Goal: Information Seeking & Learning: Learn about a topic

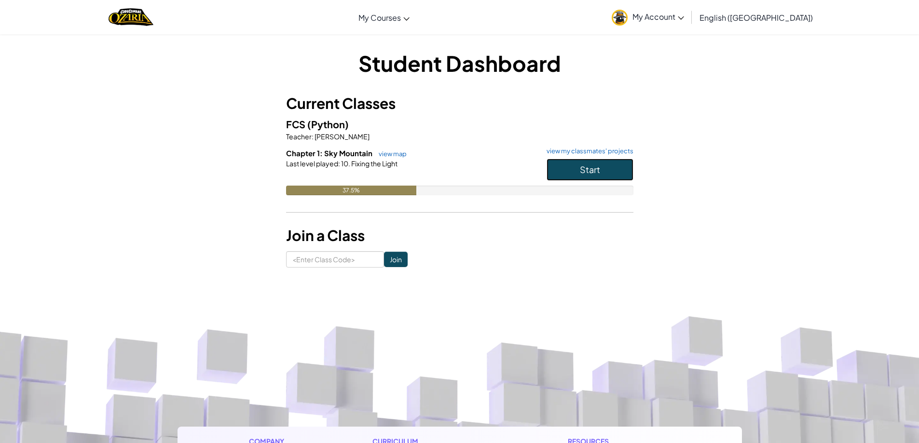
click at [592, 180] on button "Start" at bounding box center [590, 170] width 87 height 22
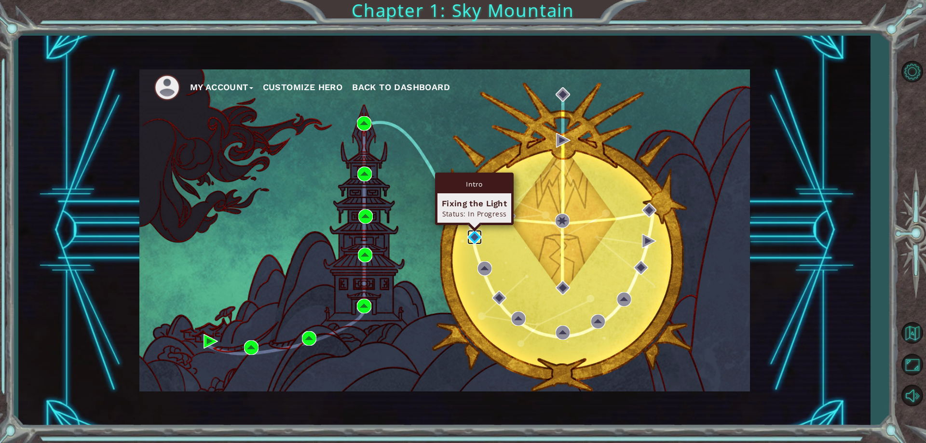
click at [471, 242] on img at bounding box center [474, 237] width 14 height 14
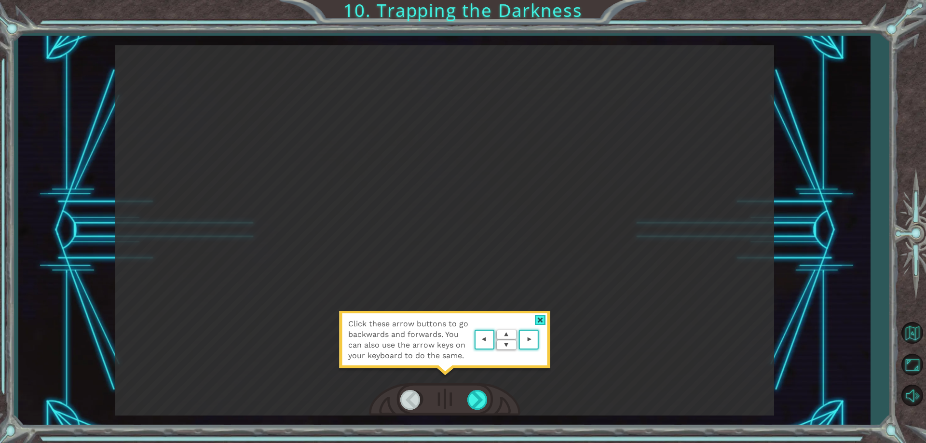
click at [498, 335] on img at bounding box center [506, 340] width 69 height 25
click at [494, 328] on div "Click these arrow buttons to go backwards and forwards. You can also use the ar…" at bounding box center [445, 345] width 212 height 68
click at [490, 339] on img at bounding box center [506, 340] width 69 height 25
click at [542, 324] on div at bounding box center [540, 321] width 11 height 10
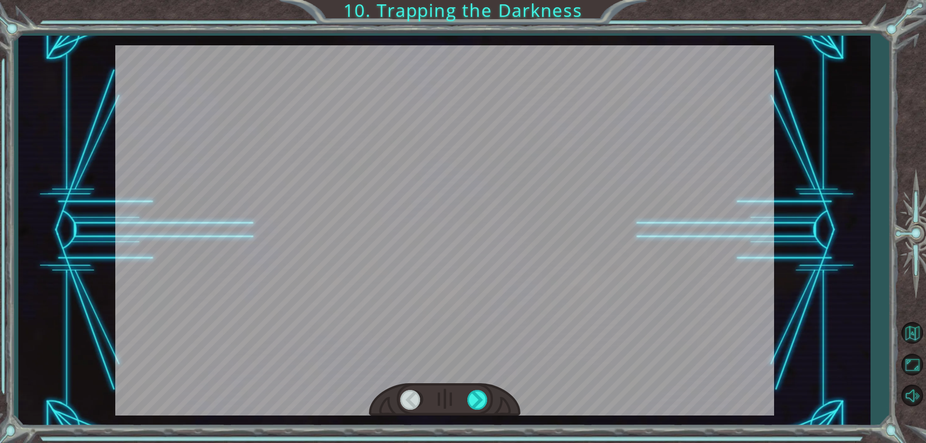
click at [493, 407] on div at bounding box center [444, 400] width 151 height 33
click at [484, 402] on div at bounding box center [478, 400] width 22 height 20
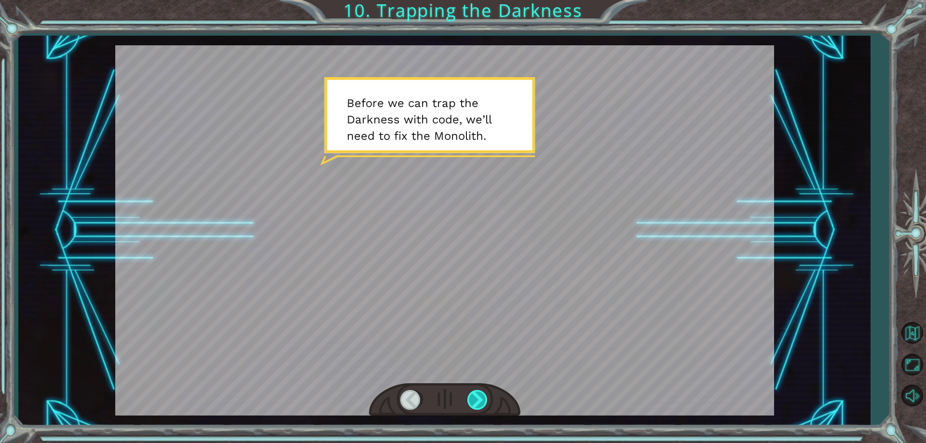
click at [483, 396] on div at bounding box center [478, 400] width 22 height 20
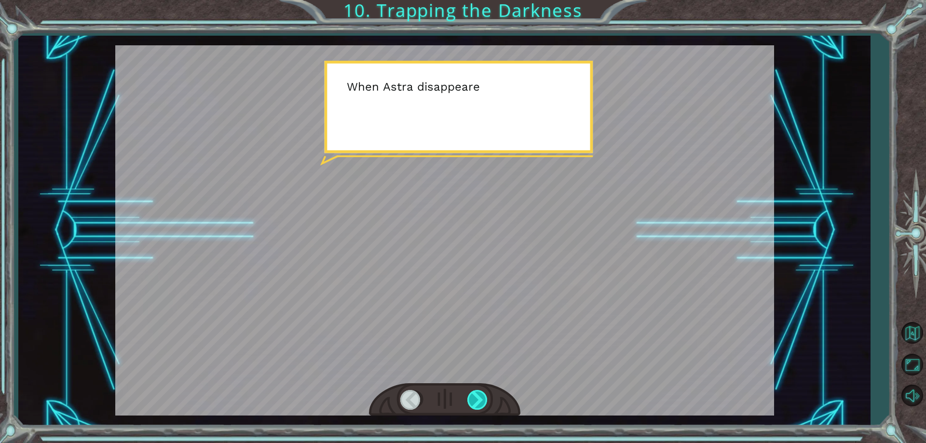
click at [483, 396] on div at bounding box center [478, 400] width 22 height 20
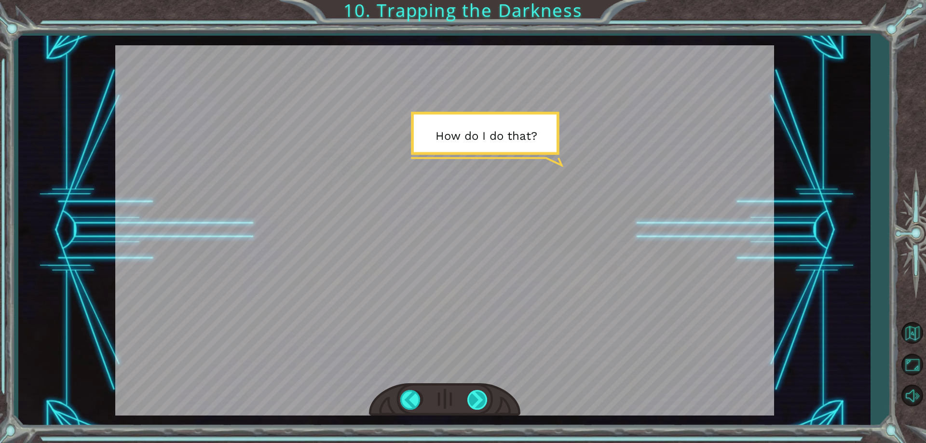
click at [483, 396] on div at bounding box center [478, 400] width 22 height 20
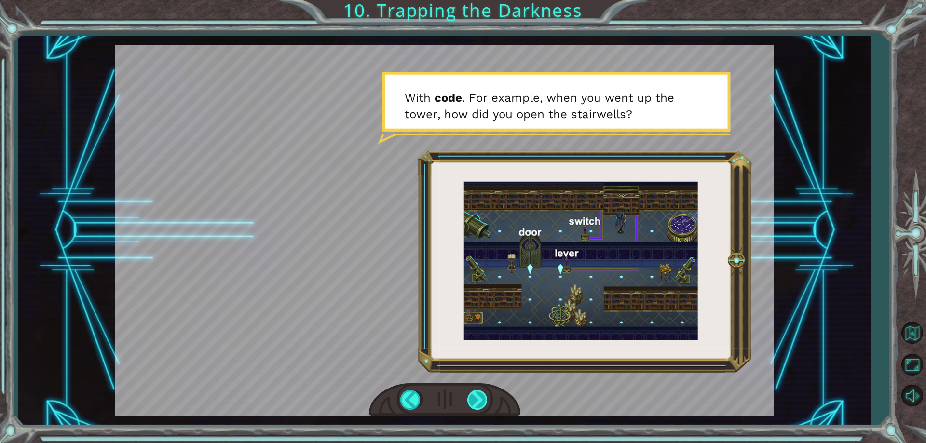
click at [483, 399] on div at bounding box center [478, 400] width 22 height 20
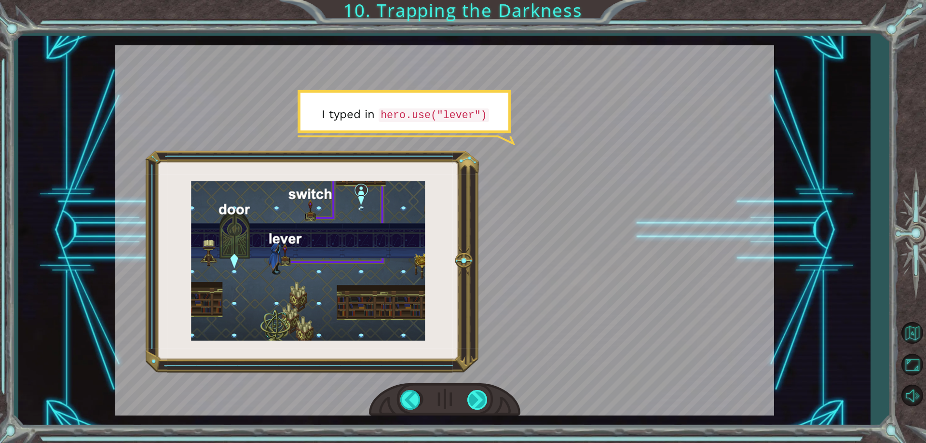
click at [476, 400] on div at bounding box center [478, 400] width 22 height 20
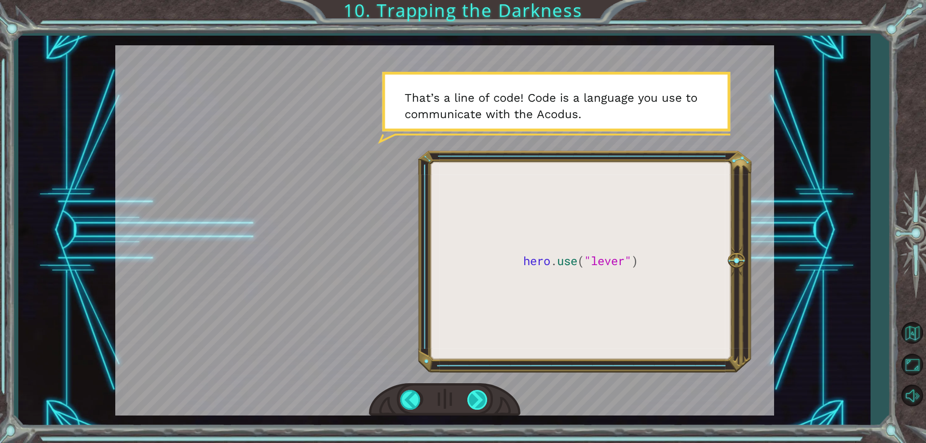
click at [476, 400] on div at bounding box center [478, 400] width 22 height 20
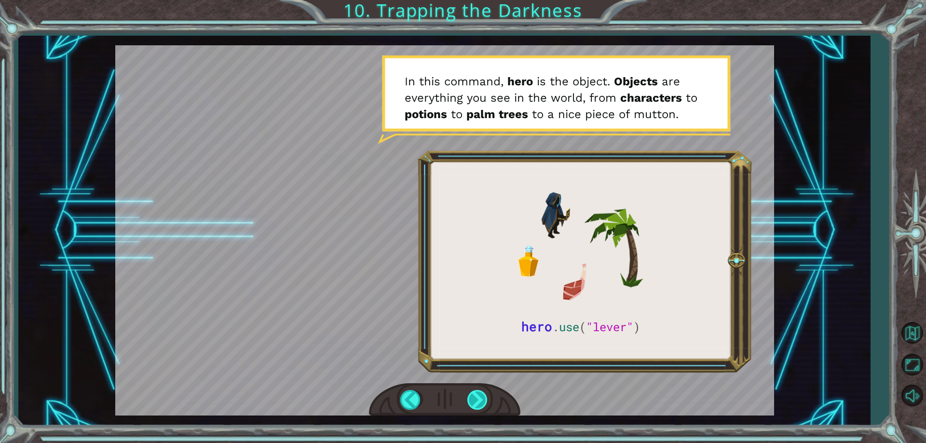
click at [476, 400] on div at bounding box center [478, 400] width 22 height 20
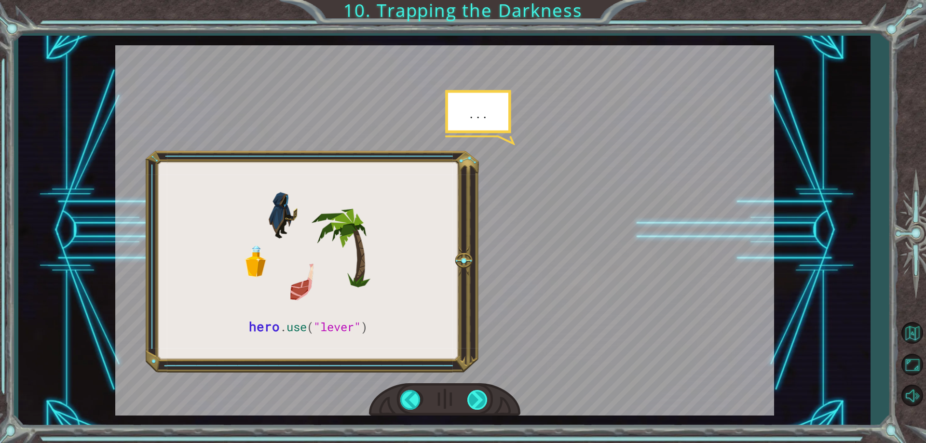
click at [476, 400] on div at bounding box center [478, 400] width 22 height 20
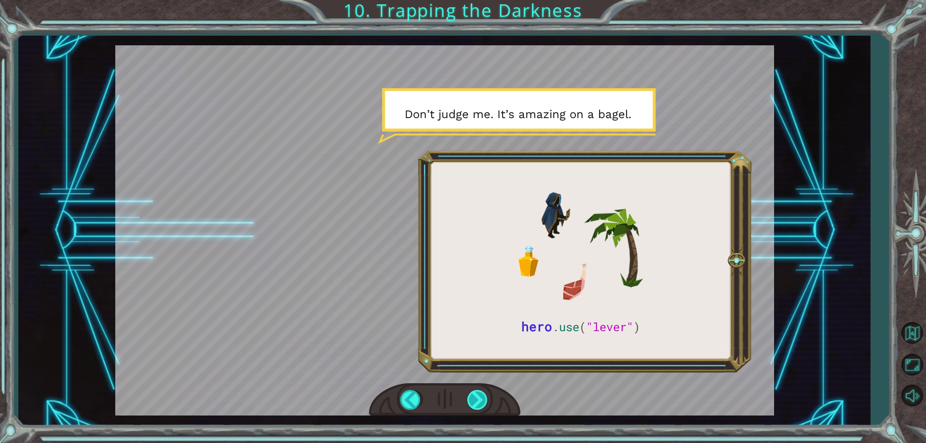
click at [476, 400] on div at bounding box center [478, 400] width 22 height 20
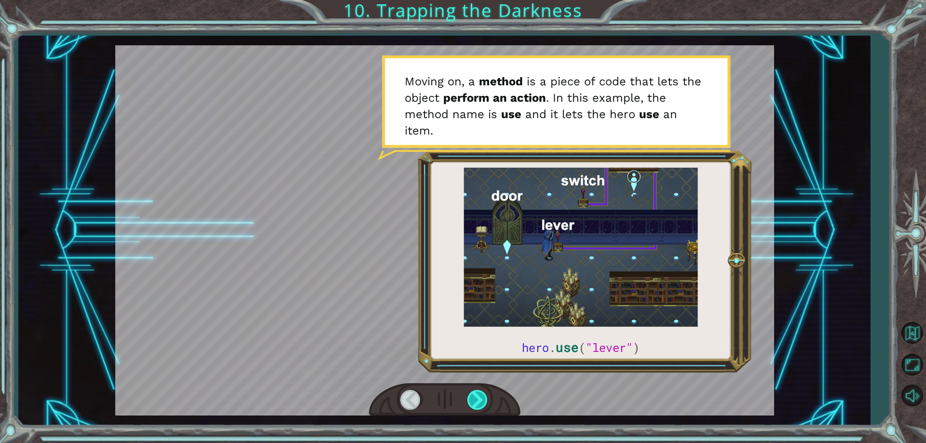
click at [477, 405] on div at bounding box center [478, 400] width 22 height 20
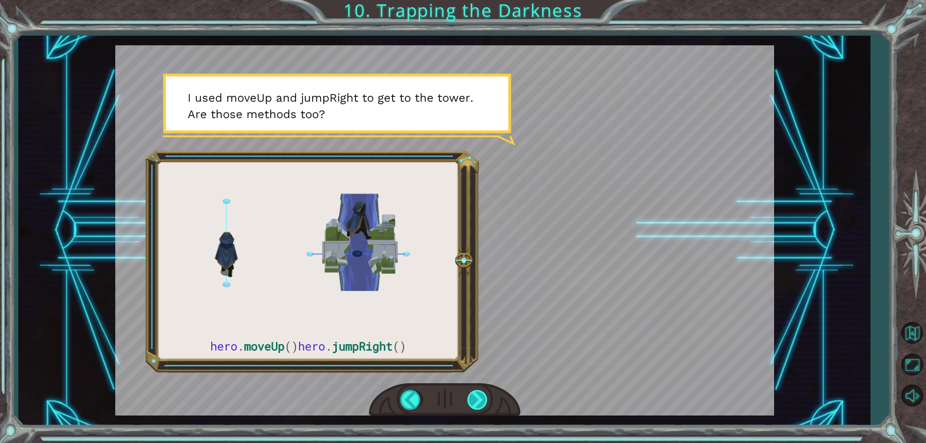
click at [476, 398] on div at bounding box center [478, 400] width 22 height 20
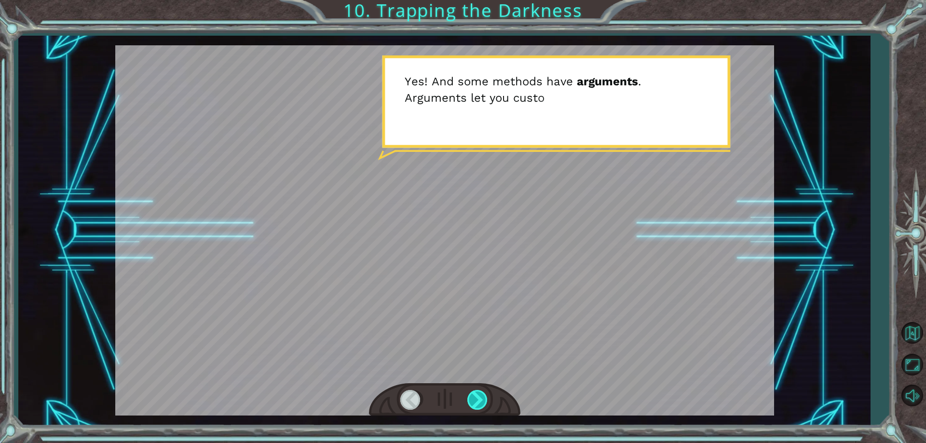
click at [476, 398] on div at bounding box center [478, 400] width 22 height 20
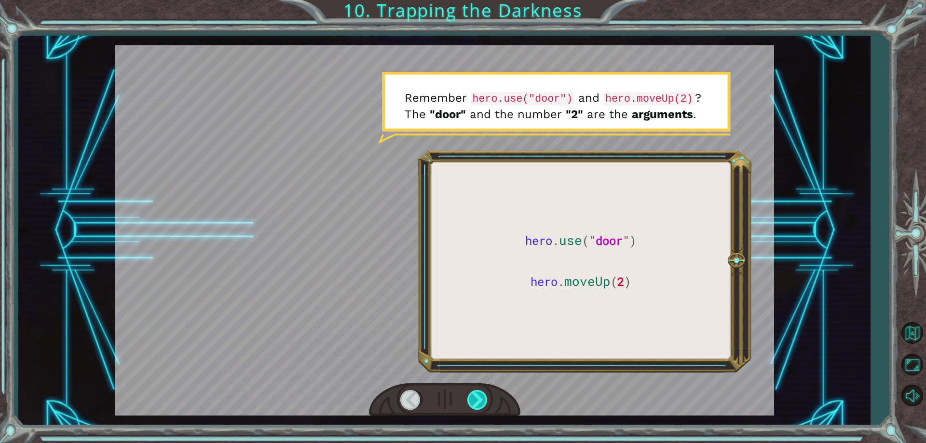
click at [474, 397] on div at bounding box center [478, 400] width 22 height 20
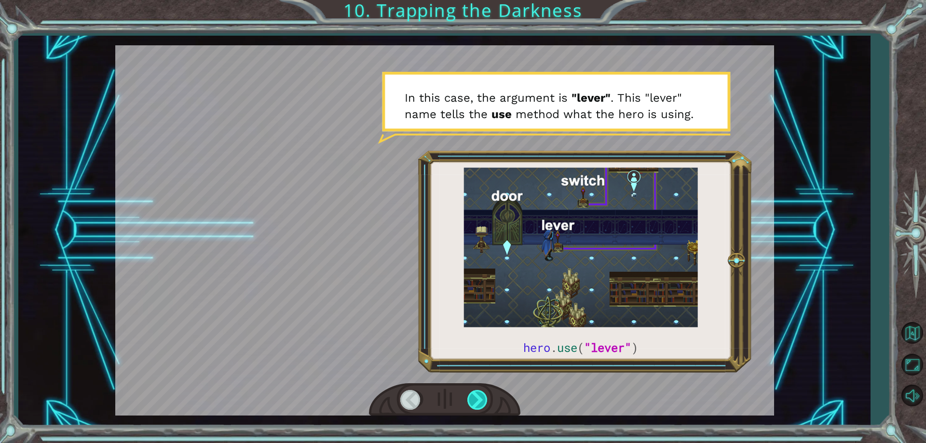
click at [474, 397] on div at bounding box center [478, 400] width 22 height 20
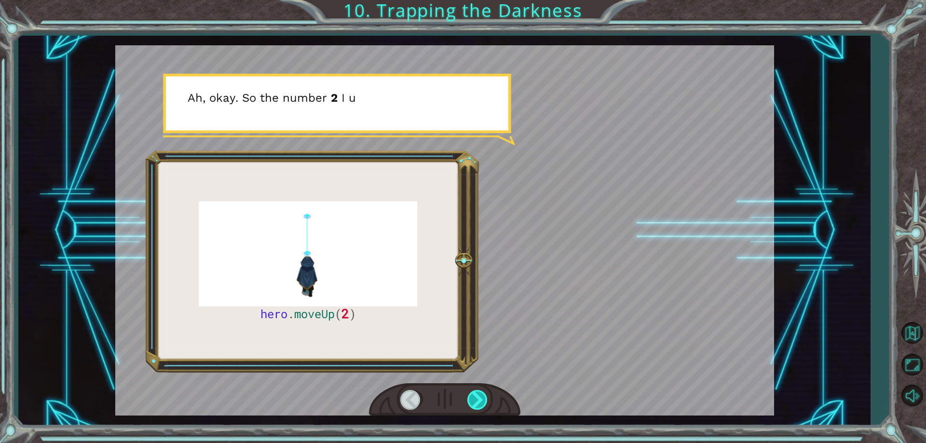
click at [474, 397] on div at bounding box center [478, 400] width 22 height 20
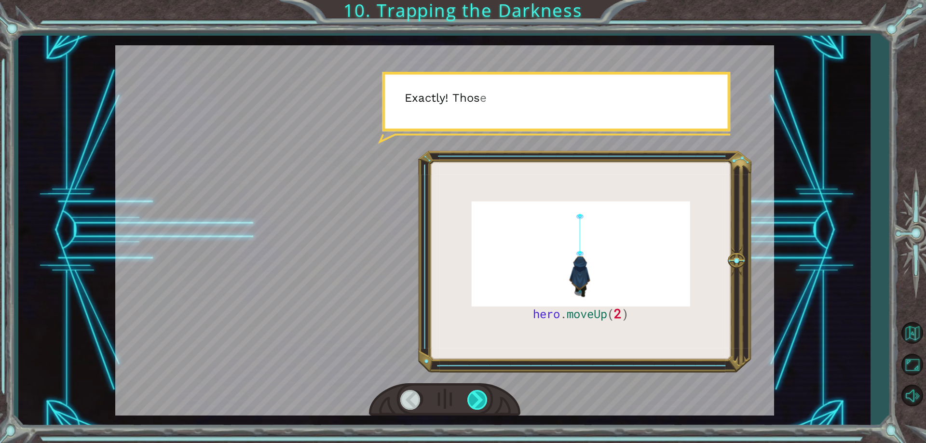
click at [474, 397] on div at bounding box center [478, 400] width 22 height 20
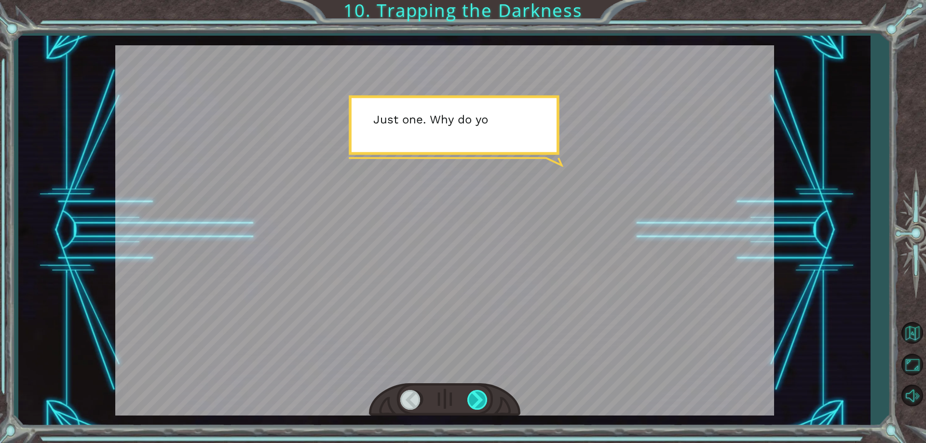
click at [474, 397] on div at bounding box center [478, 400] width 22 height 20
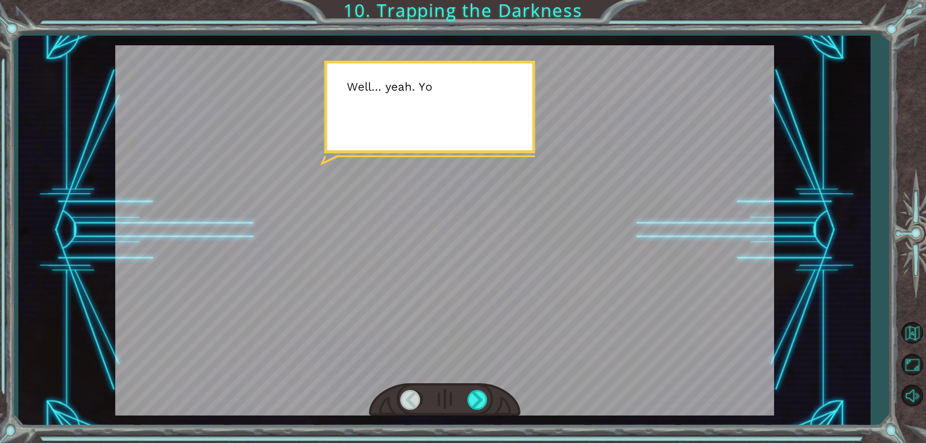
click at [458, 401] on div at bounding box center [444, 400] width 151 height 33
click at [490, 404] on div at bounding box center [444, 400] width 151 height 33
click at [472, 391] on div at bounding box center [478, 400] width 22 height 20
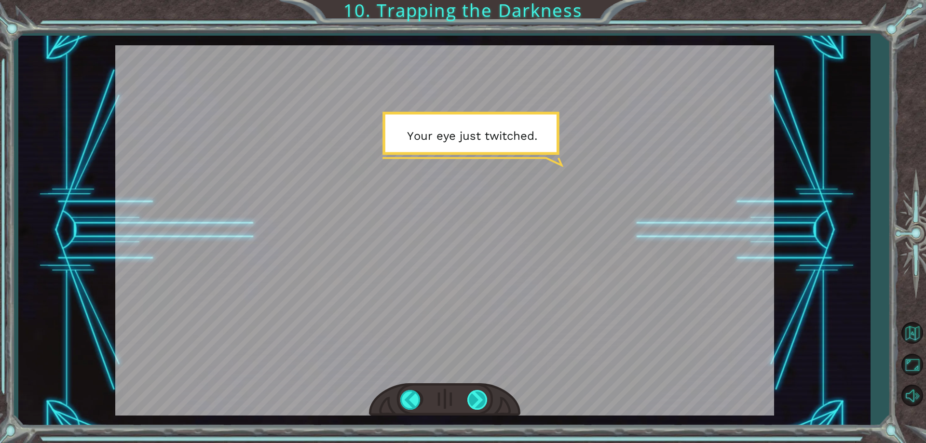
click at [474, 403] on div at bounding box center [478, 400] width 22 height 20
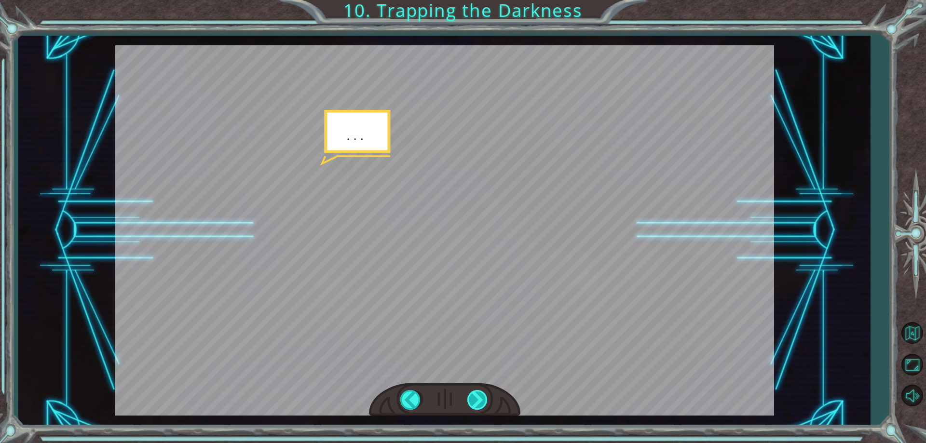
click at [474, 403] on div at bounding box center [478, 400] width 22 height 20
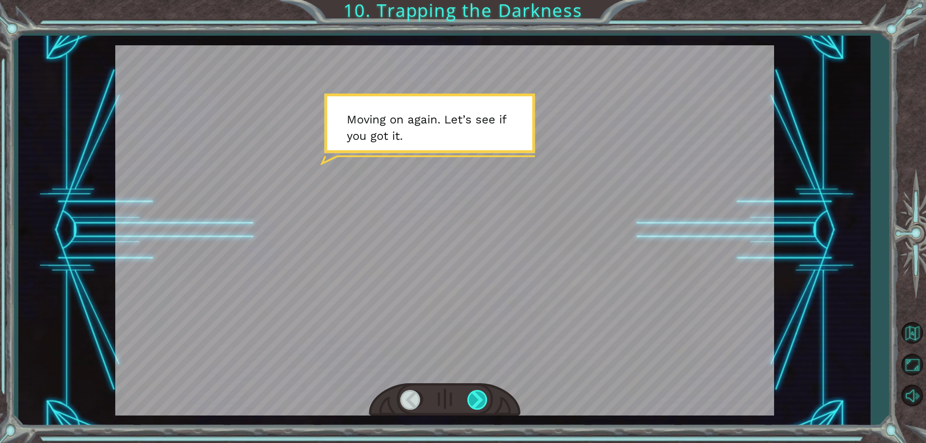
click at [474, 403] on div at bounding box center [478, 400] width 22 height 20
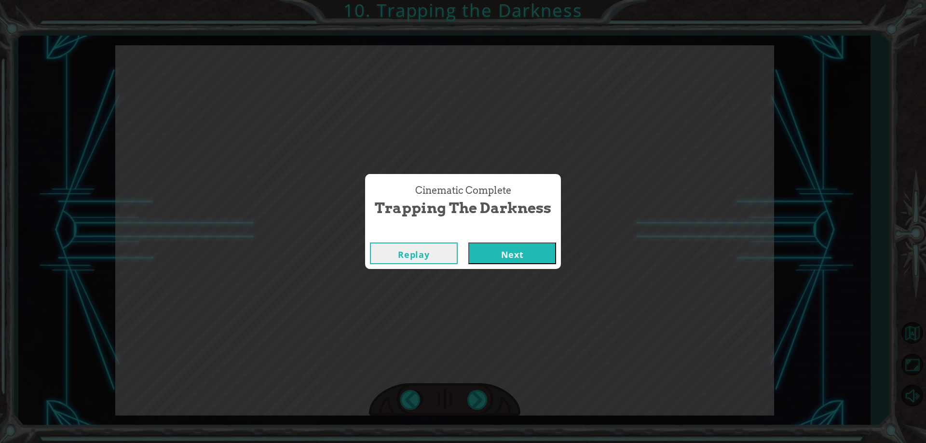
drag, startPoint x: 491, startPoint y: 261, endPoint x: 503, endPoint y: 249, distance: 17.1
click at [500, 258] on button "Next" at bounding box center [512, 254] width 88 height 22
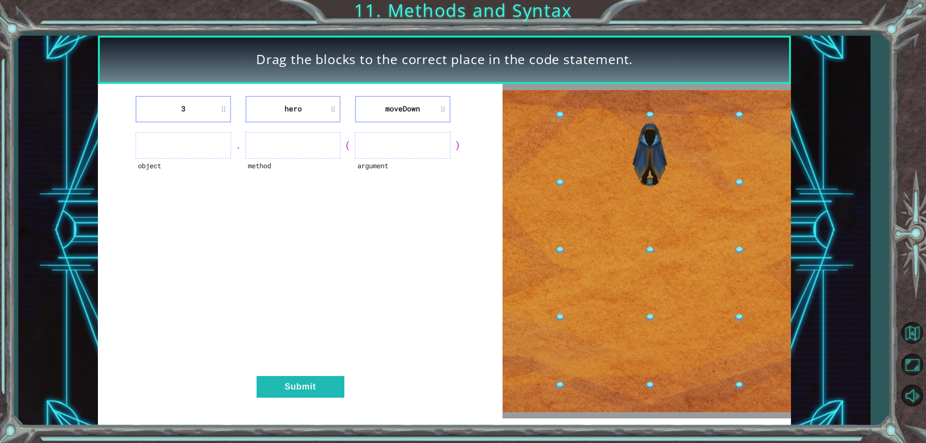
click at [189, 152] on ul at bounding box center [183, 145] width 95 height 27
click at [412, 154] on ul at bounding box center [402, 145] width 95 height 27
click at [411, 117] on li "moveDown" at bounding box center [402, 109] width 95 height 27
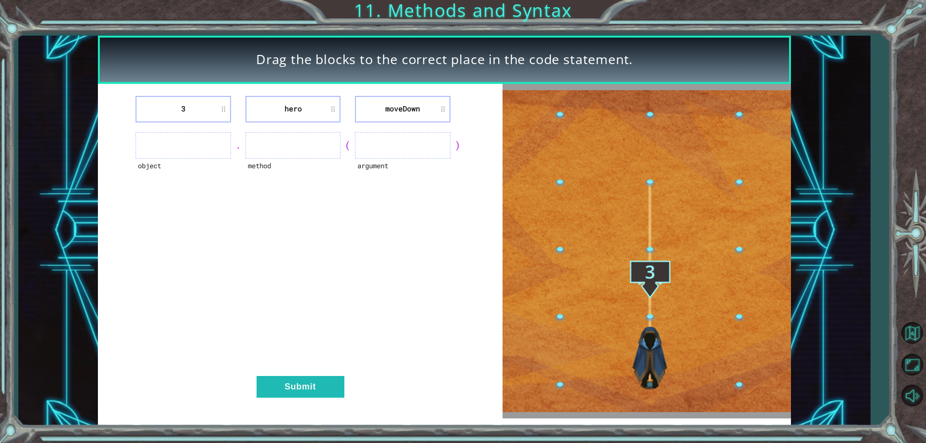
click at [376, 159] on div "argument" at bounding box center [402, 172] width 95 height 27
click at [374, 145] on ul at bounding box center [402, 145] width 95 height 27
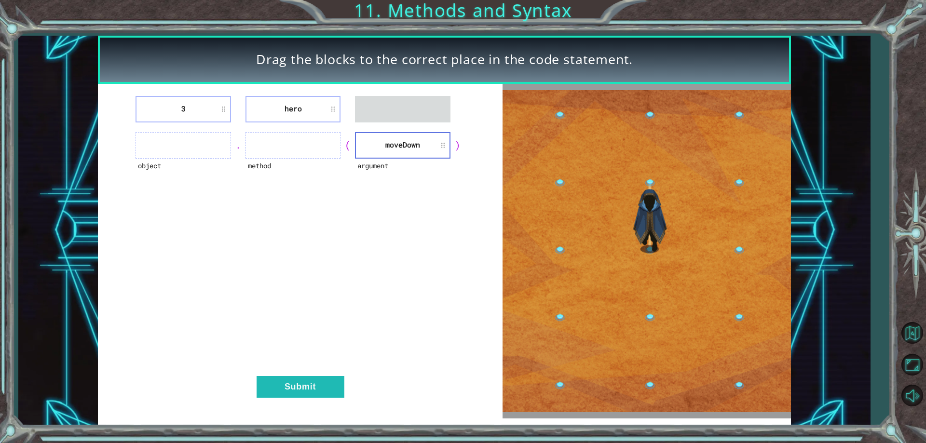
click at [327, 409] on div "3 hero object . method ( argument [GEOGRAPHIC_DATA] ) Submit" at bounding box center [300, 251] width 405 height 335
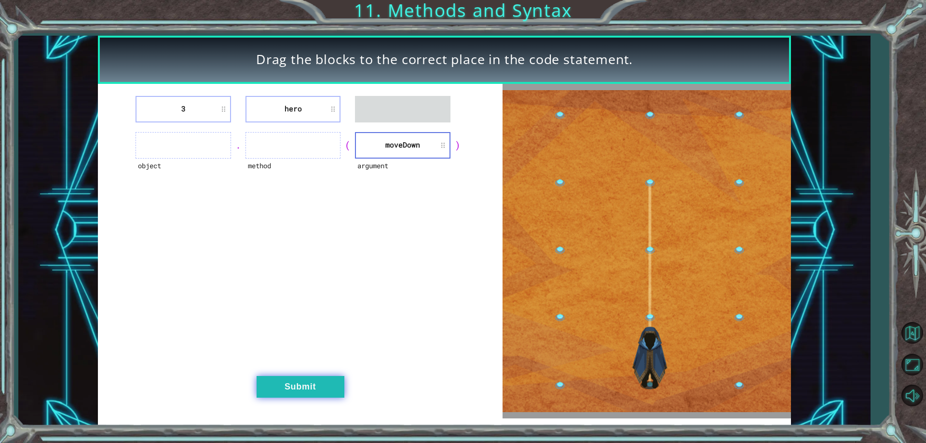
click at [327, 380] on button "Submit" at bounding box center [301, 387] width 88 height 22
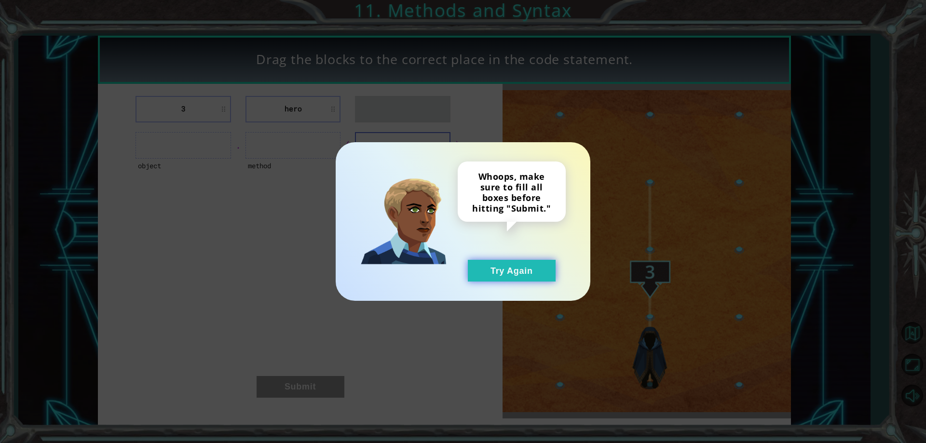
click at [504, 275] on button "Try Again" at bounding box center [512, 271] width 88 height 22
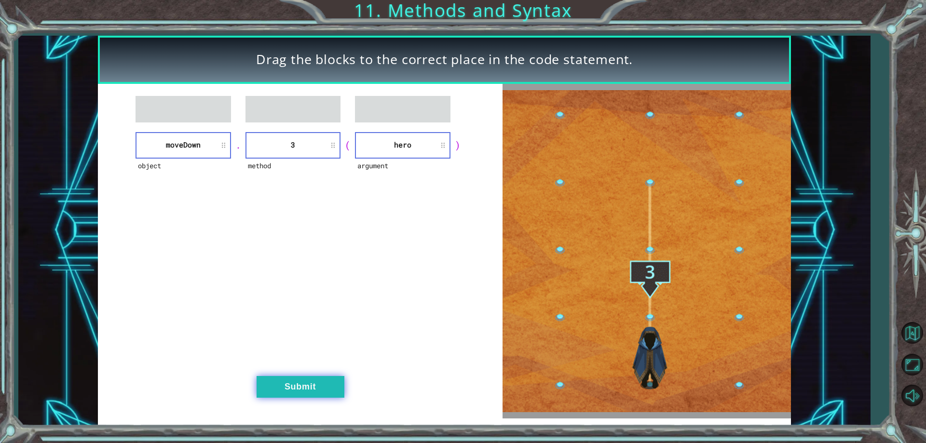
click at [320, 386] on button "Submit" at bounding box center [301, 387] width 88 height 22
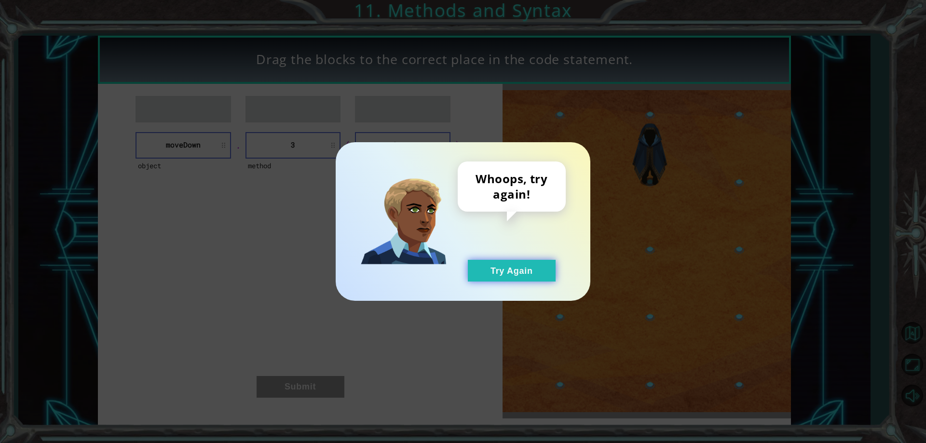
click at [470, 279] on button "Try Again" at bounding box center [512, 271] width 88 height 22
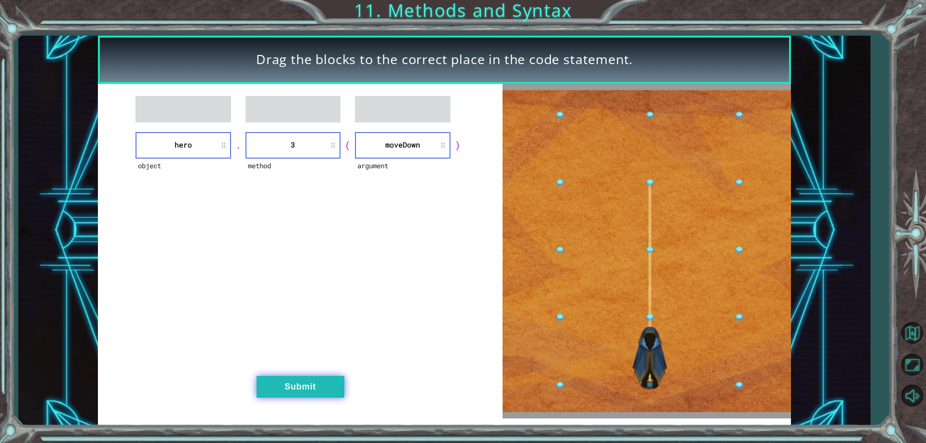
click at [332, 387] on button "Submit" at bounding box center [301, 387] width 88 height 22
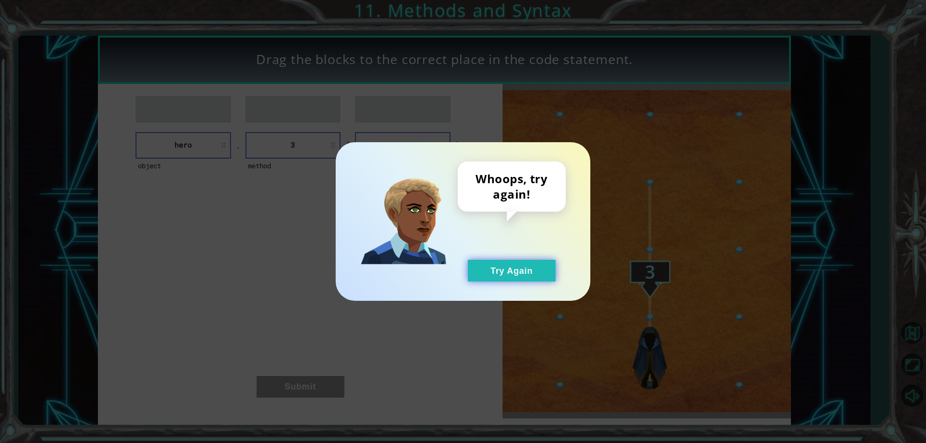
click at [474, 271] on button "Try Again" at bounding box center [512, 271] width 88 height 22
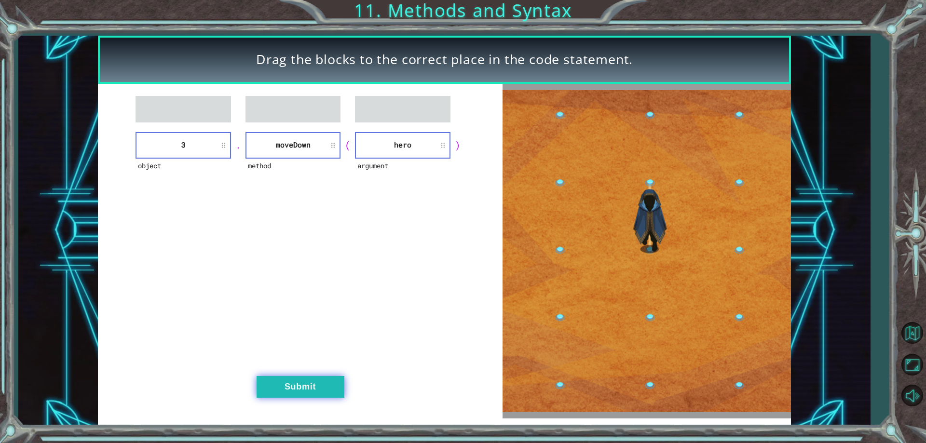
click at [343, 393] on button "Submit" at bounding box center [301, 387] width 88 height 22
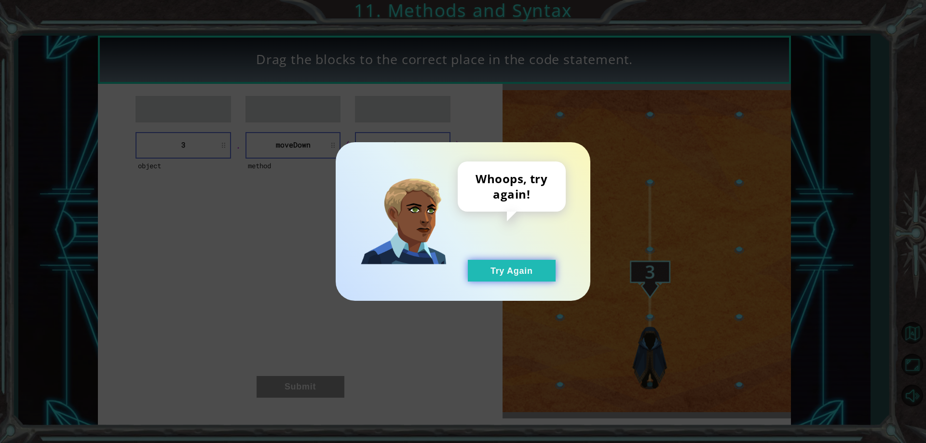
click at [507, 272] on button "Try Again" at bounding box center [512, 271] width 88 height 22
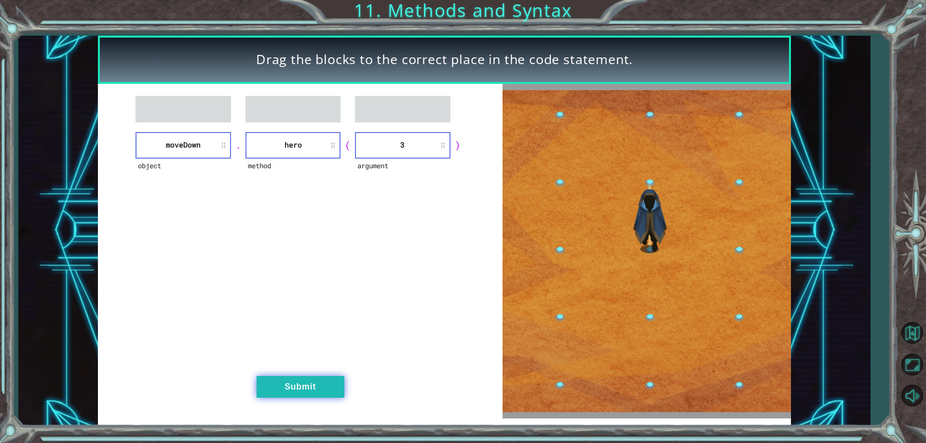
click at [341, 381] on button "Submit" at bounding box center [301, 387] width 88 height 22
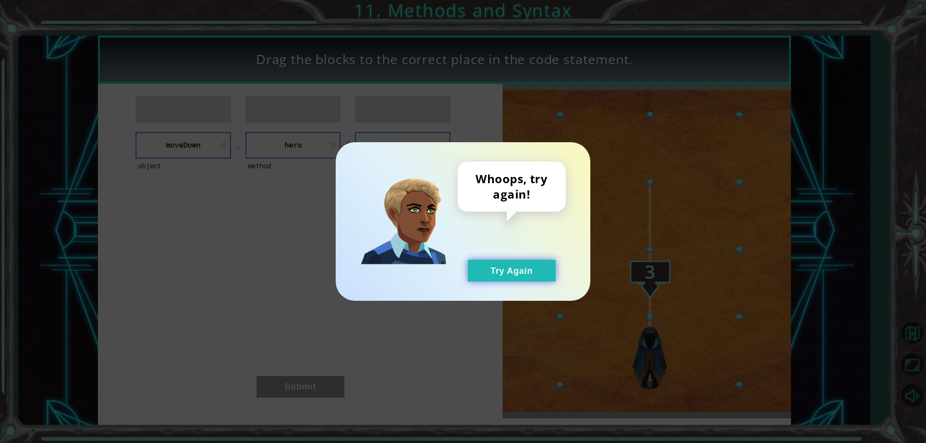
click at [486, 275] on button "Try Again" at bounding box center [512, 271] width 88 height 22
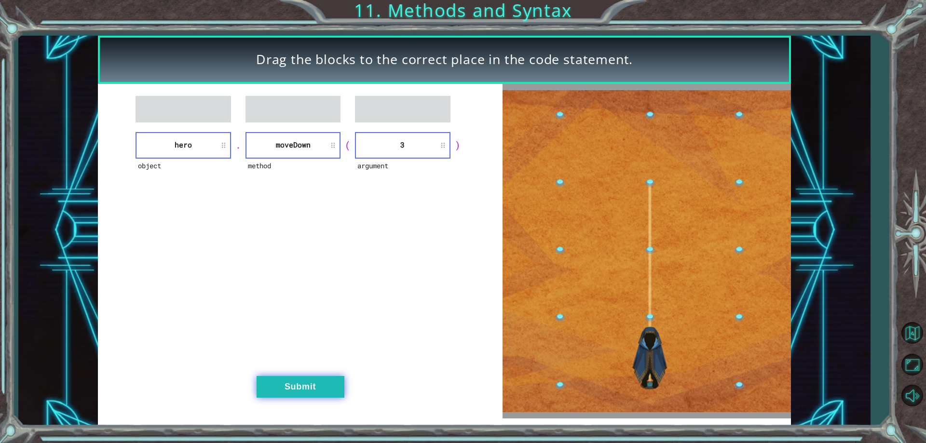
click at [326, 387] on button "Submit" at bounding box center [301, 387] width 88 height 22
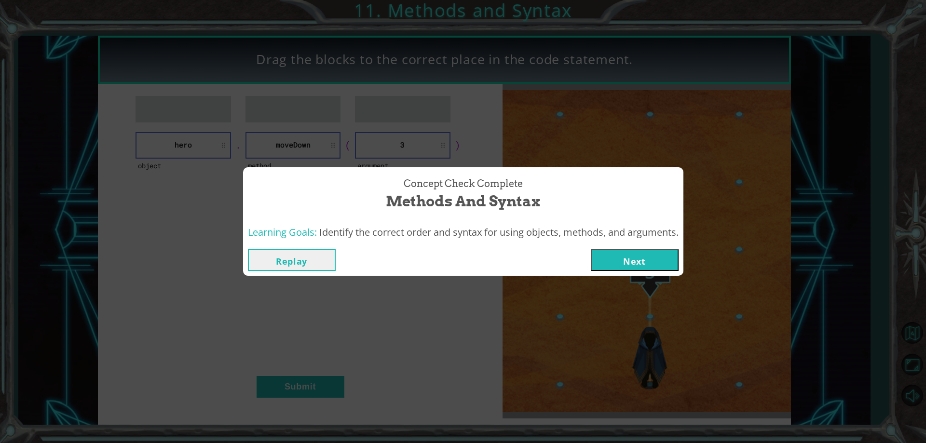
click at [643, 258] on button "Next" at bounding box center [635, 260] width 88 height 22
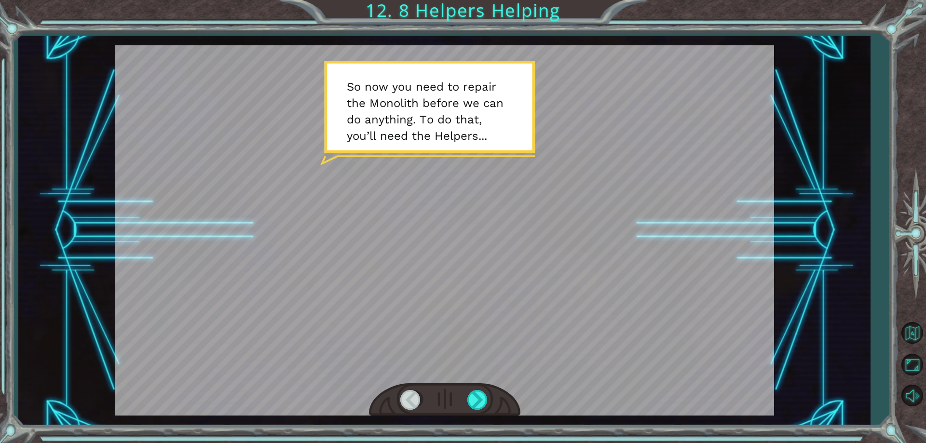
drag, startPoint x: 457, startPoint y: 133, endPoint x: 444, endPoint y: 146, distance: 18.8
click at [456, 135] on div at bounding box center [444, 230] width 659 height 371
click at [470, 399] on div at bounding box center [478, 400] width 22 height 20
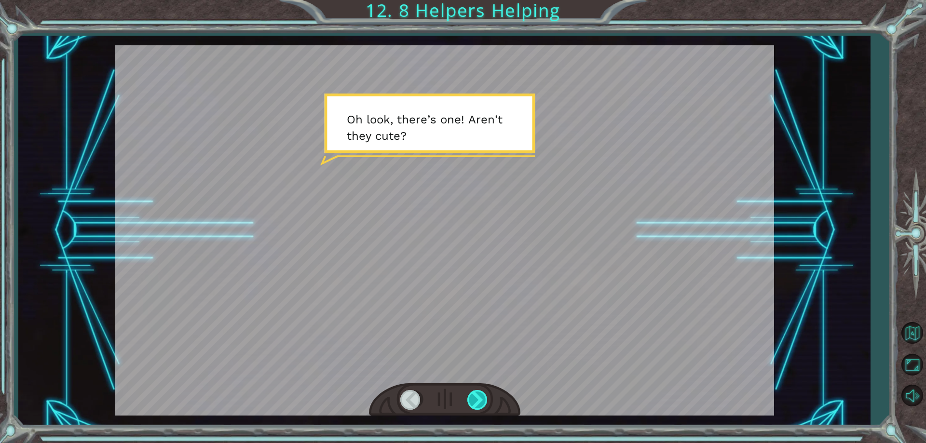
click at [483, 405] on div at bounding box center [478, 400] width 22 height 20
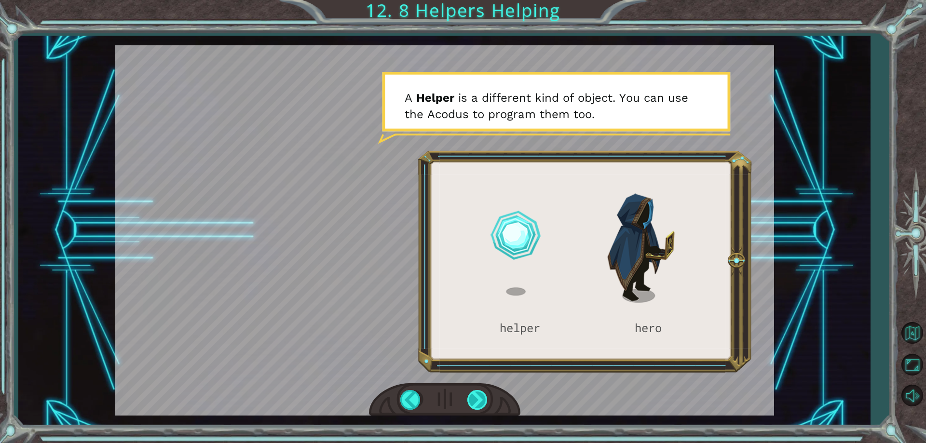
click at [479, 403] on div at bounding box center [478, 400] width 22 height 20
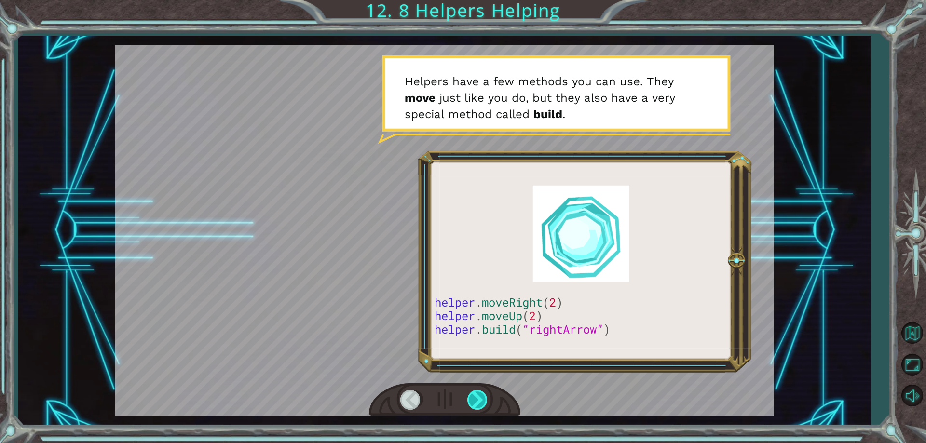
click at [483, 409] on div at bounding box center [478, 400] width 22 height 20
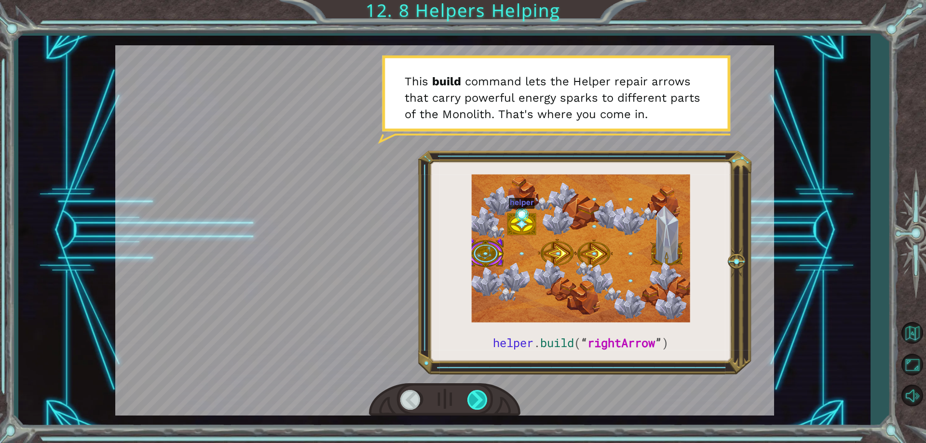
click at [479, 407] on div at bounding box center [478, 400] width 22 height 20
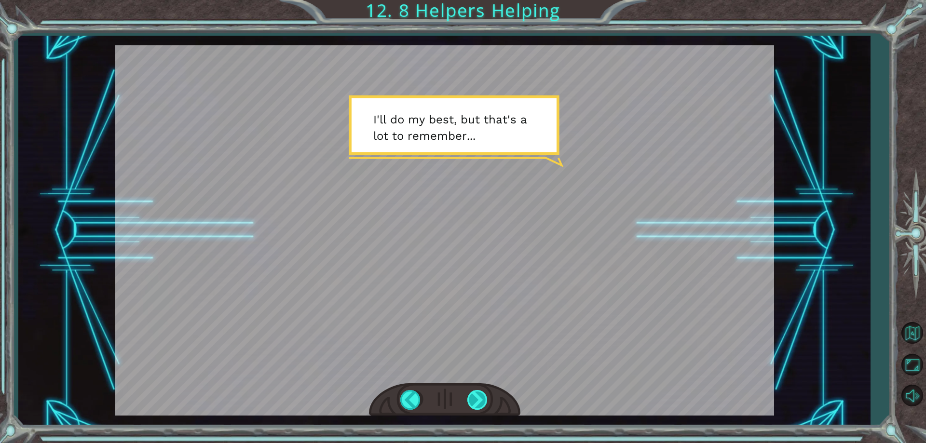
click at [474, 406] on div at bounding box center [478, 400] width 22 height 20
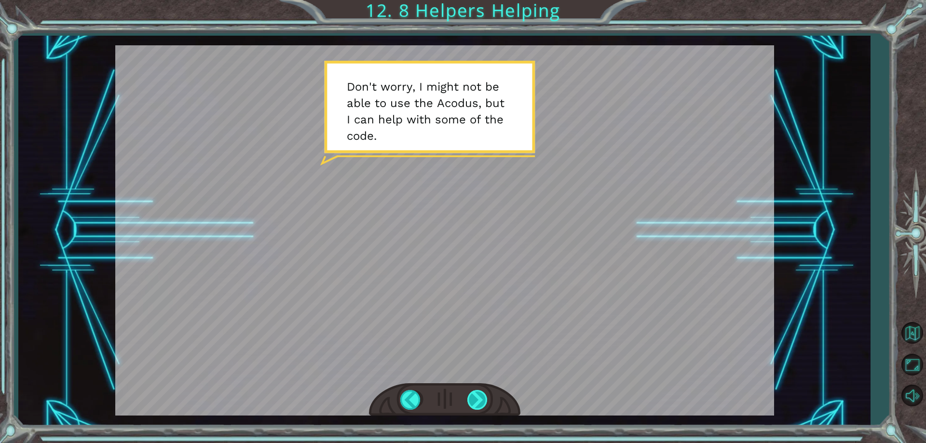
click at [471, 401] on div at bounding box center [478, 400] width 22 height 20
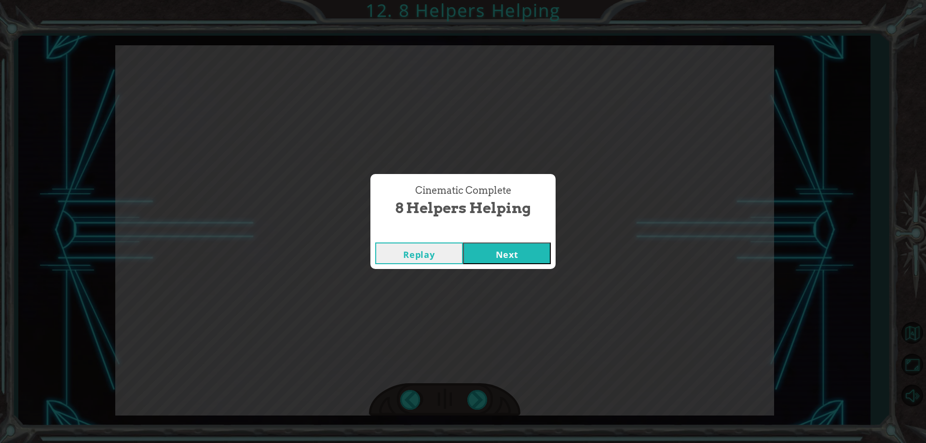
click at [526, 247] on button "Next" at bounding box center [507, 254] width 88 height 22
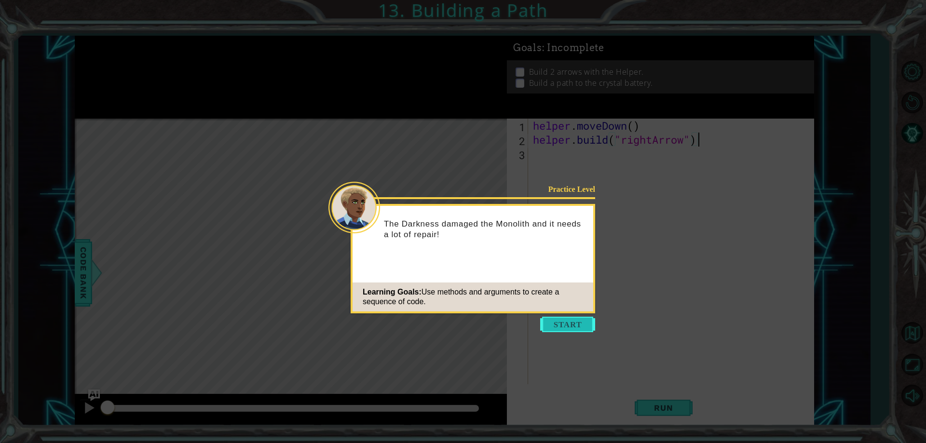
click at [559, 330] on button "Start" at bounding box center [567, 324] width 55 height 15
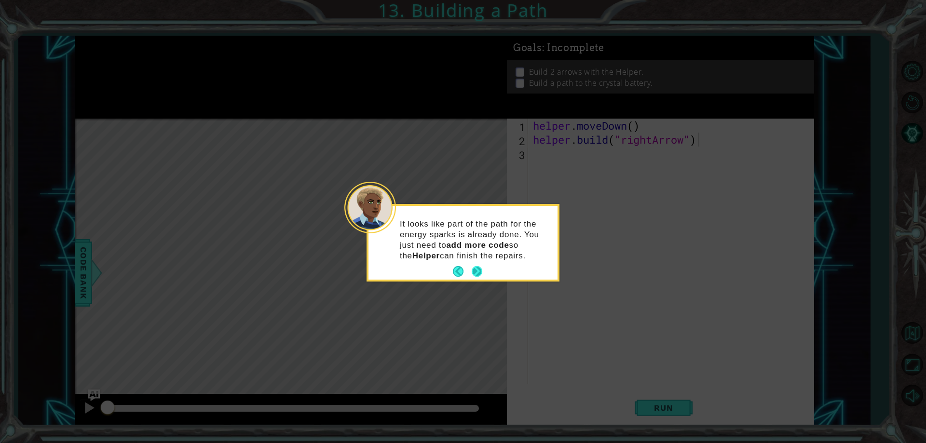
click at [480, 274] on button "Next" at bounding box center [477, 271] width 11 height 11
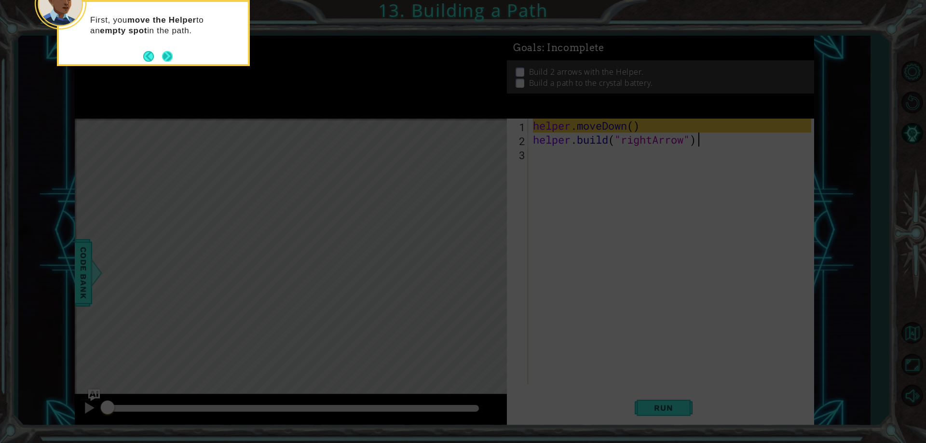
drag, startPoint x: 174, startPoint y: 52, endPoint x: 168, endPoint y: 54, distance: 6.4
click at [173, 53] on div "First, you move the Helper to an empty spot in the path." at bounding box center [153, 28] width 189 height 53
click at [165, 50] on footer at bounding box center [157, 56] width 29 height 14
click at [167, 55] on button "Next" at bounding box center [167, 56] width 11 height 11
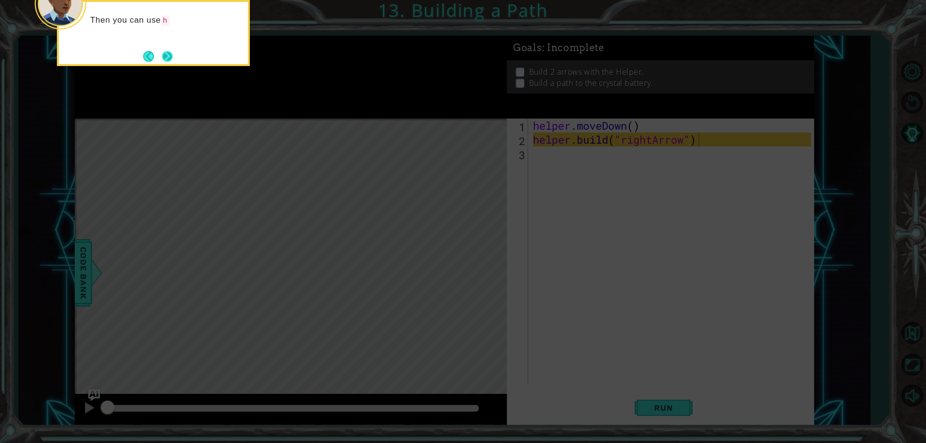
click at [172, 57] on button "Next" at bounding box center [167, 56] width 11 height 11
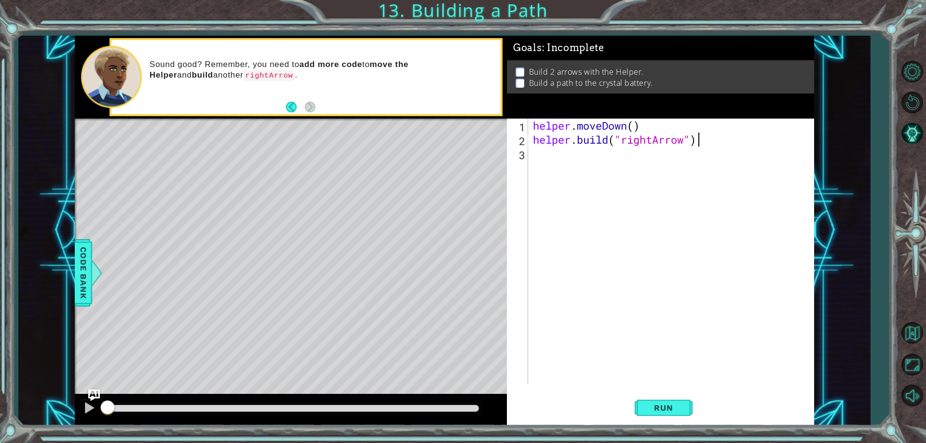
click at [540, 167] on div "helper . moveDown ( ) helper . build ( "rightArrow" )" at bounding box center [673, 266] width 285 height 294
click at [296, 110] on button "Back" at bounding box center [295, 107] width 19 height 11
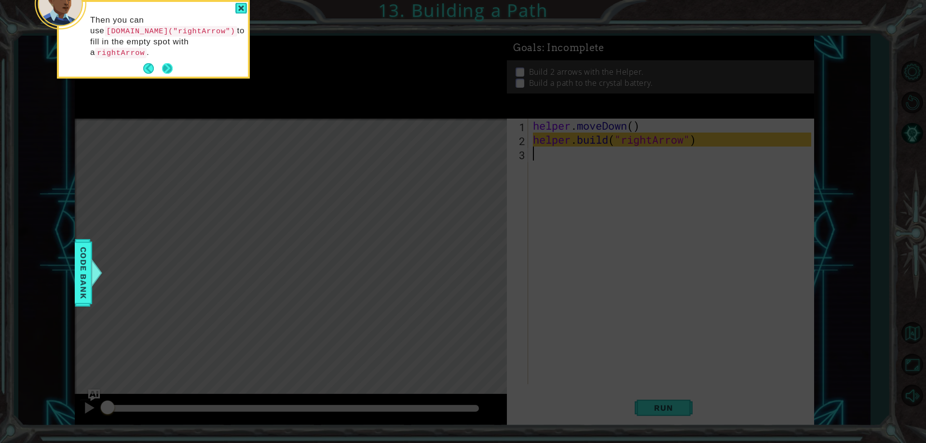
click at [169, 63] on button "Next" at bounding box center [167, 68] width 11 height 11
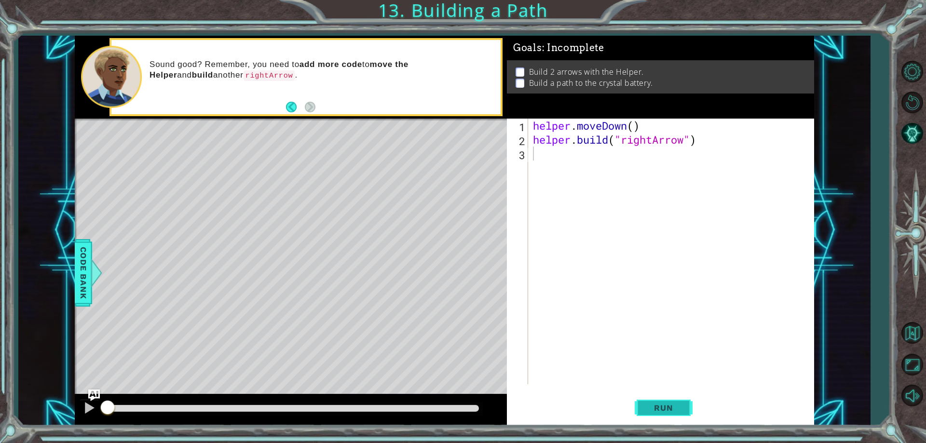
click at [656, 400] on button "Run" at bounding box center [664, 408] width 58 height 31
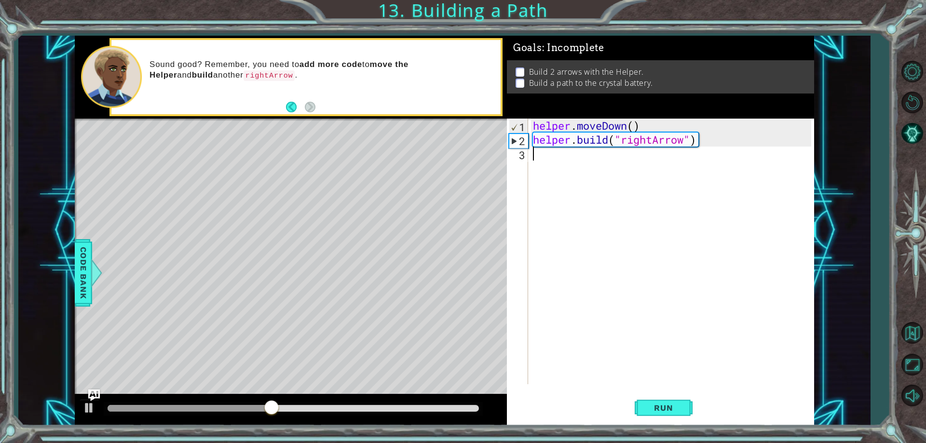
type textarea "j"
type textarea "[DOMAIN_NAME]("rightArrow")hel"
click at [602, 175] on div "helper . moveDown ( ) helper . build ( "rightArrow" ) hel" at bounding box center [673, 266] width 285 height 294
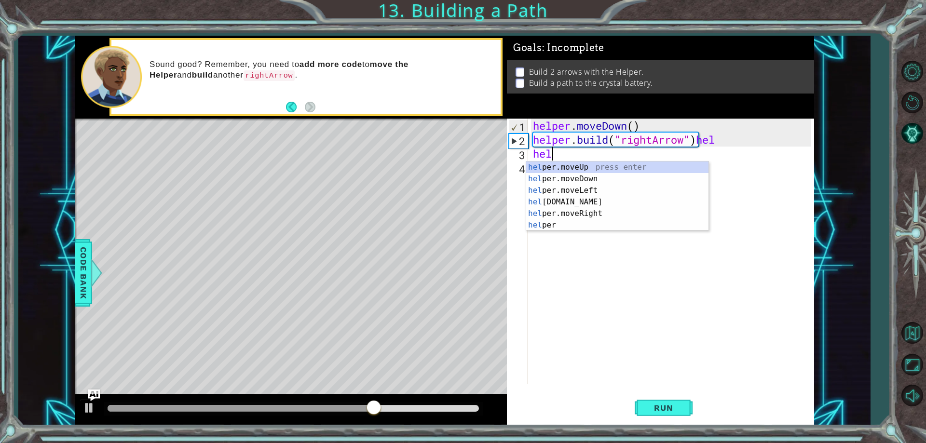
scroll to position [0, 0]
click at [580, 202] on div "help er.moveUp press enter help er.moveDown press enter help er.moveLeft press …" at bounding box center [617, 208] width 182 height 93
type textarea "[DOMAIN_NAME]("rightArrow")"
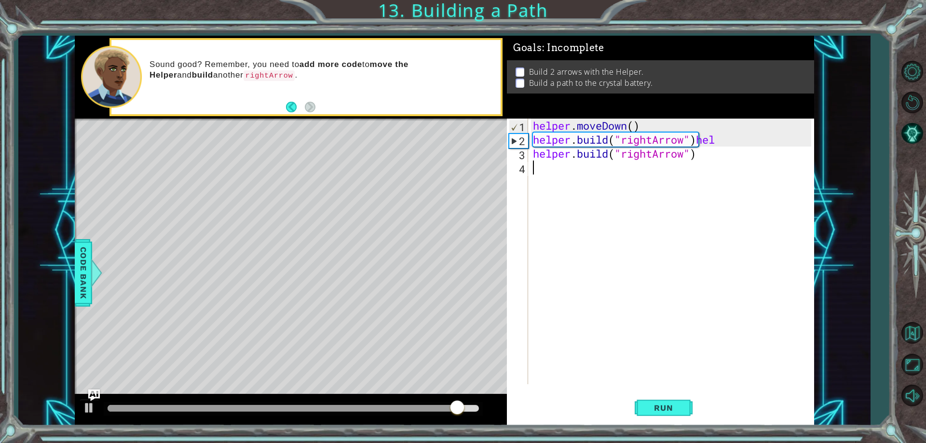
click at [559, 184] on div "helper . moveDown ( ) helper . build ( "rightArrow" ) hel helper . build ( "rig…" at bounding box center [673, 266] width 285 height 294
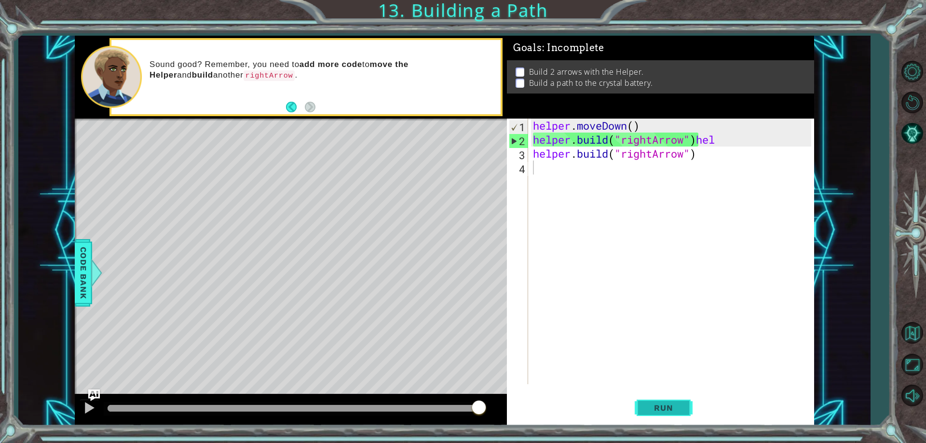
click at [661, 419] on button "Run" at bounding box center [664, 408] width 58 height 31
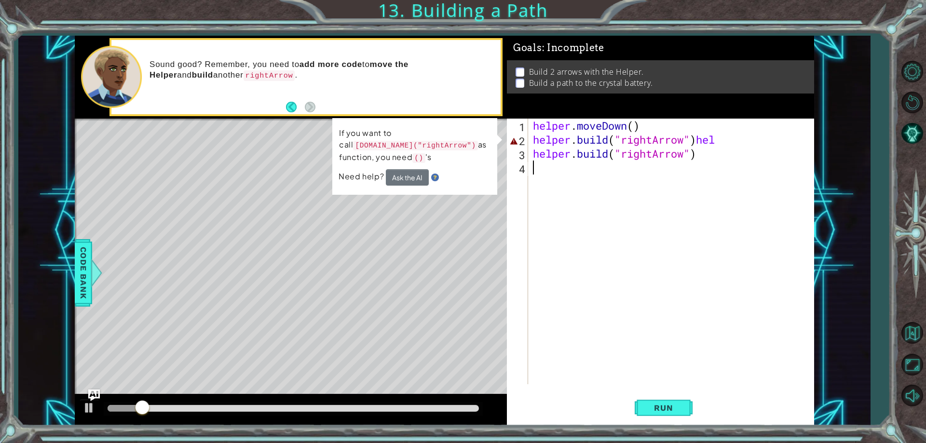
click at [717, 142] on div "helper . moveDown ( ) helper . build ( "rightArrow" ) hel helper . build ( "rig…" at bounding box center [673, 266] width 285 height 294
click at [723, 146] on div "helper . moveDown ( ) helper . build ( "rightArrow" ) hel helper . build ( "rig…" at bounding box center [671, 252] width 280 height 266
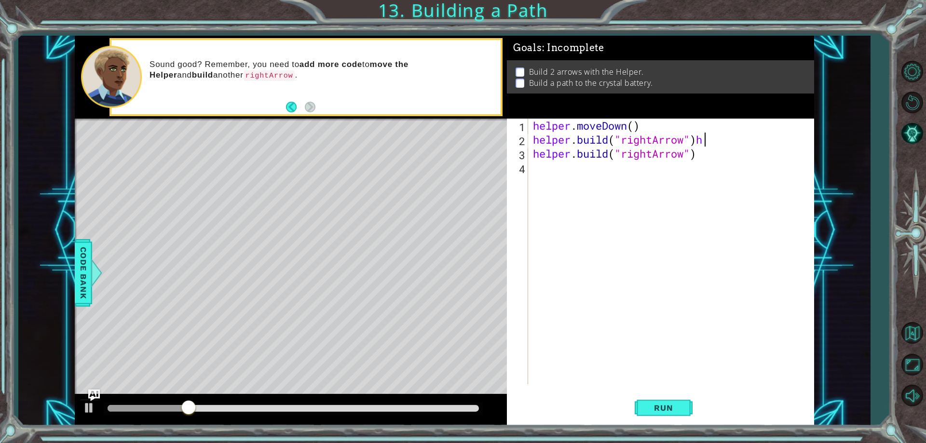
type textarea "[DOMAIN_NAME]("rightArrow")"
click at [654, 409] on span "Run" at bounding box center [664, 408] width 38 height 10
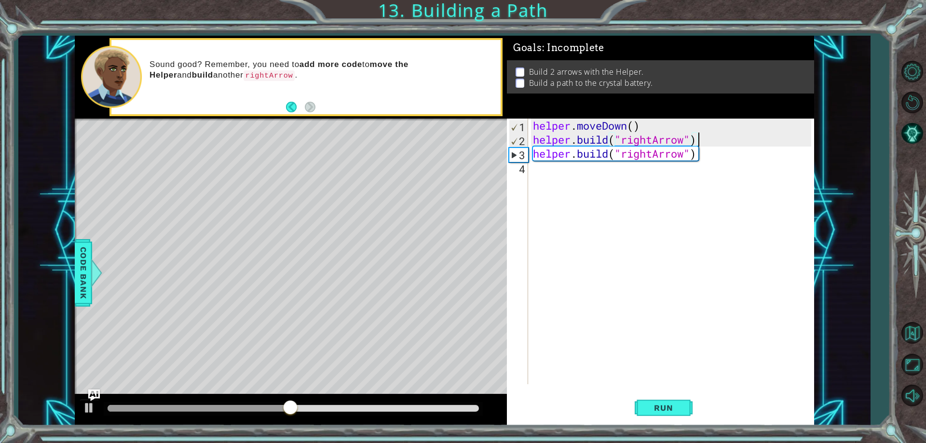
click at [553, 168] on div "helper . moveDown ( ) helper . build ( "rightArrow" ) helper . build ( "rightAr…" at bounding box center [673, 266] width 285 height 294
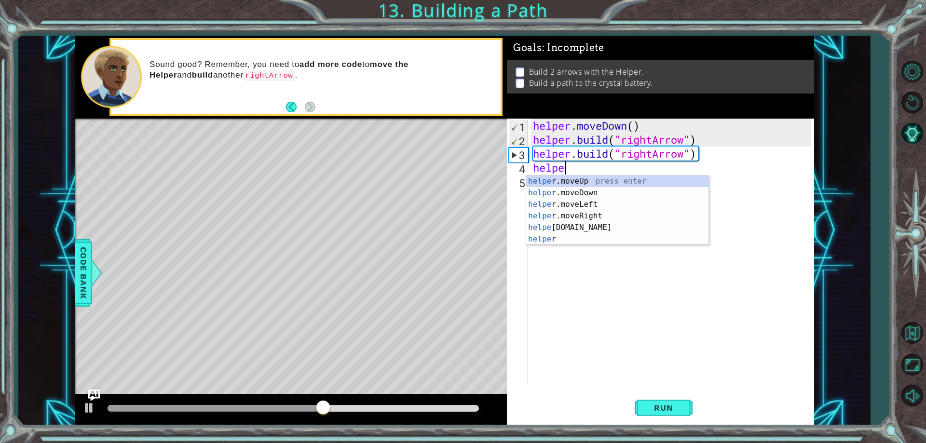
scroll to position [0, 1]
click at [569, 236] on div "helper press enter helper .moveUp press enter helper .moveDown press enter help…" at bounding box center [617, 222] width 182 height 93
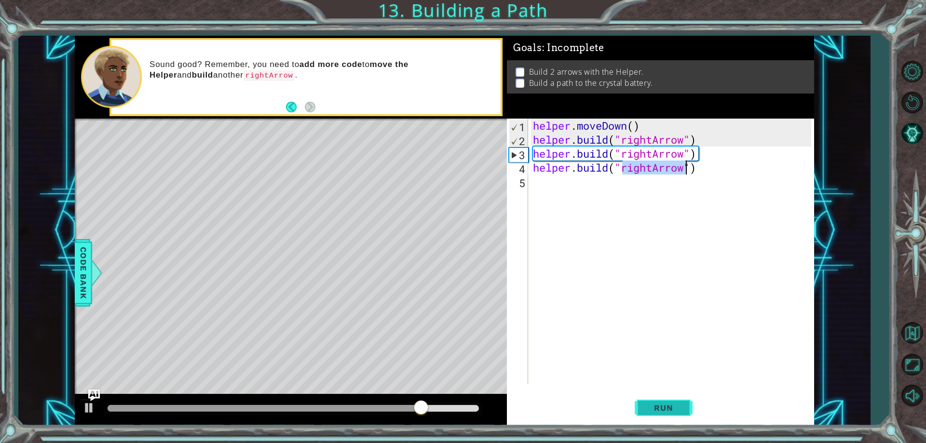
type textarea "[DOMAIN_NAME]("rightArrow")"
click at [651, 410] on span "Run" at bounding box center [664, 408] width 38 height 10
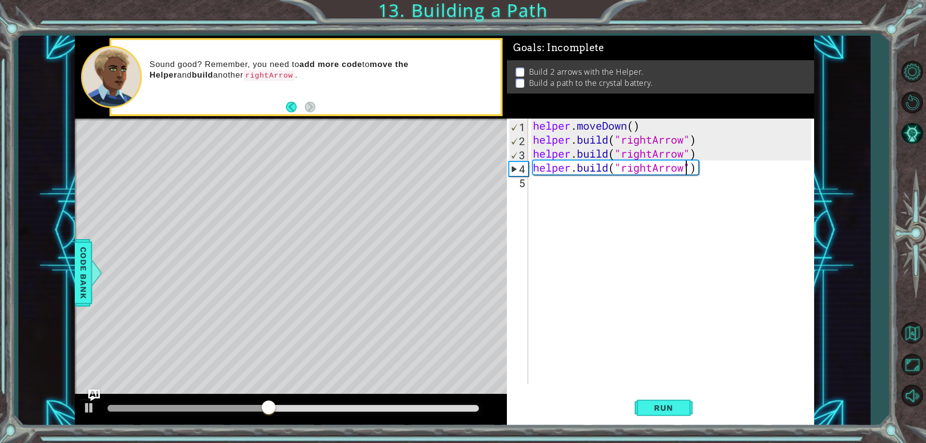
click at [552, 180] on div "helper . moveDown ( ) helper . build ( "rightArrow" ) helper . build ( "rightAr…" at bounding box center [673, 266] width 285 height 294
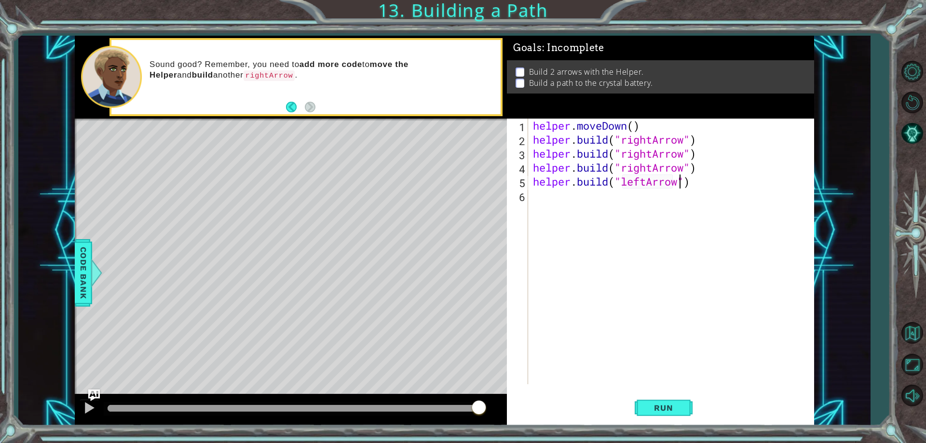
scroll to position [0, 7]
click at [641, 415] on button "Run" at bounding box center [664, 408] width 58 height 31
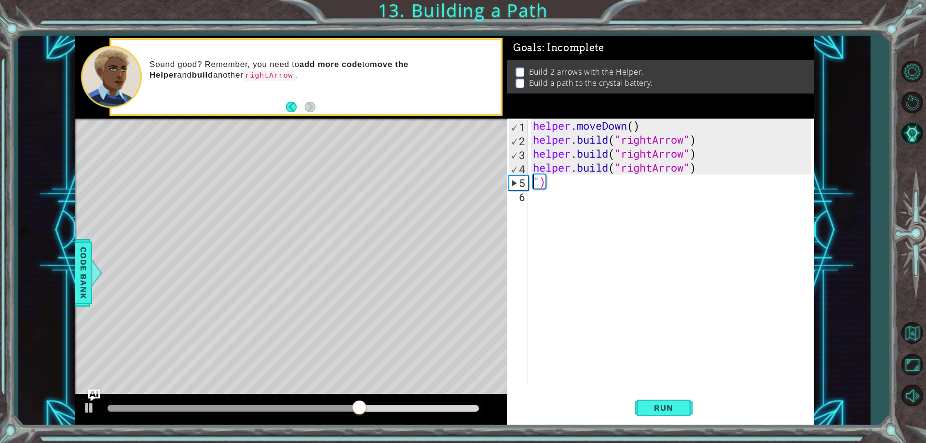
scroll to position [0, 0]
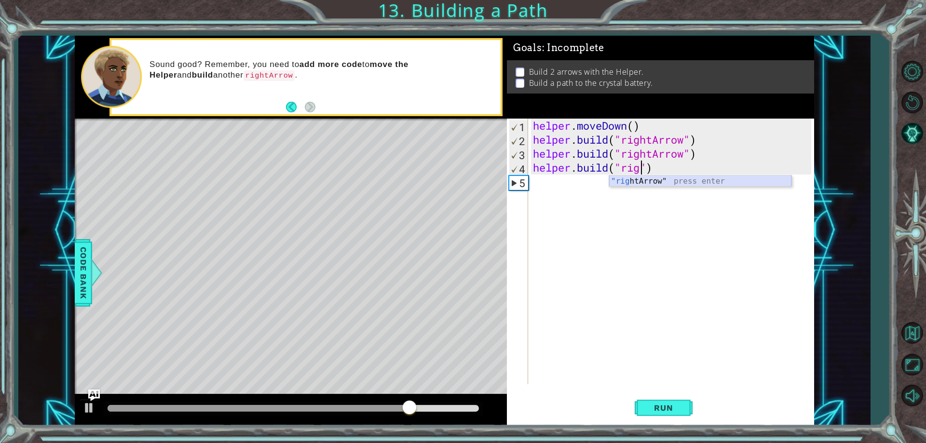
click at [711, 185] on div ""rig htArrow" press enter" at bounding box center [700, 193] width 182 height 35
type textarea "[DOMAIN_NAME]("rightArrow")"
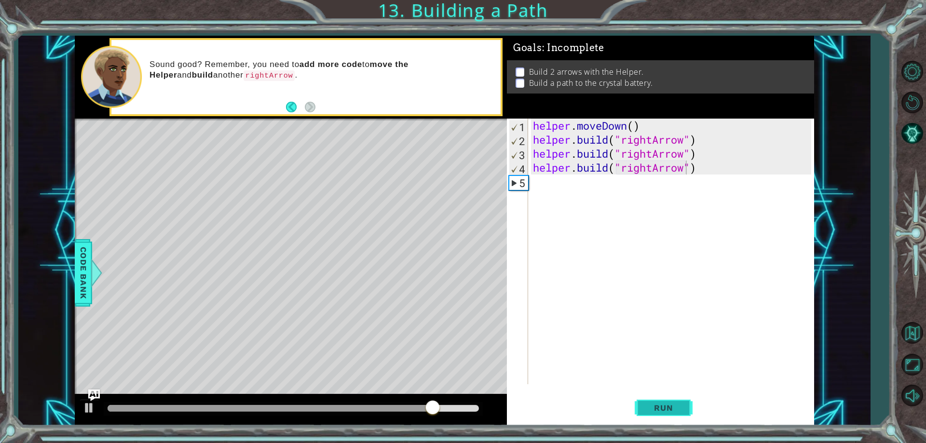
click at [656, 411] on span "Run" at bounding box center [664, 408] width 38 height 10
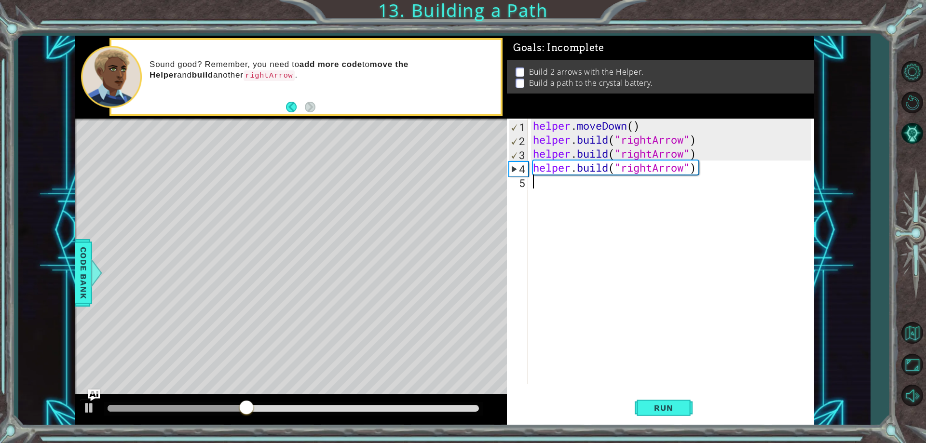
click at [532, 183] on div "helper . moveDown ( ) helper . build ( "rightArrow" ) helper . build ( "rightAr…" at bounding box center [673, 266] width 285 height 294
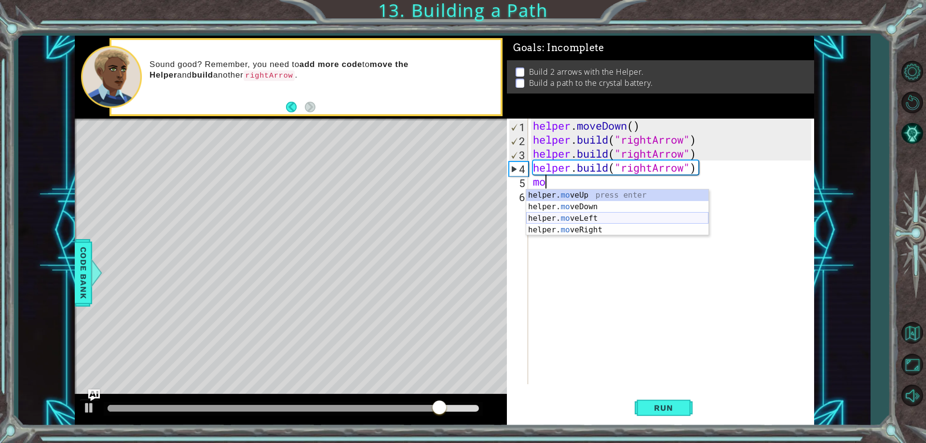
click at [627, 223] on div "helper. mo veUp press enter helper. mo veDown press enter helper. mo veLeft pre…" at bounding box center [617, 224] width 182 height 69
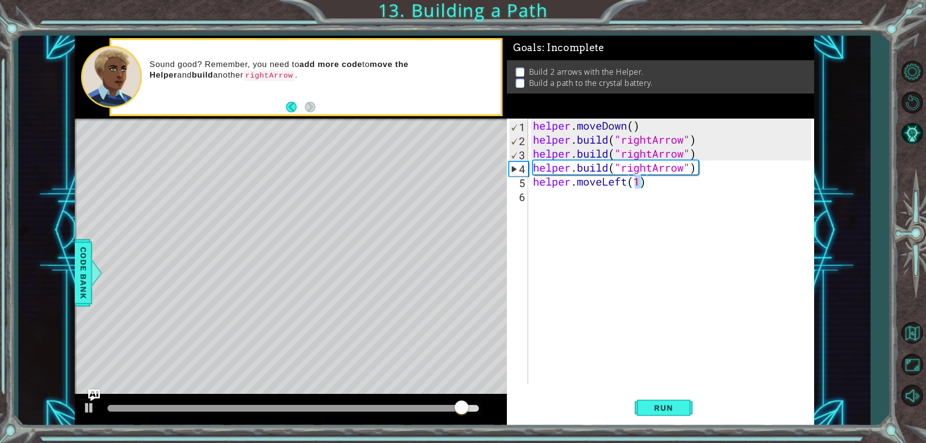
click at [684, 390] on div "helper.moveLeft(1) 1 2 3 4 5 6 helper . moveDown ( ) helper . build ( "rightArr…" at bounding box center [660, 272] width 307 height 307
click at [683, 404] on button "Run" at bounding box center [664, 408] width 58 height 31
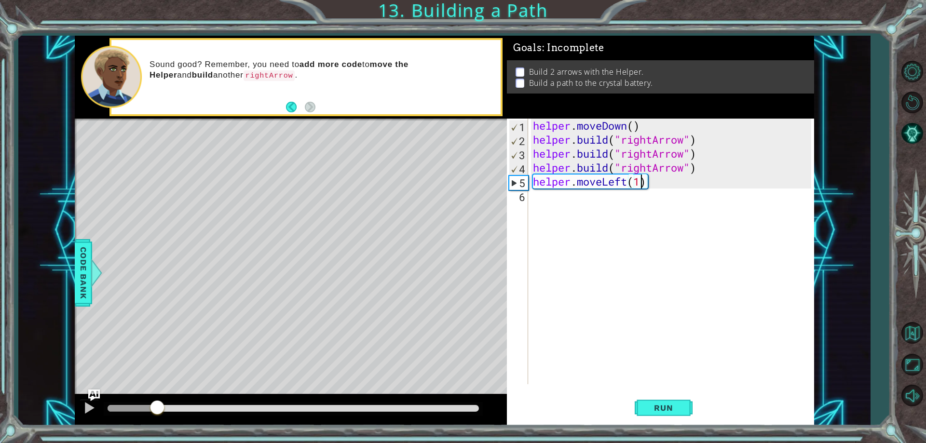
drag, startPoint x: 408, startPoint y: 407, endPoint x: 148, endPoint y: 369, distance: 263.4
click at [148, 369] on div "methods helper moveUp() moveDown() moveLeft() moveRight() build(item) tools for…" at bounding box center [445, 231] width 740 height 390
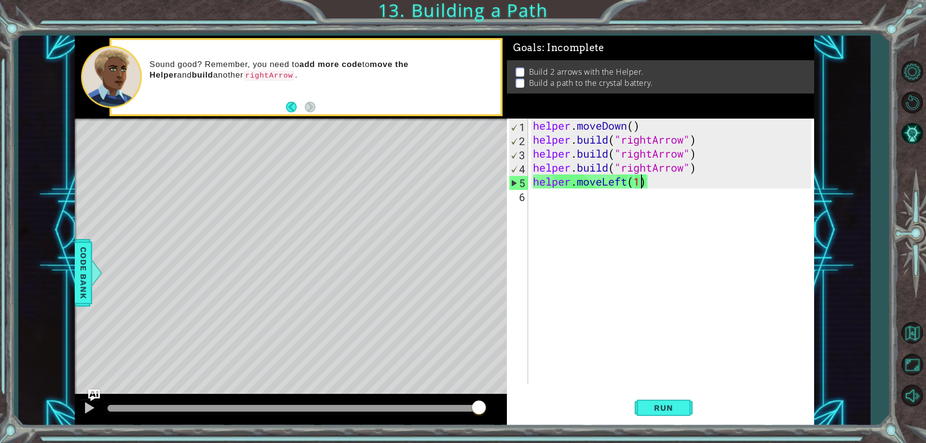
drag, startPoint x: 179, startPoint y: 409, endPoint x: 481, endPoint y: 429, distance: 303.2
click at [481, 429] on div "1 ההההההההההההההההההההההההההההההההההההההההההההההההההההההההההההההההההההההההההההה…" at bounding box center [463, 221] width 926 height 443
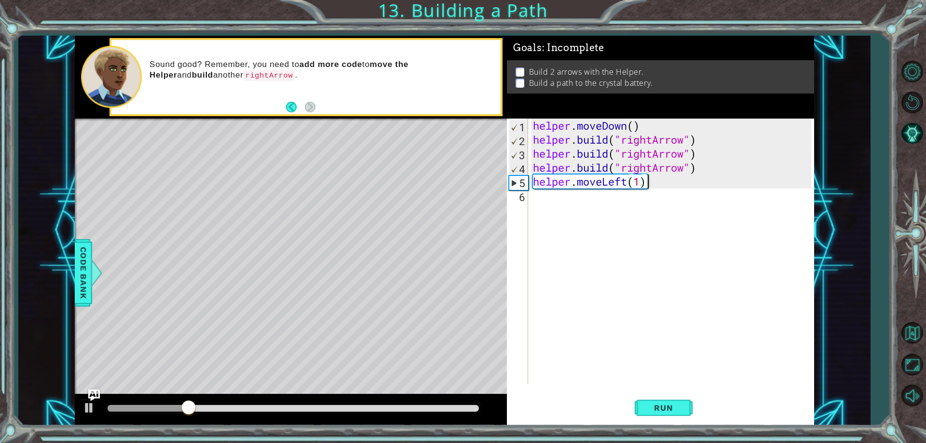
click at [665, 182] on div "helper . moveDown ( ) helper . build ( "rightArrow" ) helper . build ( "rightAr…" at bounding box center [673, 266] width 285 height 294
drag, startPoint x: 665, startPoint y: 182, endPoint x: 517, endPoint y: 194, distance: 148.6
click at [517, 194] on div "helper.moveLeft(1) 1 2 3 4 5 6 helper . moveDown ( ) helper . build ( "rightArr…" at bounding box center [659, 252] width 304 height 266
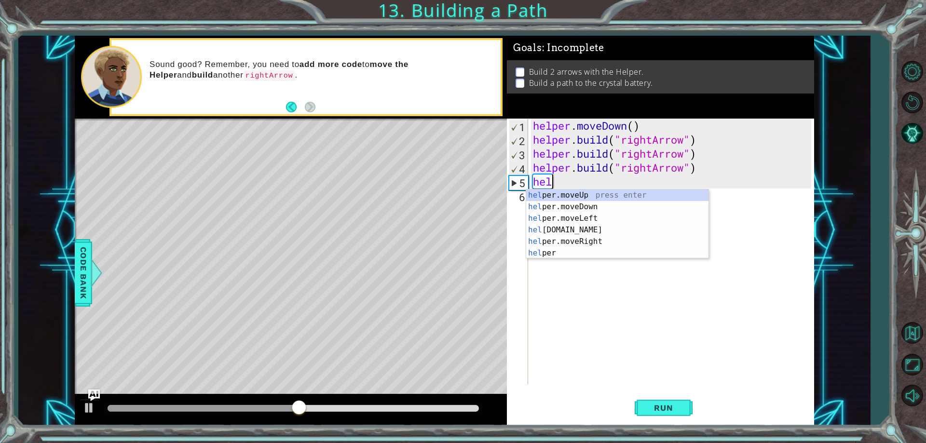
type textarea "h"
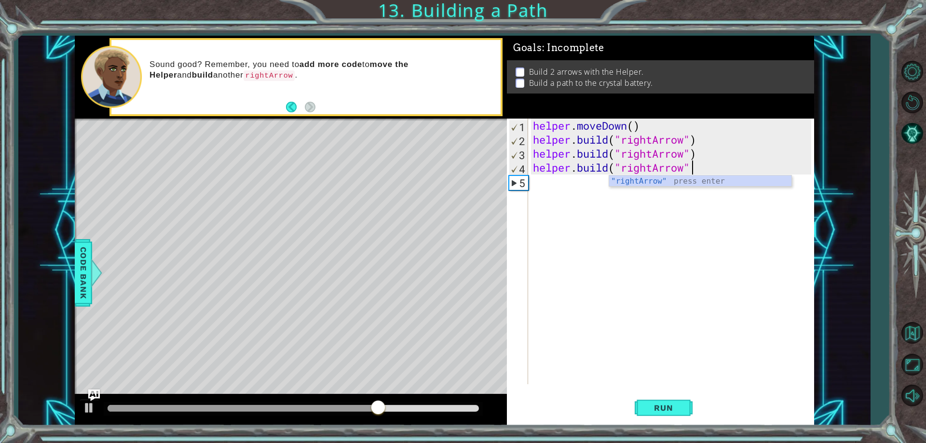
type textarea "[DOMAIN_NAME]("rightArrow")"
click at [542, 176] on div "helper . moveDown ( ) helper . build ( "rightArrow" ) helper . build ( "rightAr…" at bounding box center [673, 266] width 285 height 294
type textarea "l"
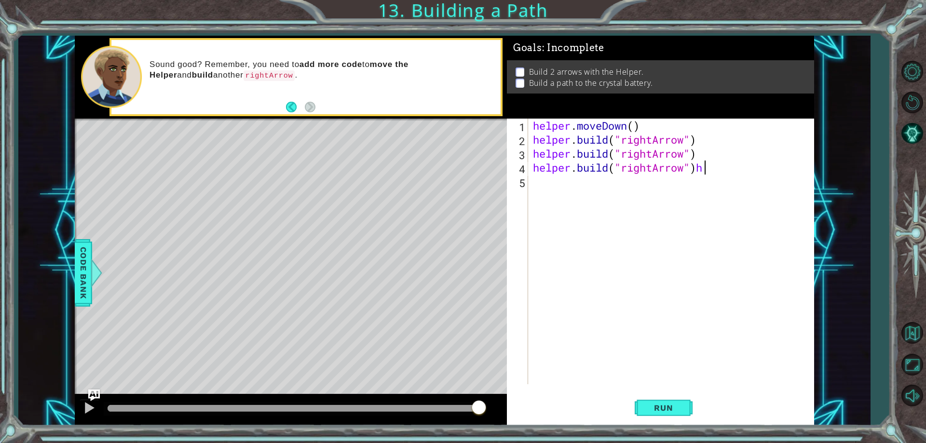
scroll to position [0, 7]
type textarea "[DOMAIN_NAME]("rightArrow")"
click at [547, 198] on div "helper . moveDown ( ) helper . build ( "rightArrow" ) helper . build ( "rightAr…" at bounding box center [673, 266] width 285 height 294
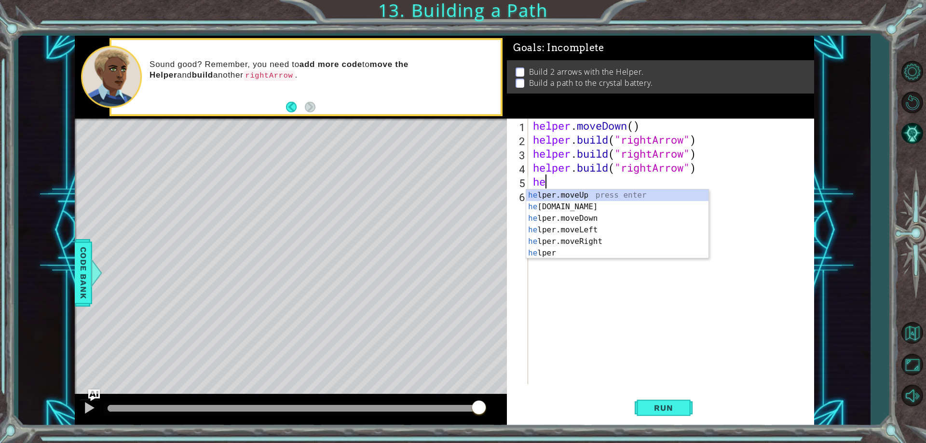
scroll to position [0, 0]
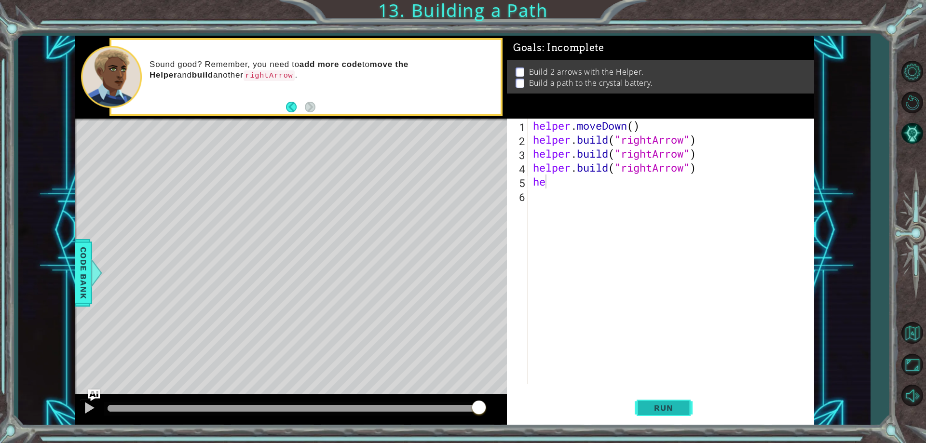
click at [676, 407] on span "Run" at bounding box center [664, 408] width 38 height 10
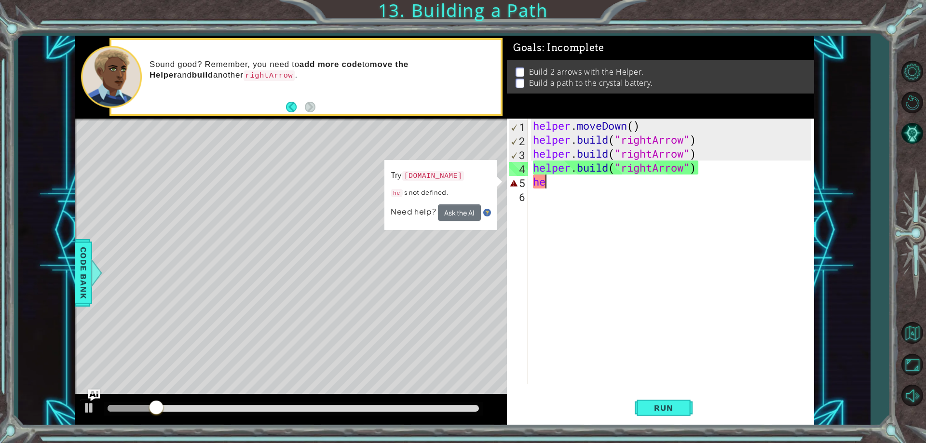
click at [576, 183] on div "helper . moveDown ( ) helper . build ( "rightArrow" ) helper . build ( "rightAr…" at bounding box center [673, 266] width 285 height 294
type textarea "h"
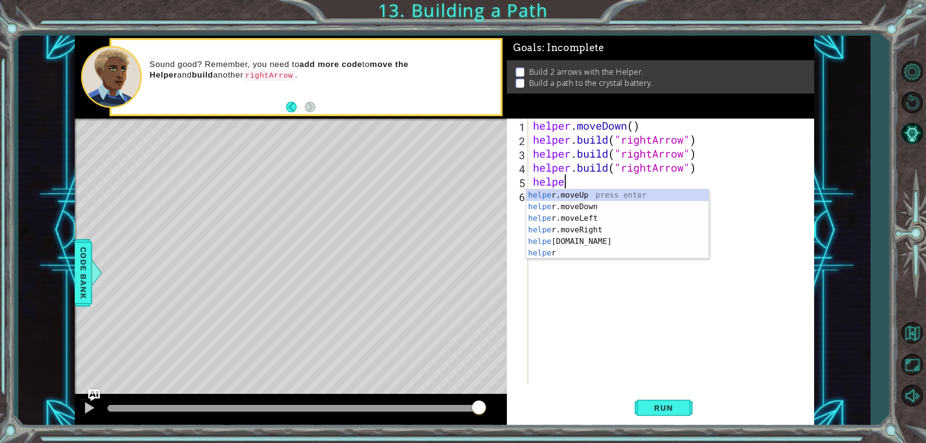
scroll to position [0, 1]
click at [582, 254] on div "helper press enter helper .moveUp press enter helper .moveDown press enter help…" at bounding box center [617, 236] width 182 height 93
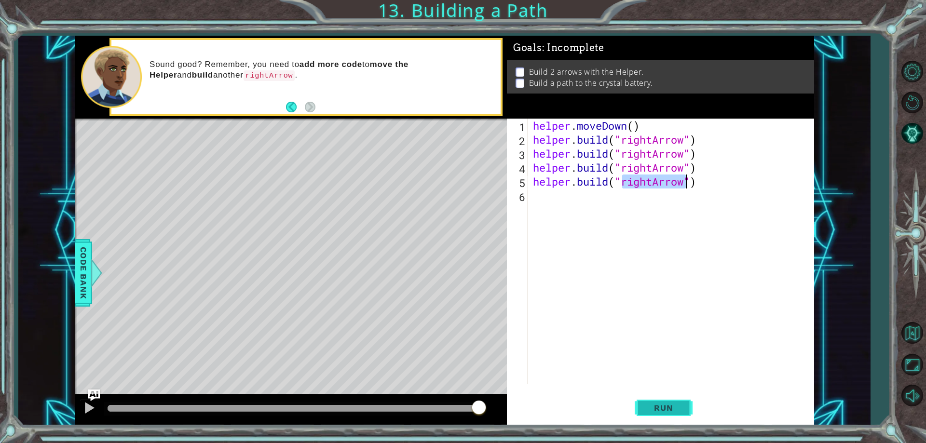
type textarea "[DOMAIN_NAME]("rightArrow")"
click at [635, 405] on button "Run" at bounding box center [664, 408] width 58 height 31
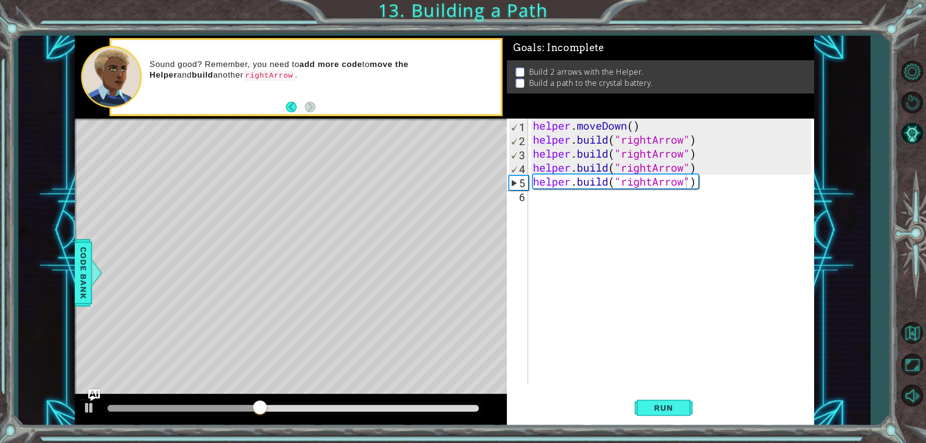
drag, startPoint x: 407, startPoint y: 244, endPoint x: 389, endPoint y: 302, distance: 60.4
click at [389, 302] on div "Level Map" at bounding box center [298, 261] width 446 height 284
drag, startPoint x: 594, startPoint y: 220, endPoint x: 585, endPoint y: 225, distance: 10.1
drag, startPoint x: 585, startPoint y: 225, endPoint x: 574, endPoint y: 194, distance: 33.0
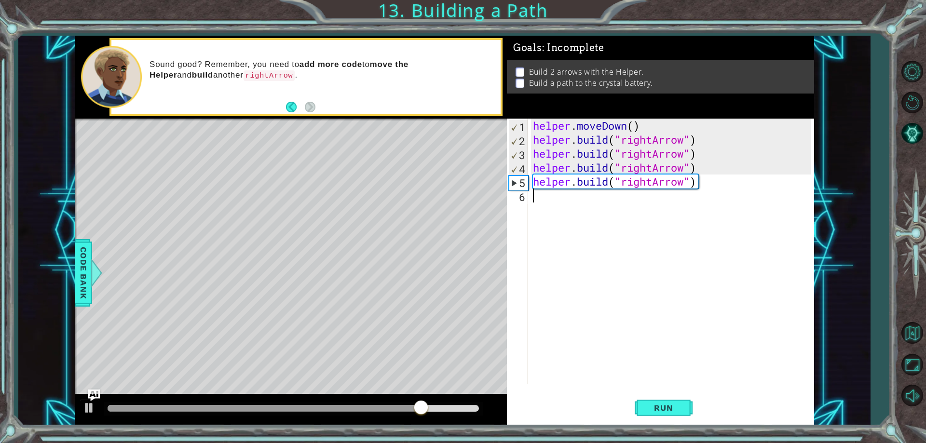
click at [574, 194] on div "helper . moveDown ( ) helper . build ( "rightArrow" ) helper . build ( "rightAr…" at bounding box center [673, 266] width 285 height 294
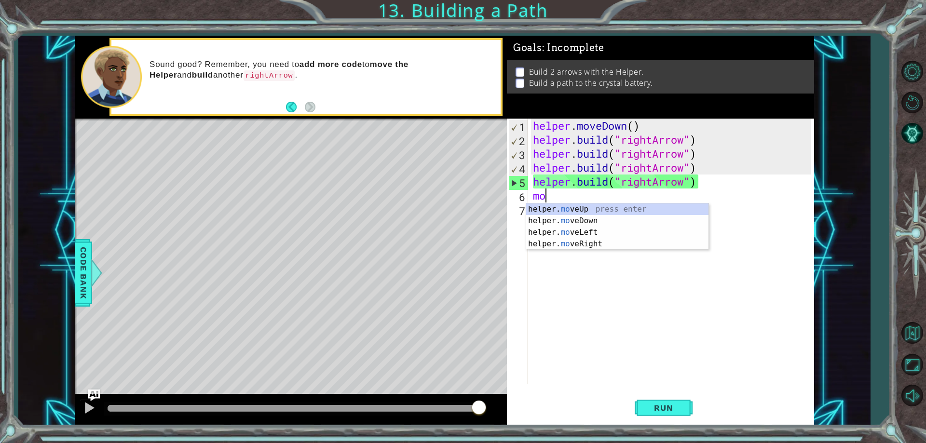
click at [721, 185] on div "helper . moveDown ( ) helper . build ( "rightArrow" ) helper . build ( "rightAr…" at bounding box center [673, 266] width 285 height 294
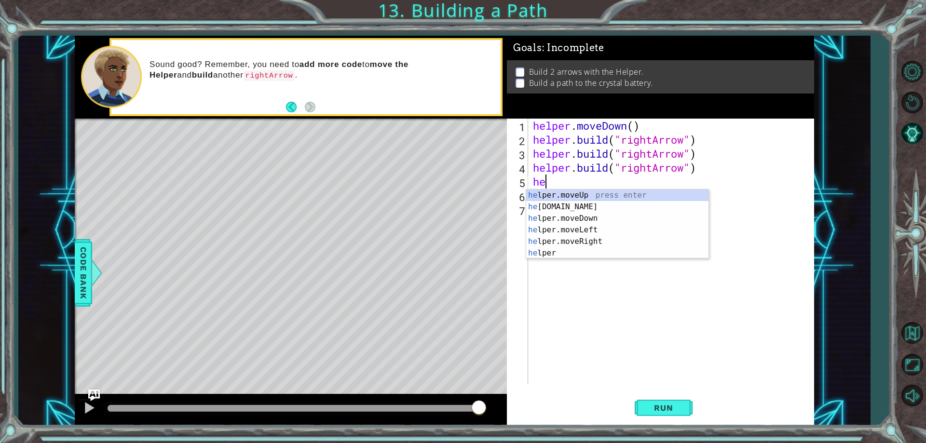
type textarea "h"
click at [550, 233] on div "helper. move Up press enter helper. move Down press enter helper. move Left pre…" at bounding box center [617, 224] width 182 height 69
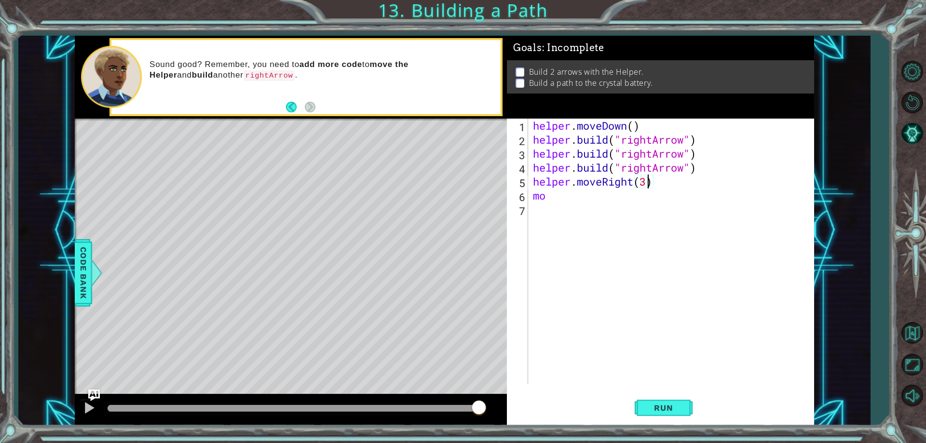
scroll to position [0, 5]
click at [620, 200] on div "helper . moveDown ( ) helper . build ( "rightArrow" ) helper . build ( "rightAr…" at bounding box center [673, 266] width 285 height 294
type textarea "m"
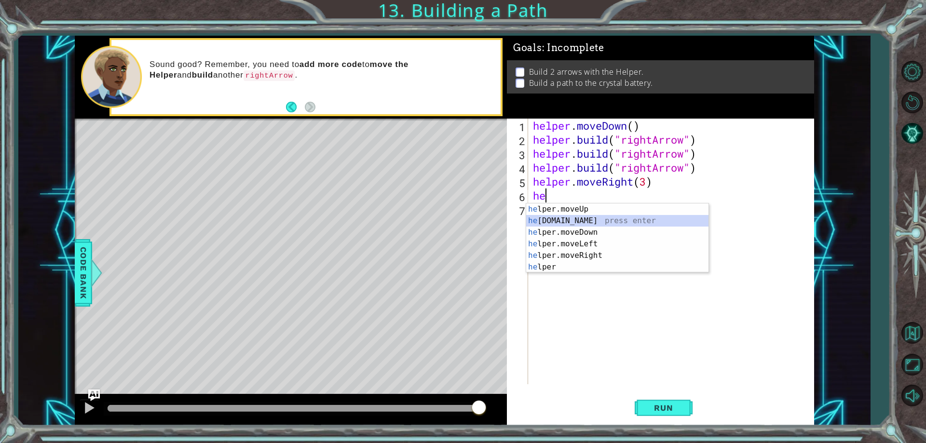
click at [609, 218] on div "he lper.moveUp press enter he [DOMAIN_NAME] press enter he lper.moveDown press …" at bounding box center [617, 250] width 182 height 93
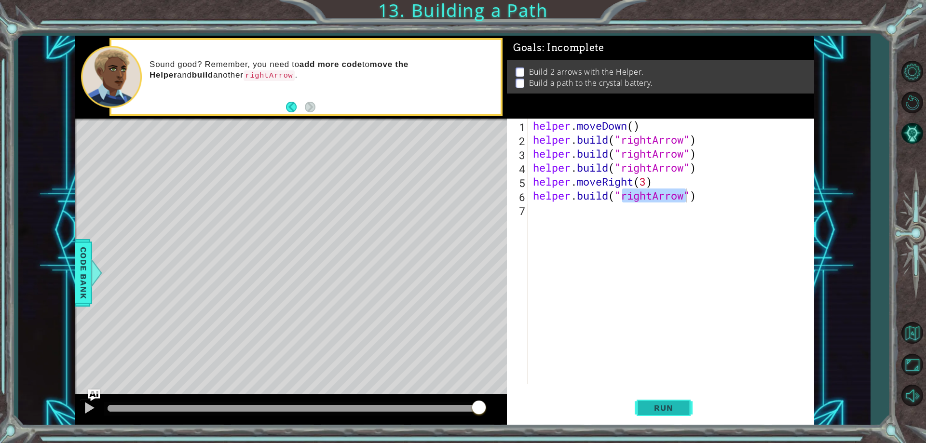
click at [648, 399] on button "Run" at bounding box center [664, 408] width 58 height 31
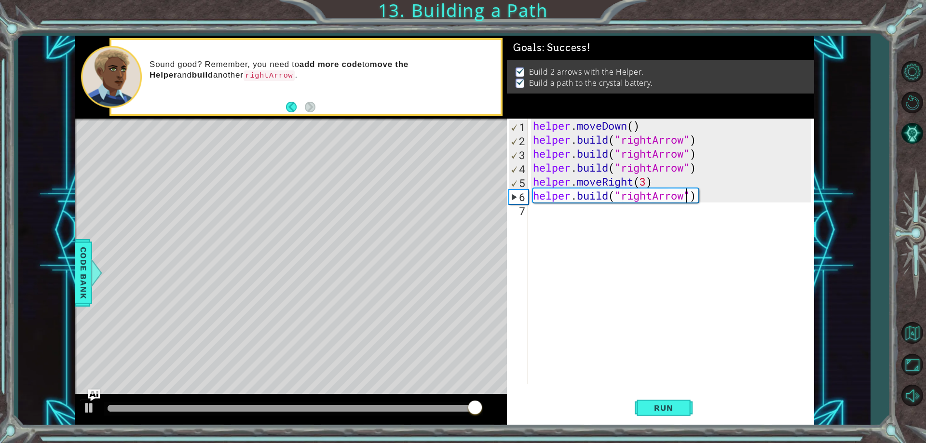
type textarea "helper.moveRight(3)"
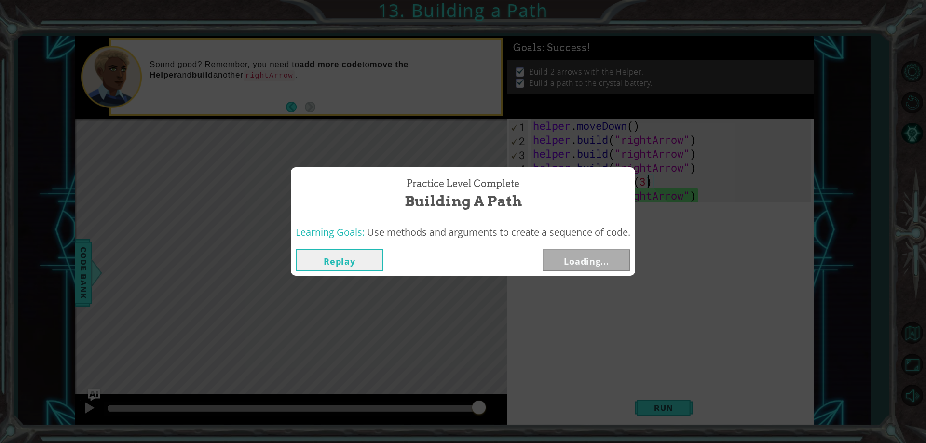
click at [651, 184] on body "1 ההההההההההההההההההההההההההההההההההההההההההההההההההההההההההההההההההההההההההההה…" at bounding box center [463, 221] width 926 height 443
click at [584, 259] on button "Next" at bounding box center [587, 260] width 88 height 22
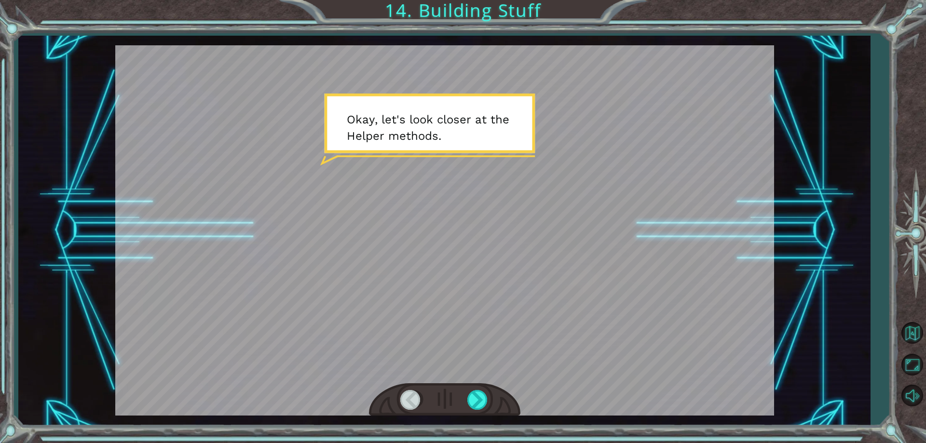
click at [509, 168] on div at bounding box center [444, 230] width 659 height 371
click at [320, 79] on div at bounding box center [444, 230] width 659 height 371
click at [371, 110] on div at bounding box center [444, 230] width 659 height 371
click at [579, 204] on div at bounding box center [444, 230] width 659 height 371
drag, startPoint x: 577, startPoint y: 188, endPoint x: 561, endPoint y: 212, distance: 28.9
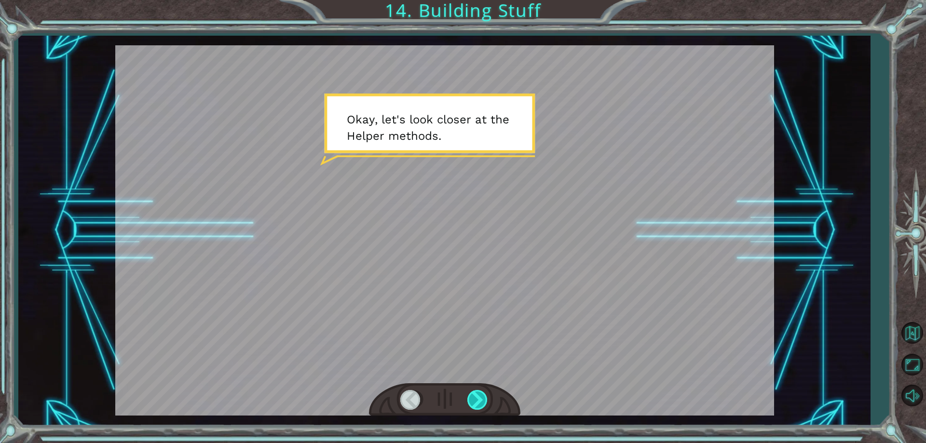
click at [483, 399] on div at bounding box center [478, 400] width 22 height 20
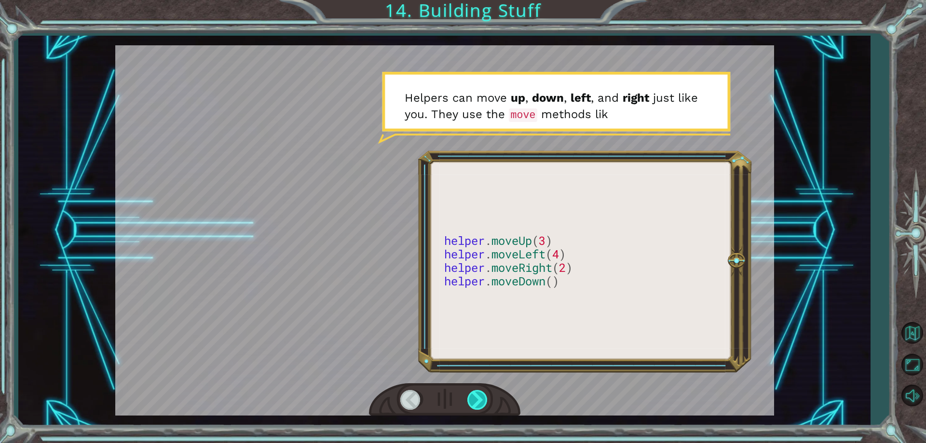
click at [483, 402] on div at bounding box center [478, 400] width 22 height 20
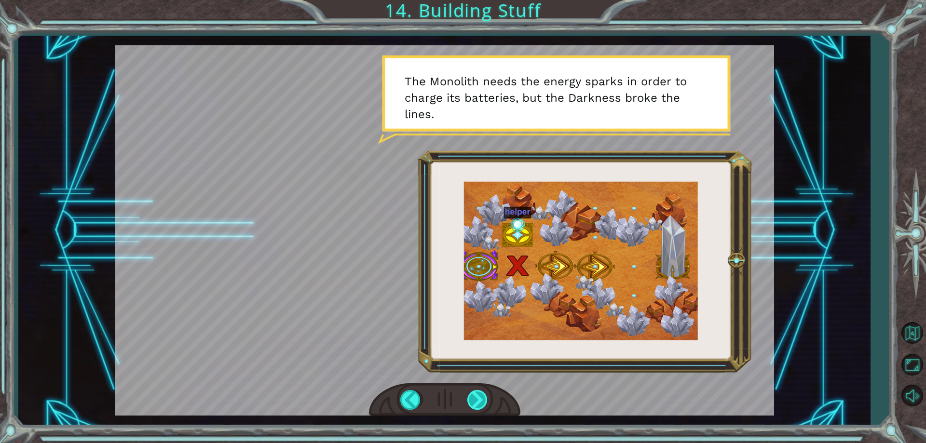
click at [483, 402] on div at bounding box center [478, 400] width 22 height 20
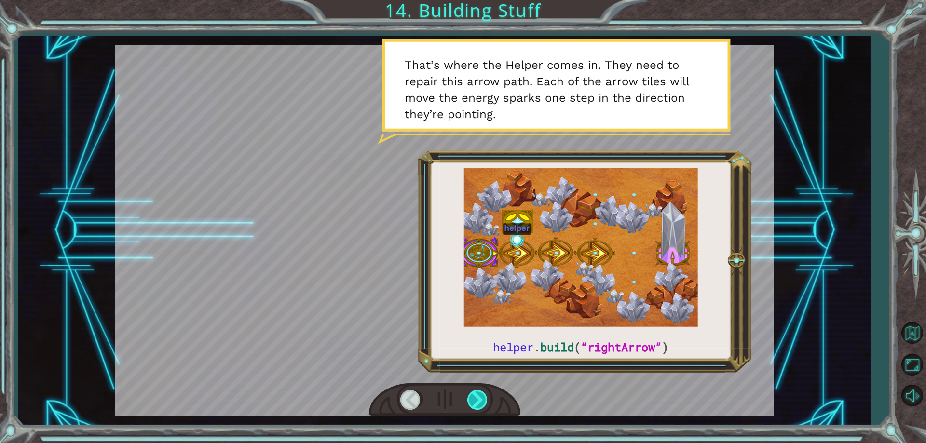
click at [483, 402] on div at bounding box center [478, 400] width 22 height 20
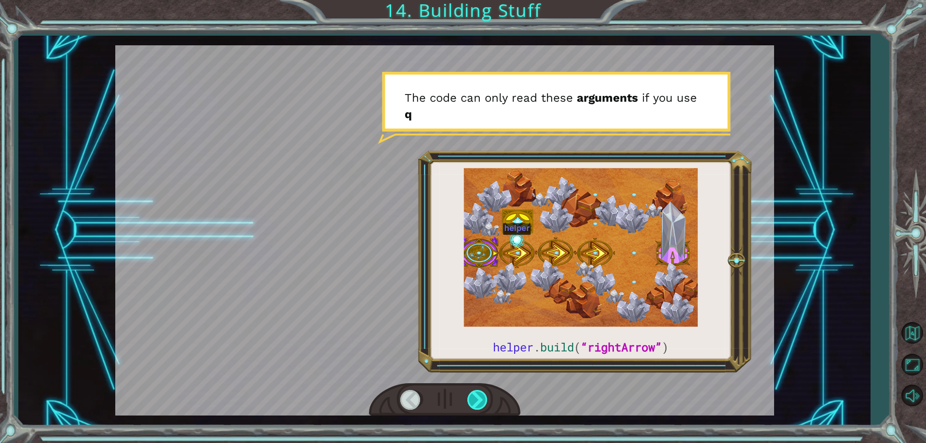
click at [485, 396] on div at bounding box center [478, 400] width 22 height 20
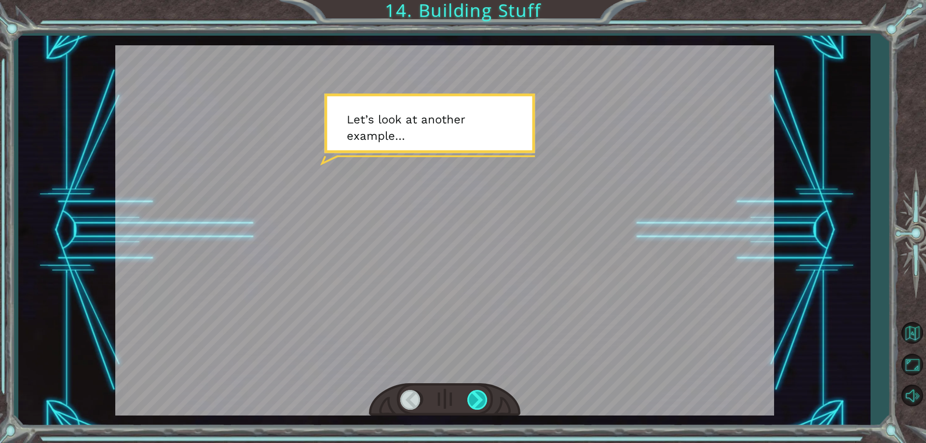
click at [485, 396] on div at bounding box center [478, 400] width 22 height 20
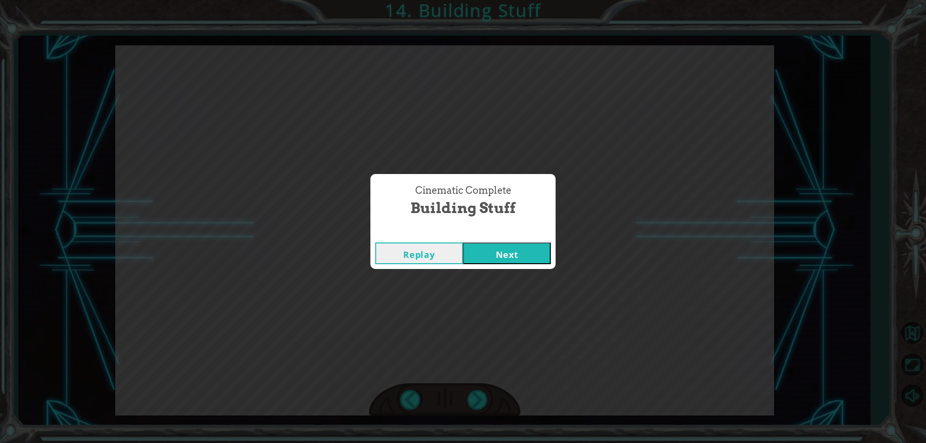
click at [513, 250] on button "Next" at bounding box center [507, 254] width 88 height 22
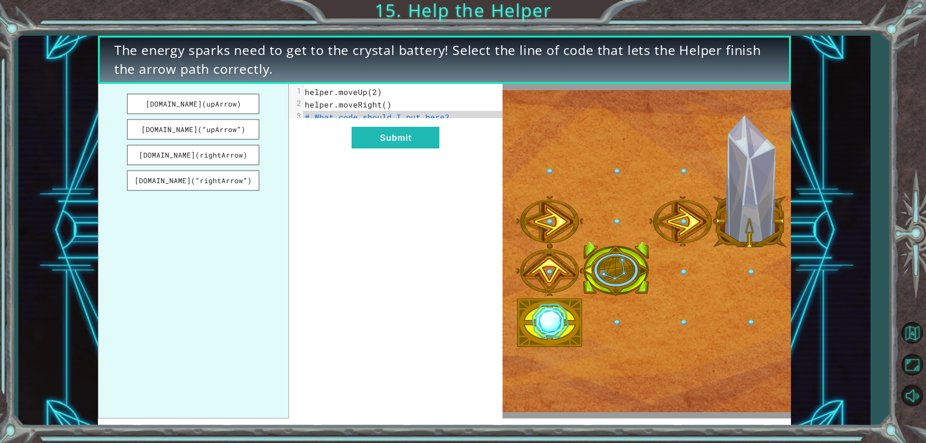
click at [626, 235] on img at bounding box center [647, 251] width 289 height 322
click at [397, 117] on span "# What code should I put here?" at bounding box center [377, 117] width 145 height 10
click at [426, 125] on div "xxxxxxxxxx 3 1 helper.moveUp(2) 2 helper.moveRight() 3 # What code should I put…" at bounding box center [396, 251] width 214 height 335
click at [324, 116] on span "# What code should I put here?" at bounding box center [377, 117] width 145 height 10
drag, startPoint x: 221, startPoint y: 151, endPoint x: 362, endPoint y: 121, distance: 144.6
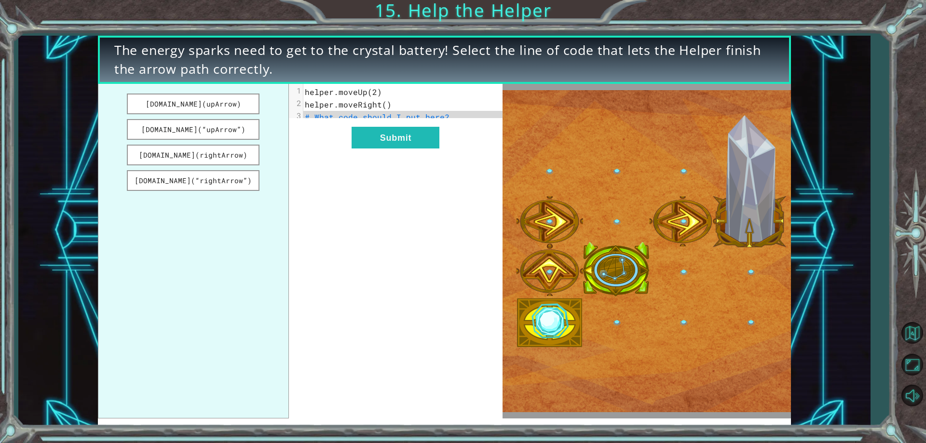
click at [362, 121] on div "[DOMAIN_NAME](upArrow) [DOMAIN_NAME](“upArrow”) [DOMAIN_NAME](rightArrow) [DOMA…" at bounding box center [300, 251] width 405 height 335
click at [237, 158] on button "[DOMAIN_NAME](rightArrow)" at bounding box center [193, 155] width 133 height 21
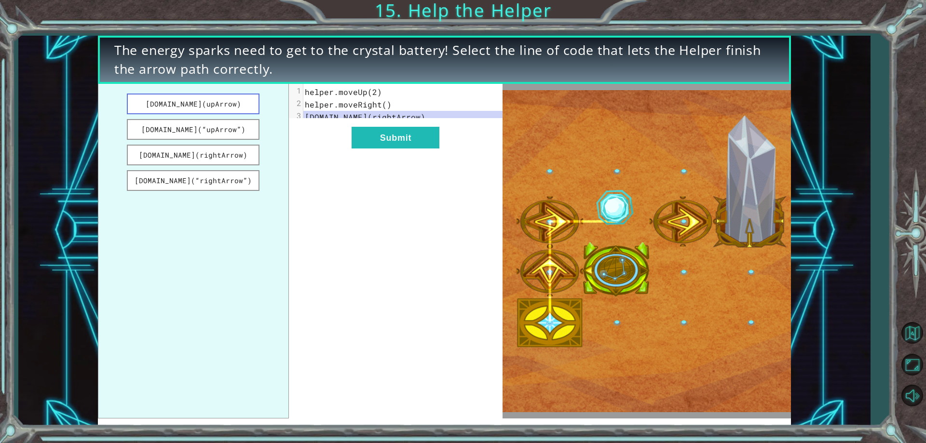
click at [182, 108] on button "[DOMAIN_NAME](upArrow)" at bounding box center [193, 104] width 133 height 21
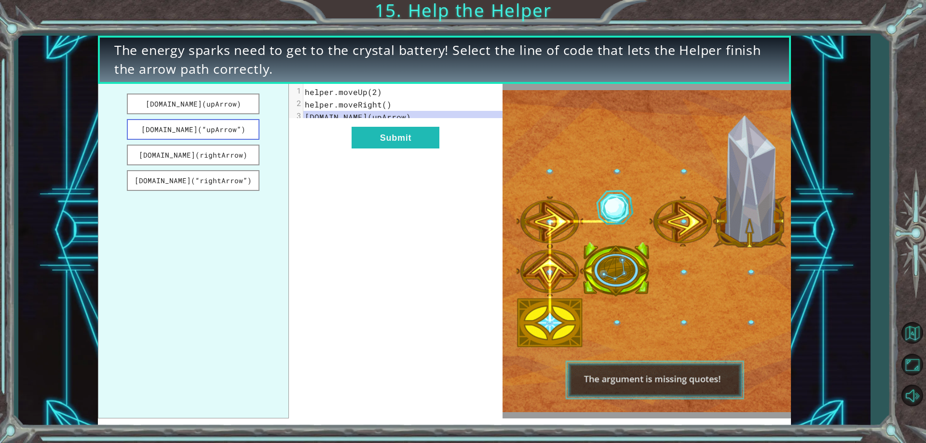
click at [205, 124] on button "[DOMAIN_NAME](“upArrow”)" at bounding box center [193, 129] width 133 height 21
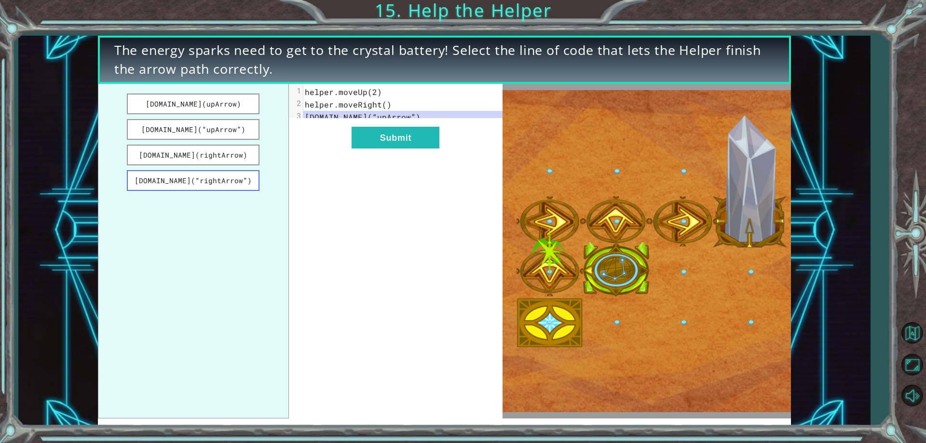
click at [229, 182] on button "[DOMAIN_NAME](“rightArrow”)" at bounding box center [193, 180] width 133 height 21
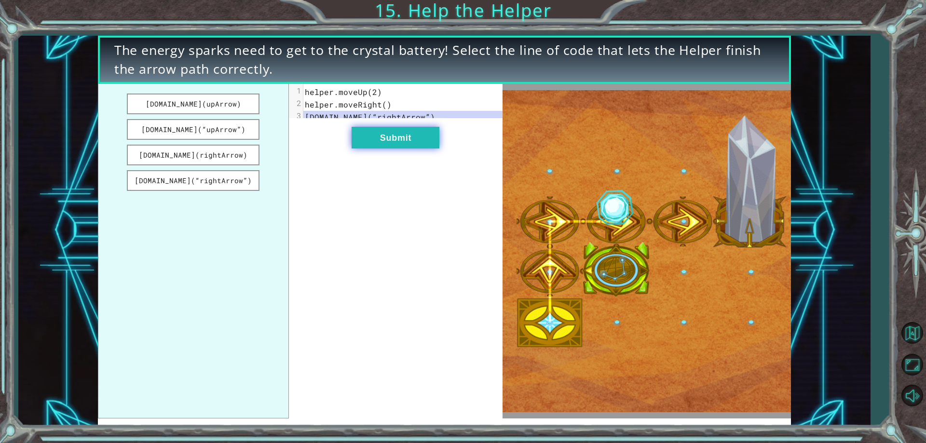
click at [412, 149] on button "Submit" at bounding box center [396, 138] width 88 height 22
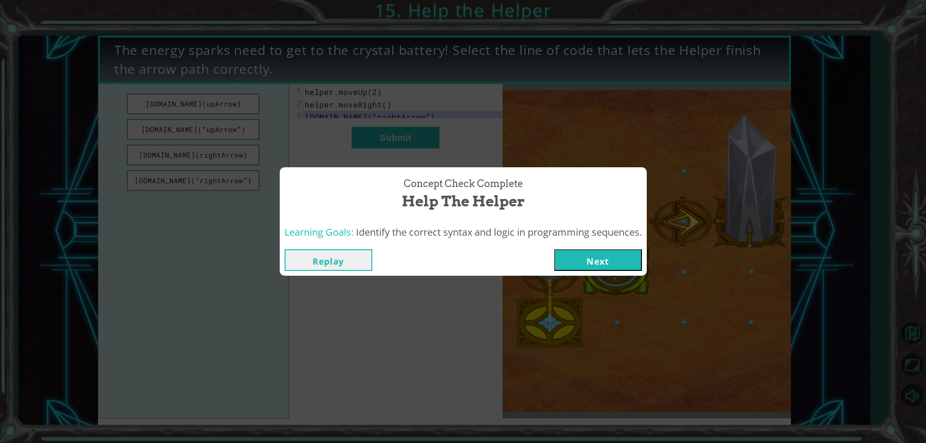
drag, startPoint x: 549, startPoint y: 270, endPoint x: 593, endPoint y: 269, distance: 44.4
click at [551, 271] on div "Replay Next" at bounding box center [463, 260] width 367 height 31
click at [601, 267] on button "Next" at bounding box center [598, 260] width 88 height 22
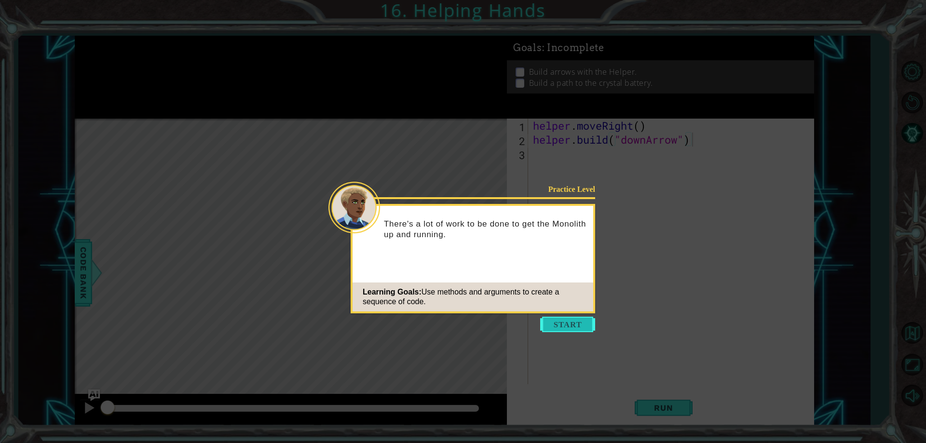
click at [580, 327] on button "Start" at bounding box center [567, 324] width 55 height 15
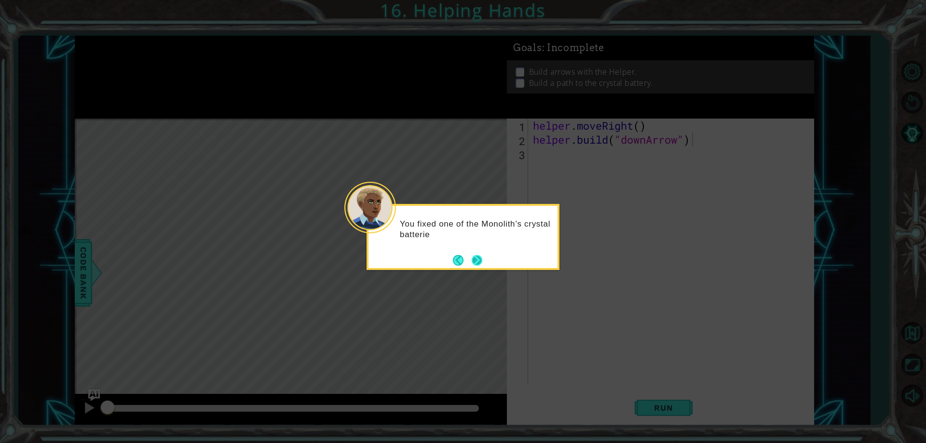
click at [472, 260] on button "Next" at bounding box center [477, 261] width 12 height 12
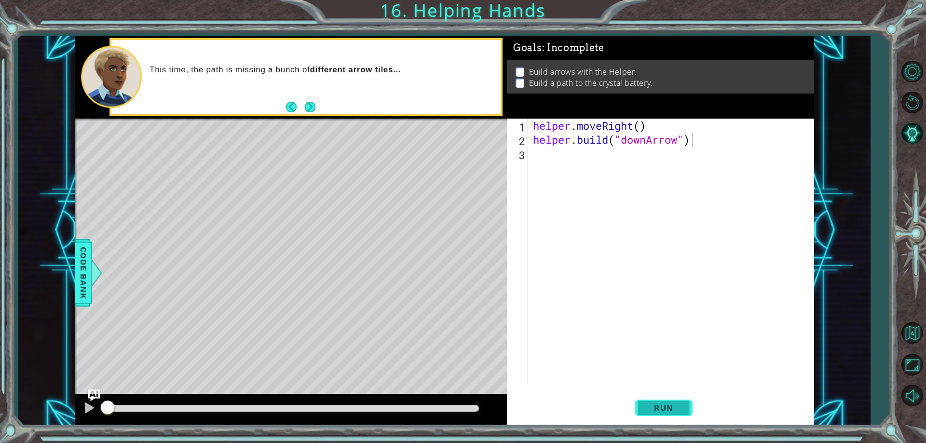
click at [674, 408] on span "Run" at bounding box center [664, 408] width 38 height 10
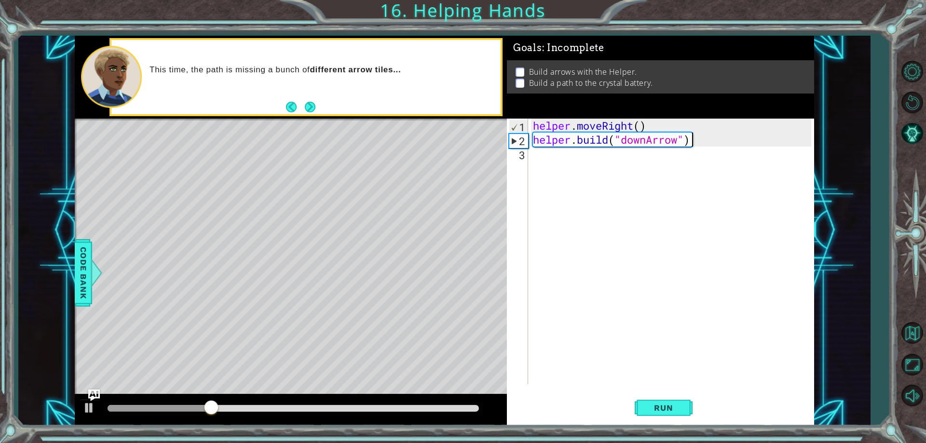
click at [637, 179] on div "helper . moveRight ( ) helper . build ( "downArrow" )" at bounding box center [673, 266] width 285 height 294
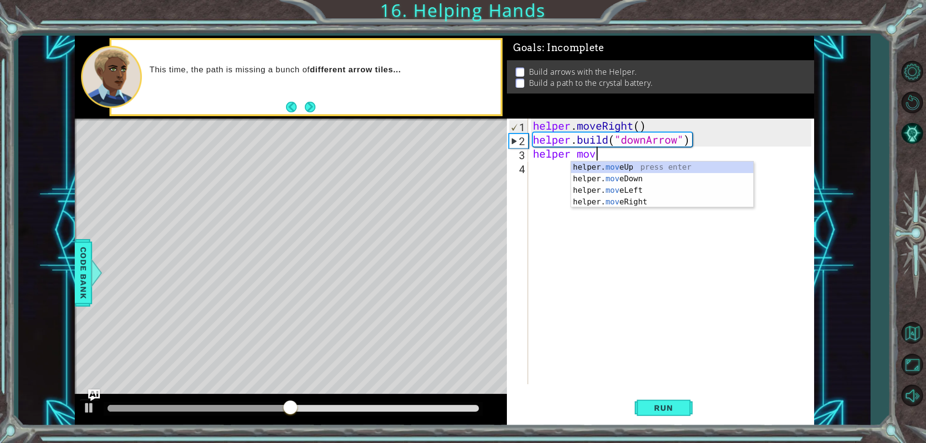
scroll to position [0, 3]
click at [627, 201] on div "helper. move Up press enter helper. move Down press enter helper. move Left pre…" at bounding box center [662, 196] width 182 height 69
type textarea "helper.moveRight(1)"
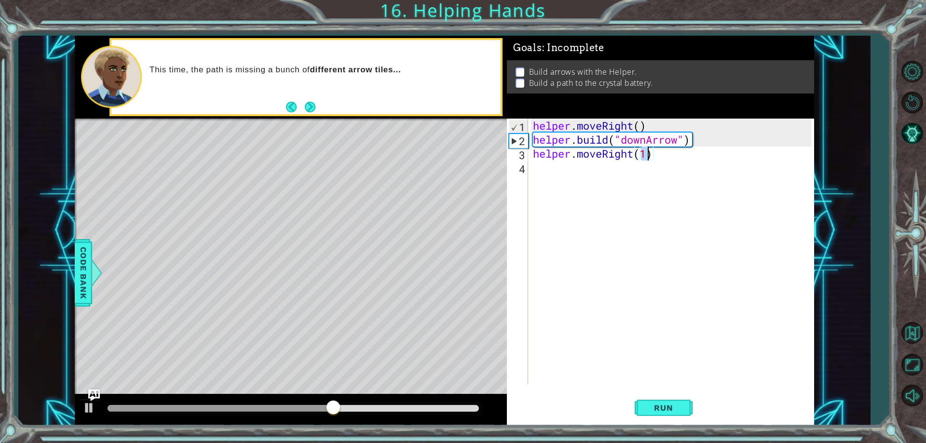
click at [606, 182] on div "helper . moveRight ( ) helper . build ( "downArrow" ) helper . moveRight ( 1 )" at bounding box center [673, 266] width 285 height 294
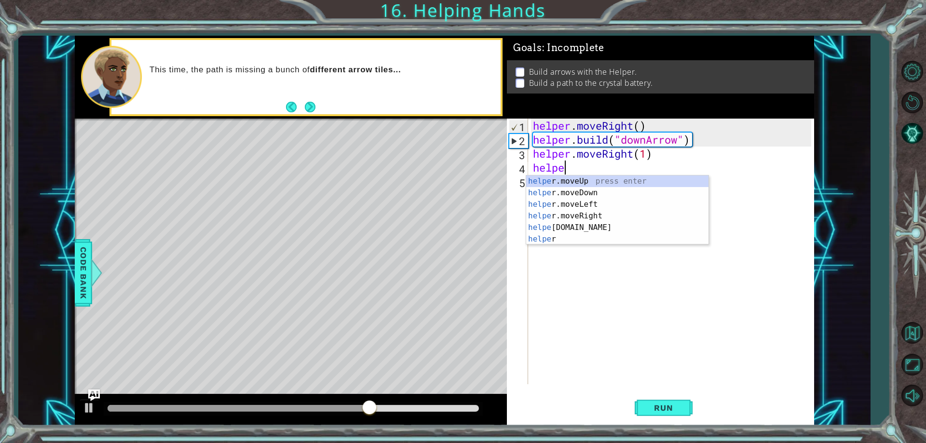
scroll to position [0, 1]
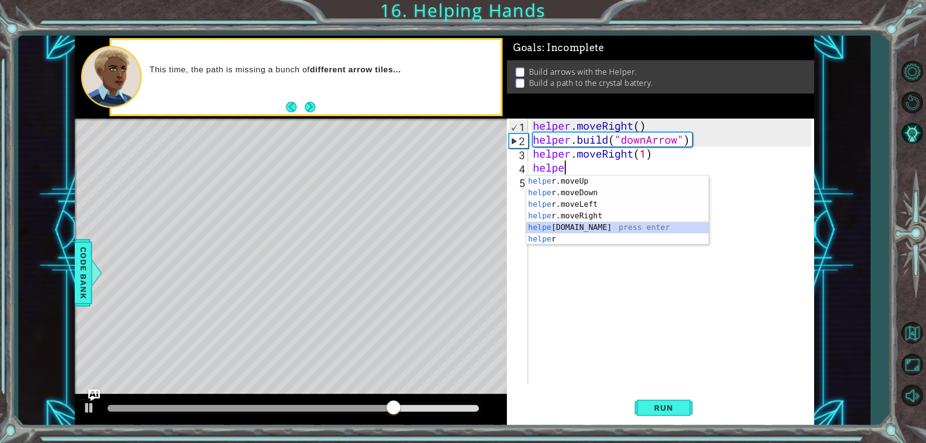
click at [587, 228] on div "helpe [PERSON_NAME]moveUp press enter helpe [PERSON_NAME]moveDown press enter h…" at bounding box center [617, 222] width 182 height 93
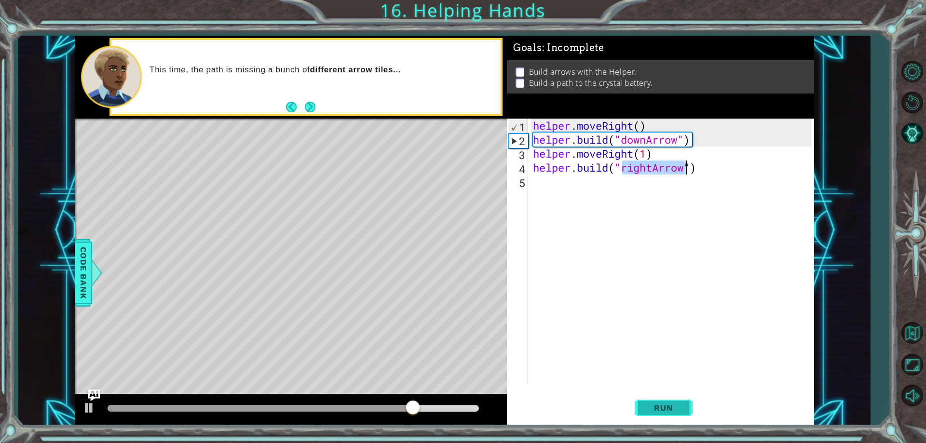
click at [672, 407] on span "Run" at bounding box center [664, 408] width 38 height 10
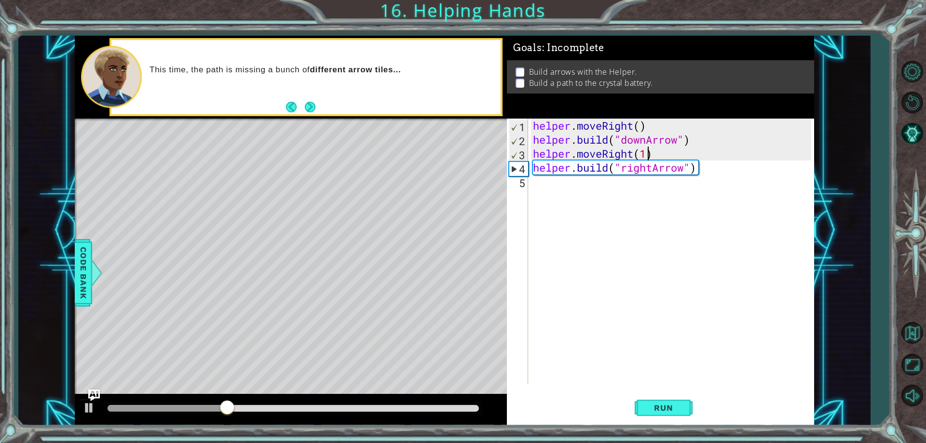
click at [650, 156] on div "helper . moveRight ( ) helper . build ( "downArrow" ) helper . moveRight ( 1 ) …" at bounding box center [673, 266] width 285 height 294
click at [634, 152] on div "helper . moveRight ( ) helper . build ( "downArrow" ) helper . moveRight ( 1 ) …" at bounding box center [673, 266] width 285 height 294
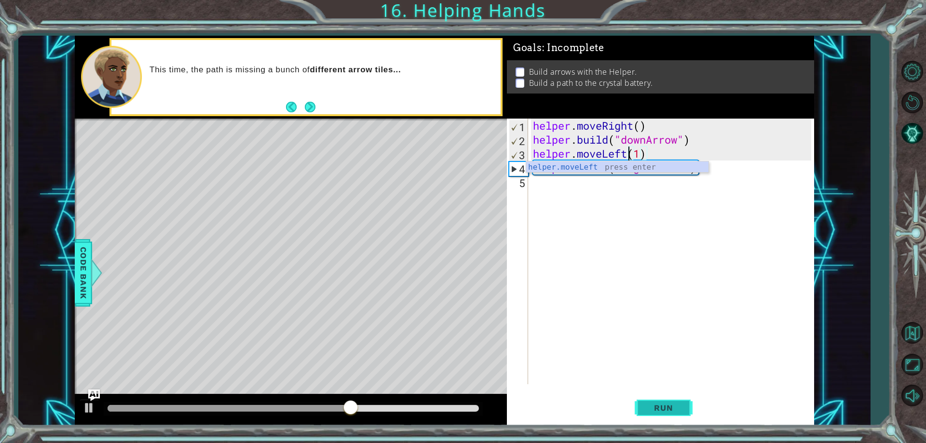
click at [660, 400] on button "Run" at bounding box center [664, 408] width 58 height 31
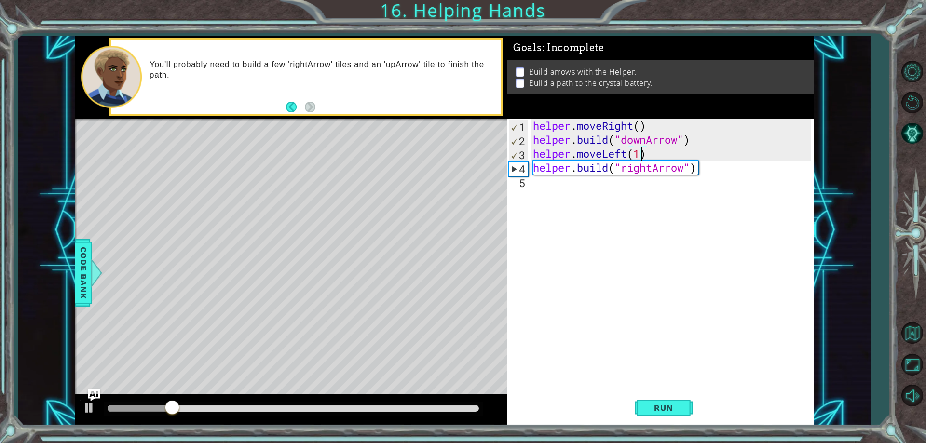
click at [642, 148] on div "helper . moveRight ( ) helper . build ( "downArrow" ) helper . moveLeft ( 1 ) h…" at bounding box center [673, 266] width 285 height 294
click at [632, 151] on div "helper . moveRight ( ) helper . build ( "downArrow" ) helper . moveLeft ( 1 ) h…" at bounding box center [673, 266] width 285 height 294
type textarea "helper.moveRight(1)"
click at [641, 219] on div "helper . moveRight ( ) helper . build ( "downArrow" ) helper . moveRight ( 1 ) …" at bounding box center [673, 266] width 285 height 294
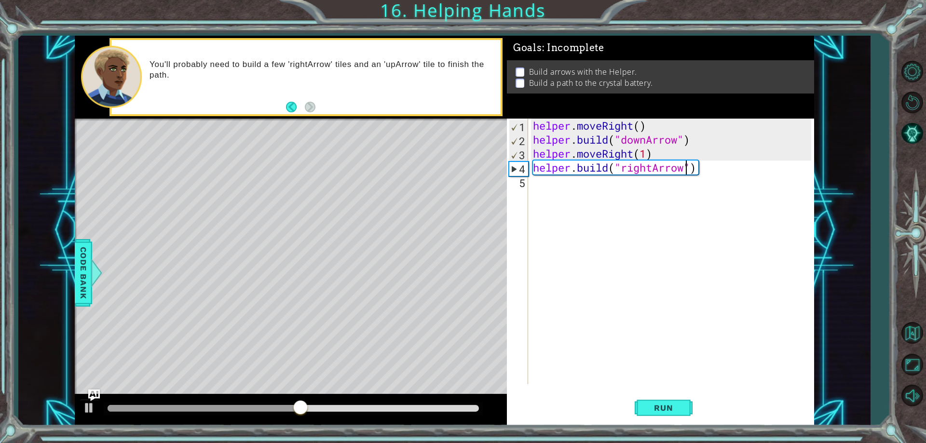
click at [687, 167] on div "helper . moveRight ( ) helper . build ( "downArrow" ) helper . moveRight ( 1 ) …" at bounding box center [673, 266] width 285 height 294
click at [645, 413] on button "Run" at bounding box center [664, 408] width 58 height 31
click at [649, 155] on div "helper . moveRight ( ) helper . build ( "downArrow" ) helper . moveRight ( 1 ) …" at bounding box center [673, 266] width 285 height 294
type textarea "helper.moveRight(2)"
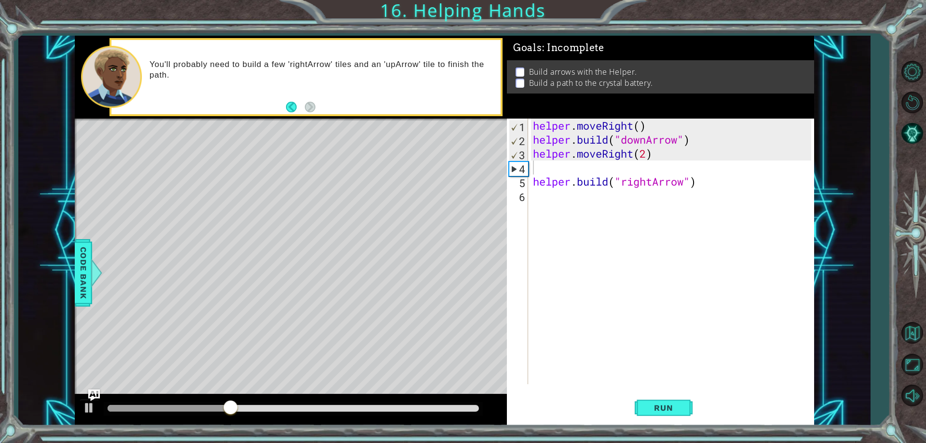
click at [682, 434] on div "1 ההההההההההההההההההההההההההההההההההההההההההההההההההההההההההההההההההההההההההההה…" at bounding box center [463, 221] width 926 height 443
click at [680, 413] on button "Run" at bounding box center [664, 408] width 58 height 31
click at [647, 154] on div "helper . moveRight ( ) helper . build ( "downArrow" ) helper . moveRight ( 2 ) …" at bounding box center [673, 266] width 285 height 294
type textarea "helper.moveRight()"
click at [634, 190] on div "helper . moveRight ( ) helper . build ( "downArrow" ) helper . moveRight ( ) he…" at bounding box center [673, 266] width 285 height 294
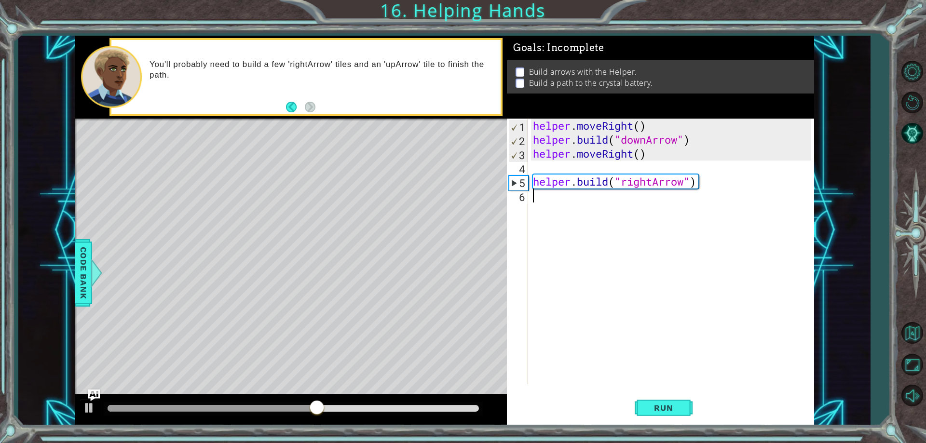
click at [561, 184] on div "helper . moveRight ( ) helper . build ( "downArrow" ) helper . moveRight ( ) he…" at bounding box center [673, 266] width 285 height 294
type textarea "[DOMAIN_NAME]("rightArrow")"
click at [535, 166] on div "helper . moveRight ( ) helper . build ( "downArrow" ) helper . moveRight ( ) he…" at bounding box center [673, 266] width 285 height 294
drag, startPoint x: 644, startPoint y: 151, endPoint x: 633, endPoint y: 154, distance: 11.6
click at [643, 151] on div "helper . moveRight ( ) helper . build ( "downArrow" ) helper . moveRight ( ) he…" at bounding box center [673, 266] width 285 height 294
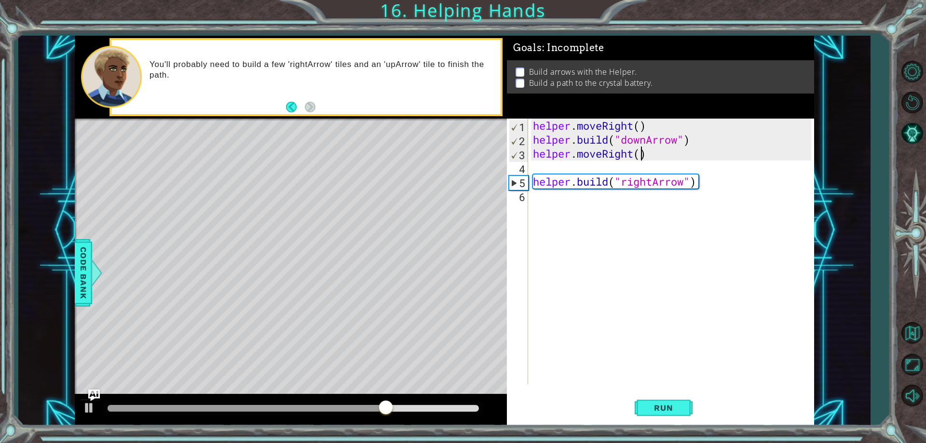
click at [632, 155] on div "helper . moveRight ( ) helper . build ( "downArrow" ) helper . moveRight ( ) he…" at bounding box center [673, 266] width 285 height 294
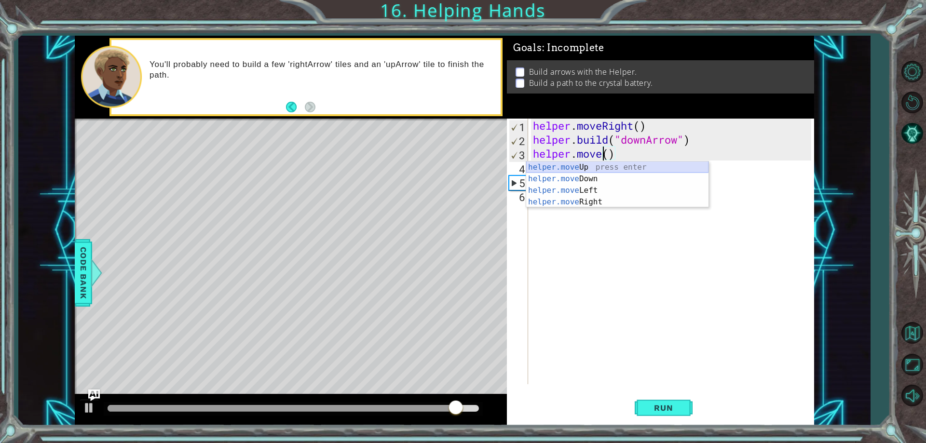
click at [590, 171] on div "helper.move Up press enter helper.move Down press enter helper.move Left press …" at bounding box center [617, 196] width 182 height 69
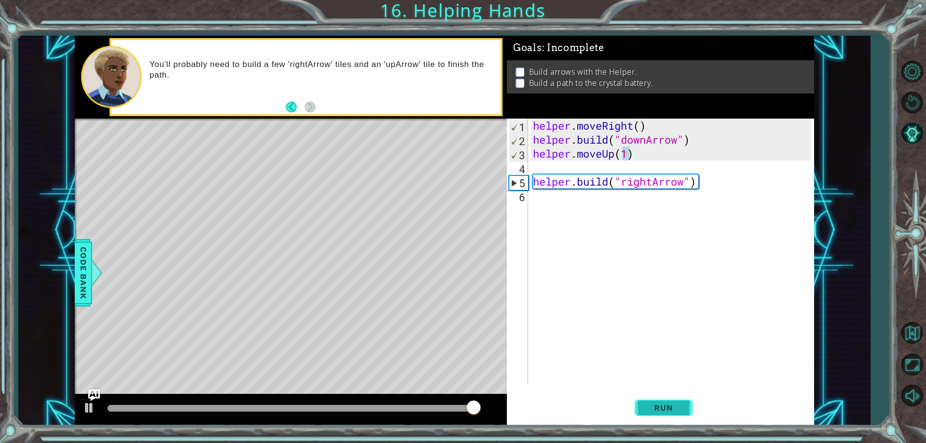
click at [648, 415] on button "Run" at bounding box center [664, 408] width 58 height 31
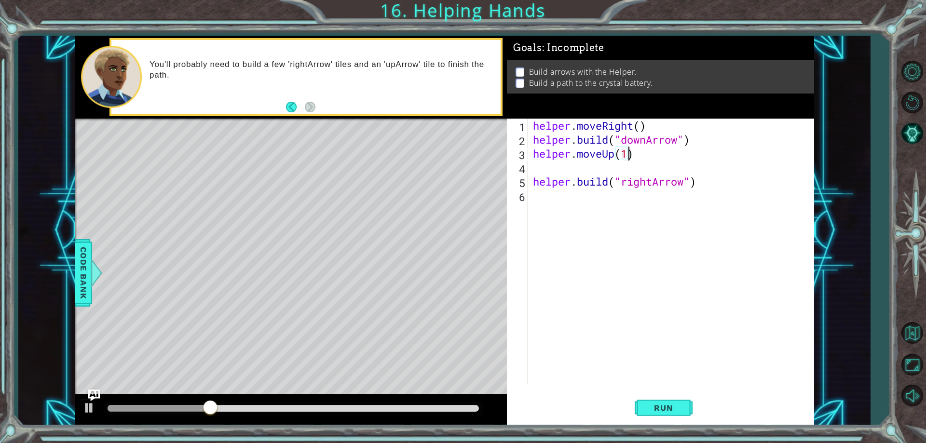
scroll to position [0, 4]
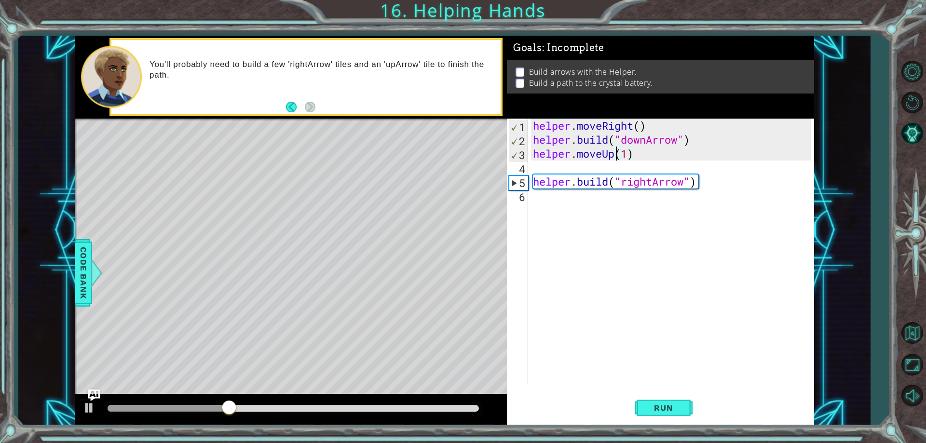
click at [617, 156] on div "helper . moveRight ( ) helper . build ( "downArrow" ) helper . moveUp ( 1 ) hel…" at bounding box center [673, 266] width 285 height 294
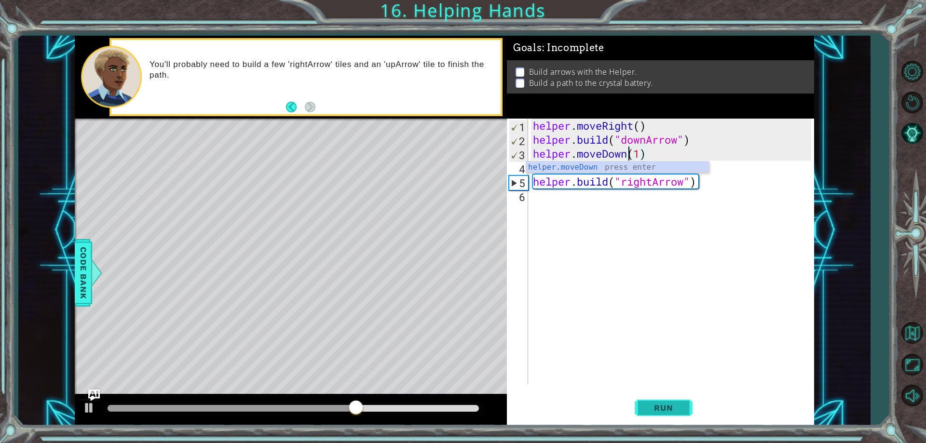
type textarea "helper.moveDown(1)"
click at [636, 416] on button "Run" at bounding box center [664, 408] width 58 height 31
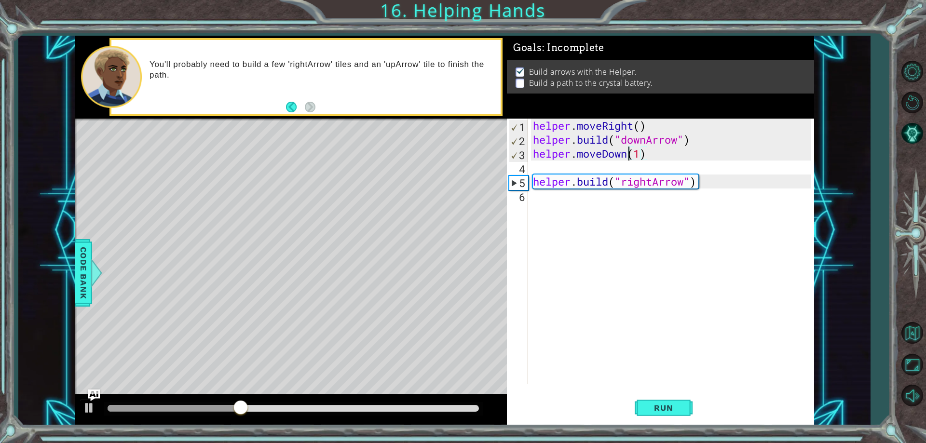
click at [558, 210] on div "helper . moveRight ( ) helper . build ( "downArrow" ) helper . moveDown ( 1 ) h…" at bounding box center [673, 266] width 285 height 294
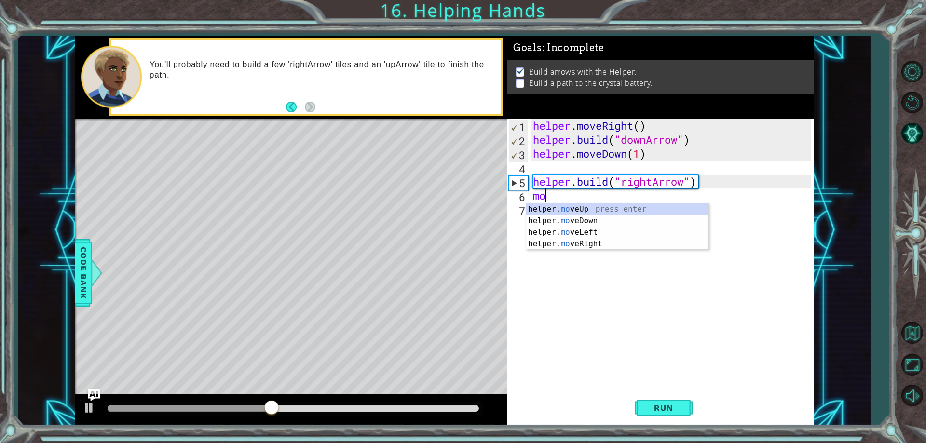
scroll to position [0, 0]
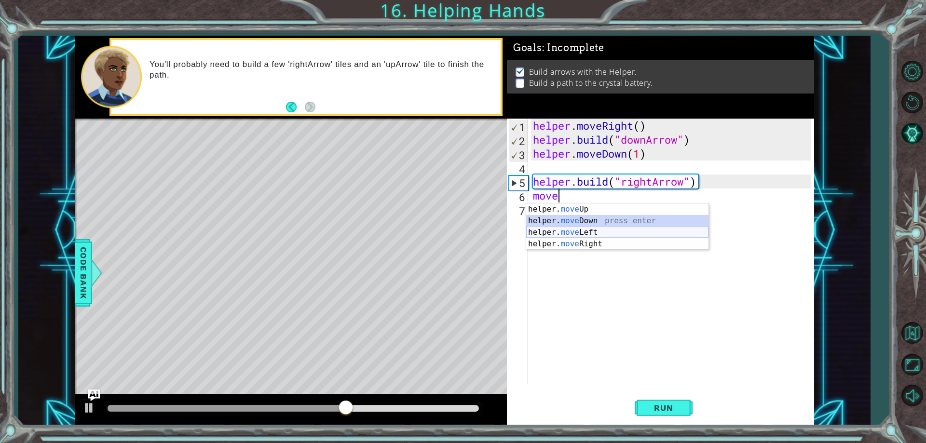
drag, startPoint x: 609, startPoint y: 226, endPoint x: 609, endPoint y: 238, distance: 11.6
click at [609, 238] on div "helper. move Up press enter helper. move Down press enter helper. move Left pre…" at bounding box center [617, 238] width 182 height 69
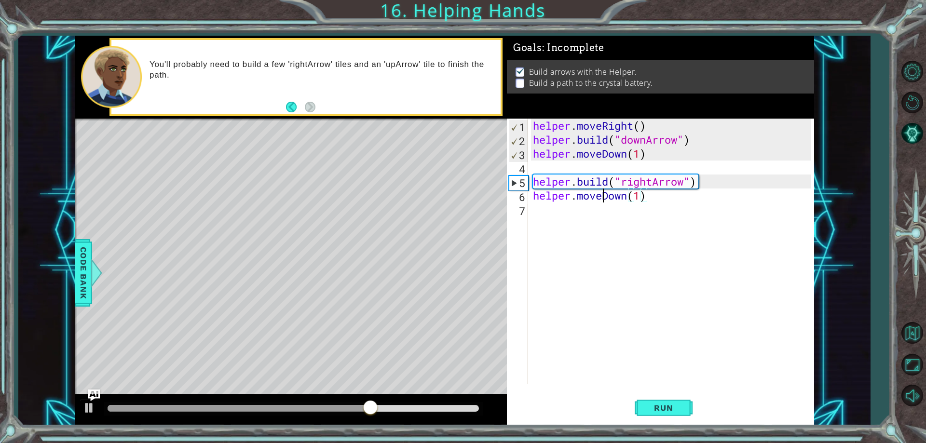
click at [605, 202] on div "helper . moveRight ( ) helper . build ( "downArrow" ) helper . moveDown ( 1 ) h…" at bounding box center [673, 266] width 285 height 294
drag, startPoint x: 646, startPoint y: 200, endPoint x: 549, endPoint y: 204, distance: 97.0
click at [549, 204] on div "helper . moveRight ( ) helper . build ( "downArrow" ) helper . moveDown ( 1 ) h…" at bounding box center [673, 266] width 285 height 294
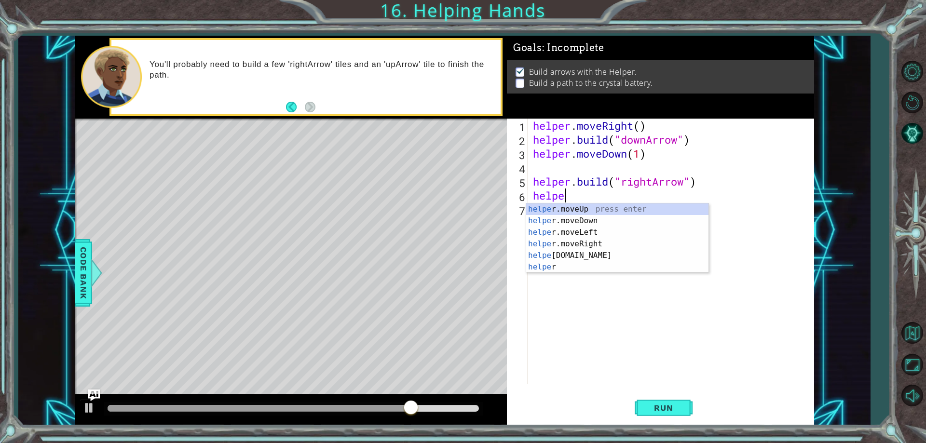
scroll to position [0, 0]
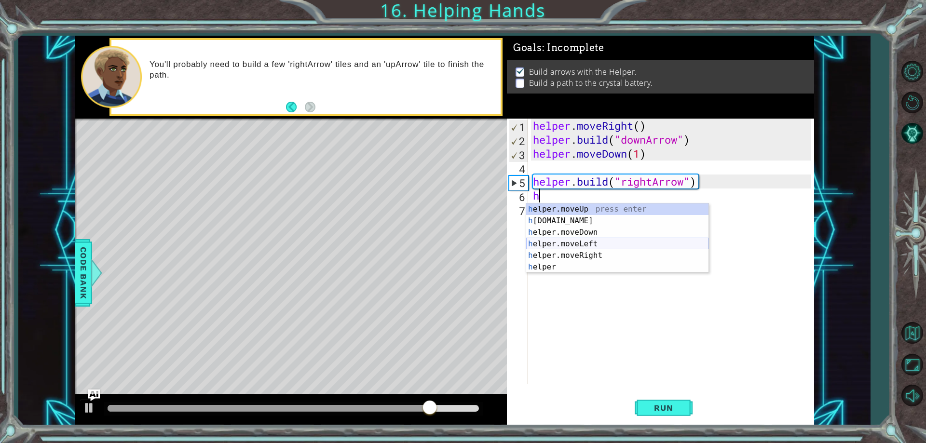
click at [591, 245] on div "h elper.moveUp press enter h [DOMAIN_NAME] press enter h elper.moveDown press e…" at bounding box center [617, 250] width 182 height 93
type textarea "helper.moveLeft(1)"
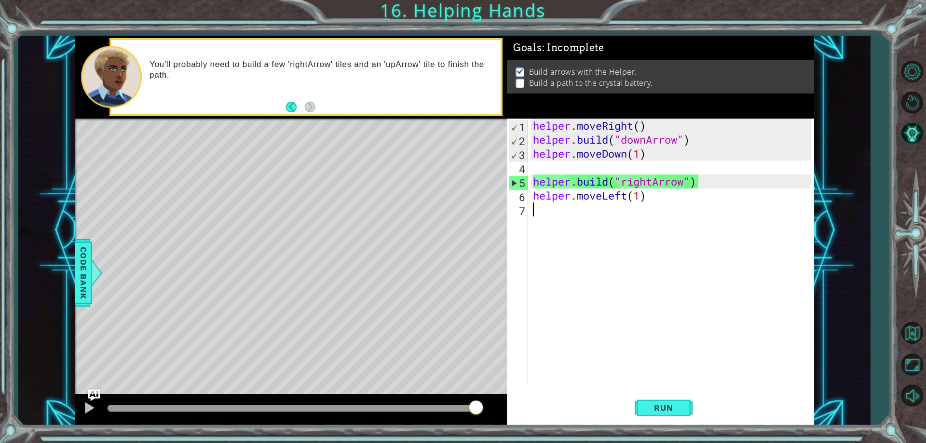
click at [582, 227] on div "helper . moveRight ( ) helper . build ( "downArrow" ) helper . moveDown ( 1 ) h…" at bounding box center [673, 266] width 285 height 294
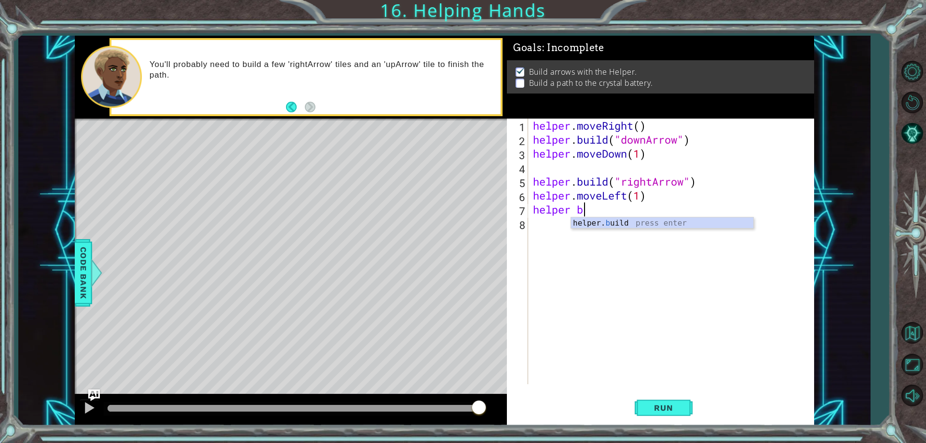
scroll to position [0, 2]
click at [580, 228] on div "helper. bu ild press enter" at bounding box center [662, 235] width 182 height 35
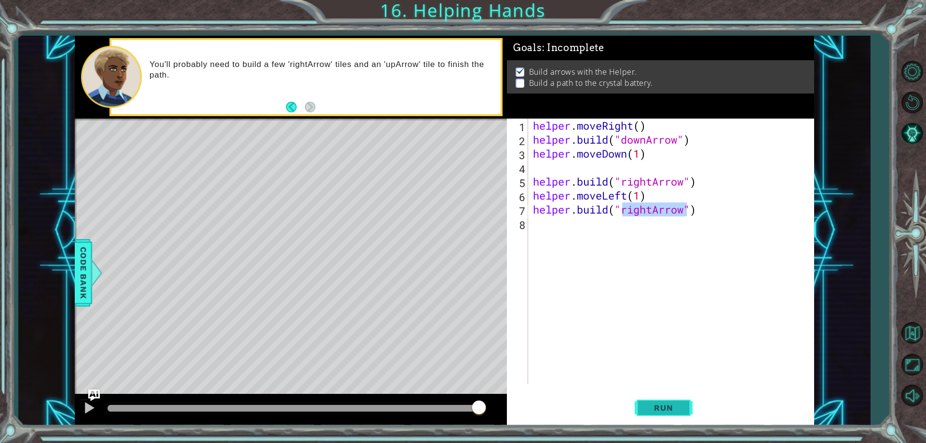
click at [680, 405] on span "Run" at bounding box center [664, 408] width 38 height 10
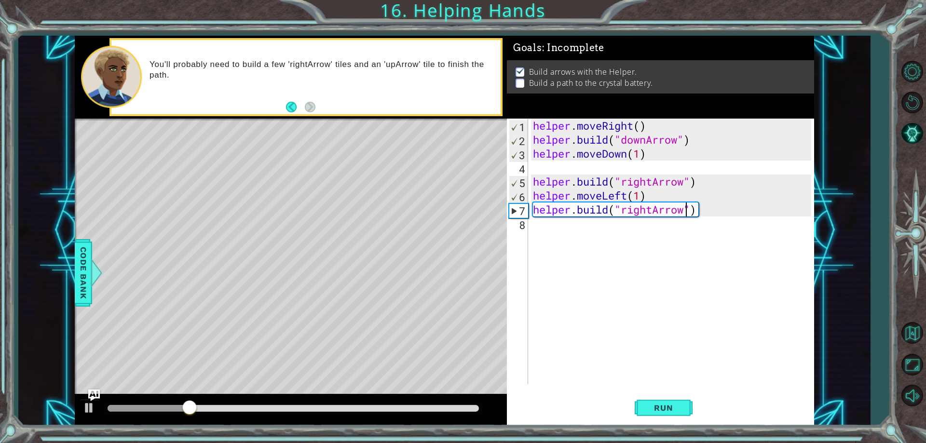
click at [628, 198] on div "helper . moveRight ( ) helper . build ( "downArrow" ) helper . moveDown ( 1 ) h…" at bounding box center [673, 266] width 285 height 294
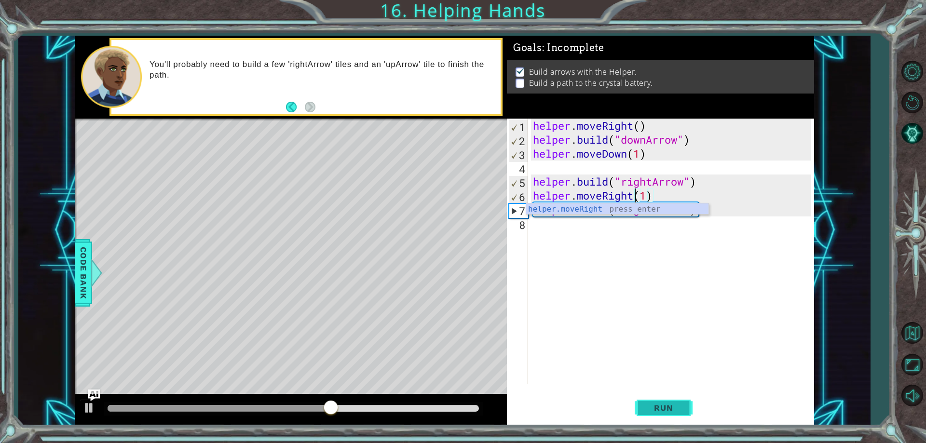
click at [657, 404] on span "Run" at bounding box center [664, 408] width 38 height 10
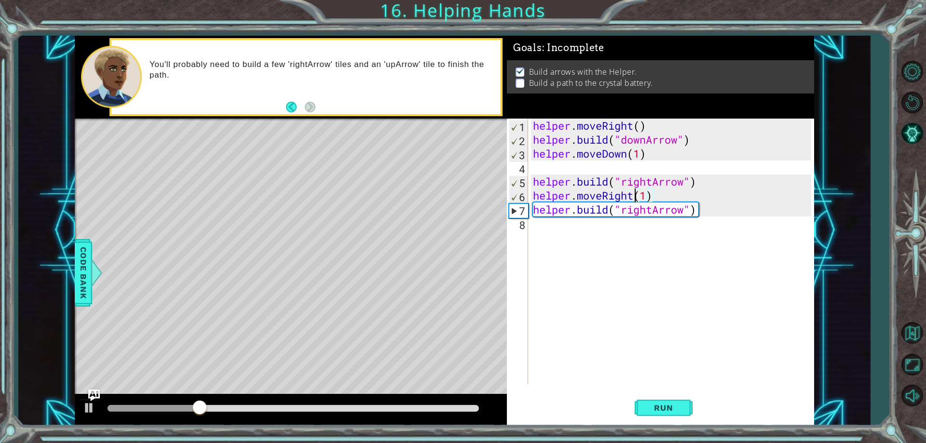
click at [646, 191] on div "helper . moveRight ( ) helper . build ( "downArrow" ) helper . moveDown ( 1 ) h…" at bounding box center [673, 266] width 285 height 294
type textarea "helper.moveRight(2)"
click at [563, 229] on div "helper . moveRight ( ) helper . build ( "downArrow" ) helper . moveDown ( 1 ) h…" at bounding box center [673, 266] width 285 height 294
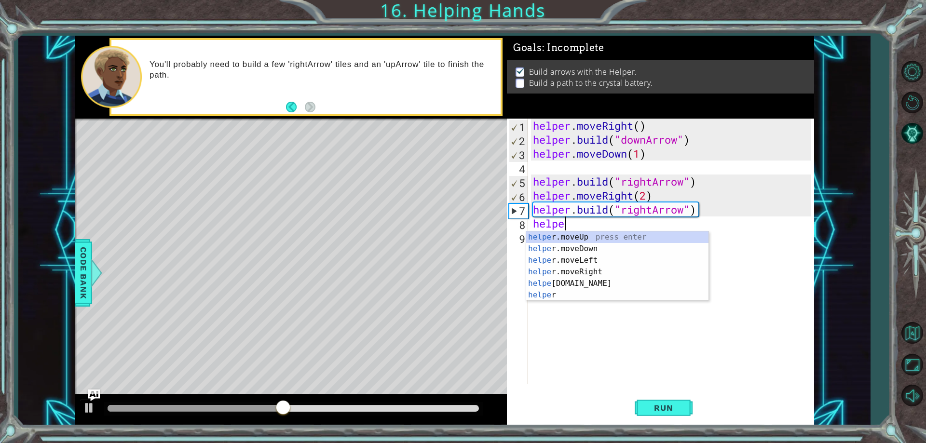
scroll to position [0, 1]
click at [592, 297] on div "helper press enter helper .moveUp press enter helper .moveDown press enter help…" at bounding box center [617, 278] width 182 height 93
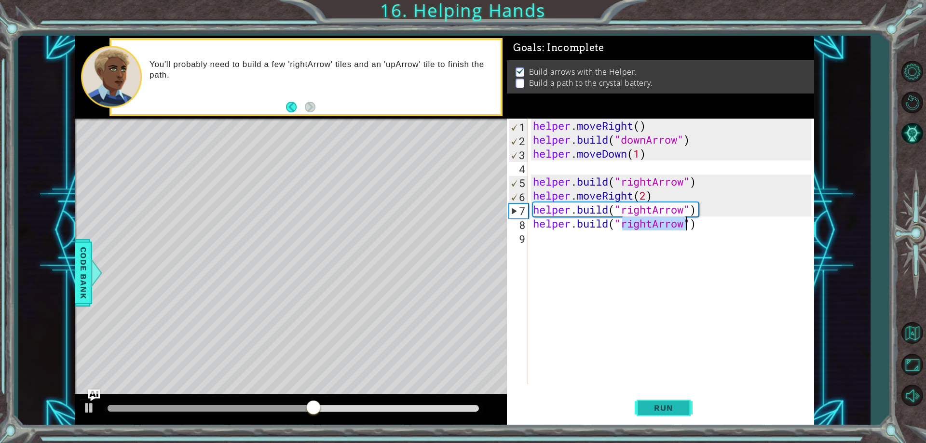
type textarea "[DOMAIN_NAME]("rightArrow")"
click at [691, 406] on button "Run" at bounding box center [664, 408] width 58 height 31
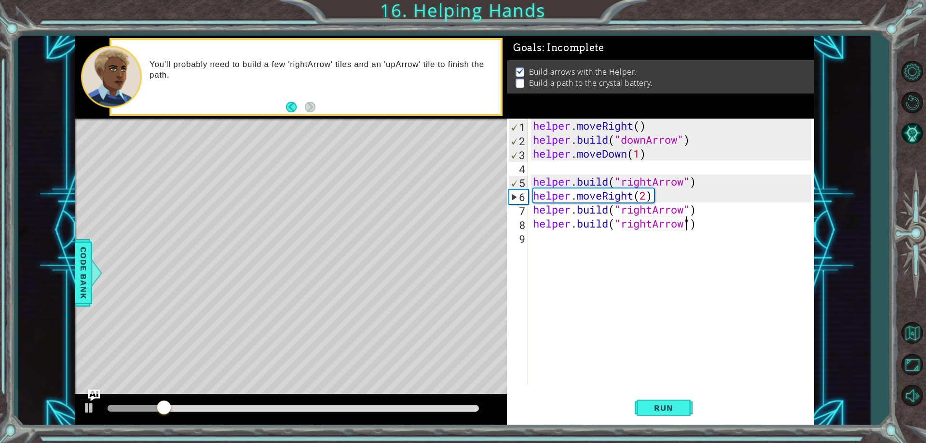
click at [605, 247] on div "helper . moveRight ( ) helper . build ( "downArrow" ) helper . moveDown ( 1 ) h…" at bounding box center [673, 266] width 285 height 294
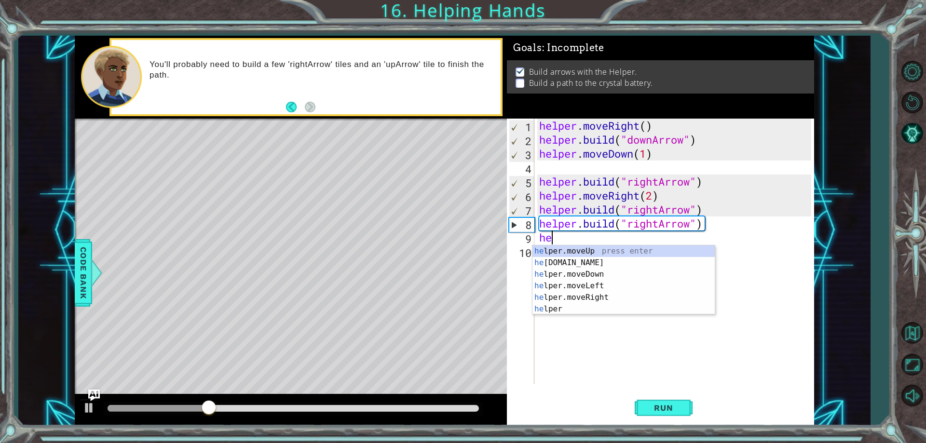
scroll to position [0, 0]
click at [605, 247] on div "he lper.moveUp press enter he [DOMAIN_NAME] press enter he lper.moveDown press …" at bounding box center [624, 292] width 182 height 93
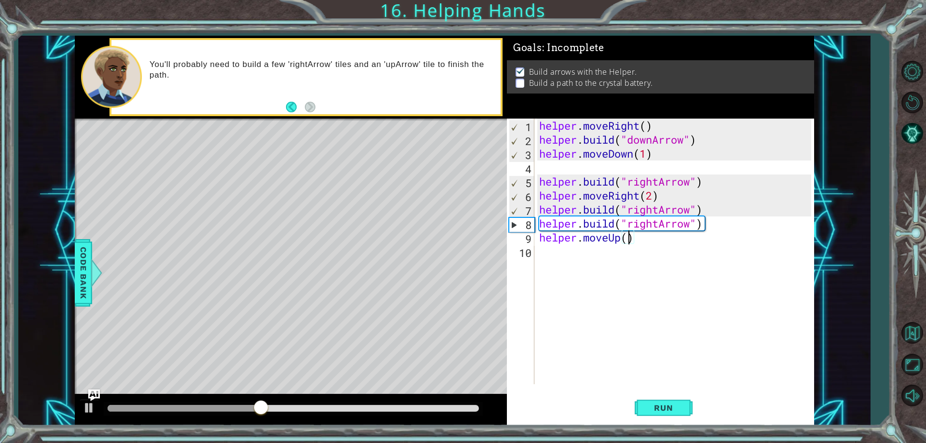
type textarea "helper.moveUp(2)"
click at [668, 404] on span "Run" at bounding box center [664, 408] width 38 height 10
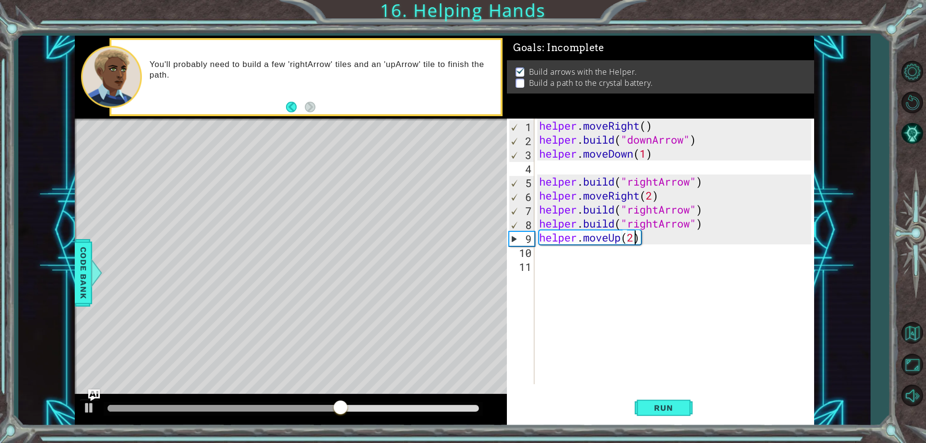
click at [634, 243] on div "helper . moveRight ( ) helper . build ( "downArrow" ) helper . moveDown ( 1 ) h…" at bounding box center [676, 266] width 279 height 294
click at [644, 410] on button "Run" at bounding box center [664, 408] width 58 height 31
click at [672, 401] on button "Run" at bounding box center [664, 408] width 58 height 31
click at [656, 196] on div "helper . moveRight ( ) helper . build ( "downArrow" ) helper . moveDown ( 1 ) h…" at bounding box center [676, 266] width 279 height 294
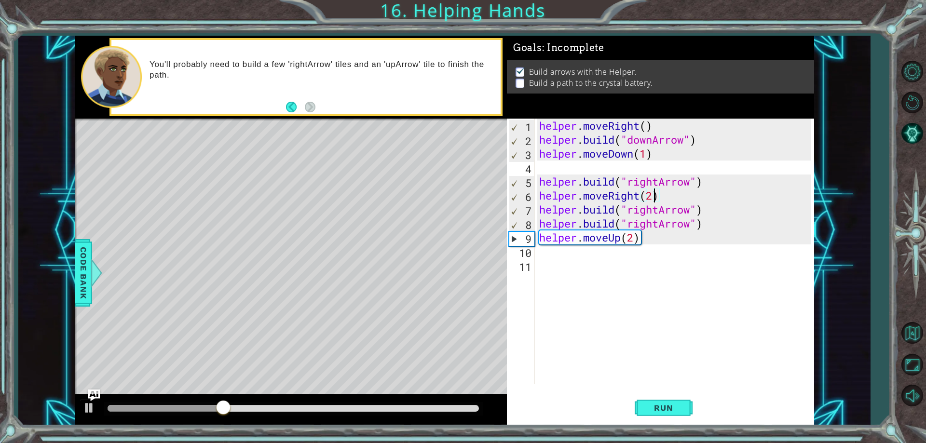
type textarea "helper.moveRight()"
click at [672, 196] on div "helper . moveRight ( ) helper . build ( "downArrow" ) helper . moveDown ( 1 ) h…" at bounding box center [676, 266] width 279 height 294
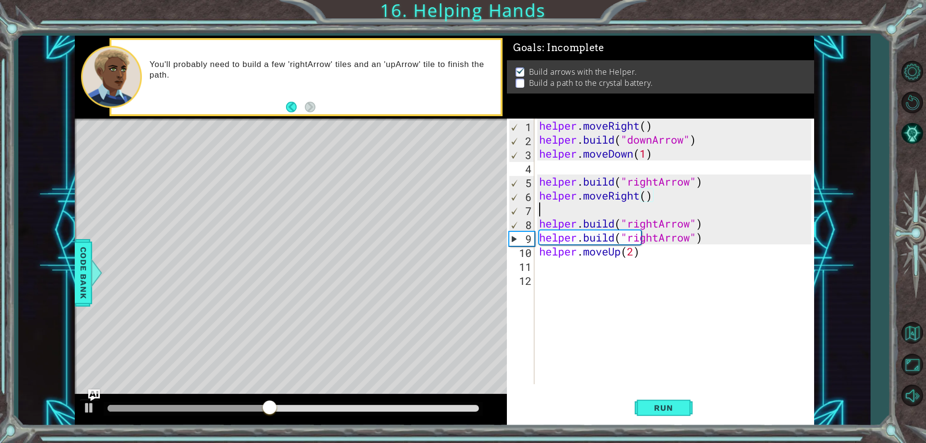
scroll to position [0, 0]
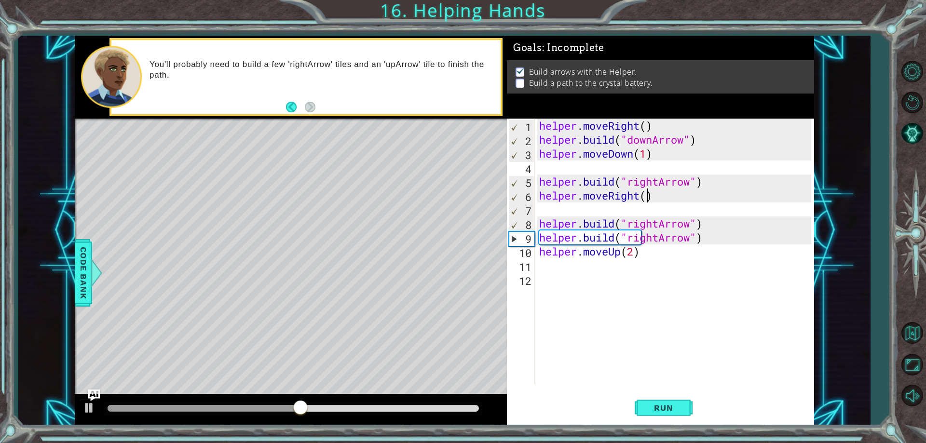
type textarea "helper.moveRight()"
click at [646, 202] on div "helper.moveRight() 1 2 3 4 5 6 7 8 9 10 11 12 helper . moveRight ( ) helper . b…" at bounding box center [659, 252] width 304 height 266
drag, startPoint x: 646, startPoint y: 202, endPoint x: 638, endPoint y: 208, distance: 10.3
click at [639, 208] on div "helper . moveRight ( ) helper . build ( "downArrow" ) helper . moveDown ( 1 ) h…" at bounding box center [676, 266] width 279 height 294
click at [647, 195] on div "helper . moveRight ( ) helper . build ( "downArrow" ) helper . moveDown ( 1 ) h…" at bounding box center [676, 266] width 279 height 294
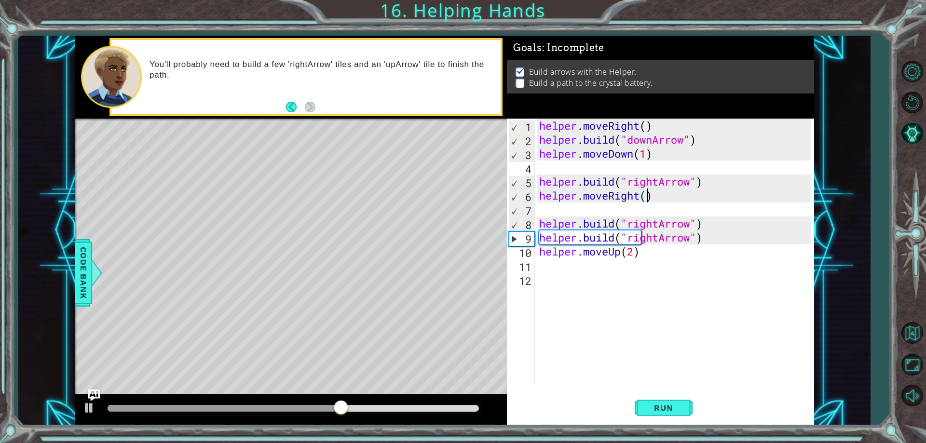
type textarea "helper.moveRight(1)"
click at [583, 208] on div "helper . moveRight ( ) helper . build ( "downArrow" ) helper . moveDown ( 1 ) h…" at bounding box center [676, 266] width 279 height 294
click at [669, 406] on span "Run" at bounding box center [664, 408] width 38 height 10
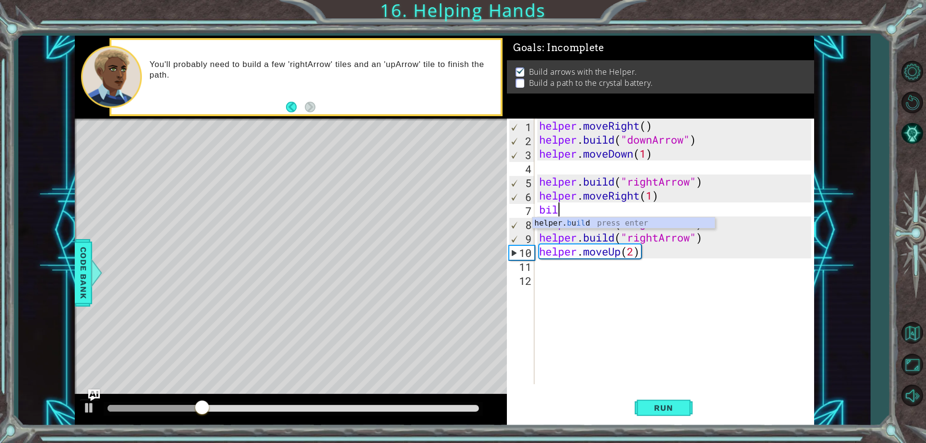
scroll to position [0, 0]
click at [605, 222] on div "helper. b u ild press enter" at bounding box center [624, 235] width 182 height 35
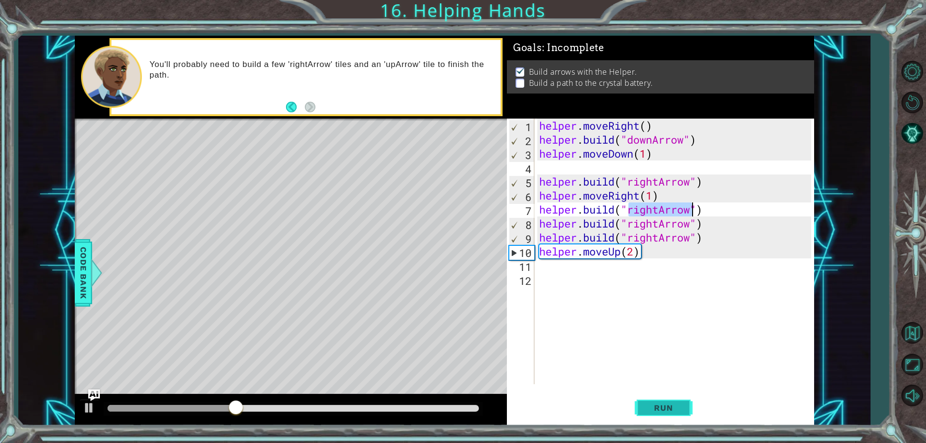
click at [671, 414] on button "Run" at bounding box center [664, 408] width 58 height 31
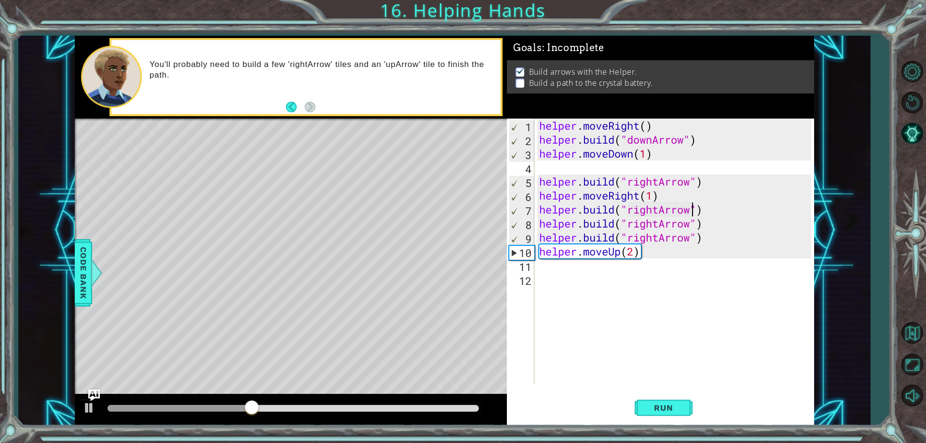
click at [653, 195] on div "helper . moveRight ( ) helper . build ( "downArrow" ) helper . moveDown ( 1 ) h…" at bounding box center [676, 266] width 279 height 294
click at [676, 401] on button "Run" at bounding box center [664, 408] width 58 height 31
click at [686, 403] on button "Run" at bounding box center [664, 408] width 58 height 31
click at [728, 232] on div "helper . moveRight ( ) helper . build ( "downArrow" ) helper . moveDown ( 1 ) h…" at bounding box center [676, 266] width 279 height 294
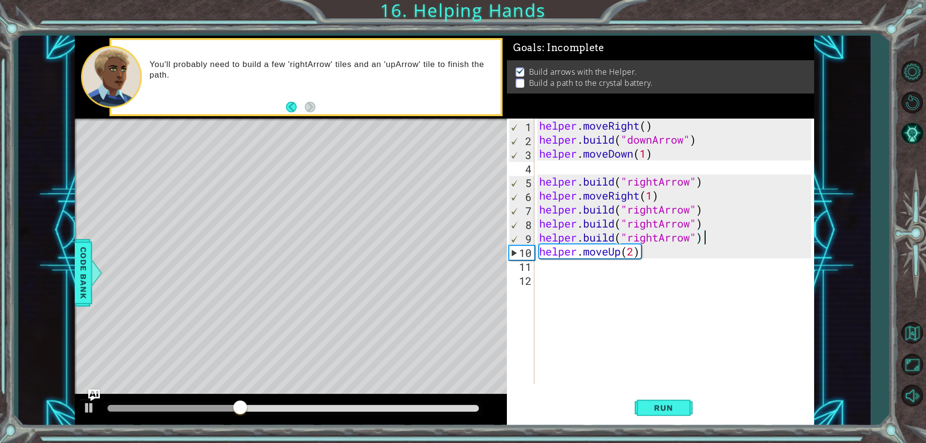
type textarea "[DOMAIN_NAME]("rightArrow")"
click at [715, 220] on div "helper . moveRight ( ) helper . build ( "downArrow" ) helper . moveDown ( 1 ) h…" at bounding box center [676, 266] width 279 height 294
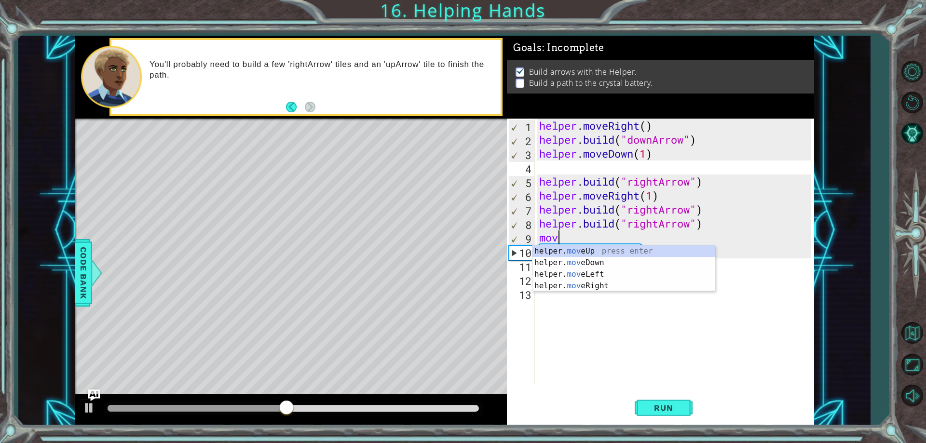
scroll to position [0, 0]
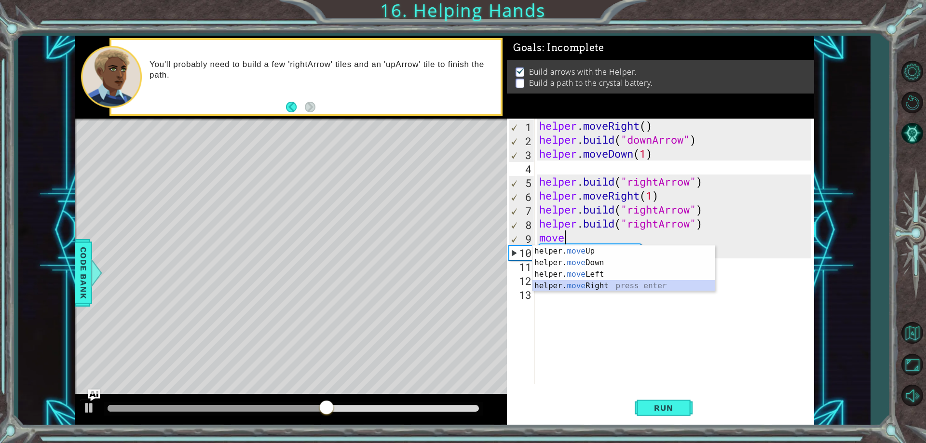
click at [588, 289] on div "helper. move Up press enter helper. move Down press enter helper. move Left pre…" at bounding box center [624, 280] width 182 height 69
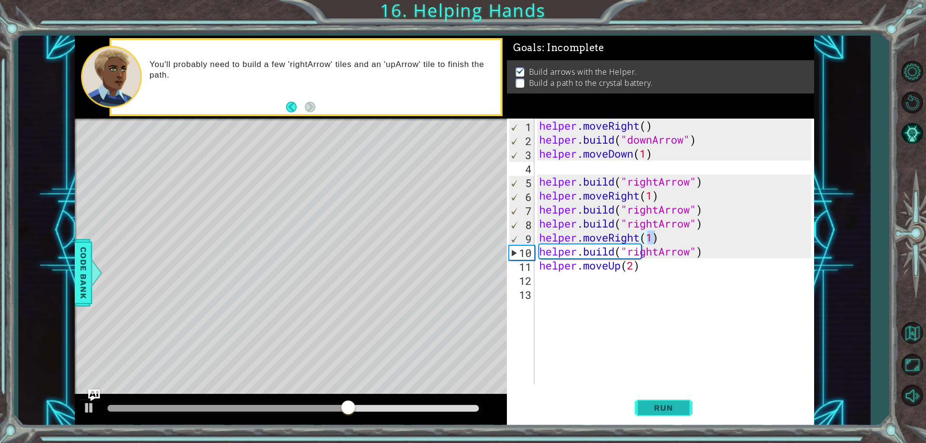
click at [675, 410] on span "Run" at bounding box center [664, 408] width 38 height 10
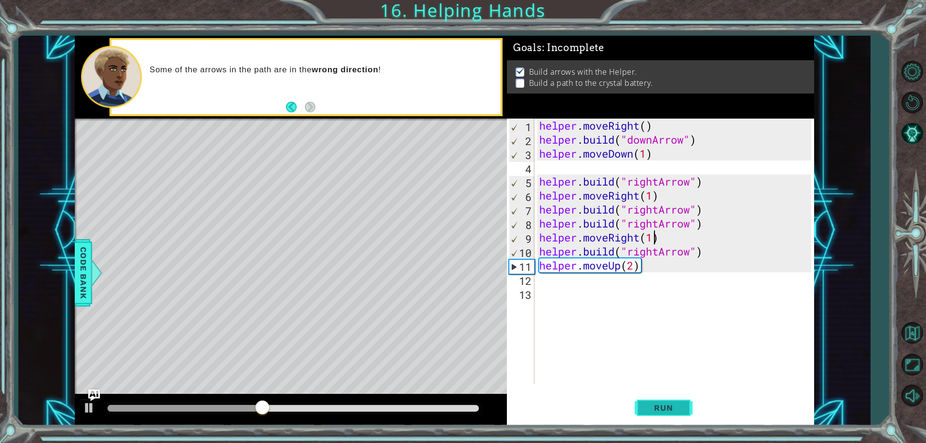
click at [652, 412] on span "Run" at bounding box center [664, 408] width 38 height 10
click at [680, 254] on div "helper . moveRight ( ) helper . build ( "downArrow" ) helper . moveDown ( 1 ) h…" at bounding box center [676, 266] width 279 height 294
click at [695, 250] on div "helper . moveRight ( ) helper . build ( "downArrow" ) helper . moveDown ( 1 ) h…" at bounding box center [676, 266] width 279 height 294
click at [655, 251] on div "helper . moveRight ( ) helper . build ( "downArrow" ) helper . moveDown ( 1 ) h…" at bounding box center [676, 266] width 279 height 294
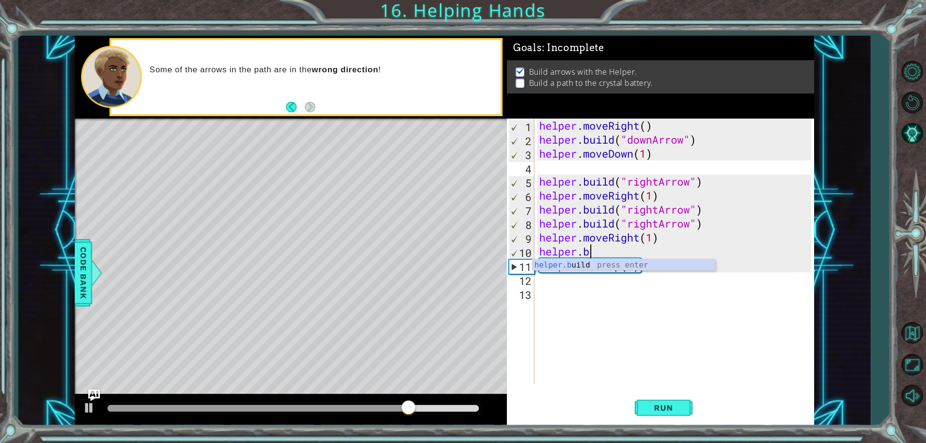
scroll to position [0, 1]
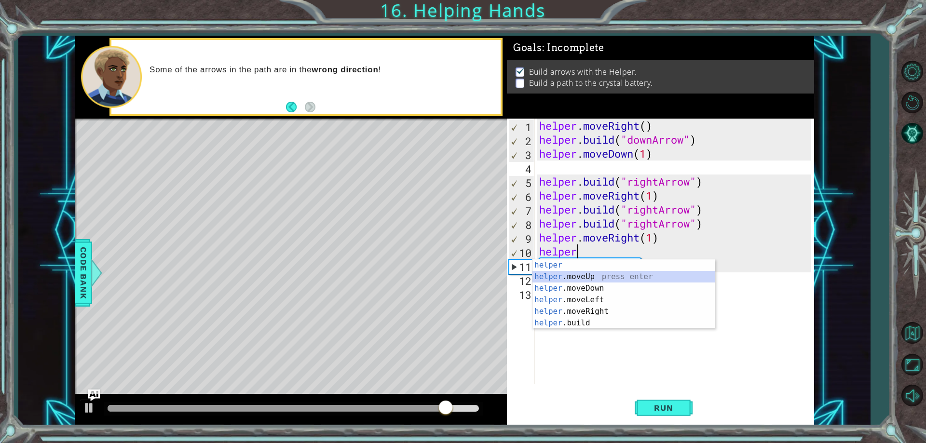
click at [656, 277] on div "helper press enter helper .moveUp press enter helper .moveDown press enter help…" at bounding box center [624, 306] width 182 height 93
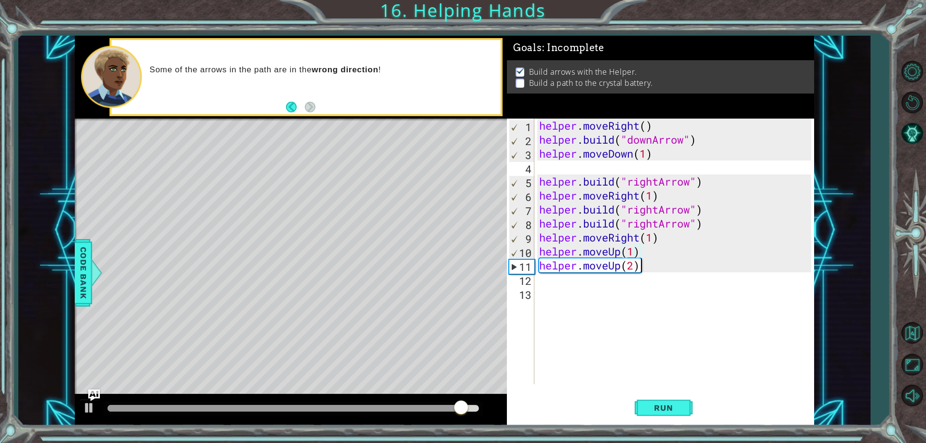
click at [640, 266] on div "helper . moveRight ( ) helper . build ( "downArrow" ) helper . moveDown ( 1 ) h…" at bounding box center [676, 266] width 279 height 294
click at [645, 269] on div "helper . moveRight ( ) helper . build ( "downArrow" ) helper . moveDown ( 1 ) h…" at bounding box center [676, 266] width 279 height 294
click at [629, 255] on div "helper . moveRight ( ) helper . build ( "downArrow" ) helper . moveDown ( 1 ) h…" at bounding box center [676, 266] width 279 height 294
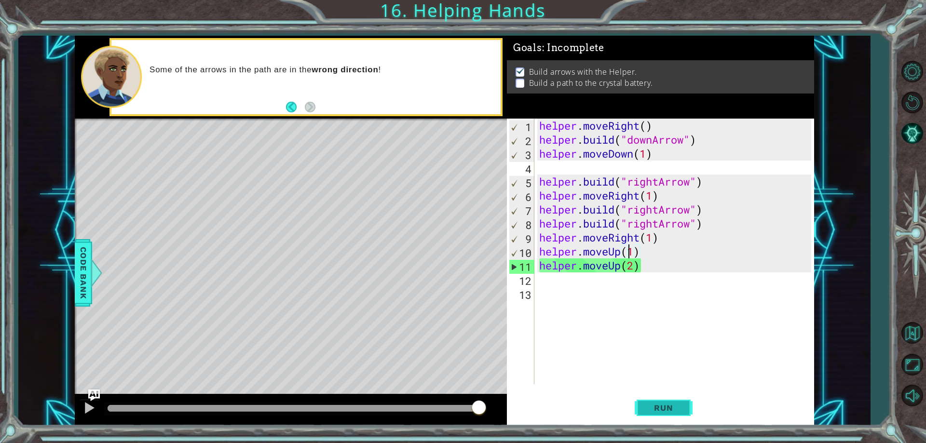
type textarea "helper.moveUp(1)"
click at [676, 401] on button "Run" at bounding box center [664, 408] width 58 height 31
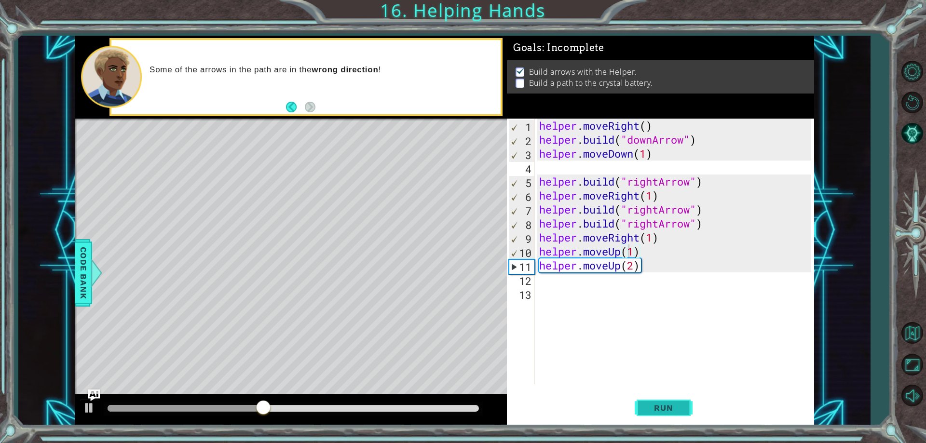
click at [687, 404] on button "Run" at bounding box center [664, 408] width 58 height 31
click at [629, 245] on div "helper . moveRight ( ) helper . build ( "downArrow" ) helper . moveDown ( 1 ) h…" at bounding box center [676, 266] width 279 height 294
click at [647, 251] on div "helper . moveRight ( ) helper . build ( "downArrow" ) helper . moveDown ( 1 ) h…" at bounding box center [676, 266] width 279 height 294
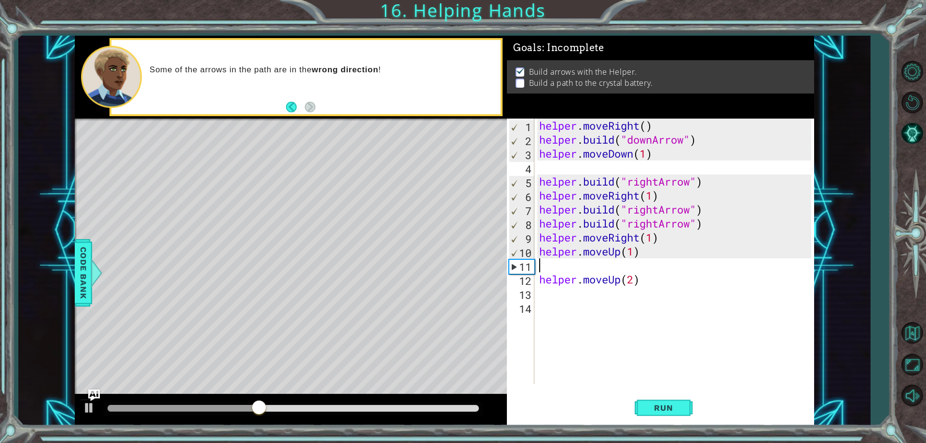
click at [661, 251] on div "helper . moveRight ( ) helper . build ( "downArrow" ) helper . moveDown ( 1 ) h…" at bounding box center [676, 266] width 279 height 294
type textarea "helper.moveUp(1)"
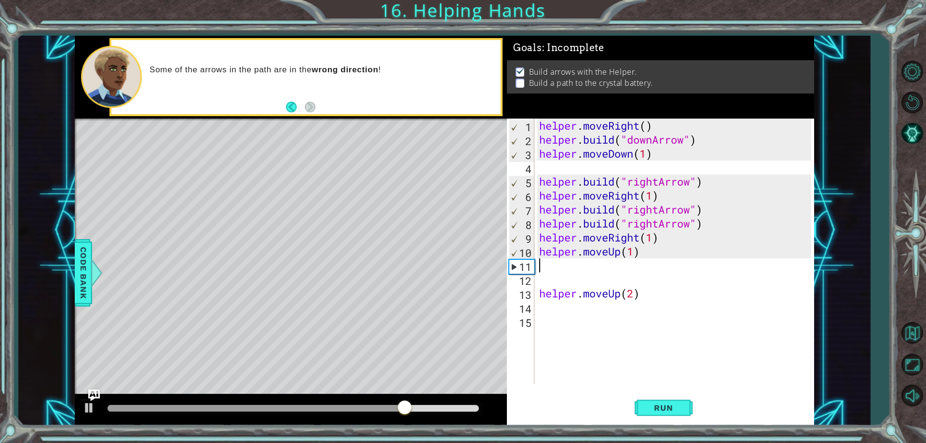
click at [567, 270] on div "helper . moveRight ( ) helper . build ( "downArrow" ) helper . moveDown ( 1 ) h…" at bounding box center [676, 266] width 278 height 294
type textarea "helper.moveUp(1)"
click at [543, 266] on div "helper . moveRight ( ) helper . build ( "downArrow" ) helper . moveDown ( 1 ) h…" at bounding box center [676, 266] width 278 height 294
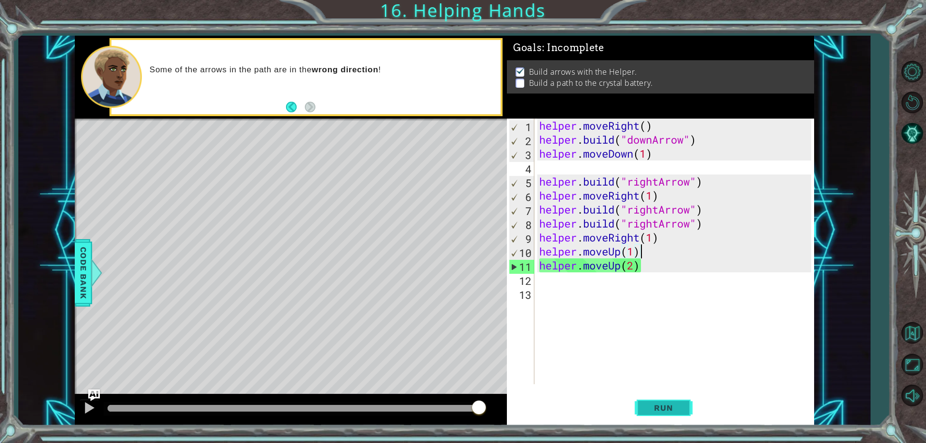
type textarea "helper.moveUp(1)"
drag, startPoint x: 652, startPoint y: 406, endPoint x: 656, endPoint y: 413, distance: 7.6
click at [656, 413] on span "Run" at bounding box center [664, 408] width 38 height 10
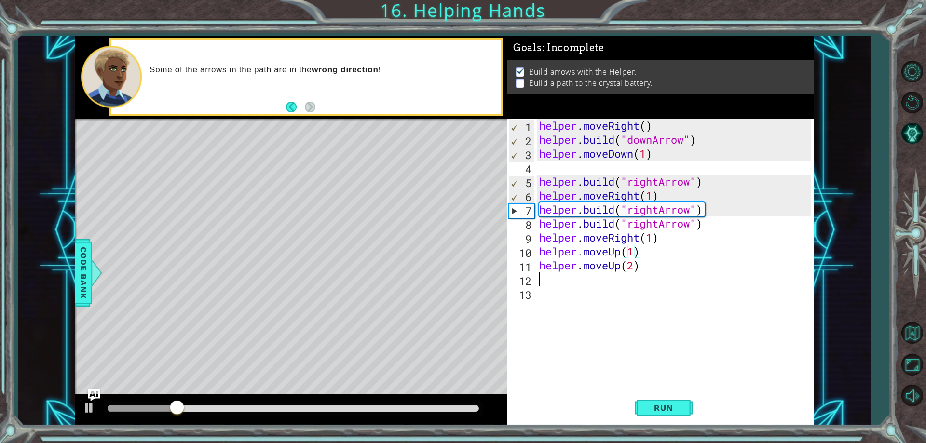
click at [653, 275] on div "helper . moveRight ( ) helper . build ( "downArrow" ) helper . moveDown ( 1 ) h…" at bounding box center [676, 266] width 278 height 294
click at [638, 267] on div "helper . moveRight ( ) helper . build ( "downArrow" ) helper . moveDown ( 1 ) h…" at bounding box center [676, 266] width 278 height 294
type textarea "helper.moveUp(2)"
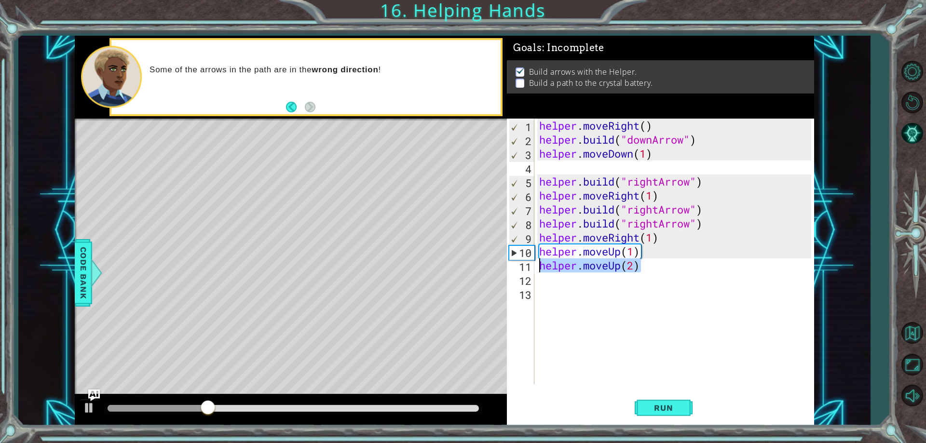
drag, startPoint x: 638, startPoint y: 267, endPoint x: 539, endPoint y: 269, distance: 98.9
click at [539, 269] on div "helper . moveRight ( ) helper . build ( "downArrow" ) helper . moveDown ( 1 ) h…" at bounding box center [676, 266] width 278 height 294
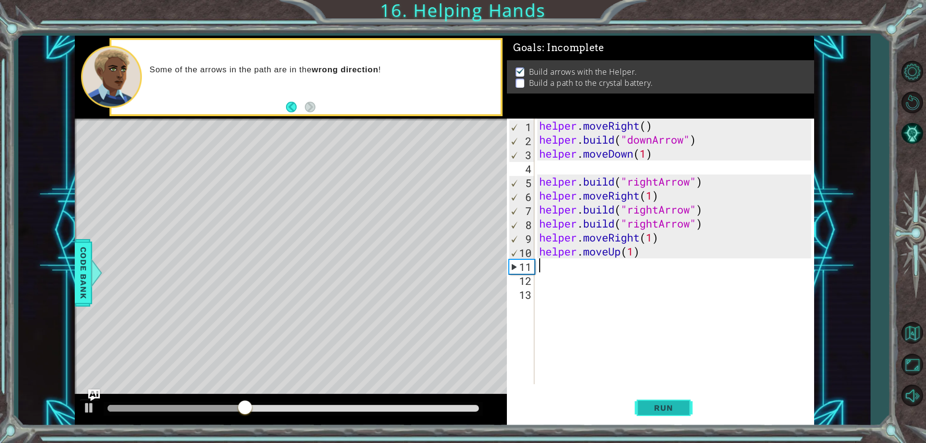
click at [669, 421] on button "Run" at bounding box center [664, 408] width 58 height 31
click at [703, 229] on div "helper . moveRight ( ) helper . build ( "downArrow" ) helper . moveDown ( 1 ) h…" at bounding box center [676, 266] width 278 height 294
type textarea "[DOMAIN_NAME]("rightArrow")"
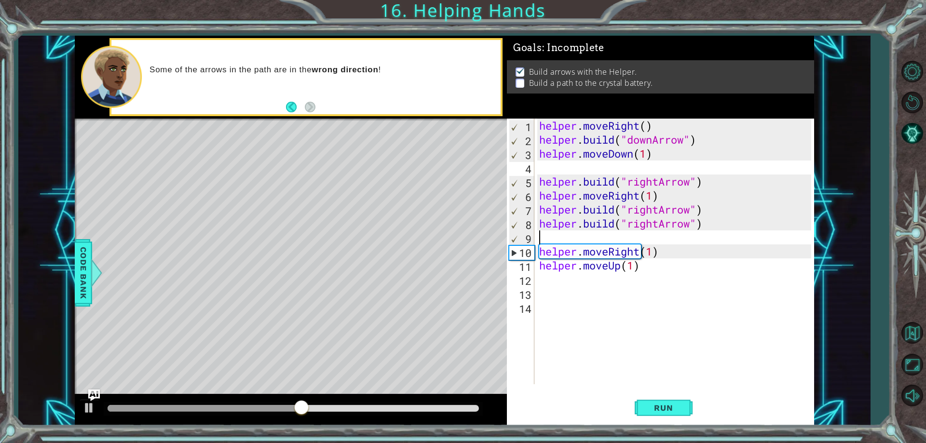
type textarea "[DOMAIN_NAME]("rightArrow")"
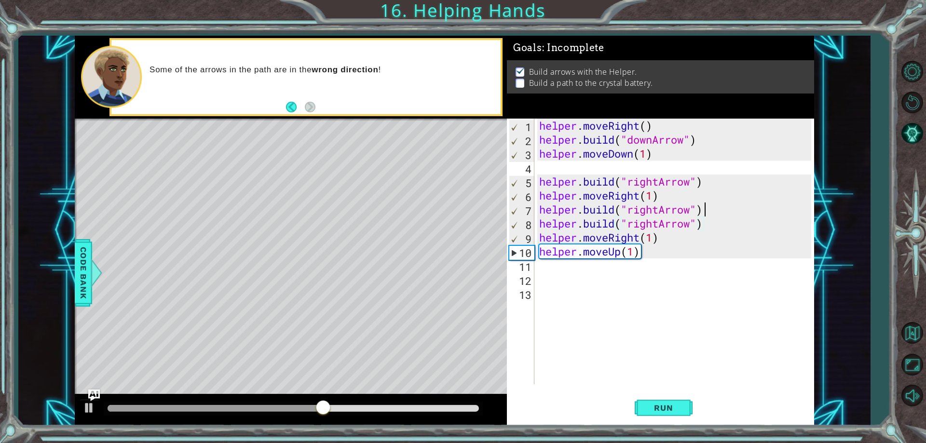
click at [713, 210] on div "helper . moveRight ( ) helper . build ( "downArrow" ) helper . moveDown ( 1 ) h…" at bounding box center [676, 266] width 278 height 294
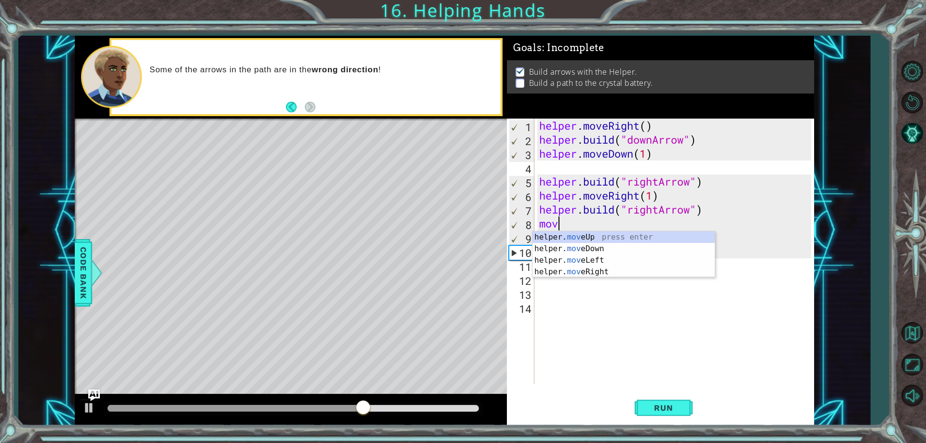
scroll to position [0, 0]
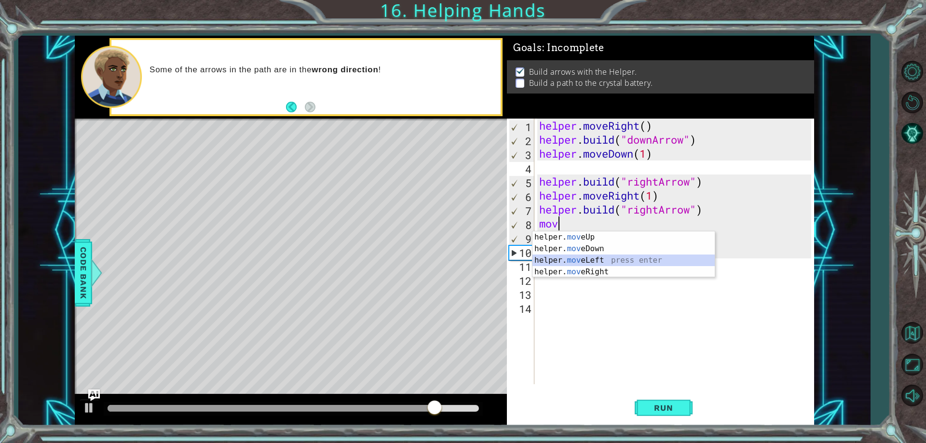
click at [596, 259] on div "helper. mov eUp press enter helper. mov eDown press enter helper. mov eLeft pre…" at bounding box center [624, 266] width 182 height 69
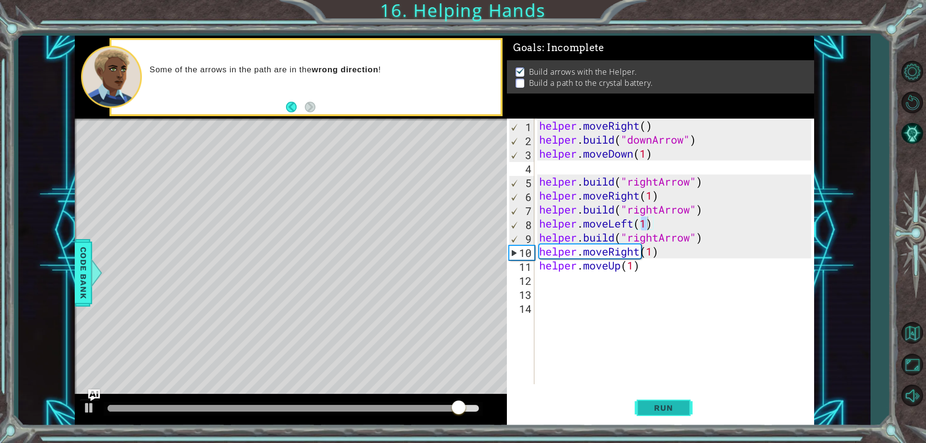
click at [674, 405] on span "Run" at bounding box center [664, 408] width 38 height 10
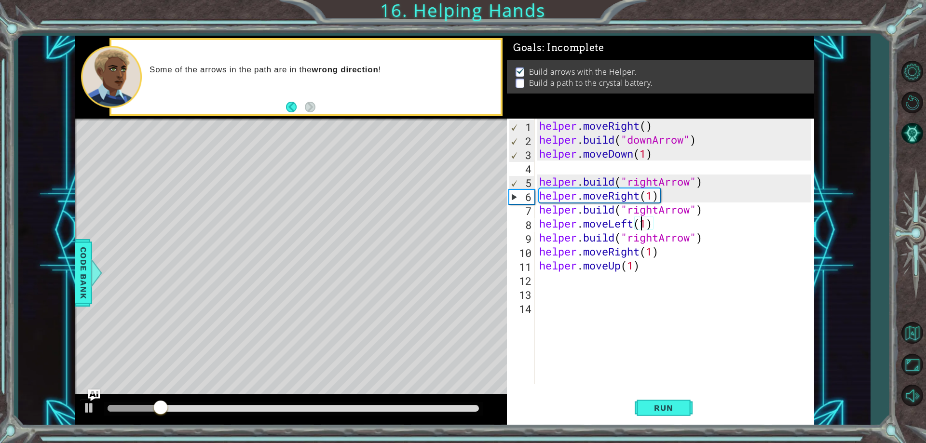
click at [638, 225] on div "helper . moveRight ( ) helper . build ( "downArrow" ) helper . moveDown ( 1 ) h…" at bounding box center [676, 266] width 278 height 294
click at [635, 226] on div "helper . moveRight ( ) helper . build ( "downArrow" ) helper . moveDown ( 1 ) h…" at bounding box center [676, 266] width 278 height 294
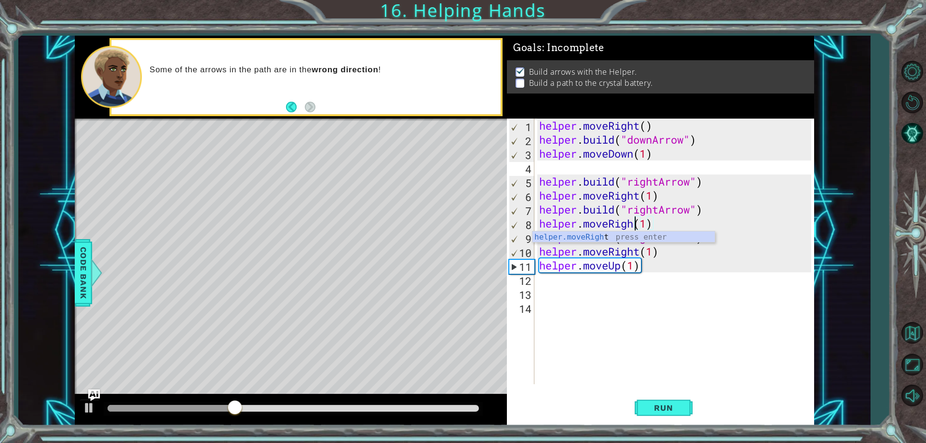
scroll to position [0, 5]
type textarea "helper.moveRight(1)"
click at [654, 407] on span "Run" at bounding box center [664, 408] width 38 height 10
click at [644, 408] on button "Run" at bounding box center [664, 408] width 58 height 31
click at [658, 251] on div "helper . moveRight ( ) helper . build ( "downArrow" ) helper . moveDown ( 1 ) h…" at bounding box center [676, 266] width 278 height 294
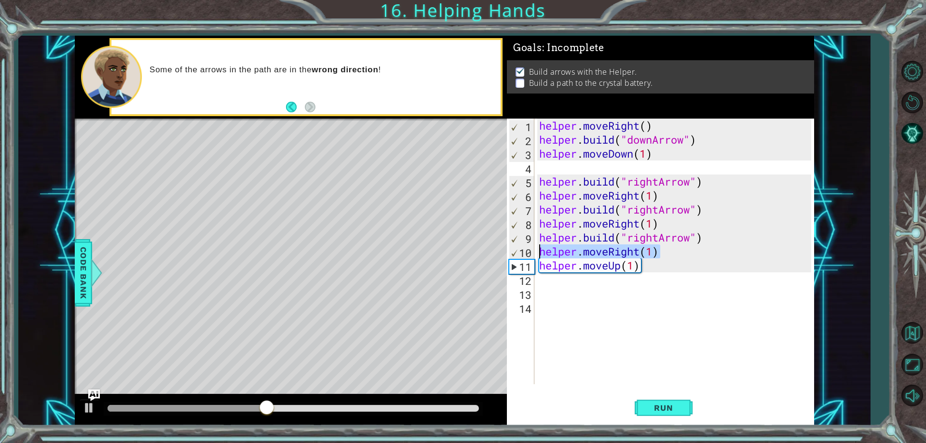
drag, startPoint x: 658, startPoint y: 251, endPoint x: 542, endPoint y: 251, distance: 116.3
click at [542, 251] on div "helper . moveRight ( ) helper . build ( "downArrow" ) helper . moveDown ( 1 ) h…" at bounding box center [676, 266] width 278 height 294
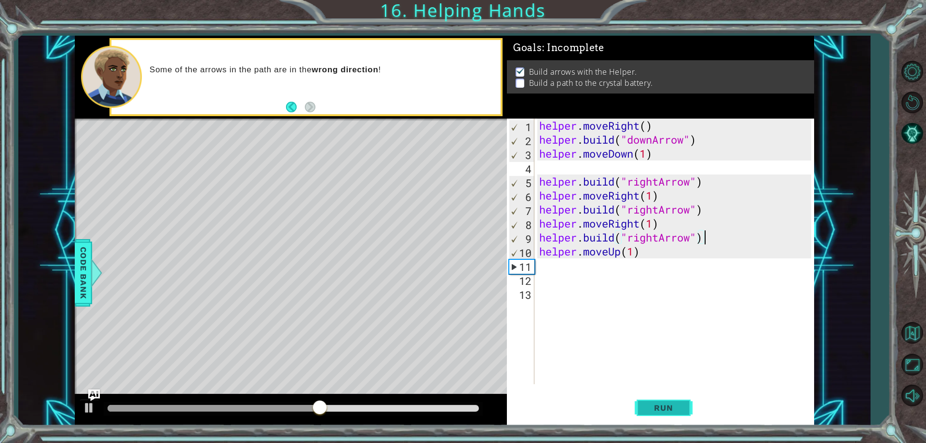
click at [666, 408] on span "Run" at bounding box center [664, 408] width 38 height 10
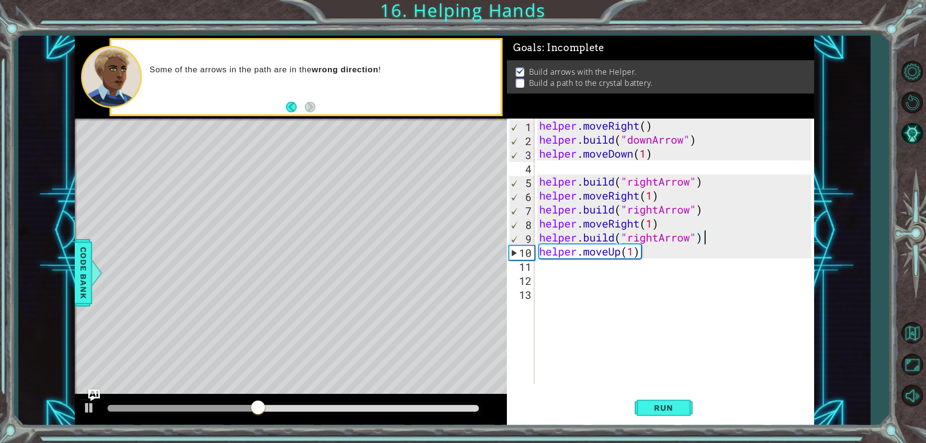
click at [633, 251] on div "helper . moveRight ( ) helper . build ( "downArrow" ) helper . moveDown ( 1 ) h…" at bounding box center [676, 266] width 278 height 294
click at [672, 411] on span "Run" at bounding box center [664, 408] width 38 height 10
click at [648, 404] on span "Run" at bounding box center [664, 408] width 38 height 10
click at [692, 239] on div "helper . moveRight ( ) helper . build ( "downArrow" ) helper . moveDown ( 1 ) h…" at bounding box center [676, 266] width 278 height 294
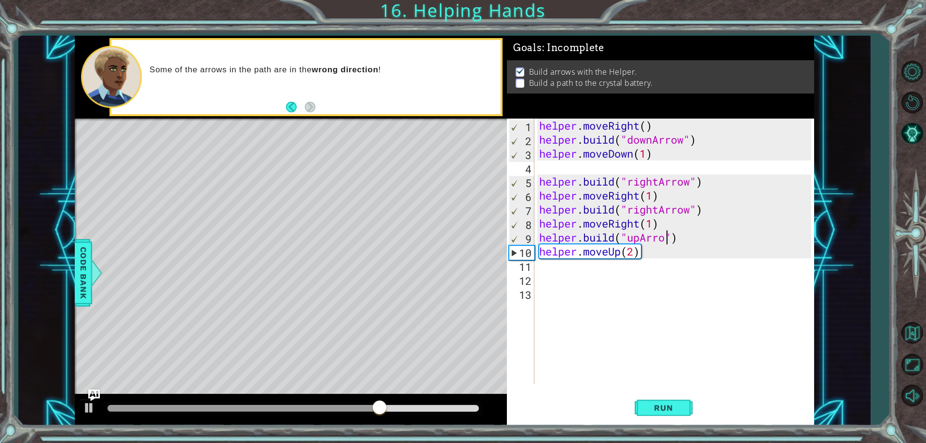
scroll to position [0, 6]
type textarea "[DOMAIN_NAME]("upArrow")"
click at [659, 413] on span "Run" at bounding box center [664, 408] width 38 height 10
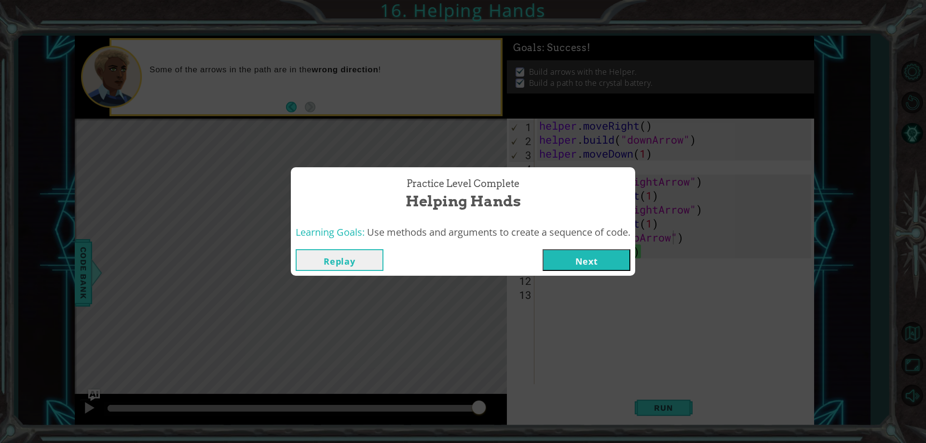
click at [572, 263] on button "Next" at bounding box center [587, 260] width 88 height 22
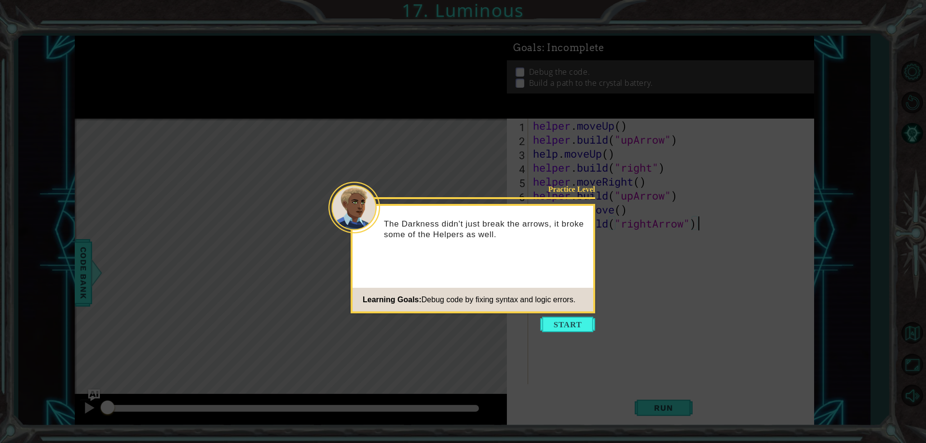
click at [558, 316] on icon at bounding box center [463, 221] width 926 height 443
click at [556, 322] on button "Start" at bounding box center [567, 324] width 55 height 15
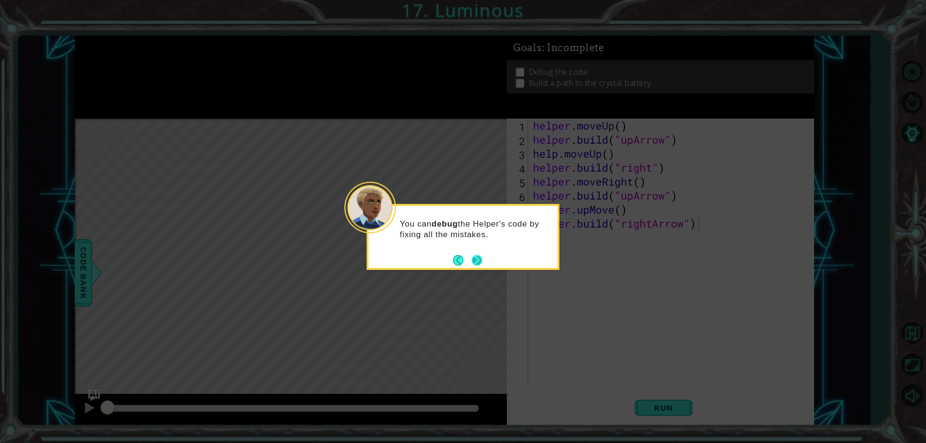
click at [478, 266] on footer at bounding box center [467, 260] width 29 height 14
click at [478, 262] on button "Next" at bounding box center [477, 260] width 11 height 11
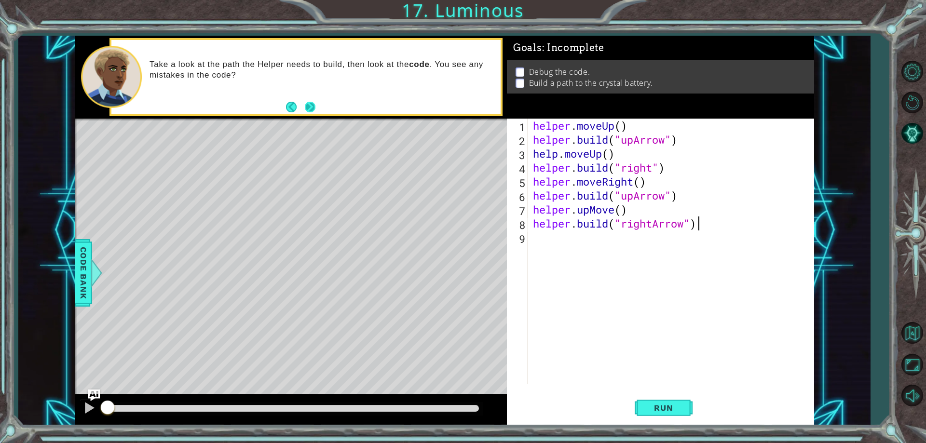
click at [311, 106] on button "Next" at bounding box center [310, 107] width 11 height 11
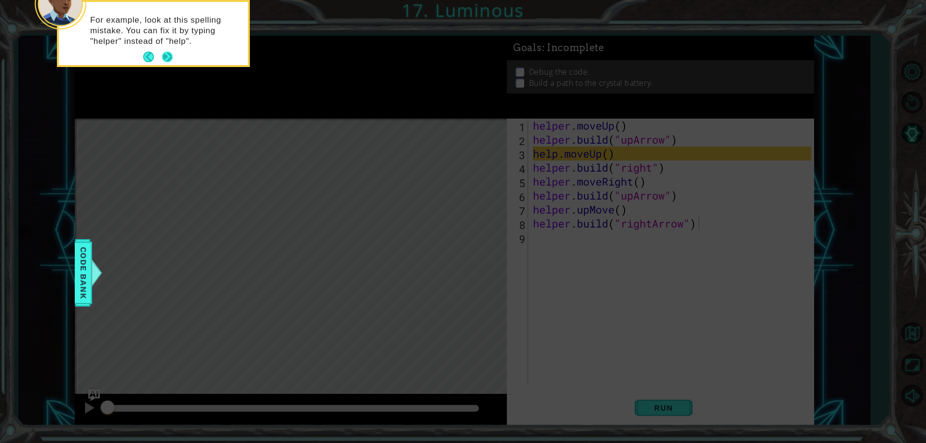
click at [165, 55] on button "Next" at bounding box center [167, 57] width 11 height 11
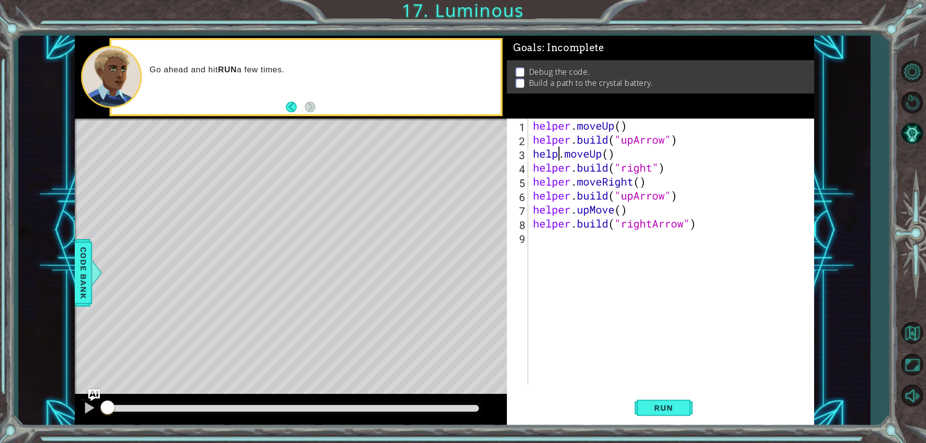
click at [560, 160] on div "helper . moveUp ( ) helper . build ( "upArrow" ) help . moveUp ( ) helper . bui…" at bounding box center [673, 266] width 285 height 294
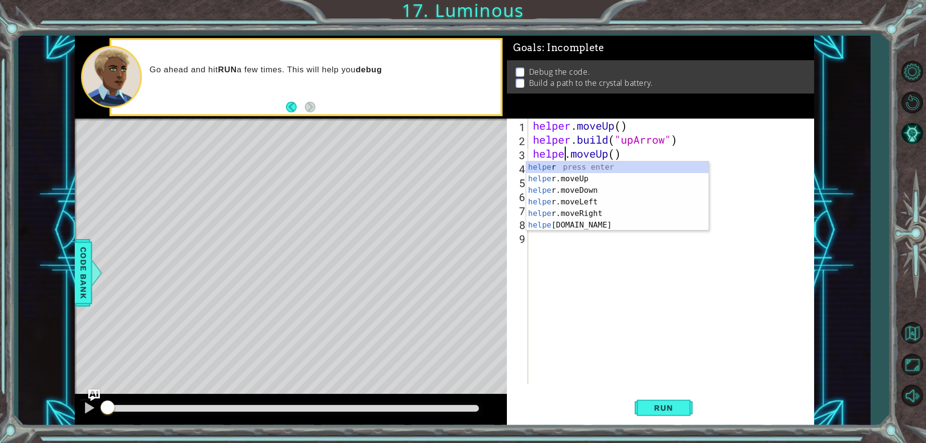
scroll to position [0, 2]
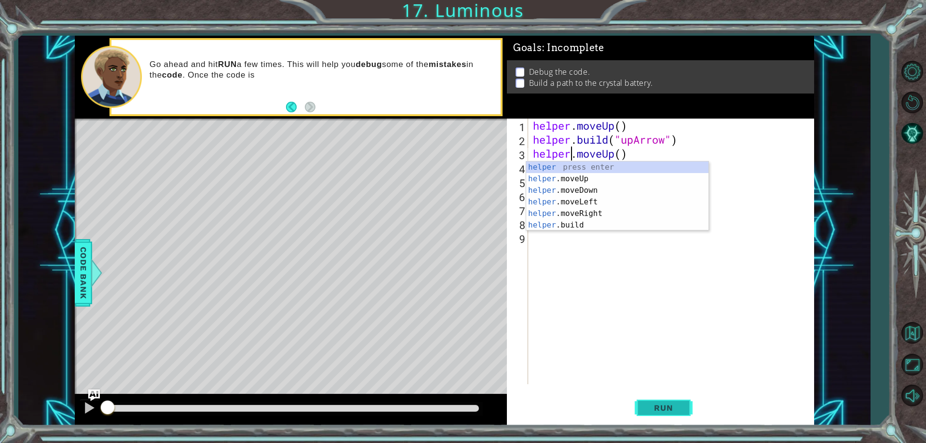
click at [683, 405] on button "Run" at bounding box center [664, 408] width 58 height 31
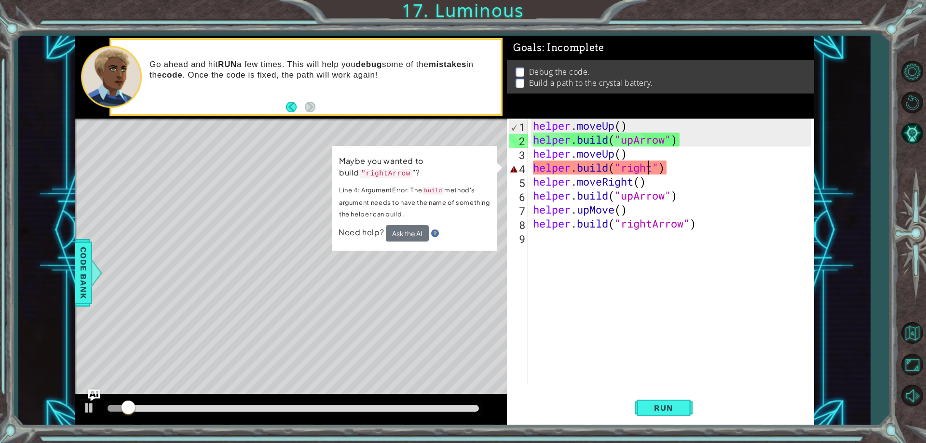
click at [651, 171] on div "helper . moveUp ( ) helper . build ( "upArrow" ) helper . moveUp ( ) helper . b…" at bounding box center [673, 266] width 285 height 294
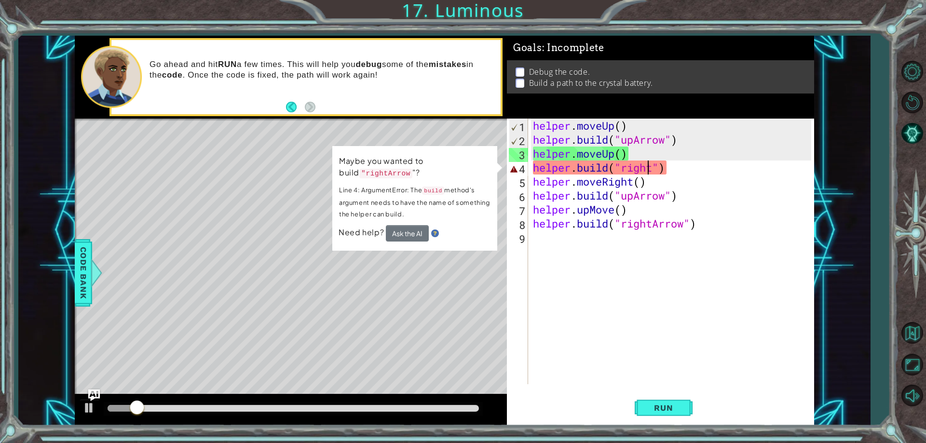
click at [672, 170] on div "helper . moveUp ( ) helper . build ( "upArrow" ) helper . moveUp ( ) helper . b…" at bounding box center [673, 266] width 285 height 294
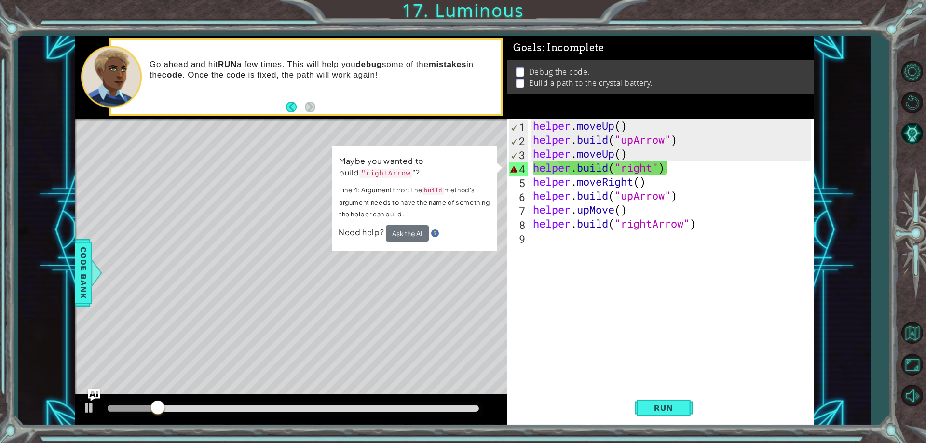
click at [627, 174] on div "helper . moveUp ( ) helper . build ( "upArrow" ) helper . moveUp ( ) helper . b…" at bounding box center [673, 266] width 285 height 294
click at [712, 171] on div "helper . moveUp ( ) helper . build ( "upArrow" ) helper . moveUp ( ) helper . b…" at bounding box center [673, 266] width 285 height 294
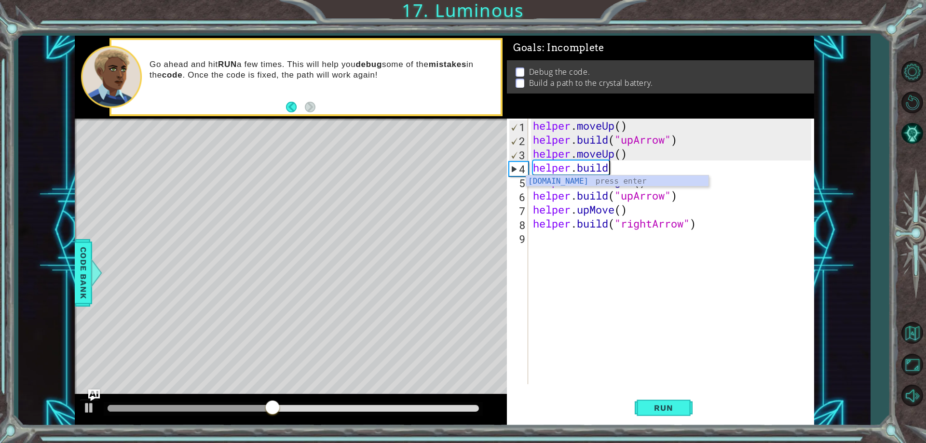
click at [661, 179] on div "[DOMAIN_NAME] press enter" at bounding box center [617, 193] width 182 height 35
click at [689, 176] on div "helper . moveUp ( ) helper . build ( "upArrow" ) helper . moveUp ( ) helper . b…" at bounding box center [673, 266] width 285 height 294
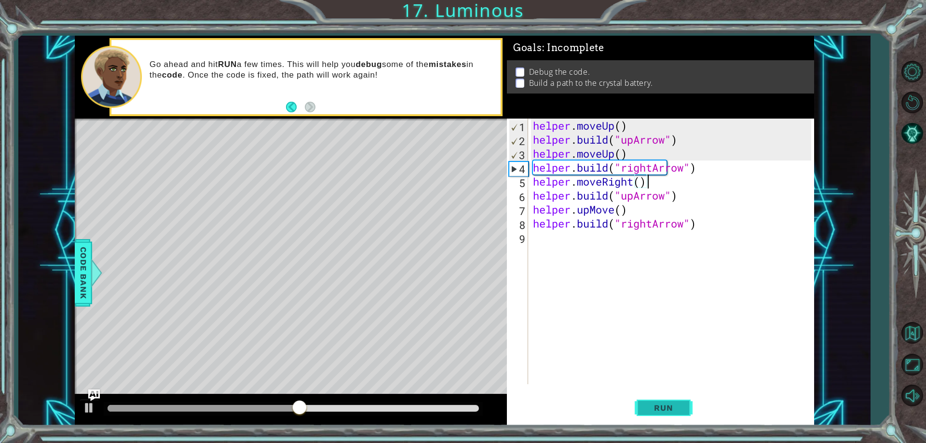
click at [666, 408] on span "Run" at bounding box center [664, 408] width 38 height 10
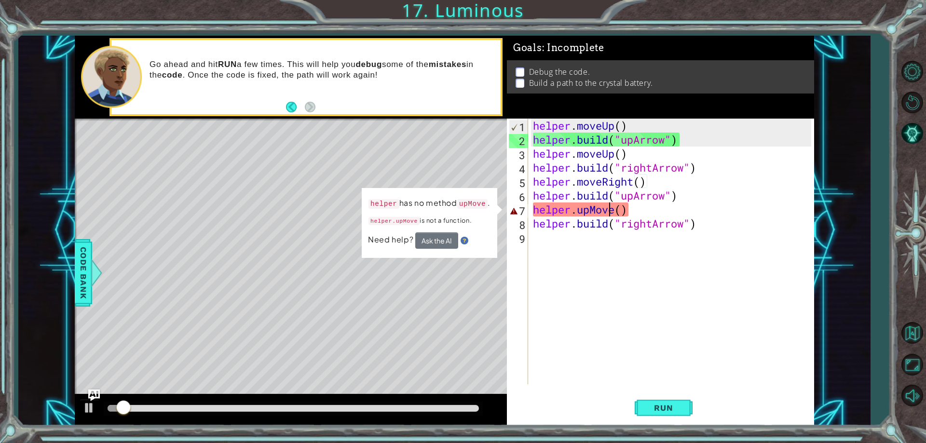
click at [606, 210] on div "helper . moveUp ( ) helper . build ( "upArrow" ) helper . moveUp ( ) helper . b…" at bounding box center [673, 266] width 285 height 294
click at [627, 213] on div "helper . moveUp ( ) helper . build ( "upArrow" ) helper . moveUp ( ) helper . b…" at bounding box center [673, 266] width 285 height 294
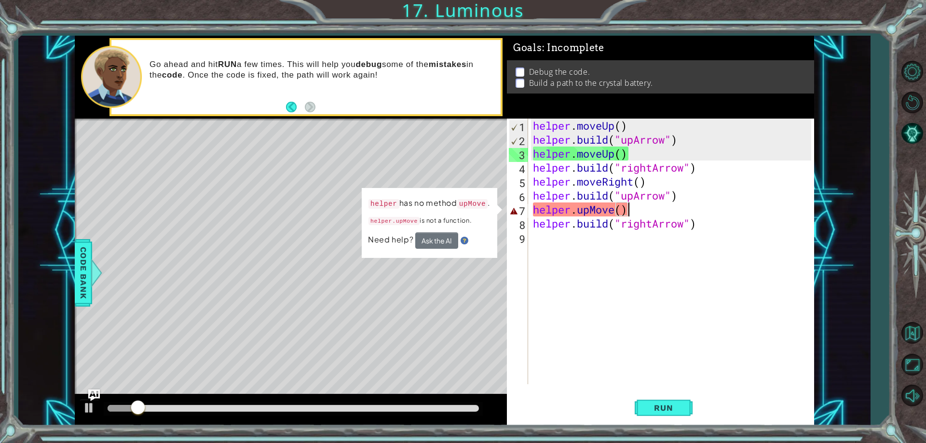
click at [619, 212] on div "helper . moveUp ( ) helper . build ( "upArrow" ) helper . moveUp ( ) helper . b…" at bounding box center [673, 266] width 285 height 294
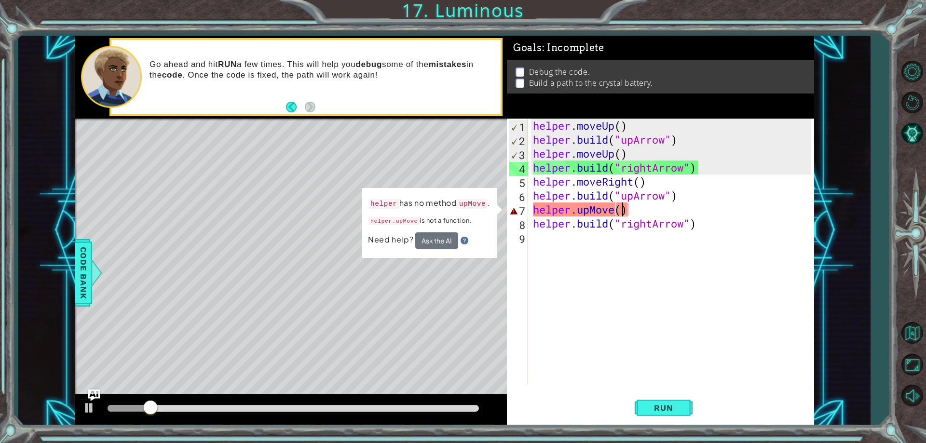
click at [639, 212] on div "helper . moveUp ( ) helper . build ( "upArrow" ) helper . moveUp ( ) helper . b…" at bounding box center [673, 266] width 285 height 294
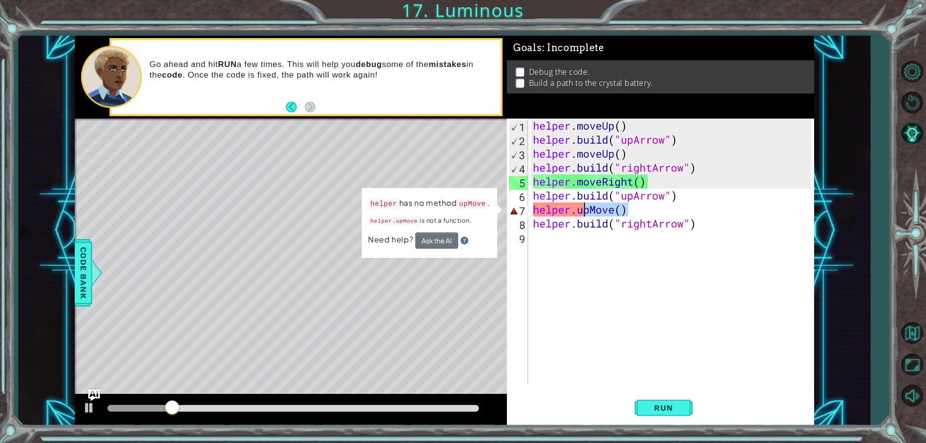
drag, startPoint x: 639, startPoint y: 212, endPoint x: 583, endPoint y: 211, distance: 56.5
click at [583, 211] on div "helper . moveUp ( ) helper . build ( "upArrow" ) helper . moveUp ( ) helper . b…" at bounding box center [673, 266] width 285 height 294
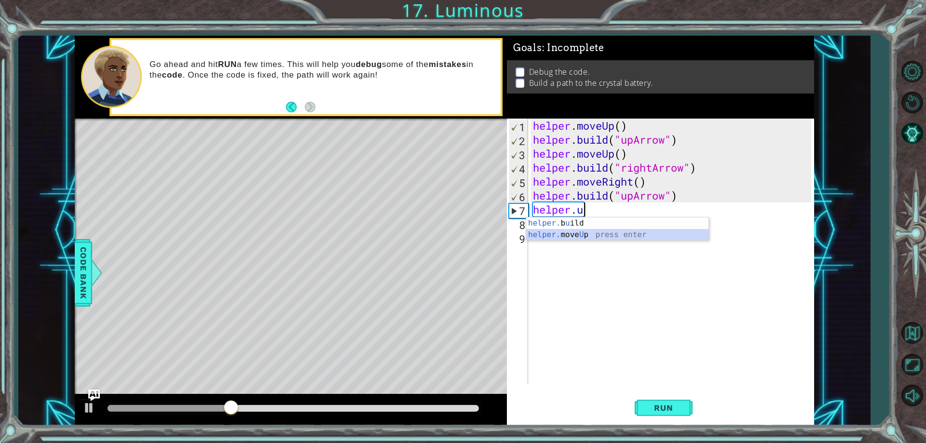
click at [615, 237] on div "helper. b u ild press enter helper. move U p press enter" at bounding box center [617, 241] width 182 height 46
type textarea "helper.moveUp(1)"
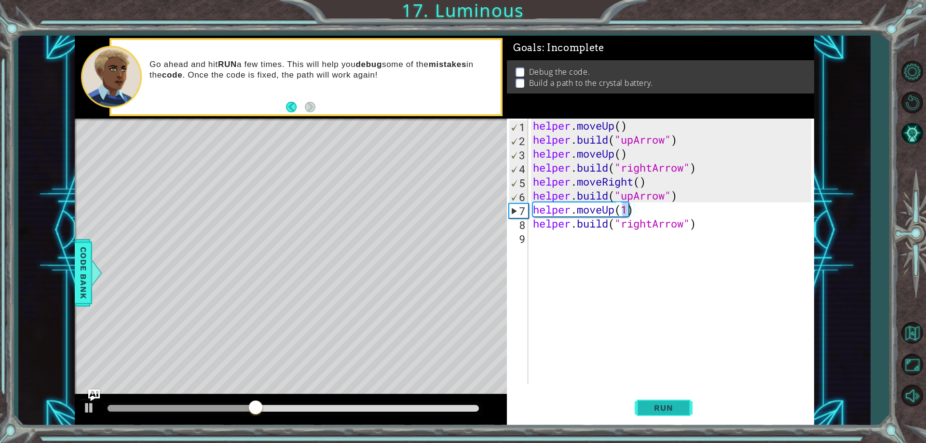
click at [680, 400] on button "Run" at bounding box center [664, 408] width 58 height 31
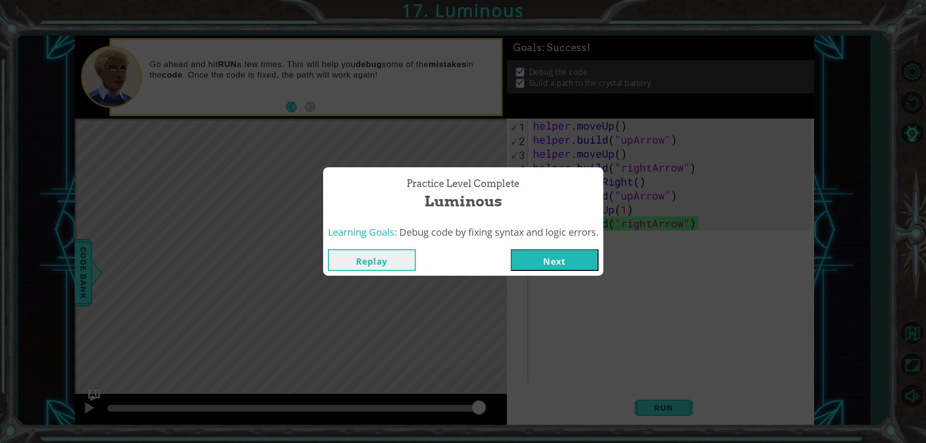
click at [587, 267] on button "Next" at bounding box center [555, 260] width 88 height 22
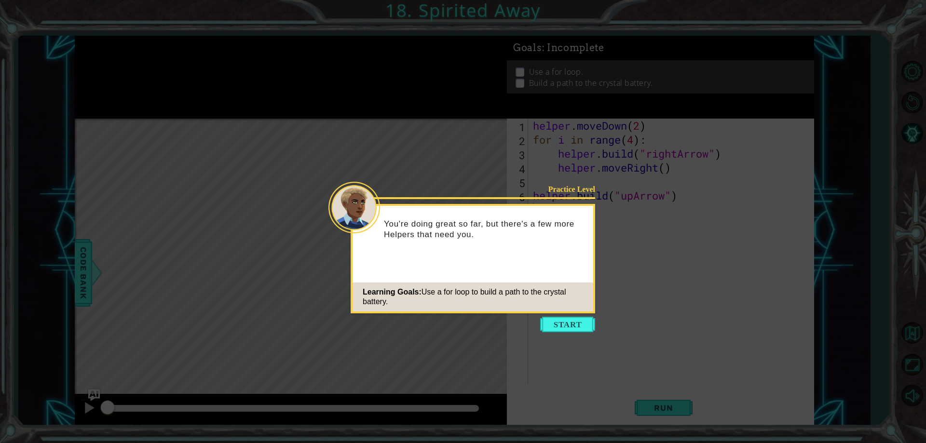
drag, startPoint x: 555, startPoint y: 319, endPoint x: 505, endPoint y: 336, distance: 53.1
click at [505, 336] on body "1 ההההההההההההההההההההההההההההההההההההההההההההההההההההההההההההההההההההההההההההה…" at bounding box center [463, 221] width 926 height 443
click at [596, 313] on body "1 ההההההההההההההההההההההההההההההההההההההההההההההההההההההההההההההההההההההההההההה…" at bounding box center [463, 221] width 926 height 443
click at [585, 325] on button "Start" at bounding box center [567, 324] width 55 height 15
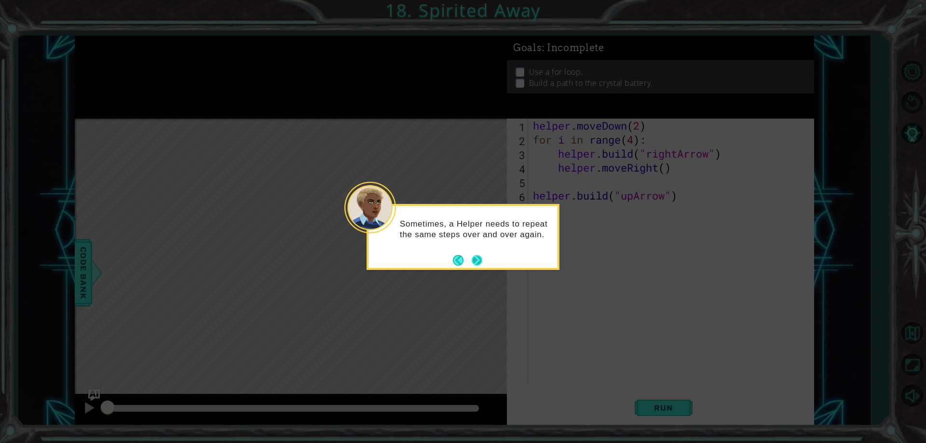
click at [472, 263] on button "Next" at bounding box center [477, 260] width 11 height 11
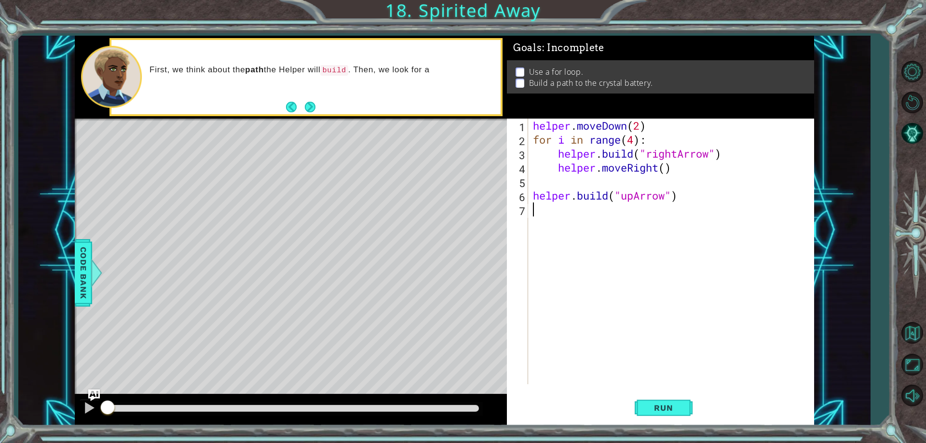
click at [644, 126] on div "helper . moveDown ( 2 ) for i in range ( 4 ) : helper . build ( "rightArrow" ) …" at bounding box center [673, 266] width 285 height 294
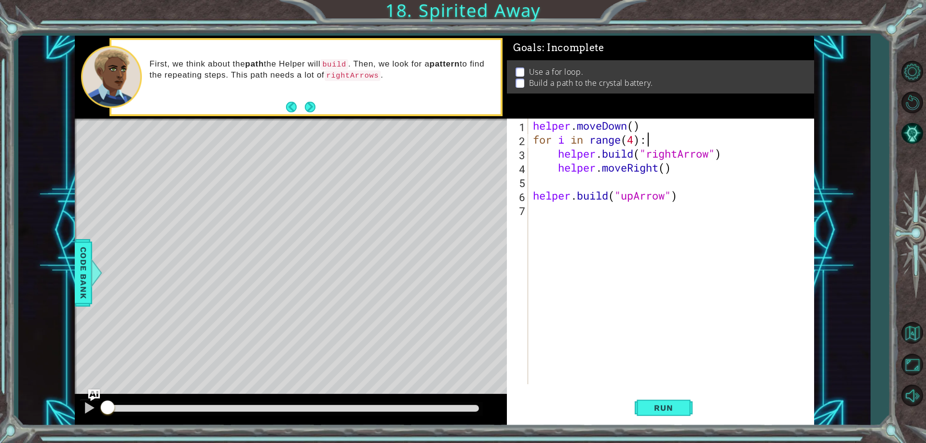
click at [652, 140] on div "helper . moveDown ( ) for i in range ( 4 ) : helper . build ( "rightArrow" ) he…" at bounding box center [673, 266] width 285 height 294
click at [641, 128] on div "helper . moveDown ( ) for i in range ( 4 ) : helper . build ( "rightArrow" ) he…" at bounding box center [673, 266] width 285 height 294
type textarea "helper.moveDown()"
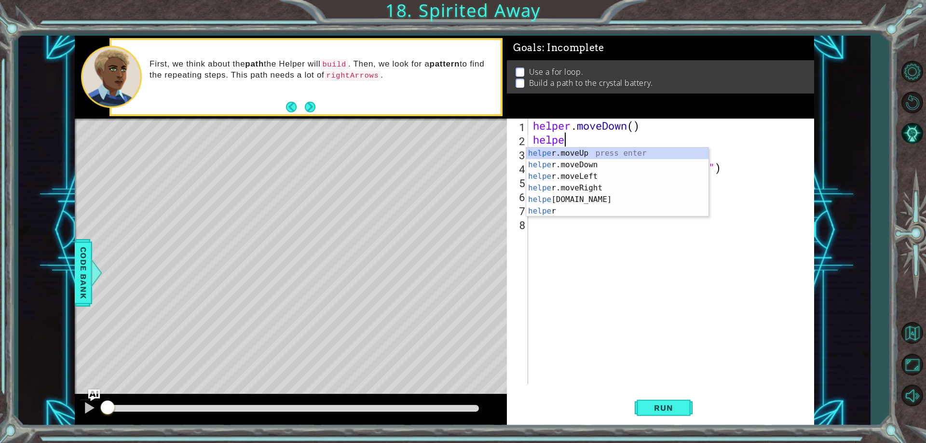
scroll to position [0, 1]
click at [561, 211] on div "helper press enter helper .moveUp press enter helper .moveDown press enter help…" at bounding box center [617, 194] width 182 height 93
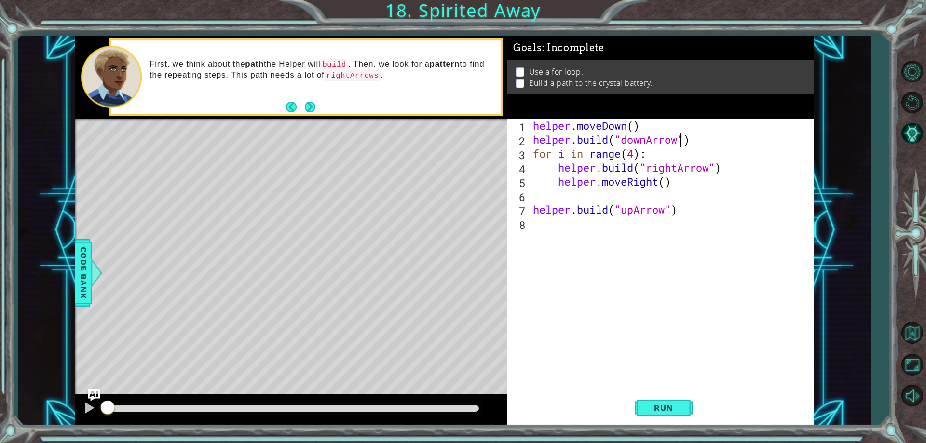
scroll to position [0, 7]
type textarea "[DOMAIN_NAME]("downArrow")"
click at [654, 404] on span "Run" at bounding box center [664, 408] width 38 height 10
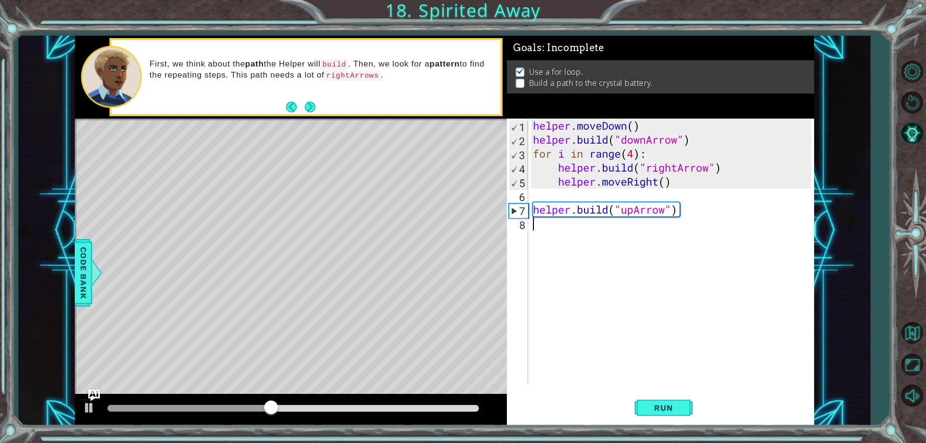
click at [696, 221] on div "helper . moveDown ( ) helper . build ( "downArrow" ) for i in range ( 4 ) : hel…" at bounding box center [673, 266] width 285 height 294
click at [690, 198] on div "helper . moveDown ( ) helper . build ( "downArrow" ) for i in range ( 4 ) : hel…" at bounding box center [673, 266] width 285 height 294
click at [689, 221] on div "helper . moveDown ( ) helper . build ( "downArrow" ) for i in range ( 4 ) : hel…" at bounding box center [673, 266] width 285 height 294
drag, startPoint x: 695, startPoint y: 206, endPoint x: 530, endPoint y: 207, distance: 165.0
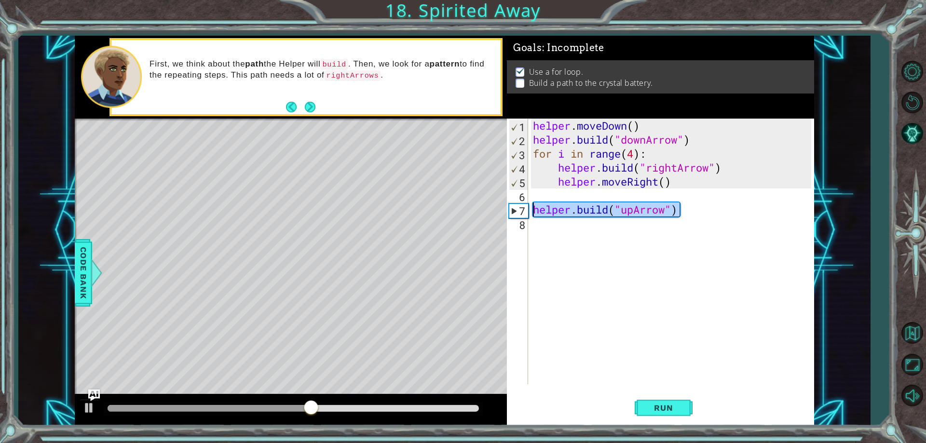
click at [530, 207] on div "1 2 3 4 5 6 7 8 helper . moveDown ( ) helper . build ( "downArrow" ) for i in r…" at bounding box center [659, 252] width 304 height 266
type textarea "[DOMAIN_NAME]("upArrow")"
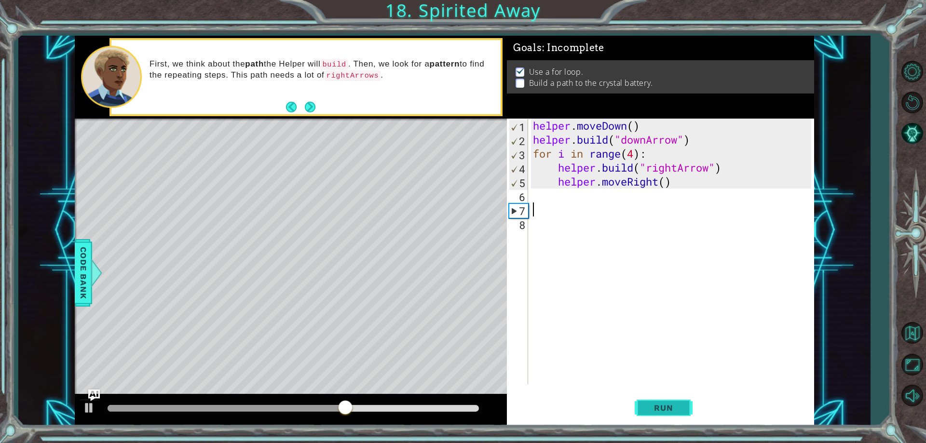
click at [650, 413] on span "Run" at bounding box center [664, 408] width 38 height 10
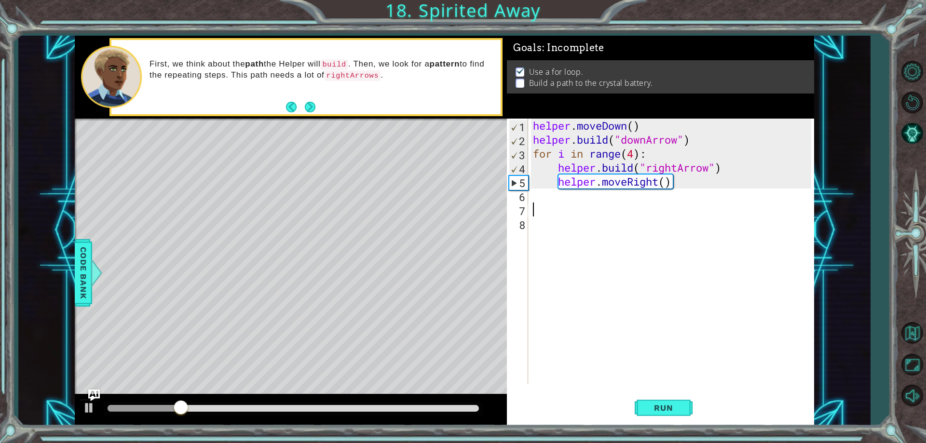
click at [715, 167] on div "helper . moveDown ( ) helper . build ( "downArrow" ) for i in range ( 4 ) : hel…" at bounding box center [673, 266] width 285 height 294
click at [717, 165] on div "helper . moveDown ( ) helper . build ( "downArrow" ) for i in range ( 4 ) : hel…" at bounding box center [673, 266] width 285 height 294
click at [672, 180] on div "helper . moveDown ( ) helper . build ( "downArrow" ) for i in range ( 4 ) : hel…" at bounding box center [673, 266] width 285 height 294
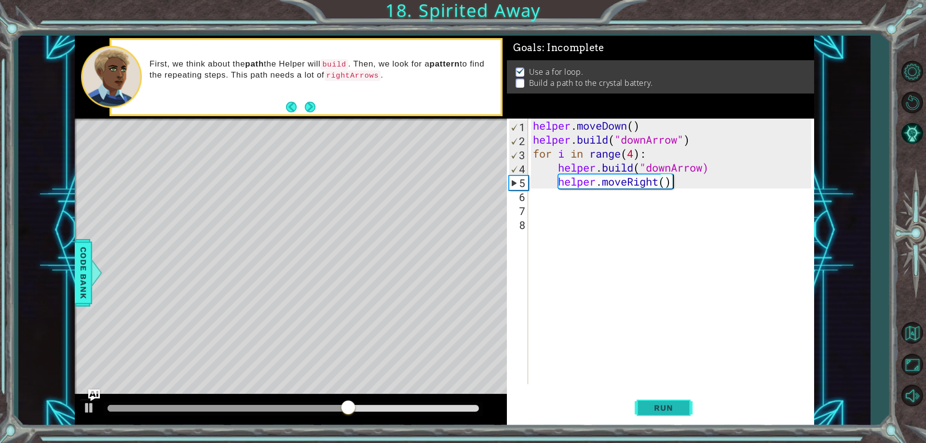
click at [646, 406] on span "Run" at bounding box center [664, 408] width 38 height 10
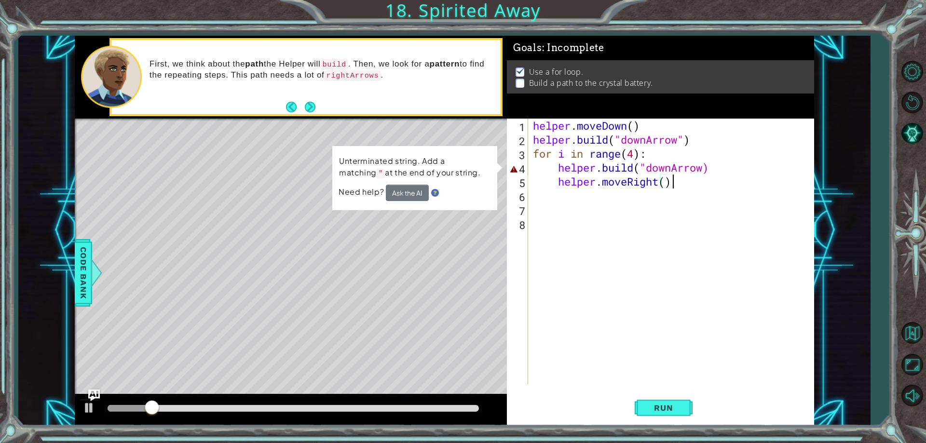
click at [705, 169] on div "helper . moveDown ( ) helper . build ( "downArrow" ) for i in range ( 4 ) : hel…" at bounding box center [673, 266] width 285 height 294
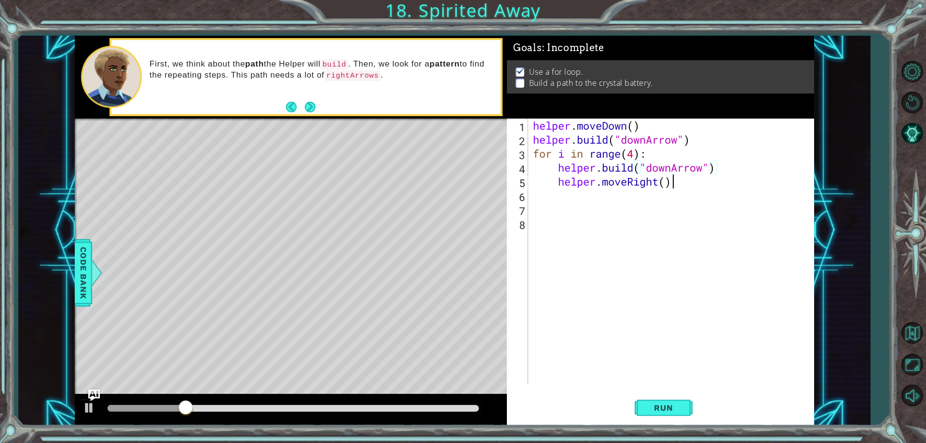
click at [700, 186] on div "helper . moveDown ( ) helper . build ( "downArrow" ) for i in range ( 4 ) : hel…" at bounding box center [673, 266] width 285 height 294
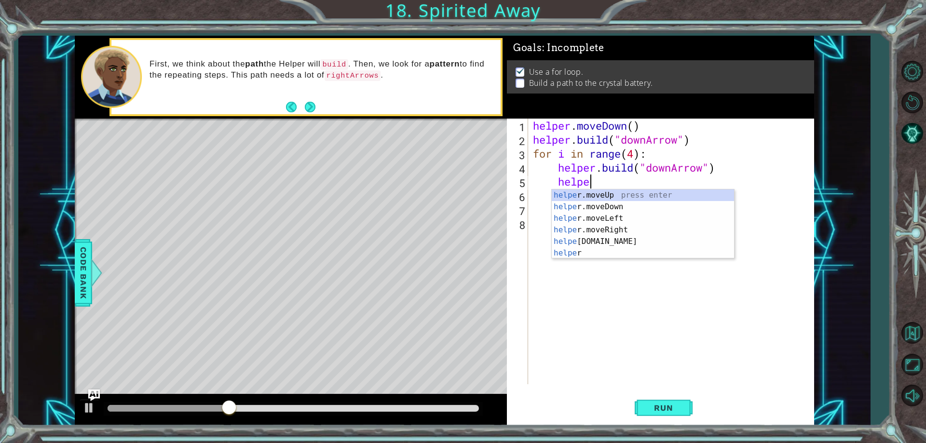
scroll to position [0, 0]
type textarea "h"
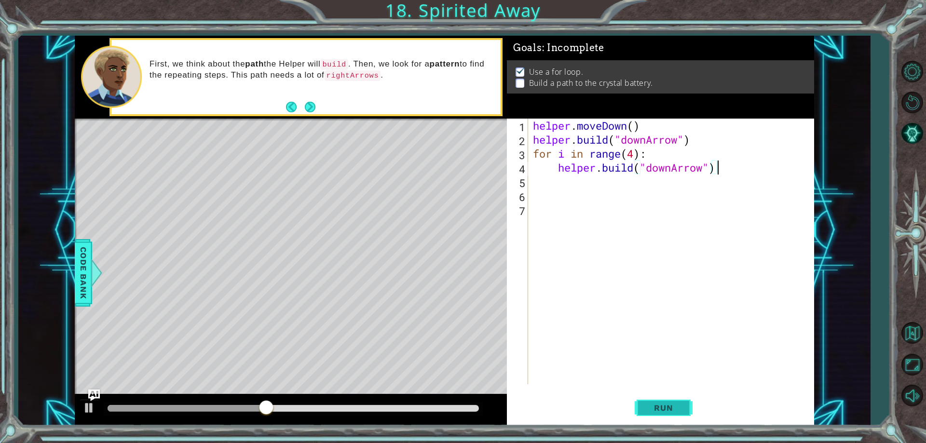
click at [649, 403] on span "Run" at bounding box center [664, 408] width 38 height 10
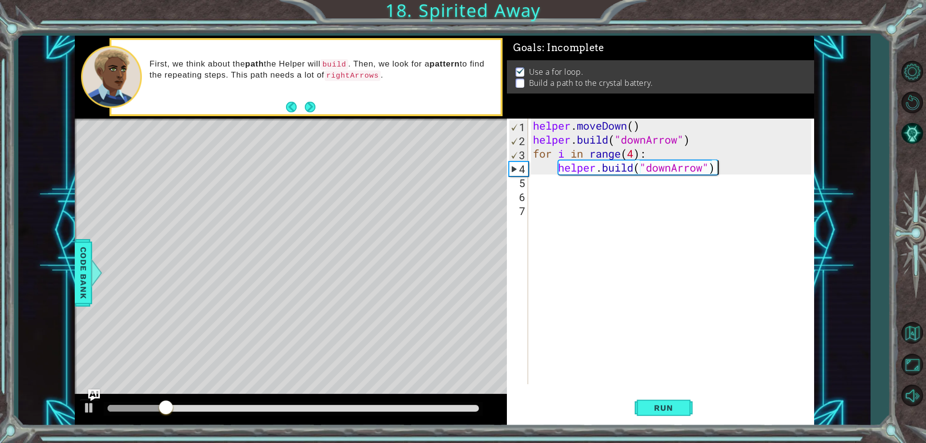
click at [656, 152] on div "helper . moveDown ( ) helper . build ( "downArrow" ) for i in range ( 4 ) : hel…" at bounding box center [673, 266] width 285 height 294
type textarea "for i in range(4):"
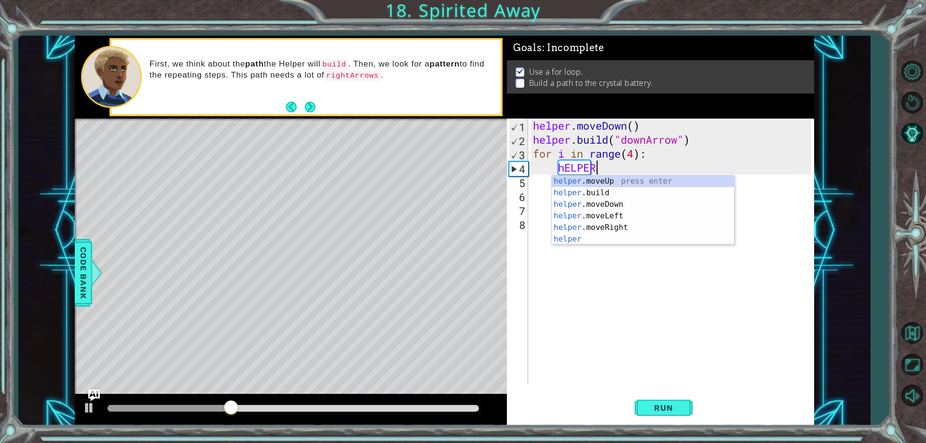
scroll to position [0, 2]
type textarea "h"
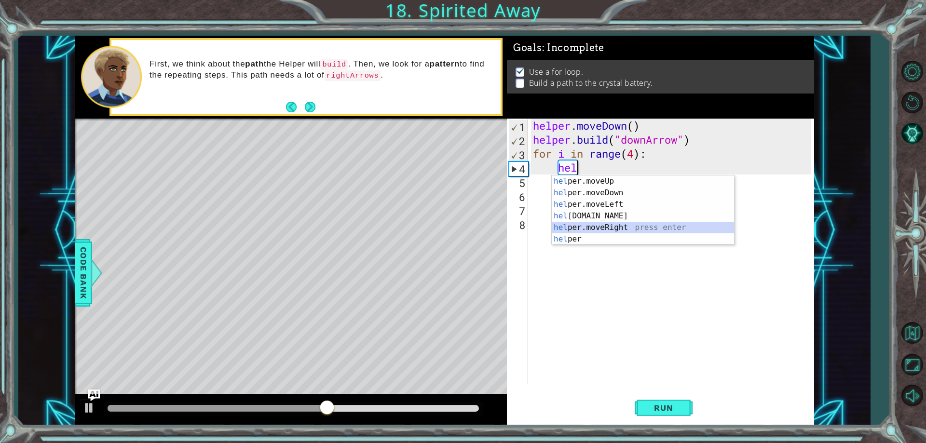
click at [616, 230] on div "hel per.moveUp press enter hel per.moveDown press enter hel per.moveLeft press …" at bounding box center [643, 222] width 182 height 93
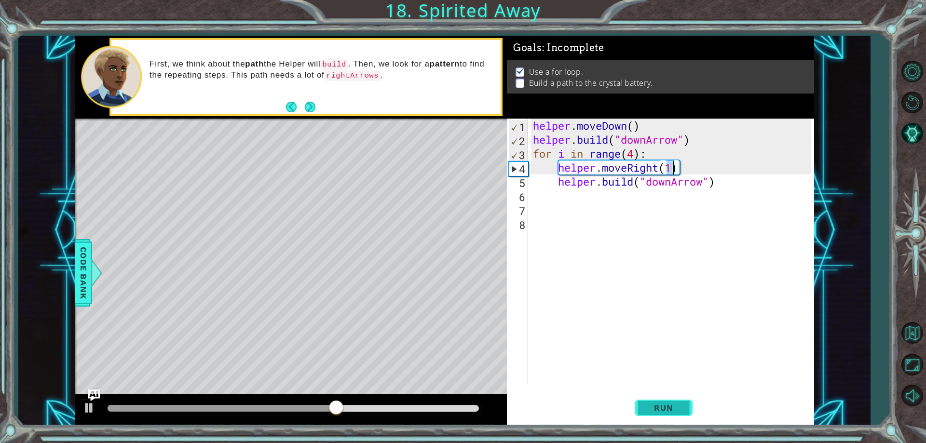
click at [666, 411] on span "Run" at bounding box center [664, 408] width 38 height 10
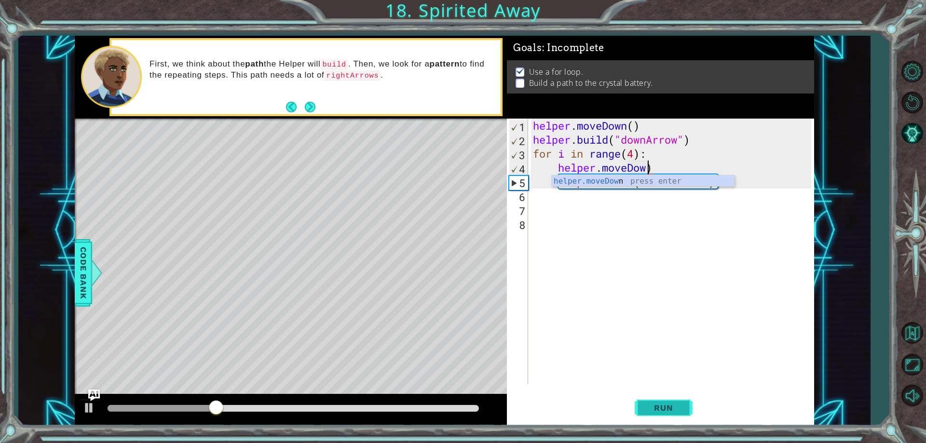
scroll to position [0, 5]
click at [678, 181] on div "helper.moveDown press enter" at bounding box center [643, 193] width 182 height 35
click at [664, 412] on span "Run" at bounding box center [664, 408] width 38 height 10
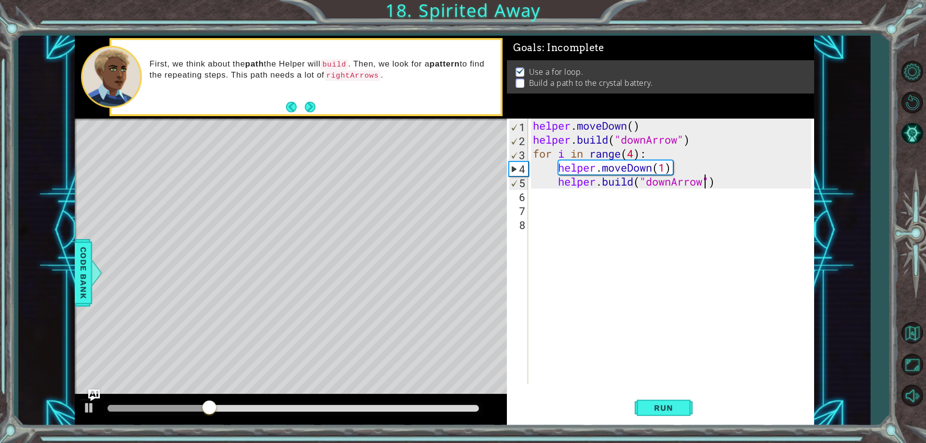
click at [707, 188] on div "helper . moveDown ( ) helper . build ( "downArrow" ) for i in range ( 4 ) : hel…" at bounding box center [673, 266] width 285 height 294
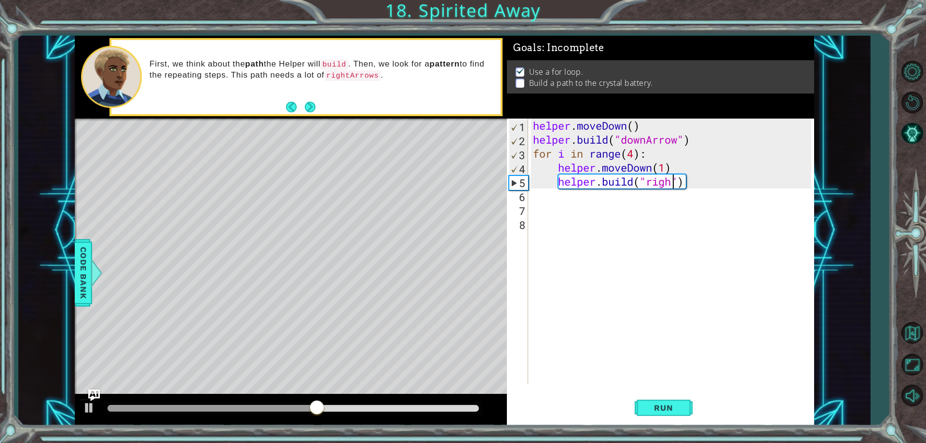
scroll to position [0, 7]
type textarea "[DOMAIN_NAME]("rightArrow")"
click at [656, 396] on button "Run" at bounding box center [664, 408] width 58 height 31
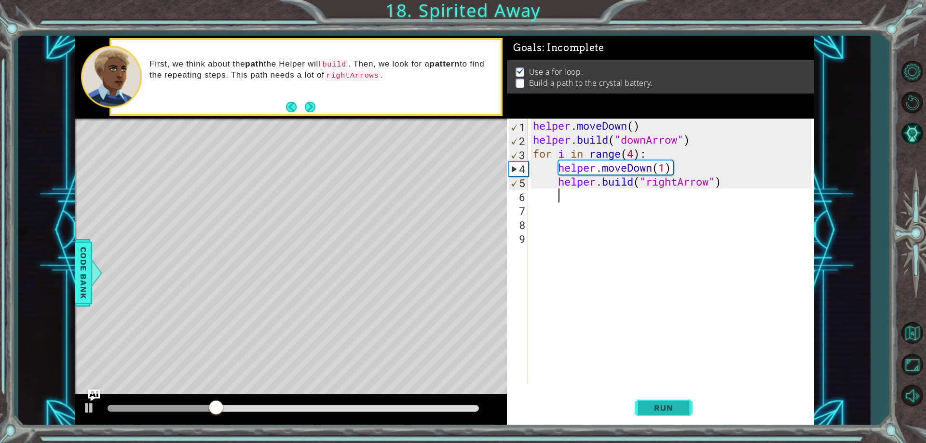
click at [655, 394] on button "Run" at bounding box center [664, 408] width 58 height 31
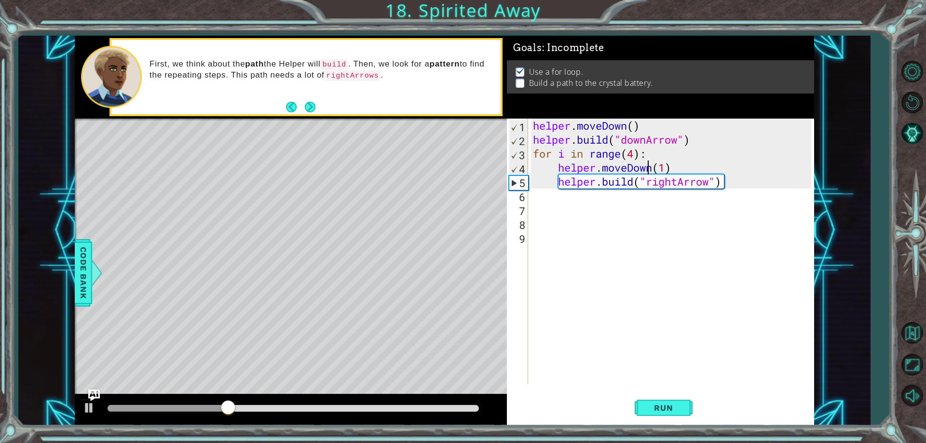
click at [648, 166] on div "helper . moveDown ( ) helper . build ( "downArrow" ) for i in range ( 4 ) : hel…" at bounding box center [673, 266] width 285 height 294
type textarea "helper.moveDown(1)"
click at [656, 168] on div "helper . moveDown ( ) helper . build ( "downArrow" ) for i in range ( 4 ) : hel…" at bounding box center [673, 266] width 285 height 294
drag, startPoint x: 706, startPoint y: 194, endPoint x: 545, endPoint y: 190, distance: 161.7
click at [545, 190] on div "helper . moveDown ( ) helper . build ( "downArrow" ) for i in range ( 4 ) : hel…" at bounding box center [673, 266] width 285 height 294
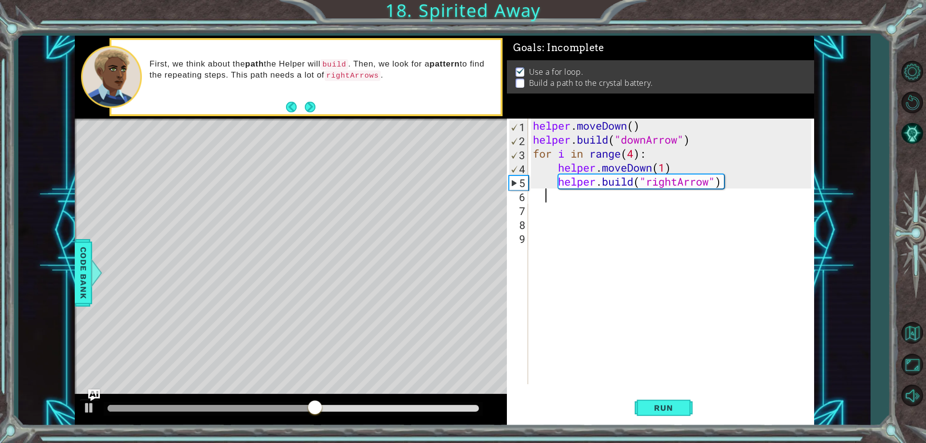
scroll to position [0, 0]
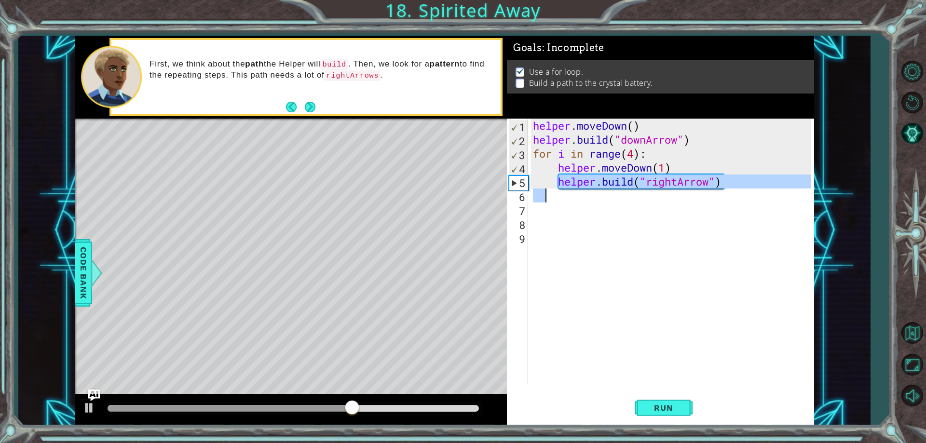
drag, startPoint x: 557, startPoint y: 179, endPoint x: 712, endPoint y: 189, distance: 155.2
click at [712, 189] on div "helper . moveDown ( ) helper . build ( "downArrow" ) for i in range ( 4 ) : hel…" at bounding box center [673, 266] width 285 height 294
type textarea "[DOMAIN_NAME]("rightArrow")"
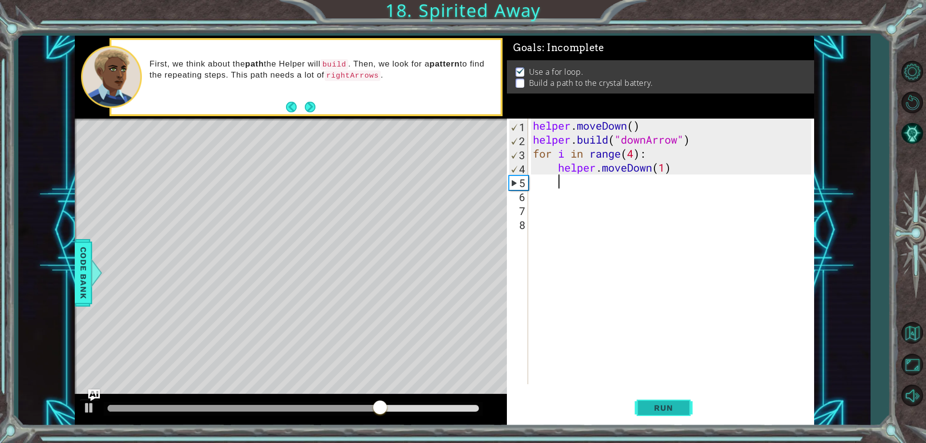
click at [666, 400] on button "Run" at bounding box center [664, 408] width 58 height 31
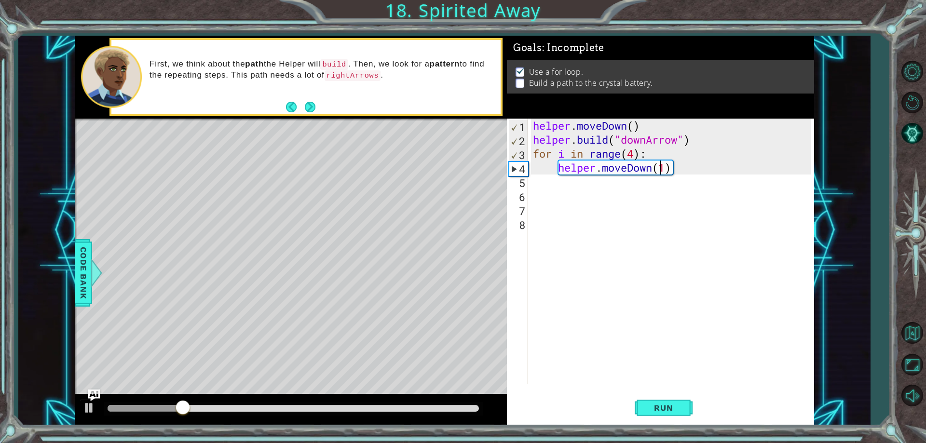
click at [663, 169] on div "helper . moveDown ( ) helper . build ( "downArrow" ) for i in range ( 4 ) : hel…" at bounding box center [673, 266] width 285 height 294
click at [668, 165] on div "helper . moveDown ( ) helper . build ( "downArrow" ) for i in range ( 4 ) : hel…" at bounding box center [673, 266] width 285 height 294
type textarea "helper.moveDown()"
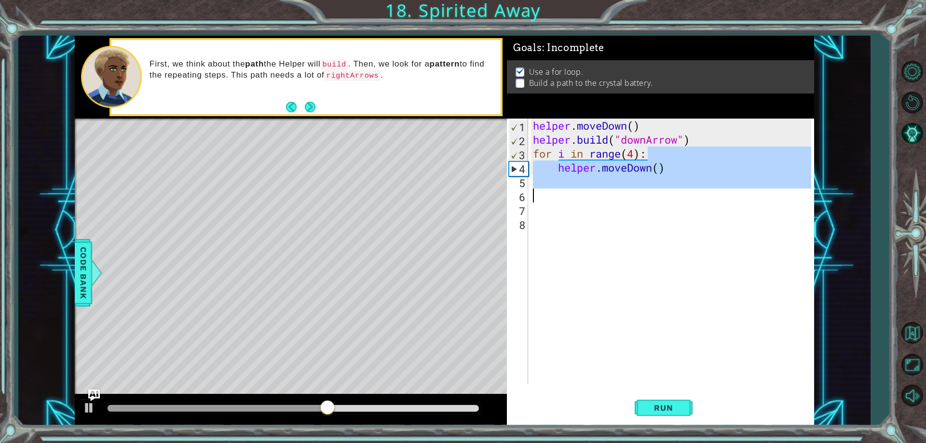
drag, startPoint x: 650, startPoint y: 156, endPoint x: 645, endPoint y: 200, distance: 44.7
click at [645, 200] on div "helper . moveDown ( ) helper . build ( "downArrow" ) for i in range ( 4 ) : hel…" at bounding box center [673, 266] width 285 height 294
click at [648, 197] on div "helper . moveDown ( ) helper . build ( "downArrow" ) for i in range ( 4 ) : hel…" at bounding box center [671, 252] width 280 height 266
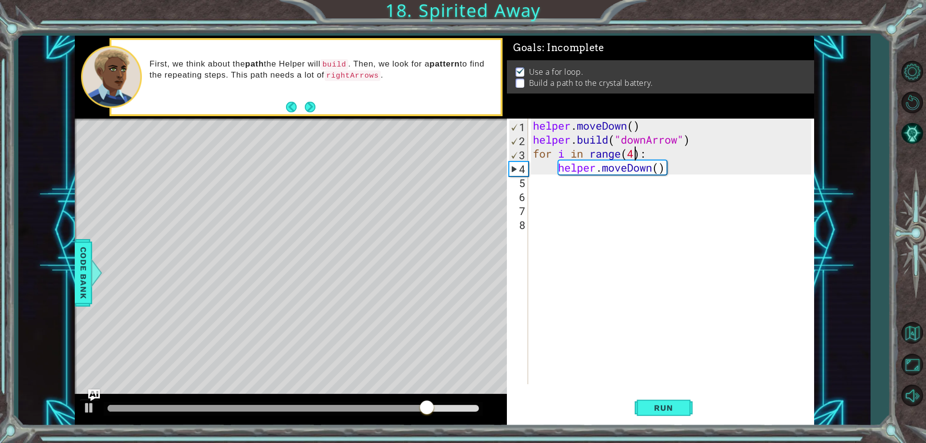
click at [632, 151] on div "helper . moveDown ( ) helper . build ( "downArrow" ) for i in range ( 4 ) : hel…" at bounding box center [673, 266] width 285 height 294
click at [672, 164] on div "helper . moveDown ( ) helper . build ( "downArrow" ) for i in range ( 3 ) : hel…" at bounding box center [673, 266] width 285 height 294
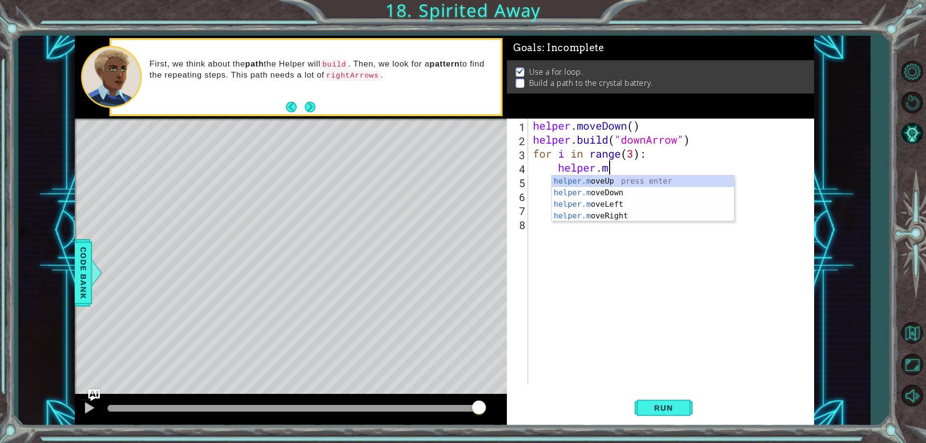
scroll to position [0, 1]
type textarea "h"
type textarea "for i in range(3)"
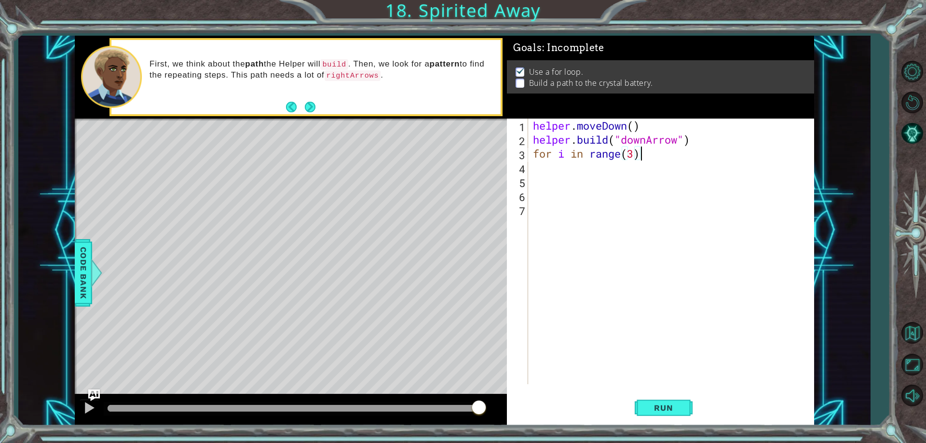
click at [568, 168] on div "helper . moveDown ( ) helper . build ( "downArrow" ) for i in range ( 3 )" at bounding box center [673, 266] width 285 height 294
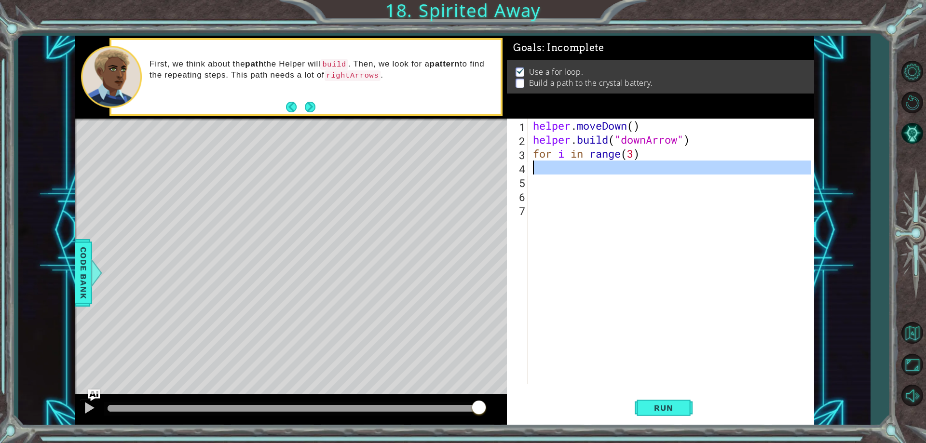
click at [528, 173] on div "4" at bounding box center [518, 169] width 19 height 14
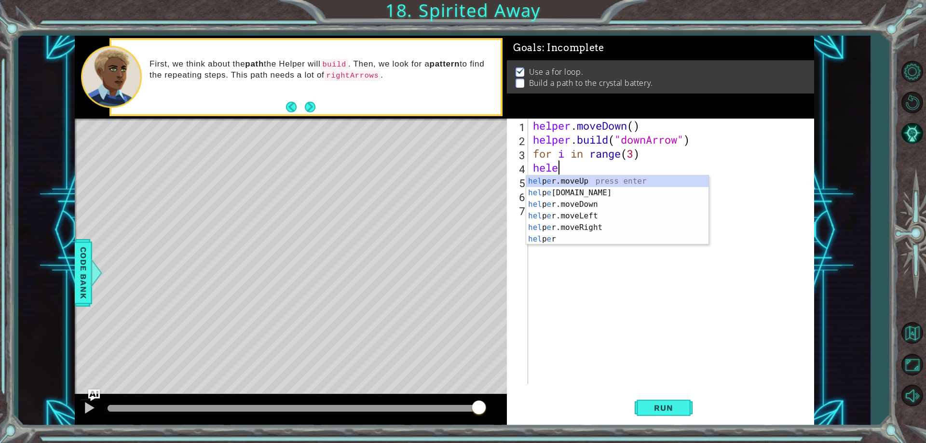
scroll to position [0, 1]
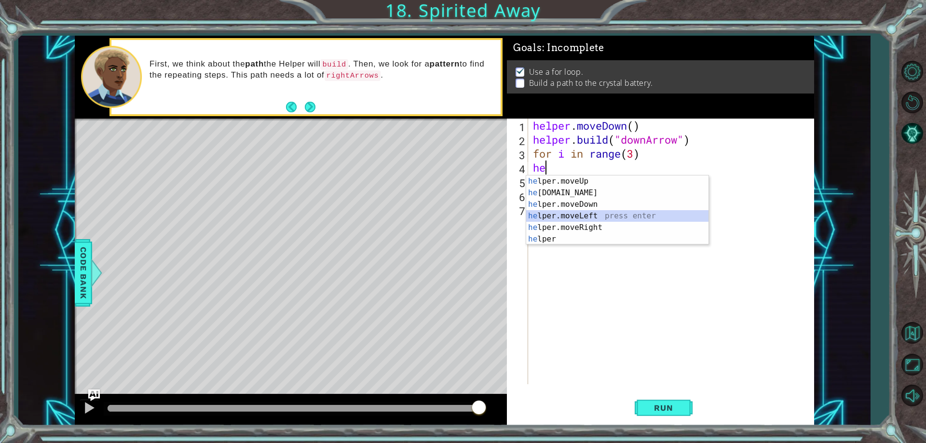
click at [610, 219] on div "he lper.moveUp press enter he [DOMAIN_NAME] press enter he lper.moveDown press …" at bounding box center [617, 222] width 182 height 93
type textarea "helper.moveLeft(1)"
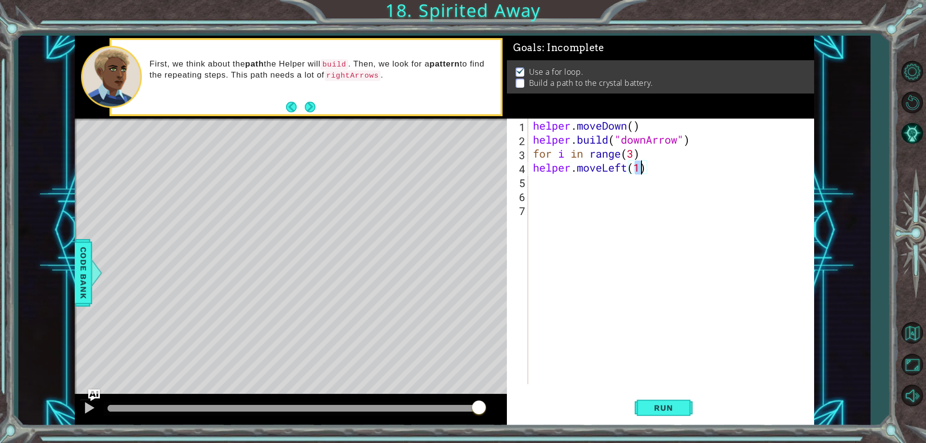
click at [598, 184] on div "helper . moveDown ( ) helper . build ( "downArrow" ) for i in range ( 3 ) helpe…" at bounding box center [673, 266] width 285 height 294
click at [570, 185] on div "helper . moveDown ( ) helper . build ( "downArrow" ) for i in range ( 3 ) helpe…" at bounding box center [673, 266] width 285 height 294
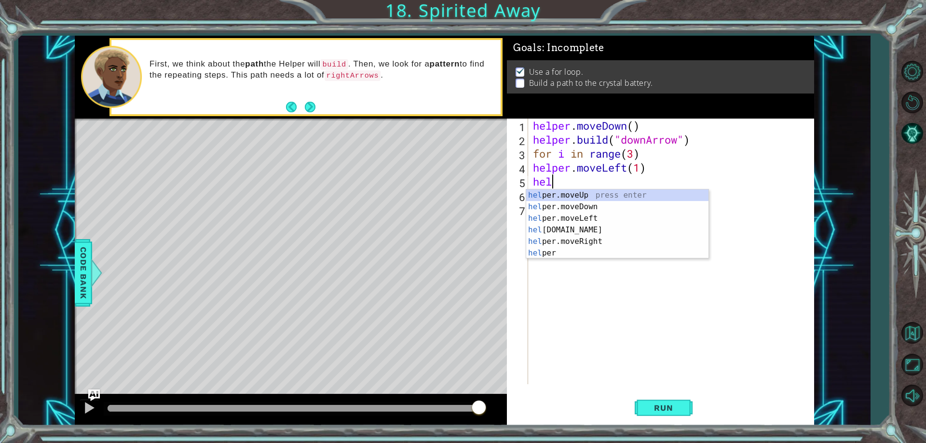
scroll to position [0, 0]
drag, startPoint x: 575, startPoint y: 200, endPoint x: 576, endPoint y: 209, distance: 9.2
click at [576, 209] on div "he lper.moveUp press enter he [DOMAIN_NAME] press enter he lper.moveDown press …" at bounding box center [617, 236] width 182 height 93
type textarea "helper.moveUp(1)"
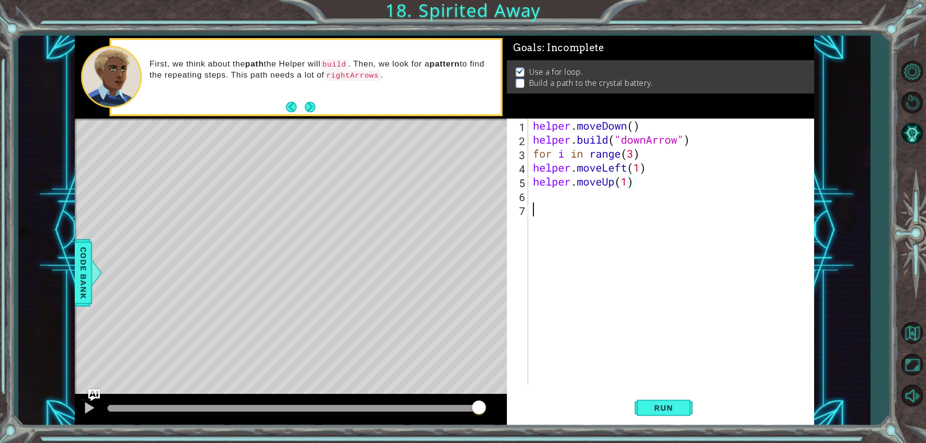
click at [576, 209] on div "helper . moveDown ( ) helper . build ( "downArrow" ) for i in range ( 3 ) helpe…" at bounding box center [673, 266] width 285 height 294
click at [617, 181] on div "helper . moveDown ( ) helper . build ( "downArrow" ) for i in range ( 3 ) helpe…" at bounding box center [673, 266] width 285 height 294
drag, startPoint x: 639, startPoint y: 188, endPoint x: 578, endPoint y: 186, distance: 60.8
click at [578, 186] on div "helper . moveDown ( ) helper . build ( "downArrow" ) for i in range ( 3 ) helpe…" at bounding box center [673, 266] width 285 height 294
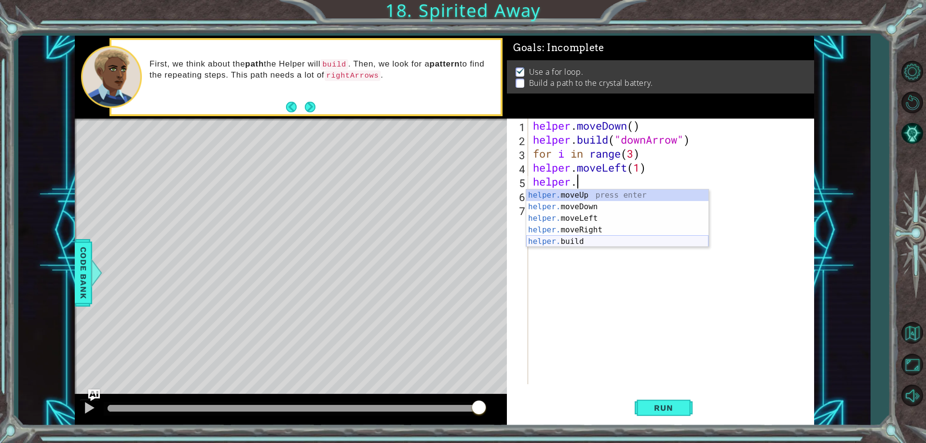
click at [543, 241] on div "helper. moveUp press enter helper. moveDown press enter helper. moveLeft press …" at bounding box center [617, 230] width 182 height 81
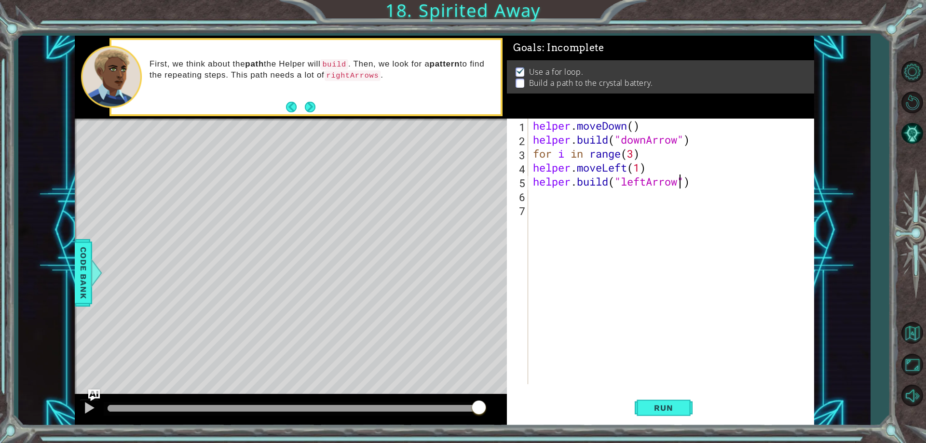
scroll to position [0, 7]
click at [649, 410] on span "Run" at bounding box center [664, 408] width 38 height 10
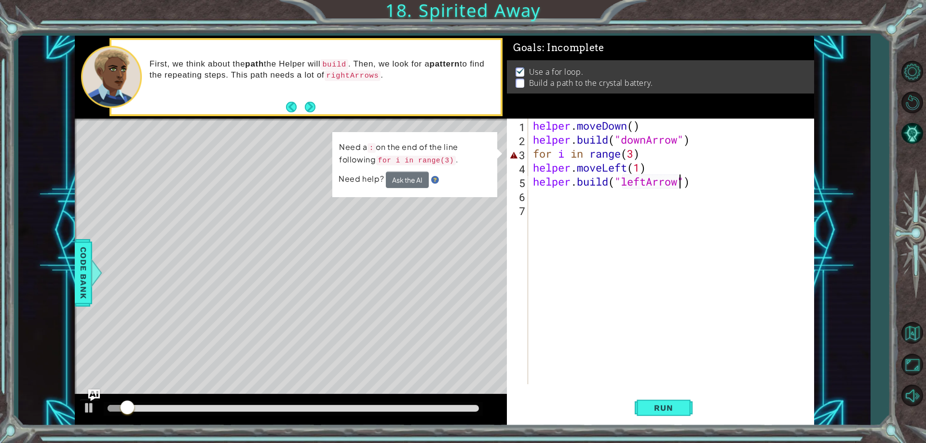
click at [663, 162] on div "helper . moveDown ( ) helper . build ( "downArrow" ) for i in range ( 3 ) helpe…" at bounding box center [673, 266] width 285 height 294
click at [645, 155] on div "helper . moveDown ( ) helper . build ( "downArrow" ) for i in range ( 3 ) helpe…" at bounding box center [673, 266] width 285 height 294
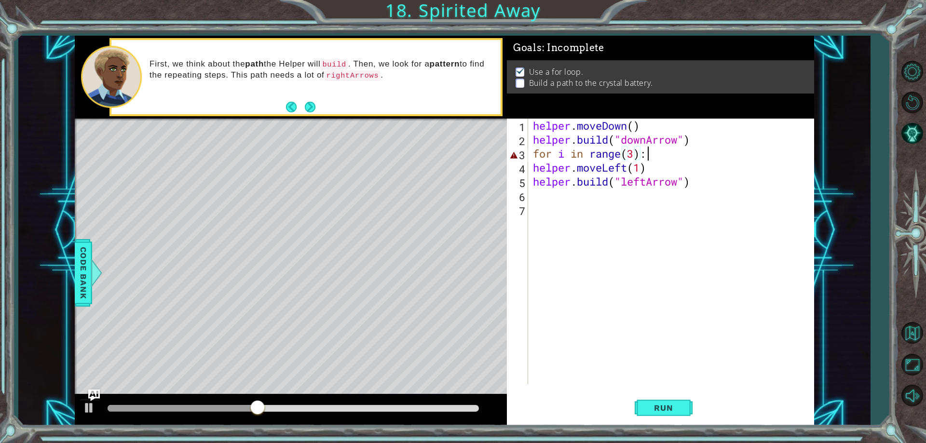
scroll to position [0, 5]
click at [677, 416] on button "Run" at bounding box center [664, 408] width 58 height 31
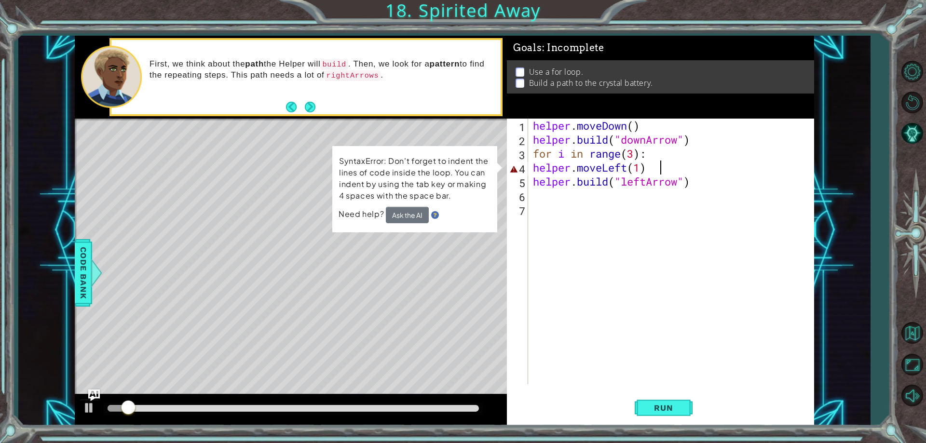
click at [658, 166] on div "helper . moveDown ( ) helper . build ( "downArrow" ) for i in range ( 3 ) : hel…" at bounding box center [673, 266] width 285 height 294
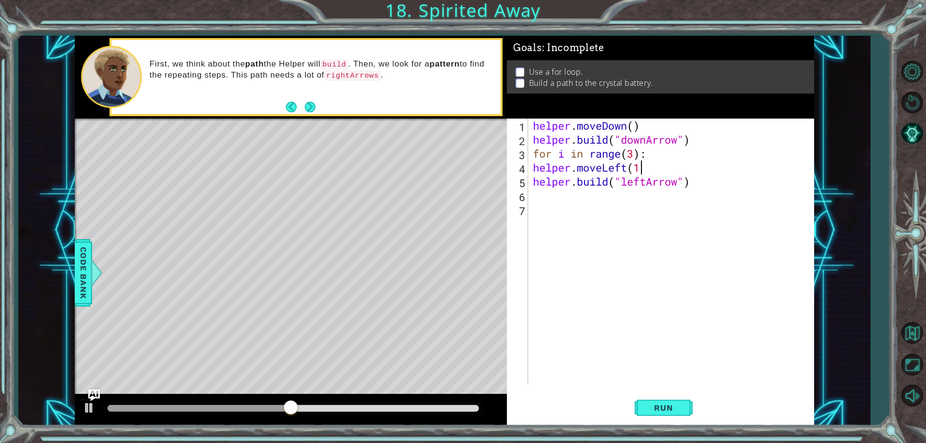
scroll to position [0, 5]
click at [646, 409] on span "Run" at bounding box center [664, 408] width 38 height 10
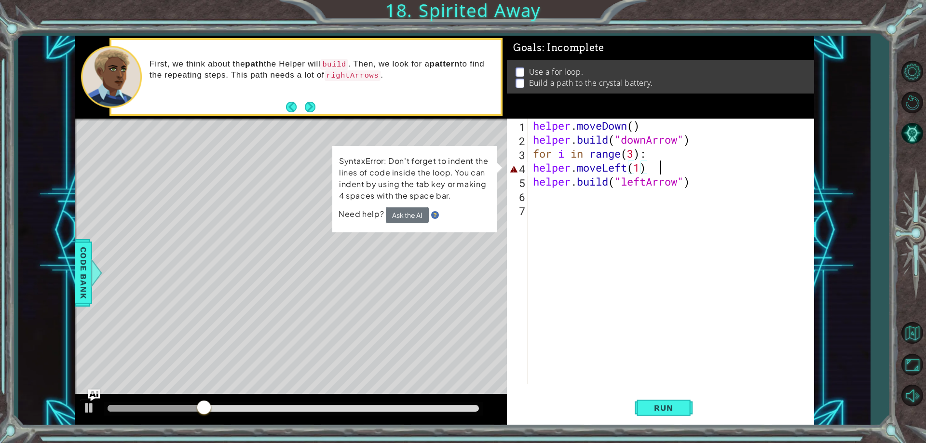
click at [687, 167] on div "helper . moveDown ( ) helper . build ( "downArrow" ) for i in range ( 3 ) : hel…" at bounding box center [673, 266] width 285 height 294
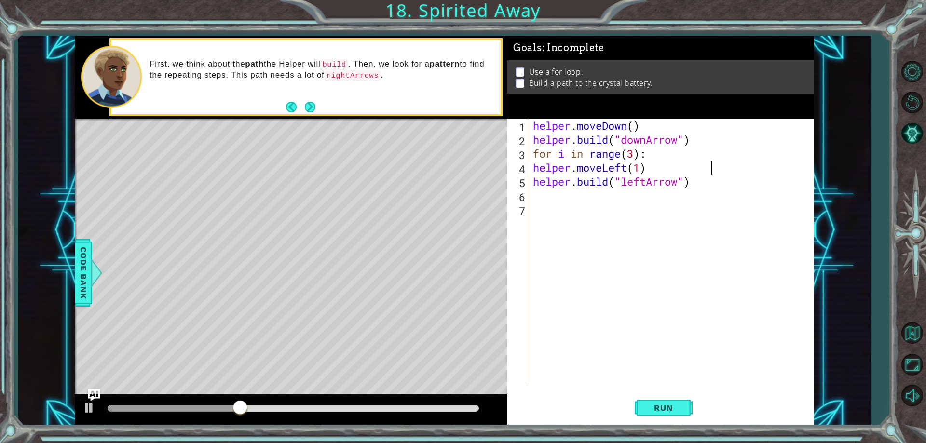
type textarea "helper.moveLeft(1)"
click at [644, 403] on button "Run" at bounding box center [664, 408] width 58 height 31
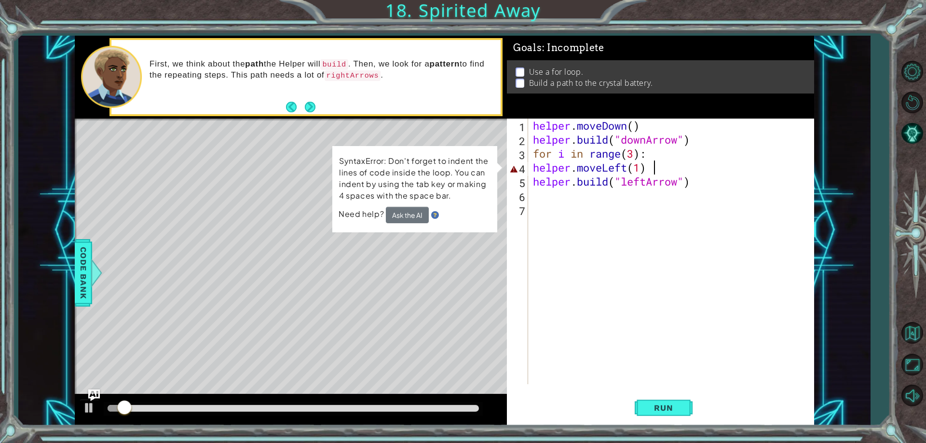
click at [656, 162] on div "helper . moveDown ( ) helper . build ( "downArrow" ) for i in range ( 3 ) : hel…" at bounding box center [673, 266] width 285 height 294
click at [648, 165] on div "helper . moveDown ( ) helper . build ( "downArrow" ) for i in range ( 3 ) : hel…" at bounding box center [673, 266] width 285 height 294
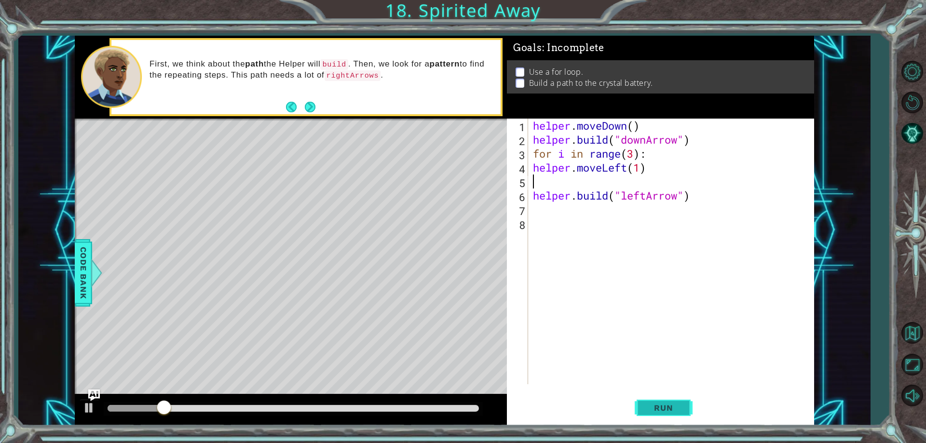
click at [674, 410] on span "Run" at bounding box center [664, 408] width 38 height 10
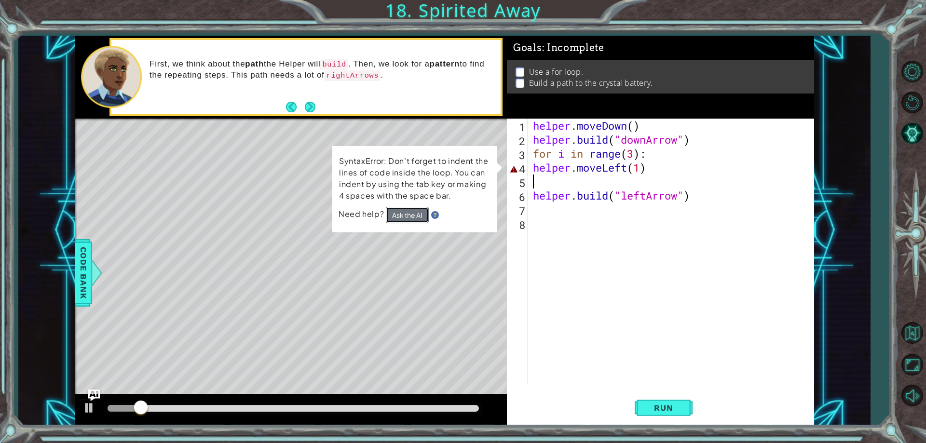
click at [411, 213] on button "Ask the AI" at bounding box center [407, 215] width 43 height 16
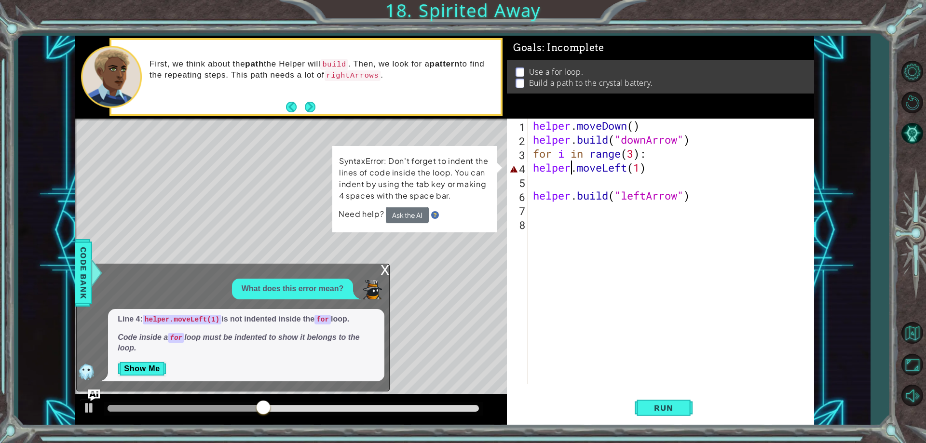
click at [572, 164] on div "helper . moveDown ( ) helper . build ( "downArrow" ) for i in range ( 3 ) : hel…" at bounding box center [673, 266] width 285 height 294
click at [135, 366] on button "Show Me" at bounding box center [142, 368] width 49 height 15
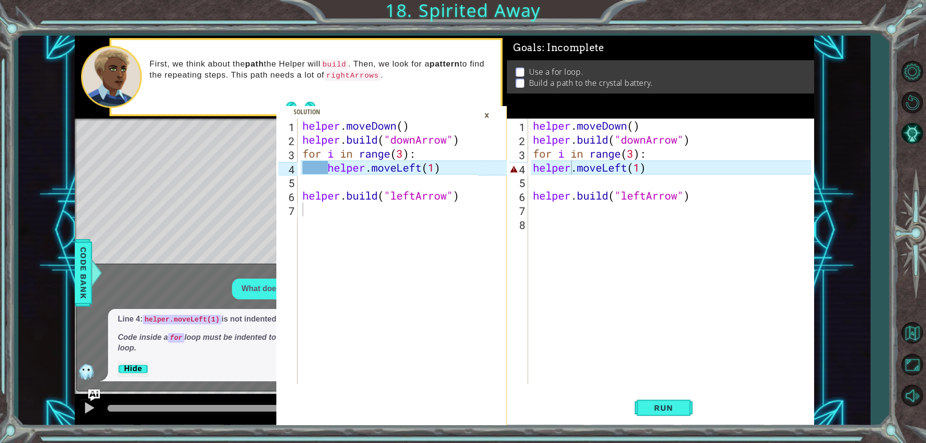
click at [487, 117] on div "×" at bounding box center [487, 115] width 15 height 16
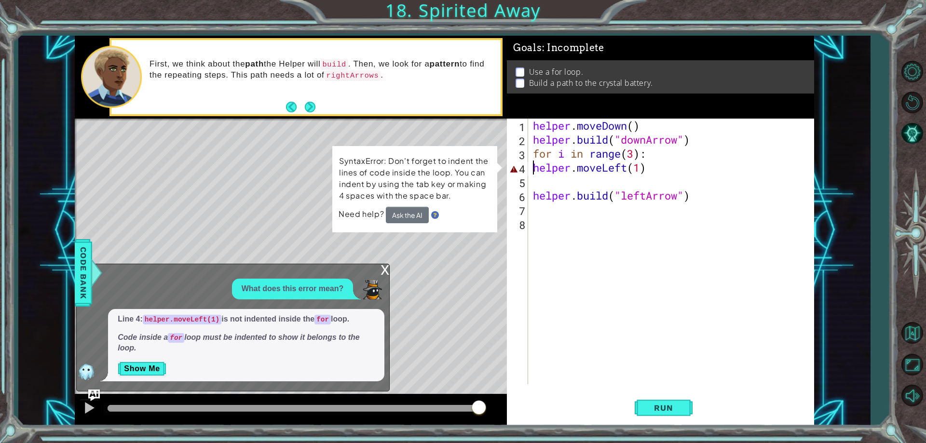
click at [535, 164] on div "helper . moveDown ( ) helper . build ( "downArrow" ) for i in range ( 3 ) : hel…" at bounding box center [673, 266] width 285 height 294
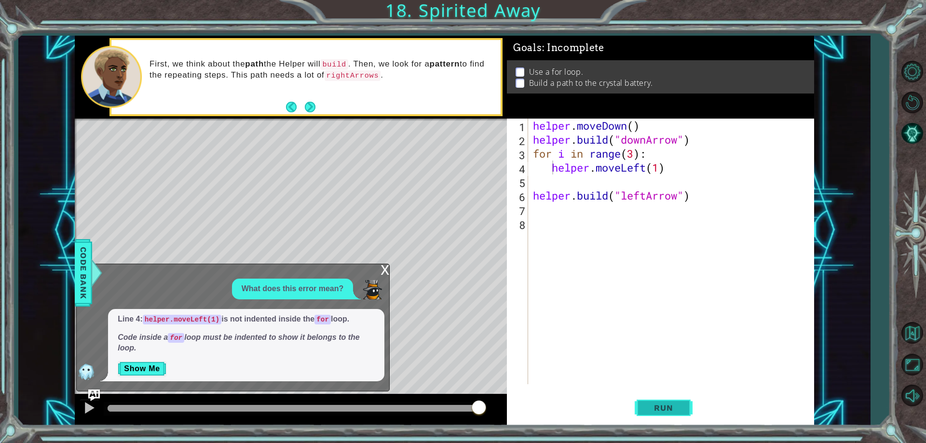
click at [689, 405] on button "Run" at bounding box center [664, 408] width 58 height 31
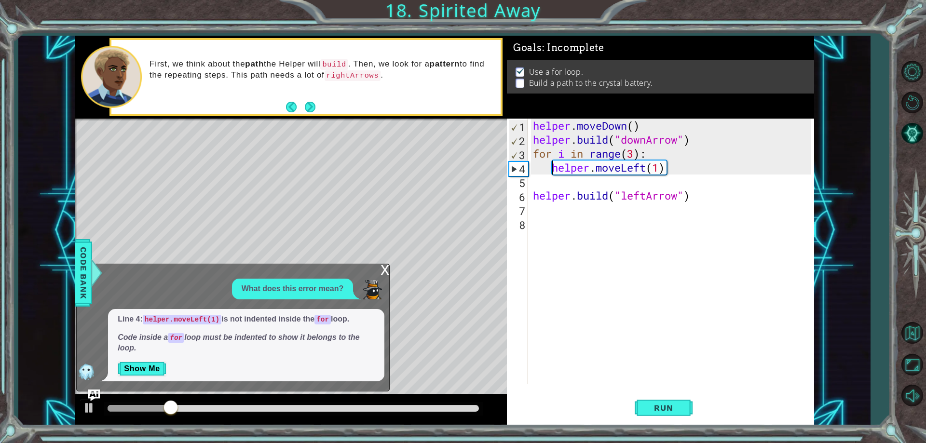
click at [649, 164] on div "helper . moveDown ( ) helper . build ( "downArrow" ) for i in range ( 3 ) : hel…" at bounding box center [673, 266] width 285 height 294
click at [648, 164] on div "helper . moveDown ( ) helper . build ( "downArrow" ) for i in range ( 3 ) : hel…" at bounding box center [673, 266] width 285 height 294
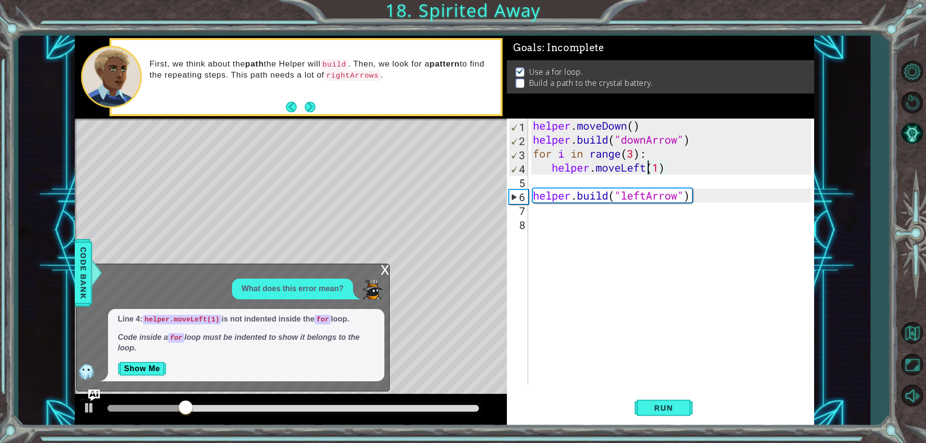
click at [647, 164] on div "helper . moveDown ( ) helper . build ( "downArrow" ) for i in range ( 3 ) : hel…" at bounding box center [673, 266] width 285 height 294
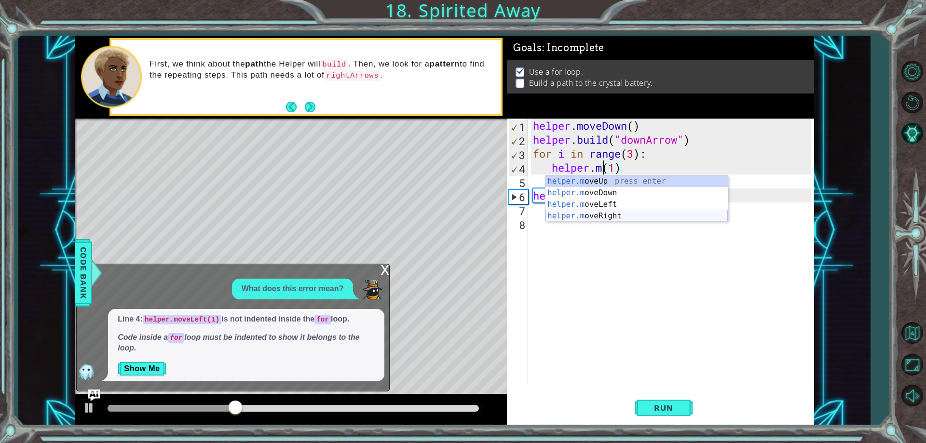
click at [677, 215] on div "helper.m oveUp press enter helper.m oveDown press enter helper.m oveLeft press …" at bounding box center [637, 210] width 182 height 69
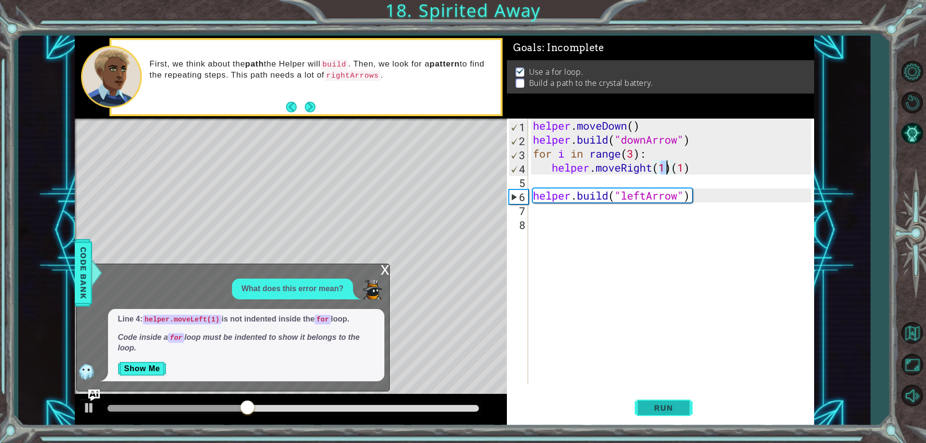
click at [673, 412] on span "Run" at bounding box center [664, 408] width 38 height 10
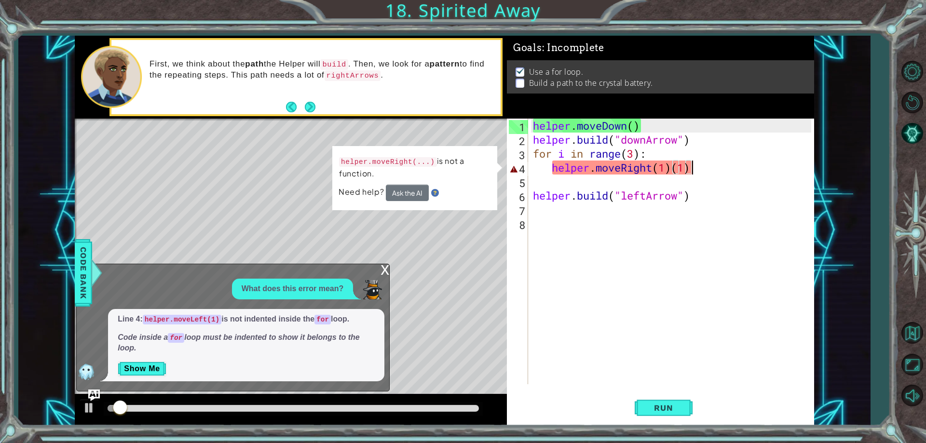
click at [690, 168] on div "helper . moveDown ( ) helper . build ( "downArrow" ) for i in range ( 3 ) : hel…" at bounding box center [673, 266] width 285 height 294
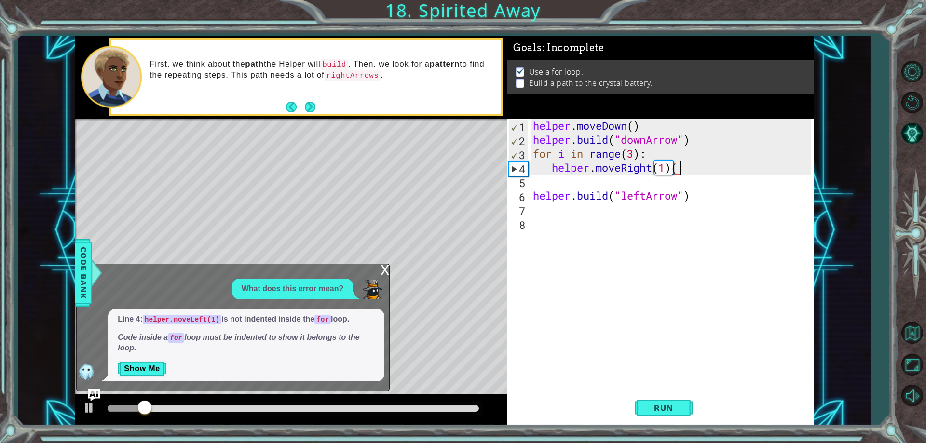
type textarea "helper.moveRight(1)"
click at [663, 411] on span "Run" at bounding box center [664, 408] width 38 height 10
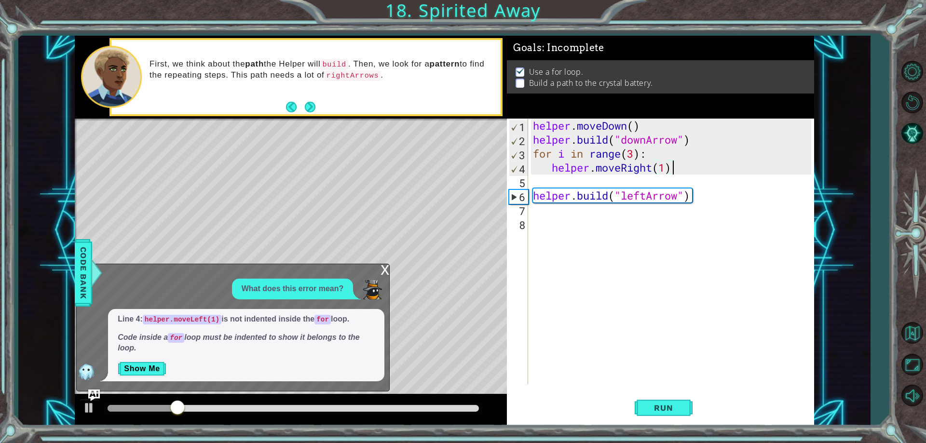
click at [638, 178] on div "helper . moveDown ( ) helper . build ( "downArrow" ) for i in range ( 3 ) : hel…" at bounding box center [673, 266] width 285 height 294
click at [650, 162] on div "helper . moveDown ( ) helper . build ( "downArrow" ) for i in range ( 3 ) : hel…" at bounding box center [673, 266] width 285 height 294
click at [654, 169] on div "helper . moveDown ( ) helper . build ( "downArrow" ) for i in range ( 3 ) : hel…" at bounding box center [673, 266] width 285 height 294
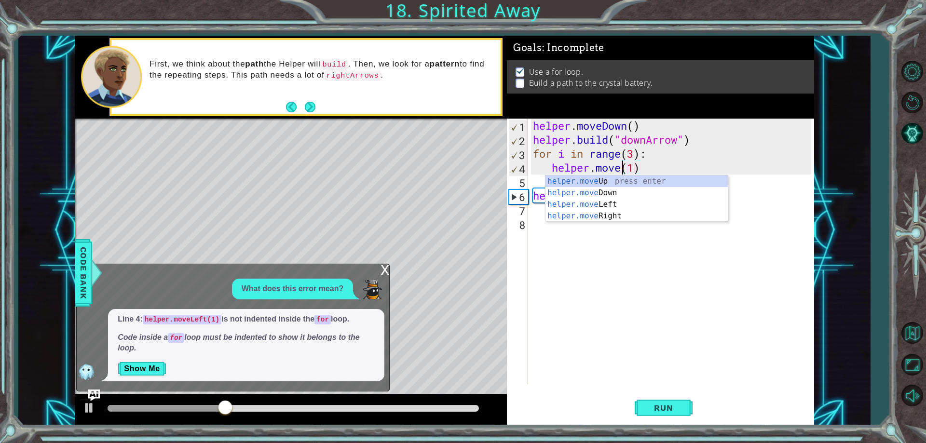
scroll to position [0, 5]
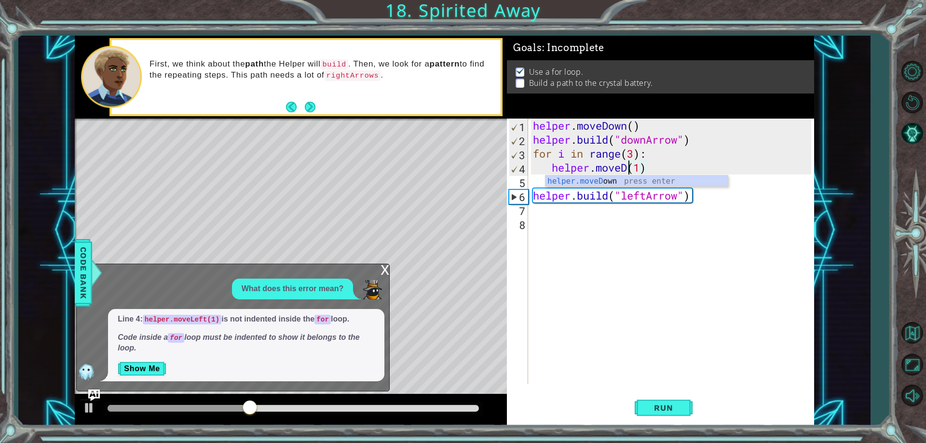
click at [642, 181] on div "helper.moveD own press enter" at bounding box center [637, 193] width 182 height 35
drag, startPoint x: 709, startPoint y: 168, endPoint x: 665, endPoint y: 174, distance: 43.7
click at [665, 174] on div "helper . moveDown ( ) helper . build ( "downArrow" ) for i in range ( 3 ) : hel…" at bounding box center [673, 266] width 285 height 294
type textarea "helper.moveDown(1)"
click at [543, 180] on div "helper . moveDown ( ) helper . build ( "downArrow" ) for i in range ( 3 ) : hel…" at bounding box center [673, 266] width 285 height 294
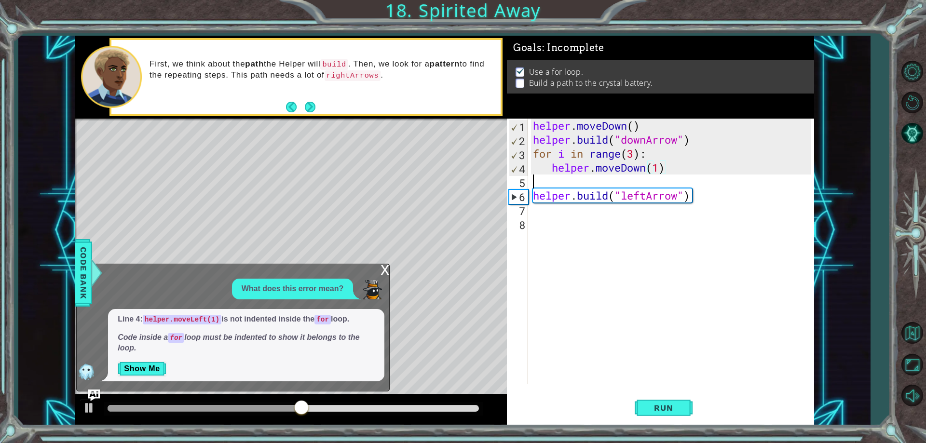
scroll to position [0, 0]
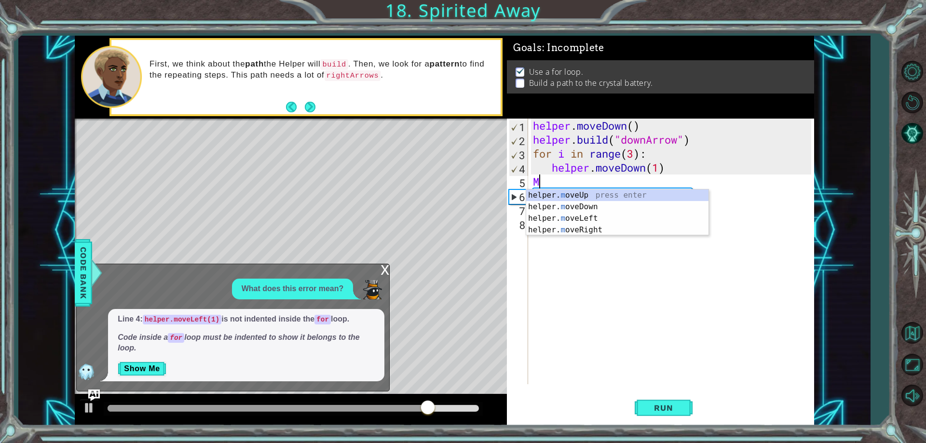
click at [587, 170] on div "helper . moveDown ( ) helper . build ( "downArrow" ) for i in range ( 3 ) : hel…" at bounding box center [673, 266] width 285 height 294
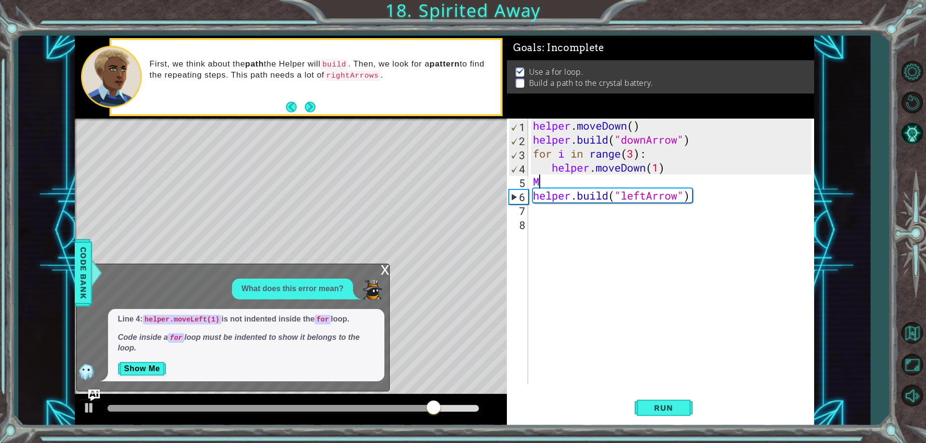
click at [591, 181] on div "helper . moveDown ( ) helper . build ( "downArrow" ) for i in range ( 3 ) : hel…" at bounding box center [673, 266] width 285 height 294
type textarea "M"
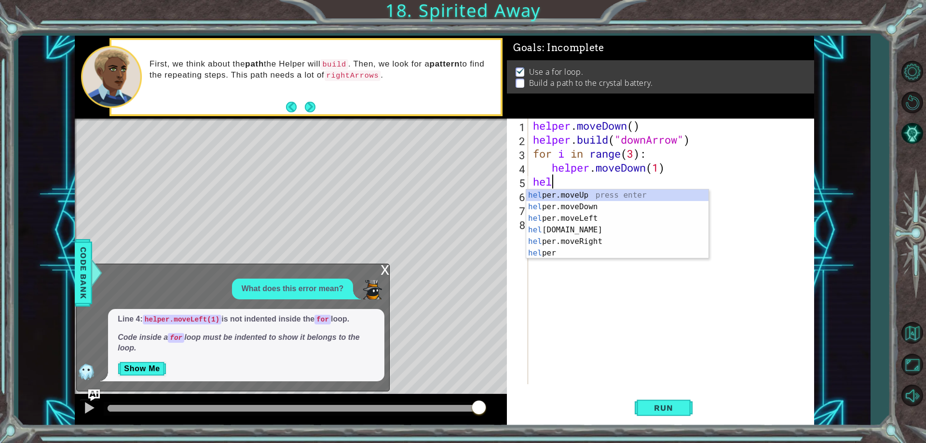
scroll to position [0, 0]
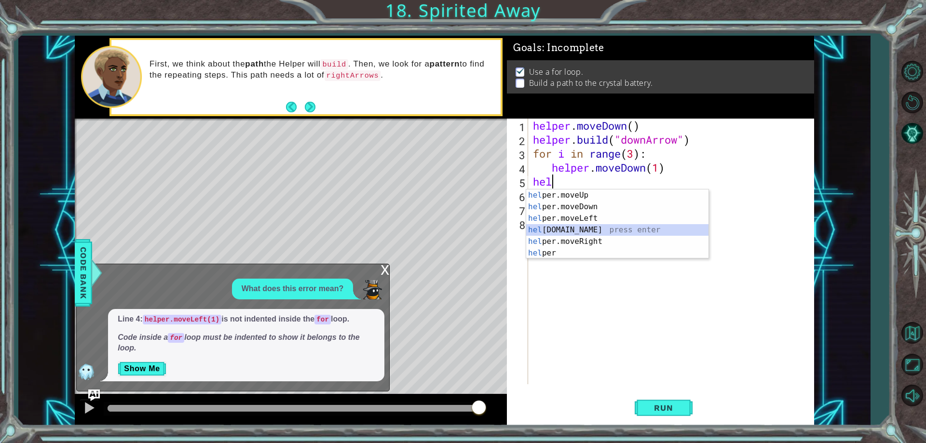
click at [541, 234] on div "hel per.moveUp press enter hel per.moveDown press enter hel per.moveLeft press …" at bounding box center [617, 236] width 182 height 93
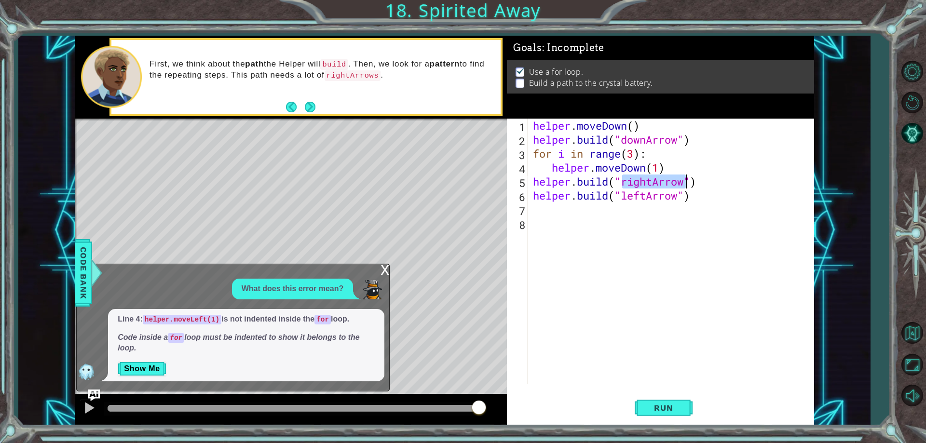
click at [685, 200] on div "helper . moveDown ( ) helper . build ( "downArrow" ) for i in range ( 3 ) : hel…" at bounding box center [673, 266] width 285 height 294
click at [692, 200] on div "helper . moveDown ( ) helper . build ( "downArrow" ) for i in range ( 3 ) : hel…" at bounding box center [673, 266] width 285 height 294
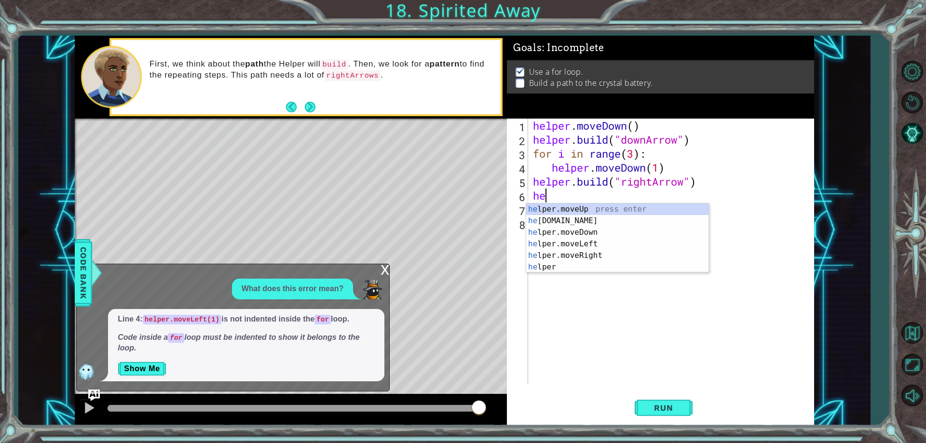
scroll to position [0, 0]
type textarea "h"
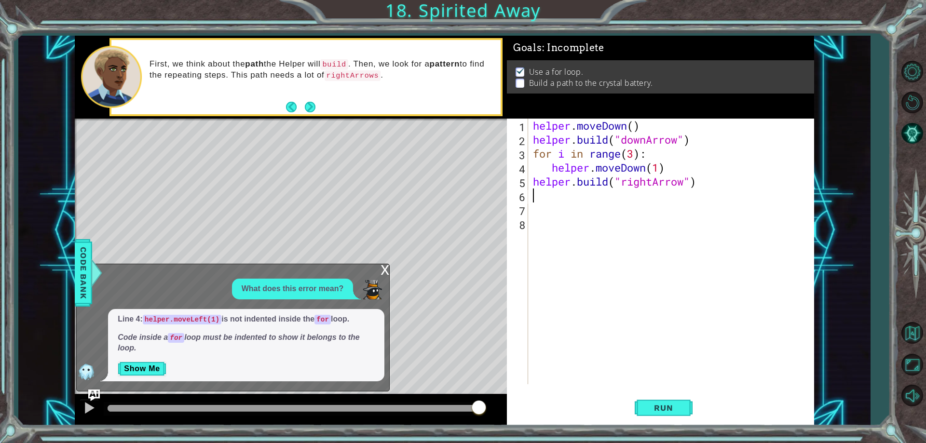
click at [654, 184] on div "helper . moveDown ( ) helper . build ( "downArrow" ) for i in range ( 3 ) : hel…" at bounding box center [673, 266] width 285 height 294
click at [650, 197] on div ""down Arrow" press enter" at bounding box center [700, 207] width 182 height 35
type textarea "[DOMAIN_NAME]("downArrow")"
click at [673, 410] on span "Run" at bounding box center [664, 408] width 38 height 10
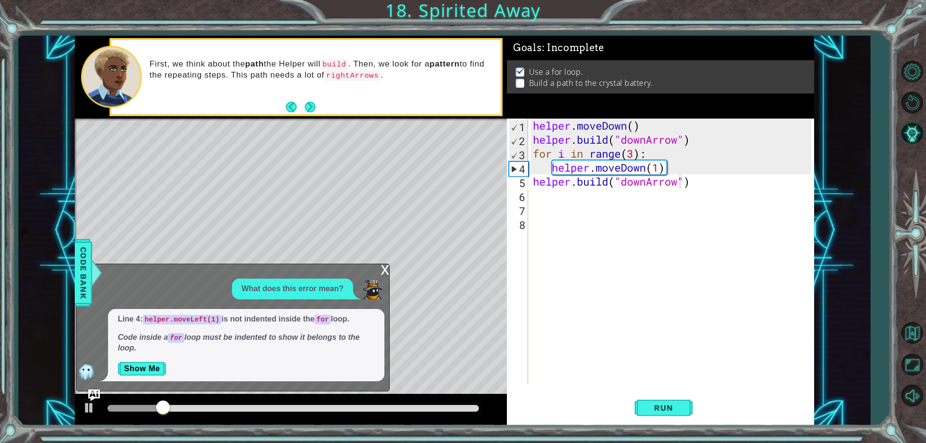
click at [383, 272] on div "x" at bounding box center [385, 269] width 9 height 10
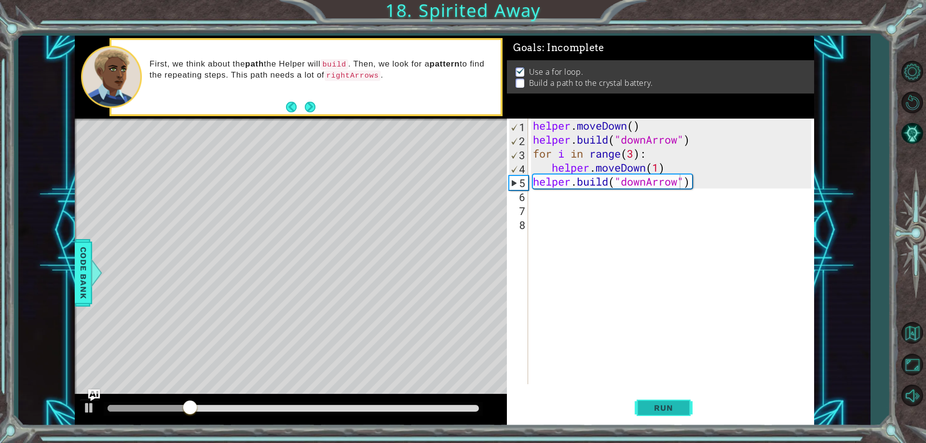
click at [647, 406] on span "Run" at bounding box center [664, 408] width 38 height 10
drag, startPoint x: 694, startPoint y: 181, endPoint x: 519, endPoint y: 183, distance: 175.1
click at [519, 183] on div "[DOMAIN_NAME]("downArrow") 1 2 3 4 5 6 7 8 helper . moveDown ( ) helper . build…" at bounding box center [659, 252] width 304 height 266
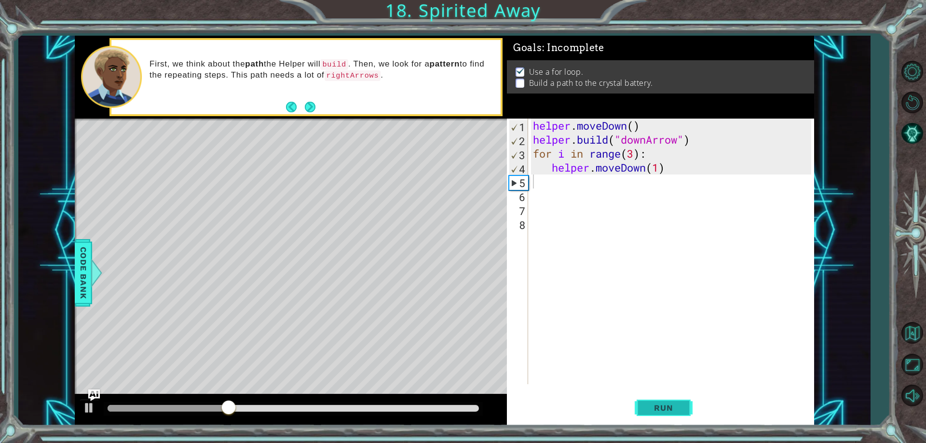
click at [687, 409] on button "Run" at bounding box center [664, 408] width 58 height 31
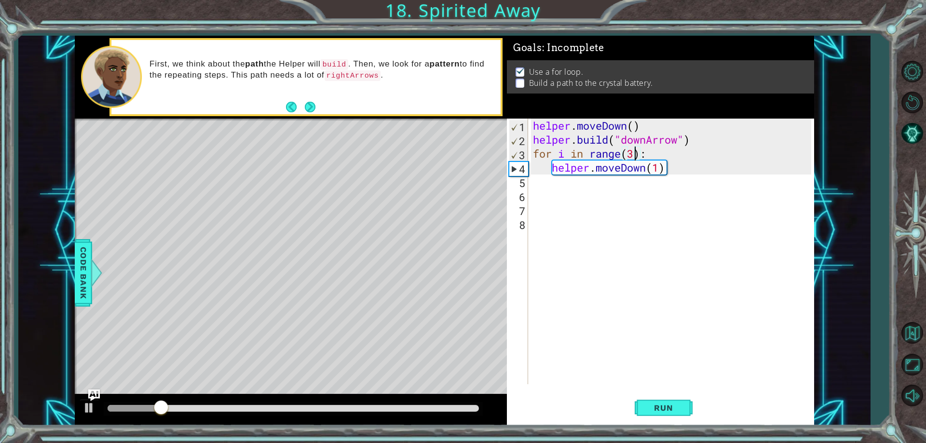
click at [632, 157] on div "helper . moveDown ( ) helper . build ( "downArrow" ) for i in range ( 3 ) : hel…" at bounding box center [673, 266] width 285 height 294
click at [685, 411] on button "Run" at bounding box center [664, 408] width 58 height 31
click at [659, 173] on div "helper . moveDown ( ) helper . build ( "downArrow" ) for i in range ( 2 ) : hel…" at bounding box center [673, 266] width 285 height 294
click at [655, 411] on span "Run" at bounding box center [664, 408] width 38 height 10
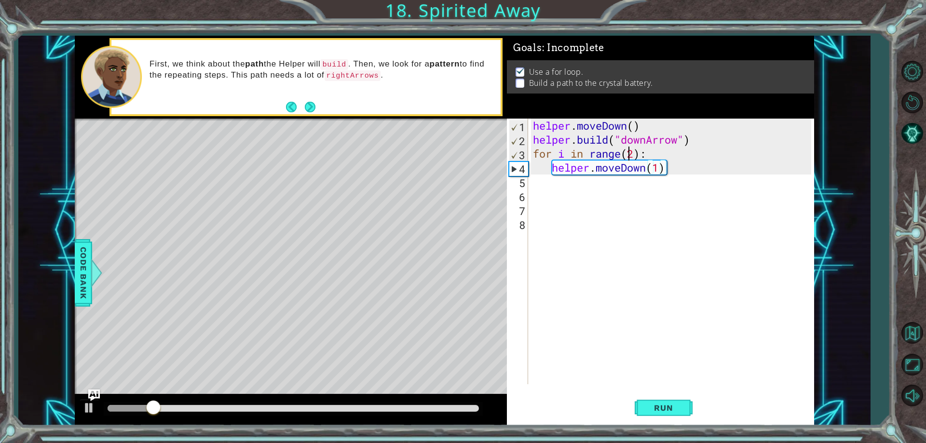
click at [631, 156] on div "helper . moveDown ( ) helper . build ( "downArrow" ) for i in range ( 2 ) : hel…" at bounding box center [673, 266] width 285 height 294
click at [637, 159] on div "helper . moveDown ( ) helper . build ( "downArrow" ) for i in range ( 2 ) : hel…" at bounding box center [673, 266] width 285 height 294
click at [644, 405] on button "Run" at bounding box center [664, 408] width 58 height 31
drag, startPoint x: 675, startPoint y: 169, endPoint x: 549, endPoint y: 170, distance: 126.4
click at [549, 170] on div "helper . moveDown ( ) helper . build ( "downArrow" ) for i in range ( 1 ) : hel…" at bounding box center [673, 266] width 285 height 294
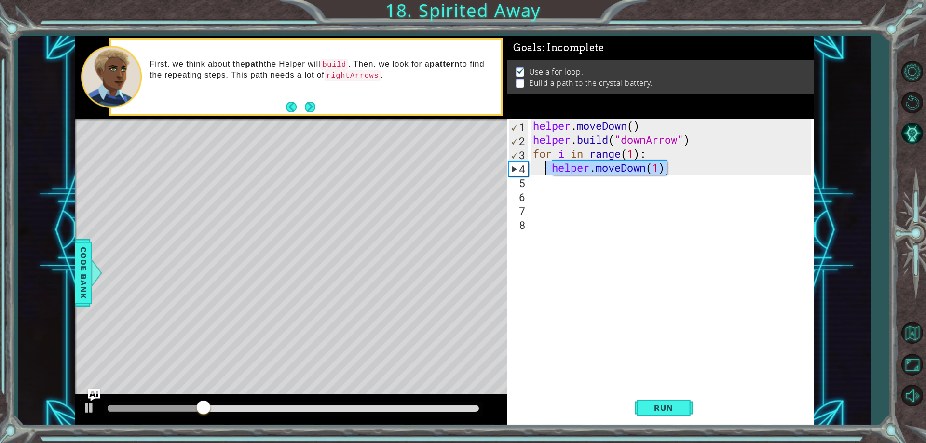
type textarea "helper.moveDown(1)"
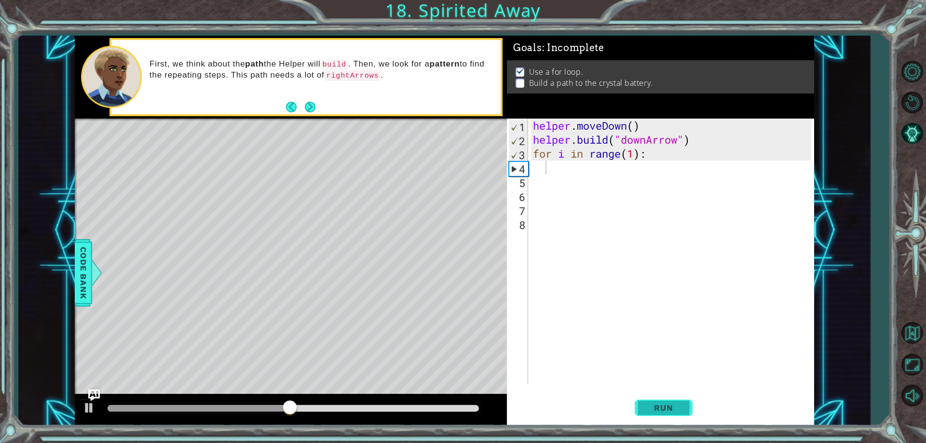
click at [661, 422] on button "Run" at bounding box center [664, 408] width 58 height 31
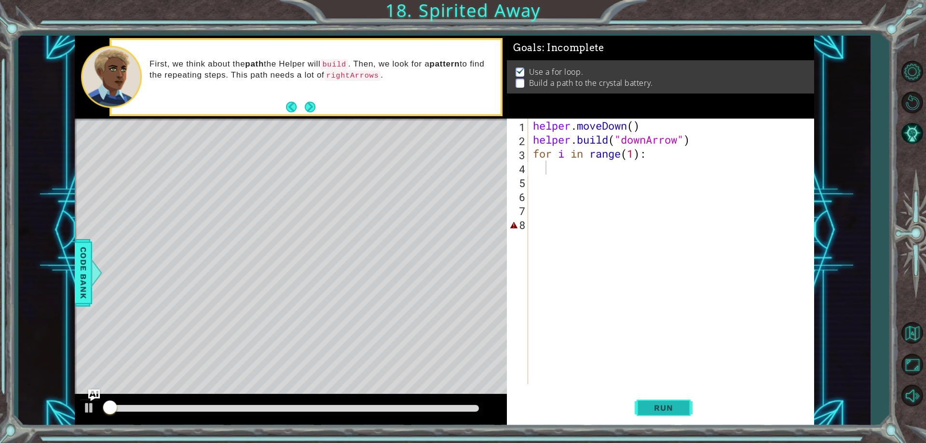
click at [662, 398] on button "Run" at bounding box center [664, 408] width 58 height 31
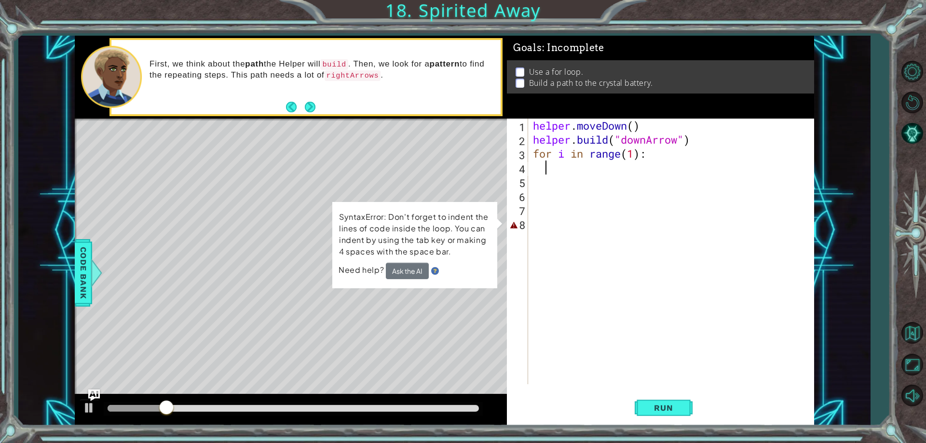
click at [546, 160] on div "helper . moveDown ( ) helper . build ( "downArrow" ) for i in range ( 1 ) :" at bounding box center [673, 266] width 285 height 294
type textarea "for i in range(1):"
click at [538, 166] on div "helper . moveDown ( ) helper . build ( "downArrow" ) for i in range ( 1 ) :" at bounding box center [673, 266] width 285 height 294
drag, startPoint x: 646, startPoint y: 409, endPoint x: 640, endPoint y: 420, distance: 12.7
click at [646, 409] on span "Run" at bounding box center [664, 408] width 38 height 10
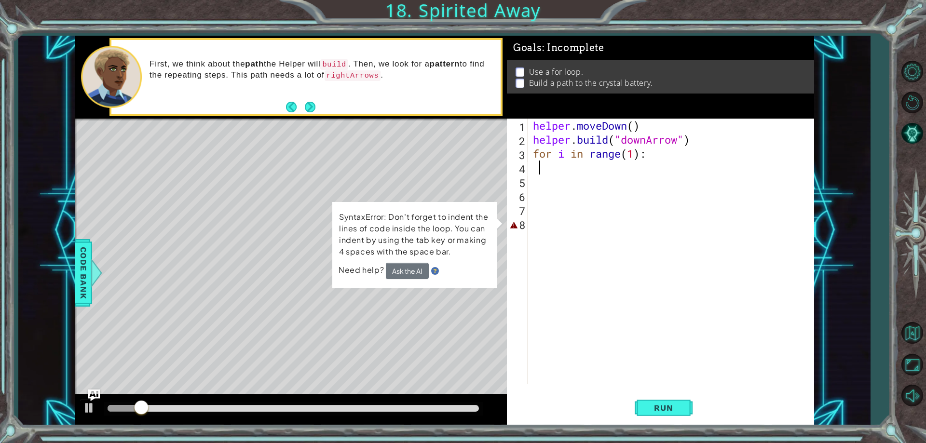
click at [554, 210] on div "helper . moveDown ( ) helper . build ( "downArrow" ) for i in range ( 1 ) :" at bounding box center [673, 266] width 285 height 294
click at [548, 231] on div "helper . moveDown ( ) helper . build ( "downArrow" ) for i in range ( 1 ) :" at bounding box center [673, 266] width 285 height 294
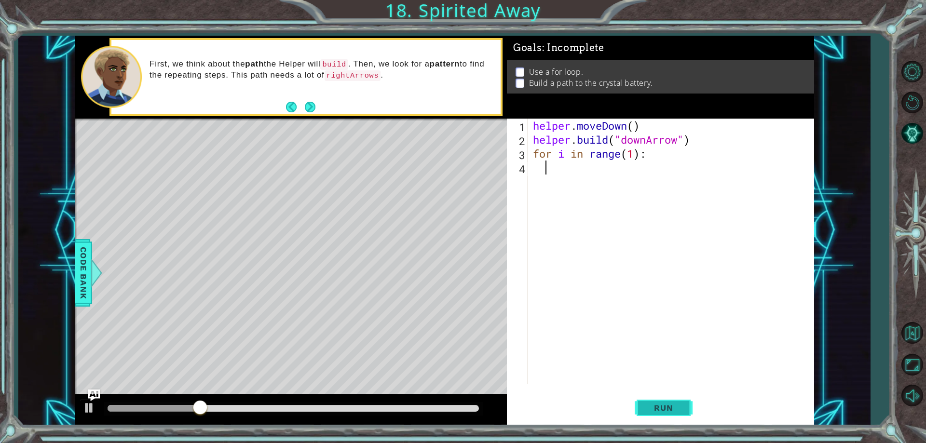
click at [662, 395] on button "Run" at bounding box center [664, 408] width 58 height 31
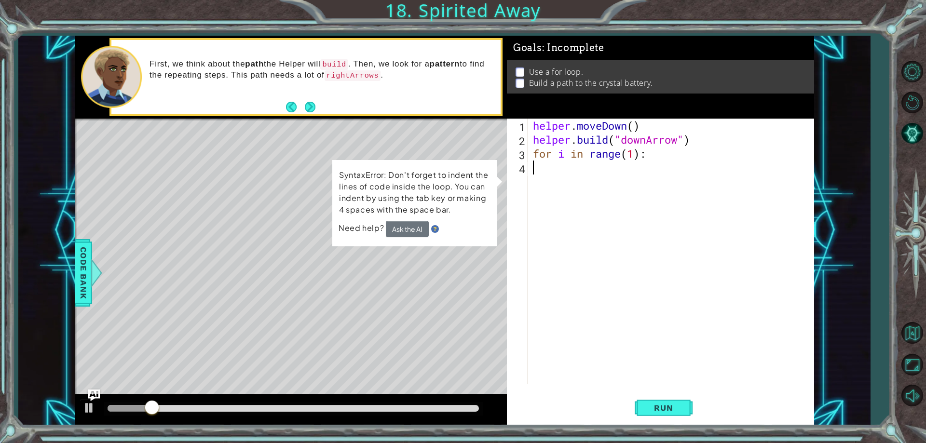
click at [532, 163] on div "helper . moveDown ( ) helper . build ( "downArrow" ) for i in range ( 1 ) :" at bounding box center [673, 266] width 285 height 294
click at [532, 164] on div "helper . moveDown ( ) helper . build ( "downArrow" ) for i in range ( 1 ) :" at bounding box center [673, 266] width 285 height 294
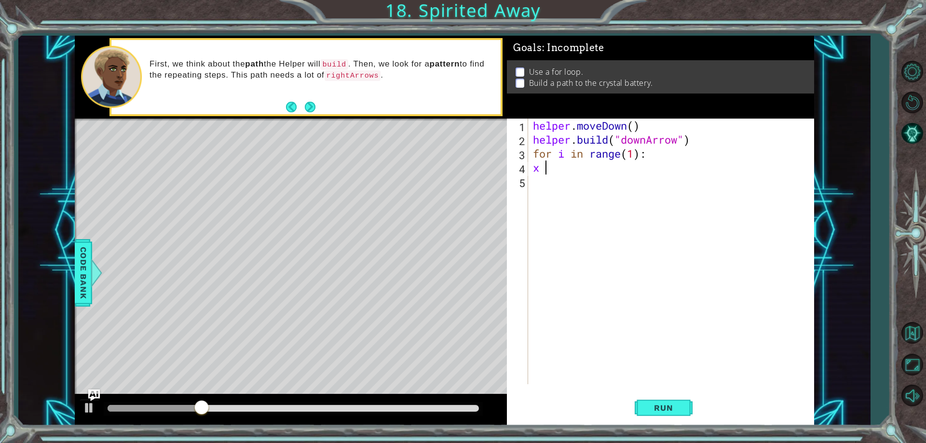
type textarea "x"
type textarea "for i in range(1):"
click at [678, 407] on span "Run" at bounding box center [664, 408] width 38 height 10
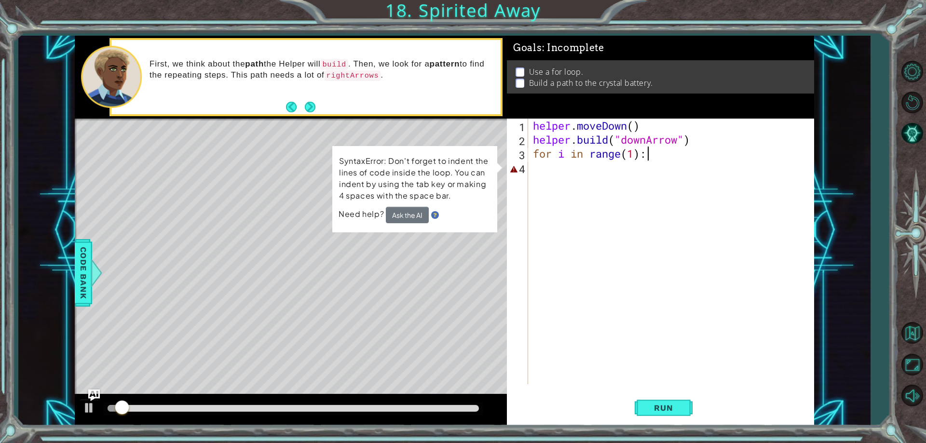
click at [541, 166] on div "helper . moveDown ( ) helper . build ( "downArrow" ) for i in range ( 1 ) :" at bounding box center [673, 266] width 285 height 294
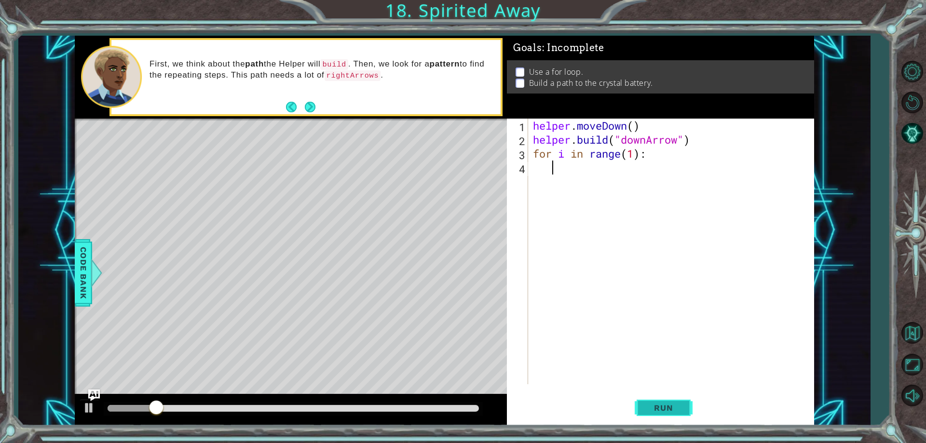
click at [688, 399] on button "Run" at bounding box center [664, 408] width 58 height 31
click at [682, 407] on span "Run" at bounding box center [664, 408] width 38 height 10
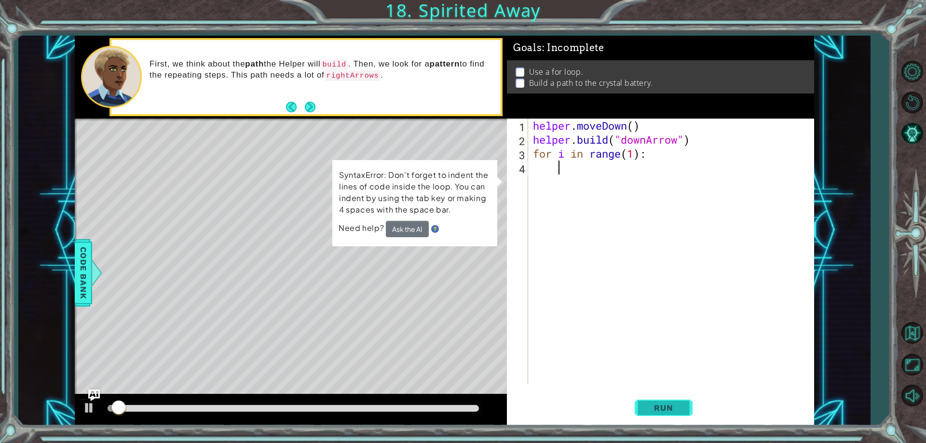
click at [635, 393] on button "Run" at bounding box center [664, 408] width 58 height 31
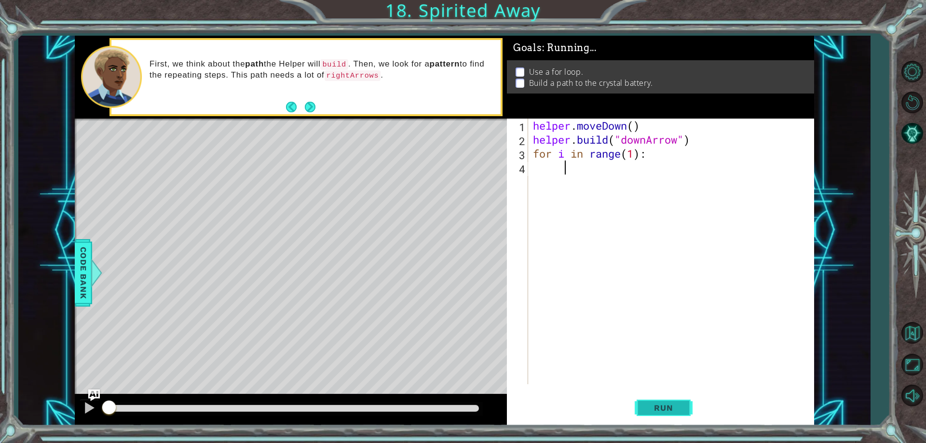
click at [682, 407] on span "Run" at bounding box center [664, 408] width 38 height 10
click at [635, 393] on button "Run" at bounding box center [664, 408] width 58 height 31
click at [682, 407] on span "Run" at bounding box center [664, 408] width 38 height 10
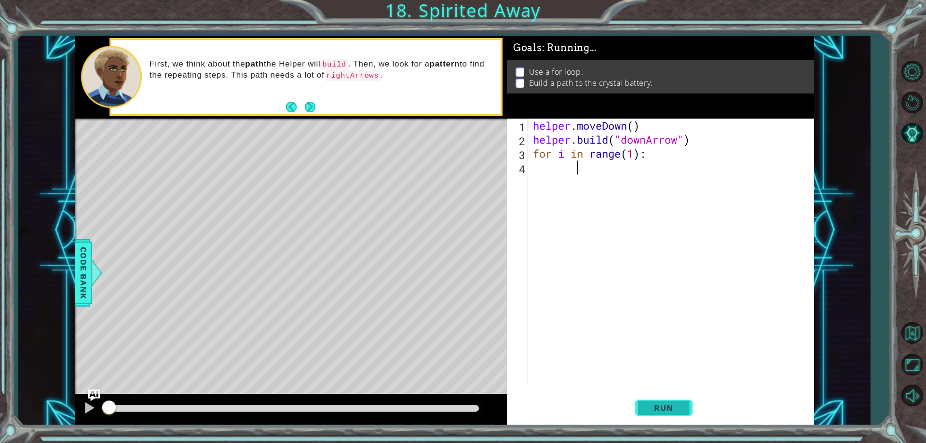
click at [635, 393] on button "Run" at bounding box center [664, 408] width 58 height 31
click at [682, 407] on span "Run" at bounding box center [664, 408] width 38 height 10
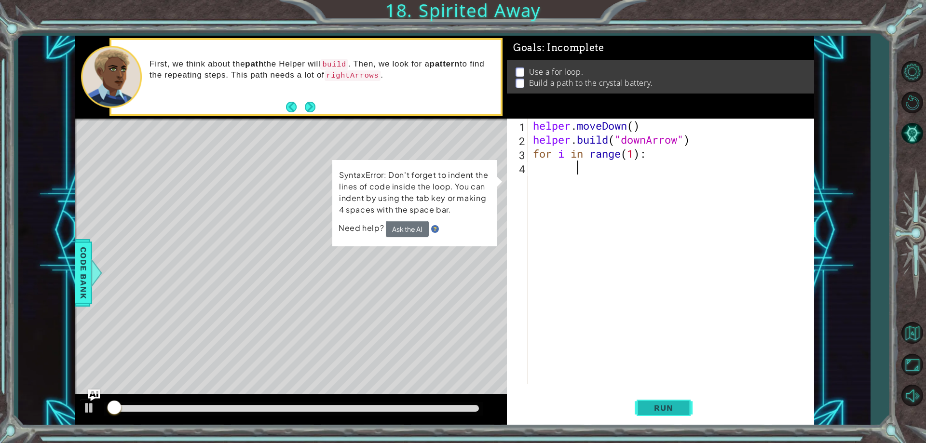
click at [682, 407] on span "Run" at bounding box center [664, 408] width 38 height 10
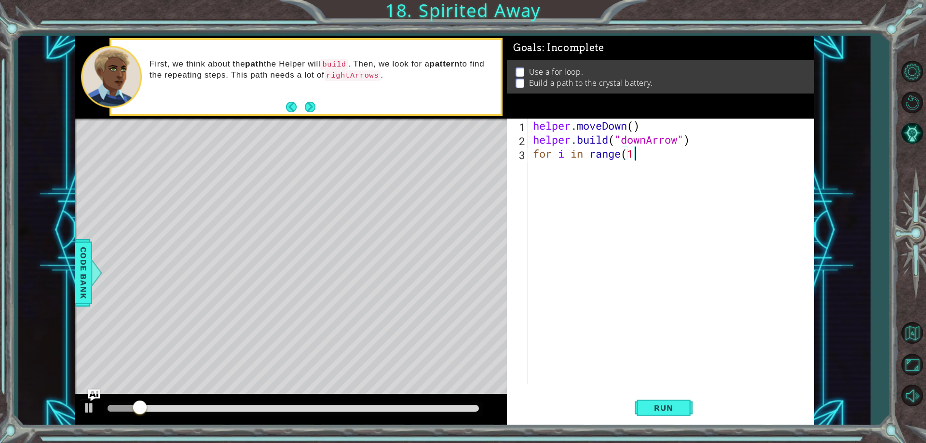
type textarea "for i in"
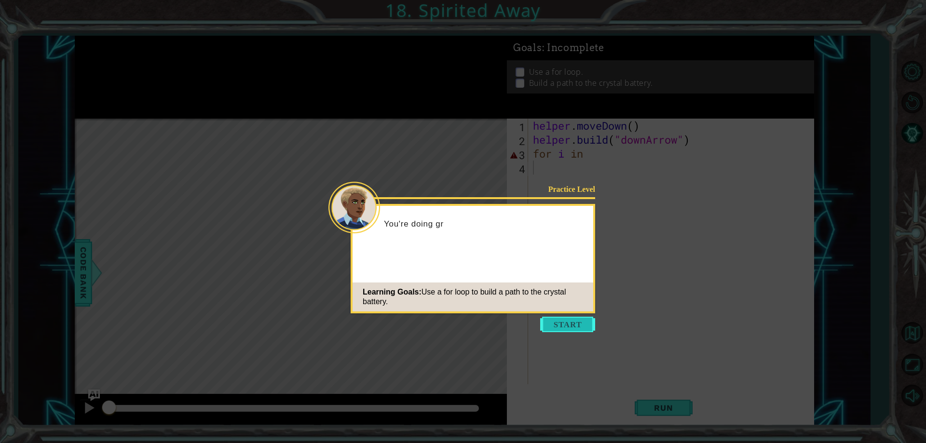
click at [579, 325] on button "Start" at bounding box center [567, 324] width 55 height 15
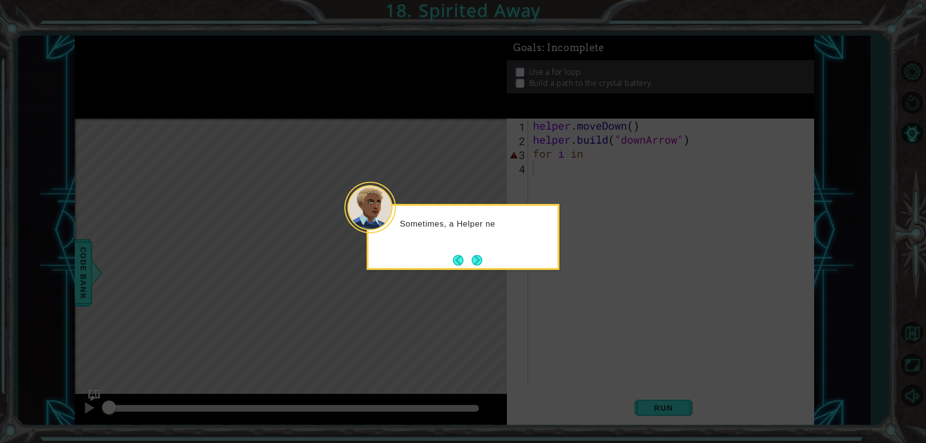
drag, startPoint x: 417, startPoint y: 272, endPoint x: 449, endPoint y: 238, distance: 46.8
click at [433, 243] on body "1 ההההההההההההההההההההההההההההההההההההההההההההההההההההההההההההההההההההההההההההה…" at bounding box center [463, 221] width 926 height 443
click at [467, 261] on footer at bounding box center [467, 260] width 29 height 14
click at [476, 258] on button "Next" at bounding box center [477, 260] width 11 height 11
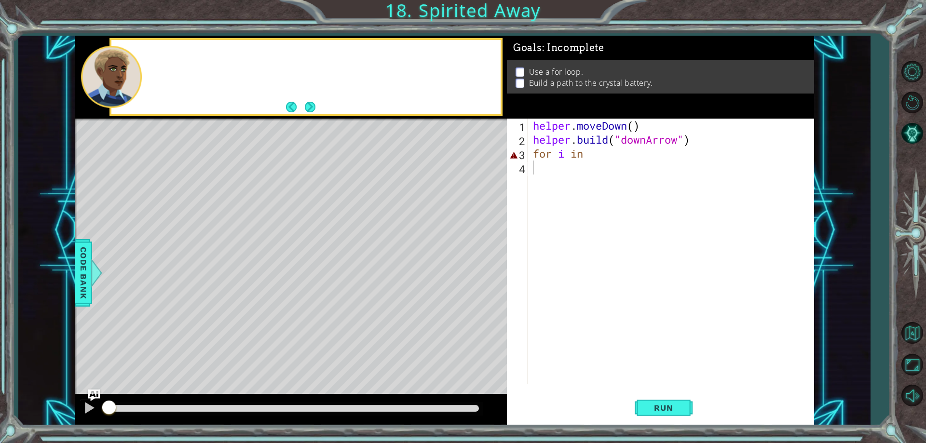
click at [474, 259] on div "Level Map" at bounding box center [298, 261] width 446 height 284
click at [548, 182] on div "helper . moveDown ( ) helper . build ( "downArrow" ) for i in" at bounding box center [673, 266] width 285 height 294
drag, startPoint x: 586, startPoint y: 152, endPoint x: 522, endPoint y: 157, distance: 64.3
click at [522, 157] on div "1 2 3 4 helper . moveDown ( ) helper . build ( "downArrow" ) for i in ההההההההה…" at bounding box center [659, 252] width 304 height 266
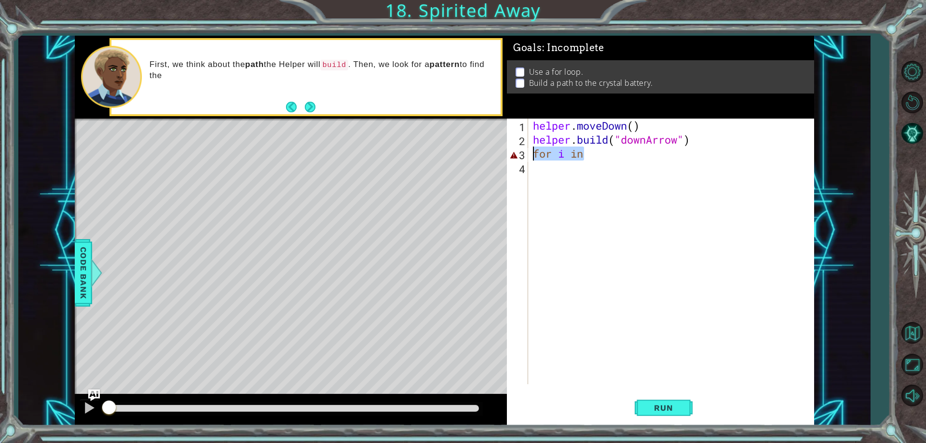
type textarea "for i in"
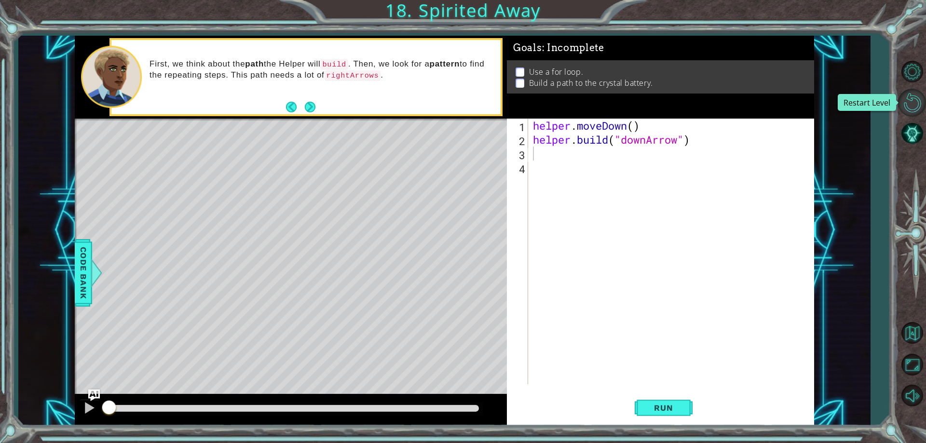
click at [900, 97] on button "Restart Level" at bounding box center [912, 103] width 28 height 28
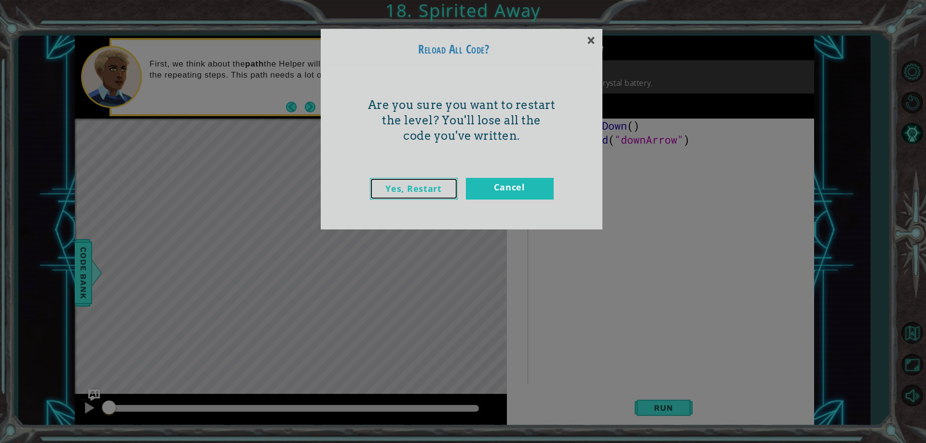
click at [447, 198] on link "Yes, Restart" at bounding box center [414, 189] width 88 height 22
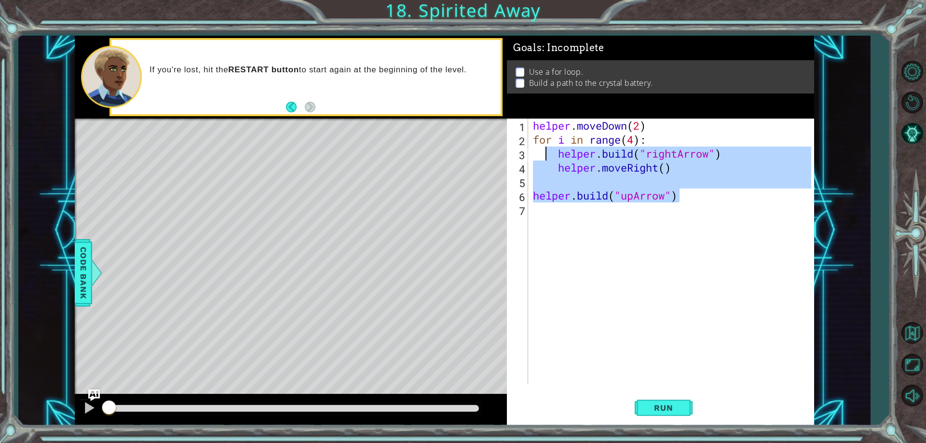
drag, startPoint x: 708, startPoint y: 193, endPoint x: 545, endPoint y: 153, distance: 168.5
click at [545, 153] on div "helper . moveDown ( 2 ) for i in range ( 4 ) : helper . build ( "rightArrow" ) …" at bounding box center [673, 266] width 285 height 294
type textarea "helper.build("rightArrow") helper.moveRight()"
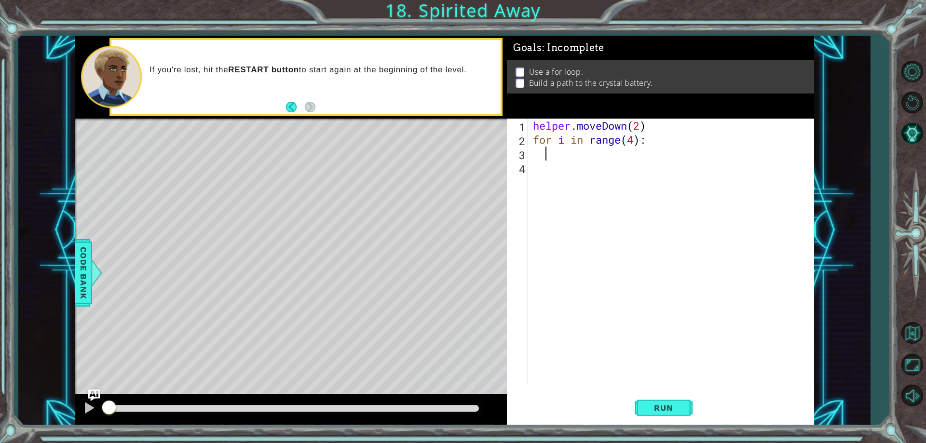
click at [636, 139] on div "helper . moveDown ( 2 ) for i in range ( 4 ) :" at bounding box center [673, 266] width 285 height 294
type textarea "for i in range(1):"
click at [657, 403] on button "Run" at bounding box center [664, 408] width 58 height 31
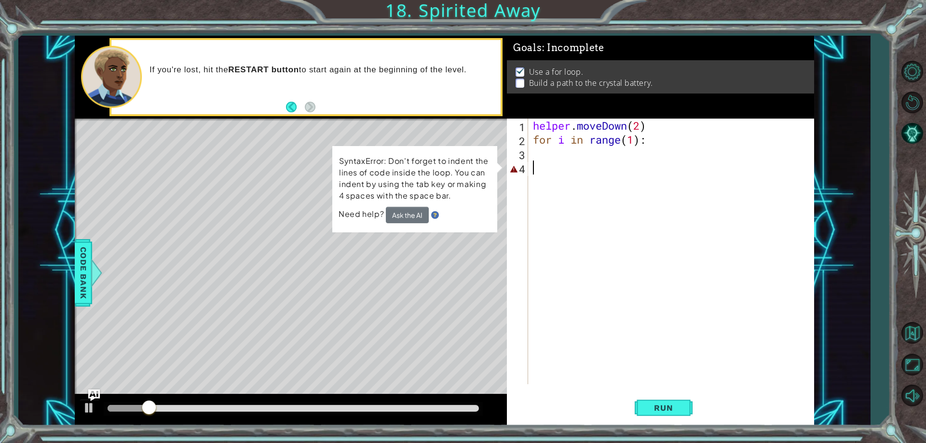
click at [562, 172] on div "helper . moveDown ( 2 ) for i in range ( 1 ) :" at bounding box center [673, 266] width 285 height 294
click at [556, 154] on div "helper . moveDown ( 2 ) for i in range ( 1 ) :" at bounding box center [673, 266] width 285 height 294
click at [564, 167] on div "helper . moveDown ( 2 ) for i in range ( 1 ) :" at bounding box center [673, 266] width 285 height 294
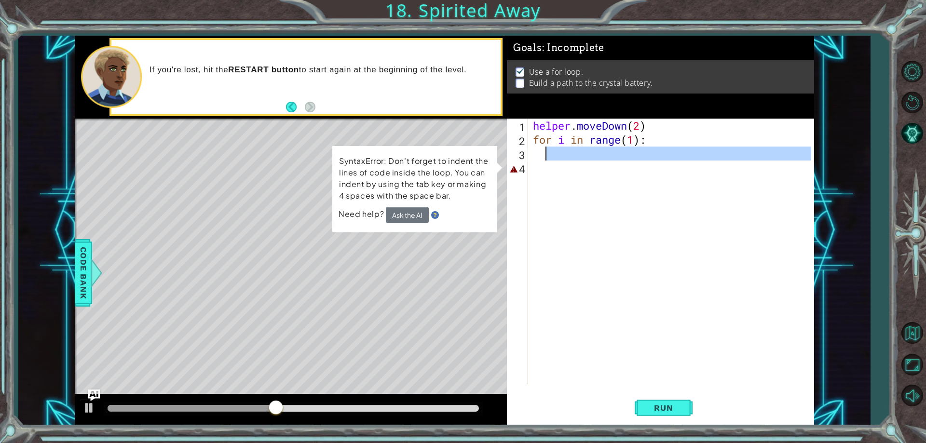
drag, startPoint x: 578, startPoint y: 162, endPoint x: 560, endPoint y: 155, distance: 19.4
click at [560, 155] on div "helper . moveDown ( 2 ) for i in range ( 1 ) :" at bounding box center [673, 266] width 285 height 294
click at [587, 168] on div "helper . moveDown ( 2 ) for i in range ( 1 ) :" at bounding box center [671, 252] width 280 height 266
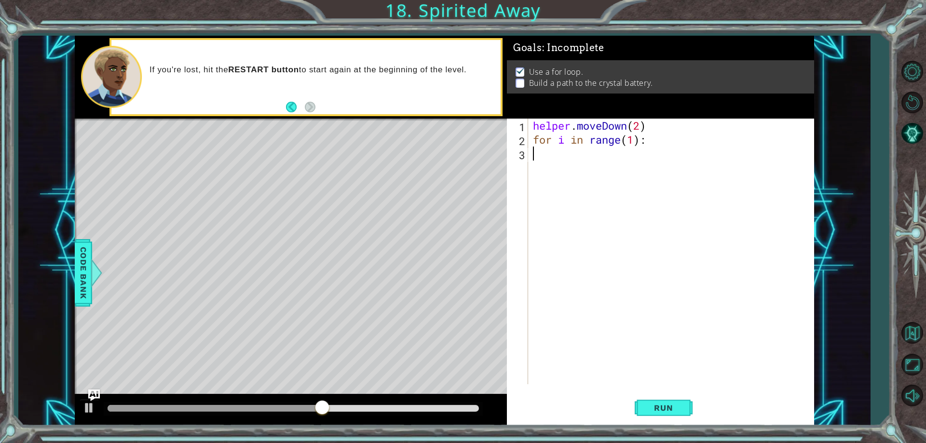
type textarea "for i in range(1):"
click at [651, 409] on span "Run" at bounding box center [664, 408] width 38 height 10
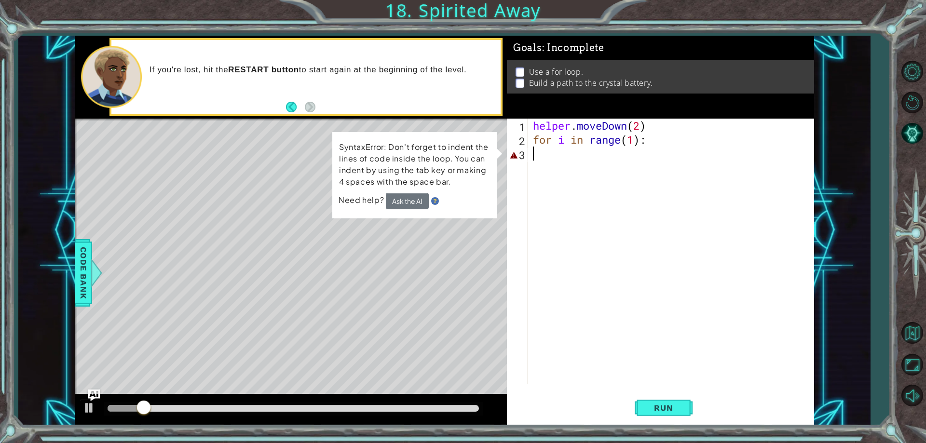
click at [663, 150] on div "helper . moveDown ( 2 ) for i in range ( 1 ) :" at bounding box center [673, 266] width 285 height 294
type textarea "for i in range(1):"
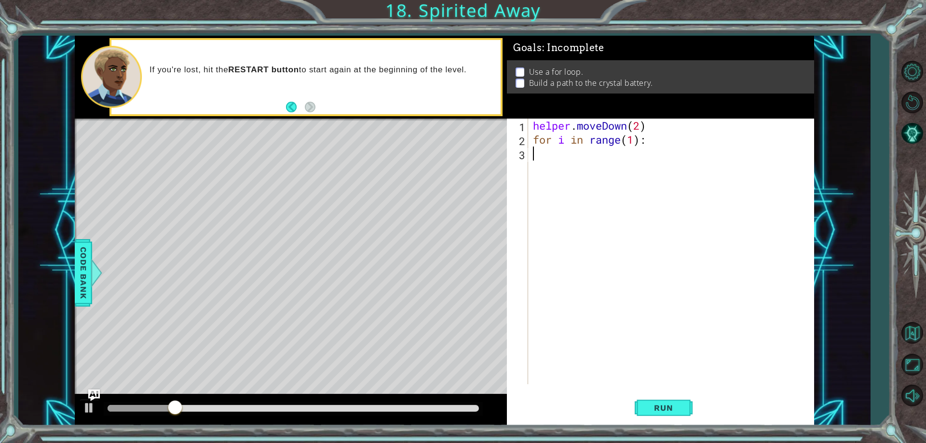
click at [538, 161] on div "helper . moveDown ( 2 ) for i in range ( 1 ) :" at bounding box center [673, 266] width 285 height 294
type textarea "for i in range(1):"
click at [637, 249] on div "helper . moveDown ( 2 ) for i in range ( 1 ) :" at bounding box center [673, 266] width 285 height 294
drag, startPoint x: 642, startPoint y: 407, endPoint x: 647, endPoint y: 403, distance: 6.6
click at [647, 403] on button "Run" at bounding box center [664, 408] width 58 height 31
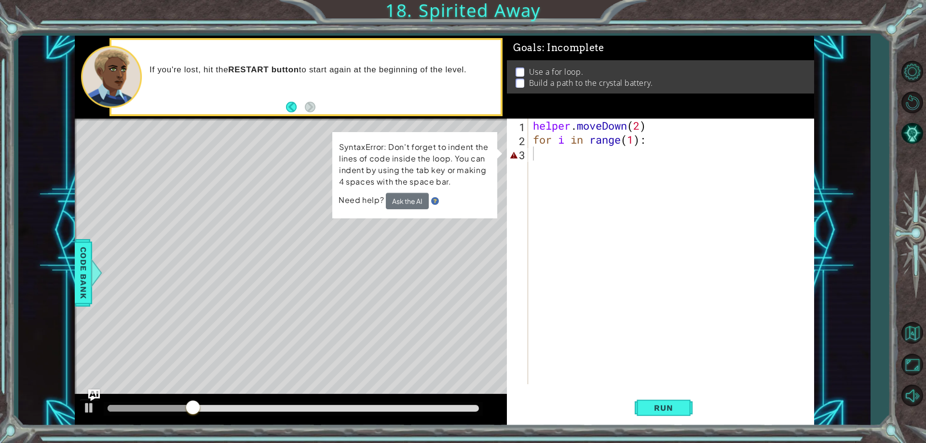
click at [417, 191] on td "SyntaxError: Don't forget to indent the lines of code inside the loop. You can …" at bounding box center [415, 167] width 152 height 52
click at [418, 198] on button "Ask the AI" at bounding box center [407, 201] width 43 height 16
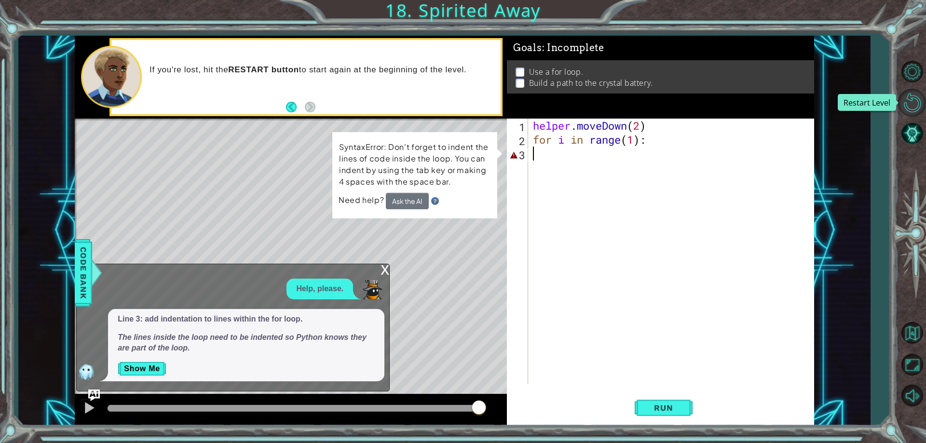
click at [907, 106] on button "Restart Level" at bounding box center [912, 103] width 28 height 28
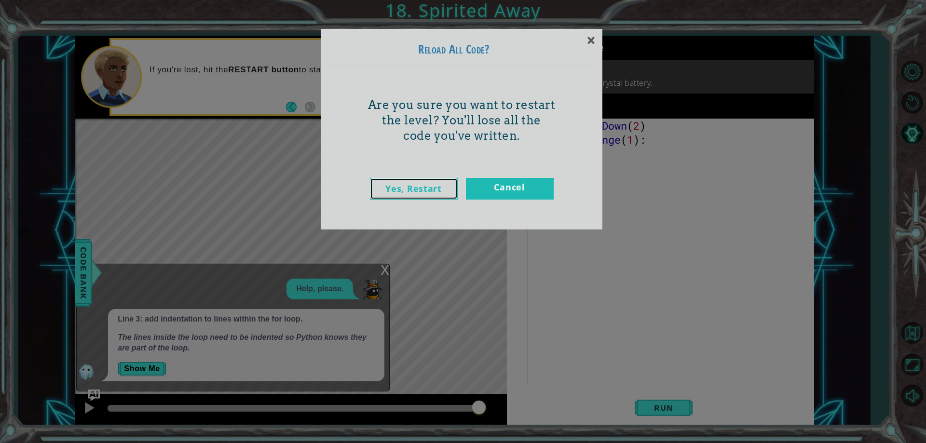
click at [393, 179] on link "Yes, Restart" at bounding box center [414, 189] width 88 height 22
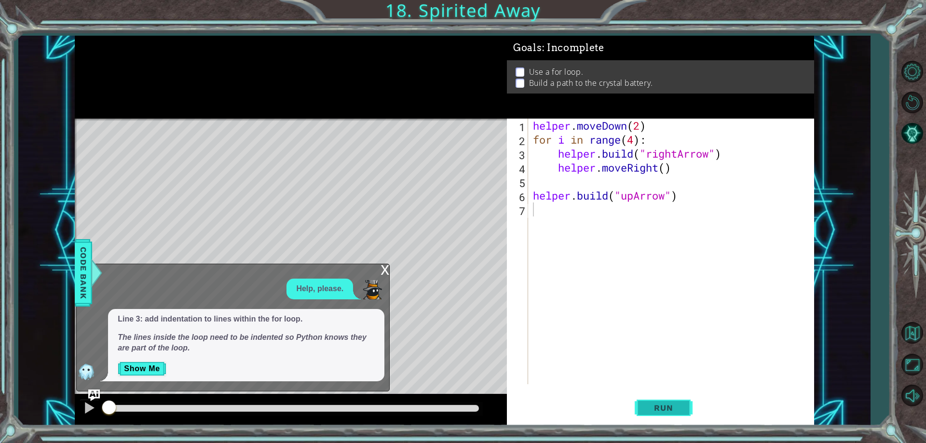
click at [656, 395] on button "Run" at bounding box center [664, 408] width 58 height 31
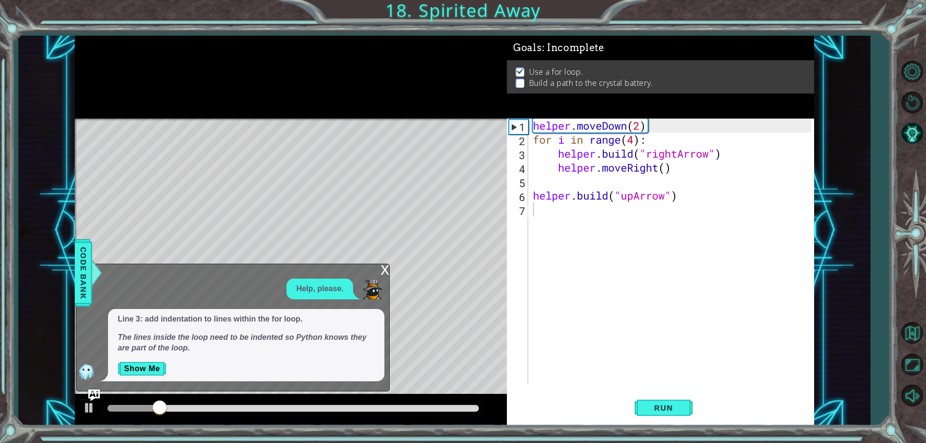
click at [384, 268] on div "x" at bounding box center [385, 269] width 9 height 10
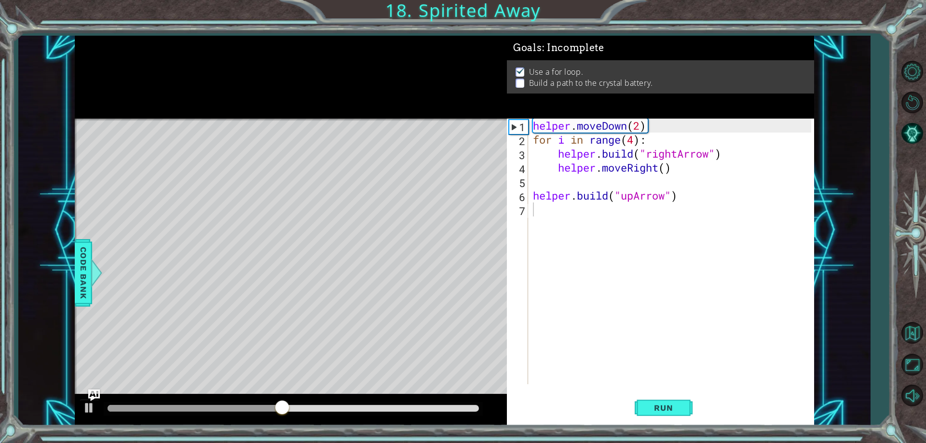
type textarea "[DOMAIN_NAME]("upArrow")"
click at [620, 194] on div "helper . moveDown ( 2 ) for i in range ( 4 ) : helper . build ( "rightArrow" ) …" at bounding box center [673, 266] width 285 height 294
click at [579, 209] on div "helper . moveDown ( 2 ) for i in range ( 4 ) : helper . build ( "rightArrow" ) …" at bounding box center [673, 266] width 285 height 294
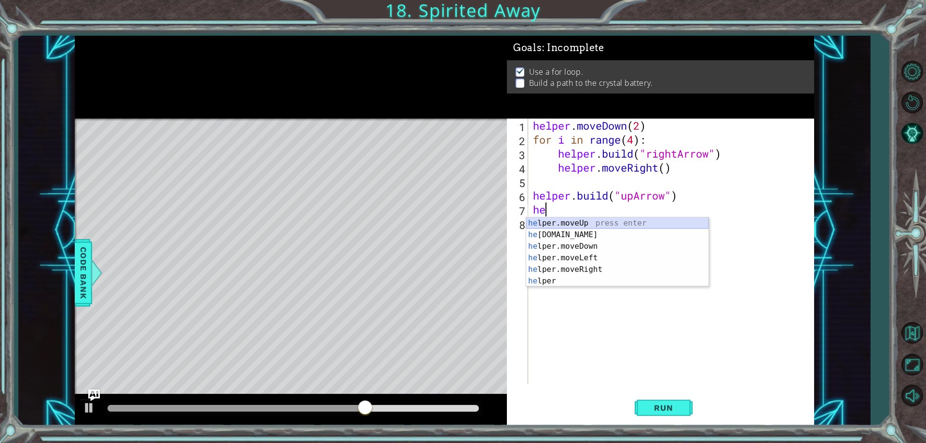
click at [620, 220] on div "he lper.moveUp press enter he [DOMAIN_NAME] press enter he lper.moveDown press …" at bounding box center [617, 264] width 182 height 93
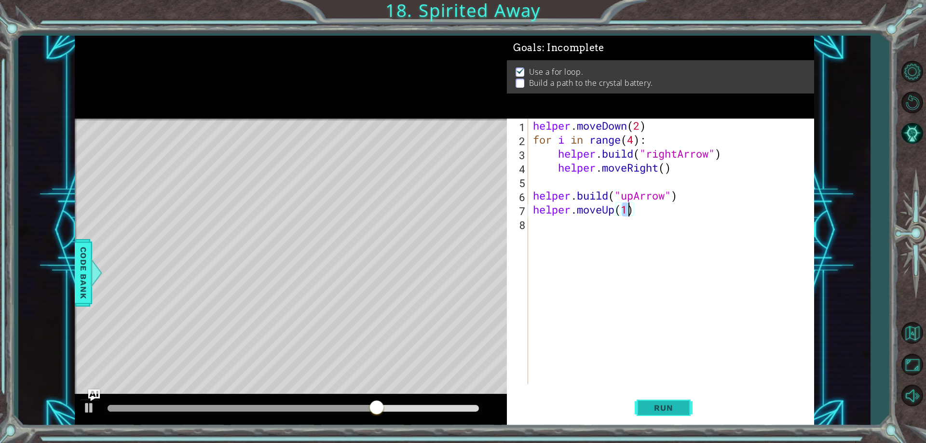
click at [667, 409] on span "Run" at bounding box center [664, 408] width 38 height 10
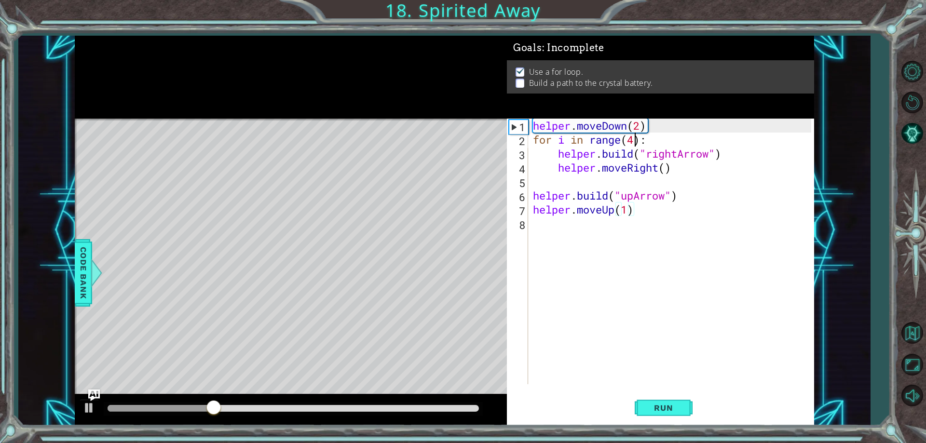
click at [637, 141] on div "helper . moveDown ( 2 ) for i in range ( 4 ) : helper . build ( "rightArrow" ) …" at bounding box center [673, 266] width 285 height 294
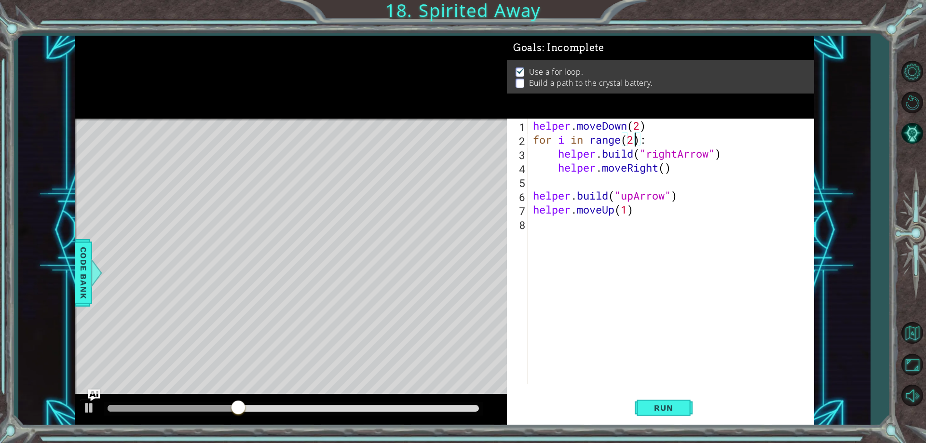
scroll to position [0, 5]
click at [629, 209] on div "helper . moveDown ( 2 ) for i in range ( 2 ) : helper . build ( "rightArrow" ) …" at bounding box center [673, 266] width 285 height 294
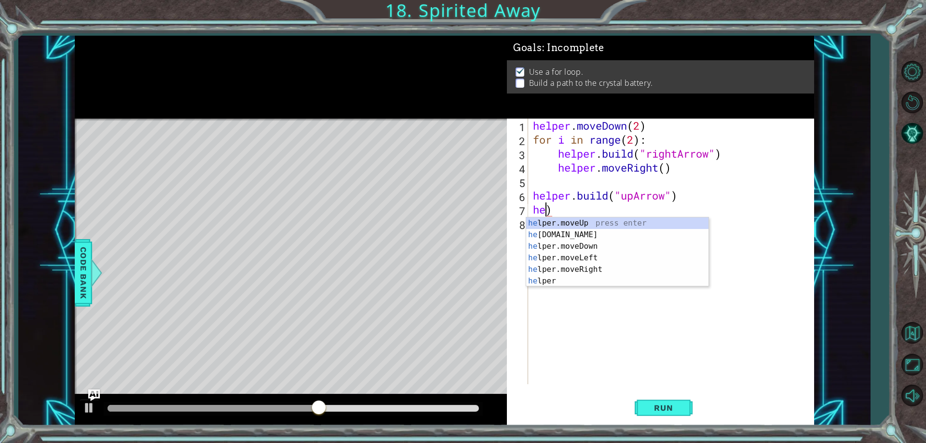
scroll to position [0, 0]
type textarea ")"
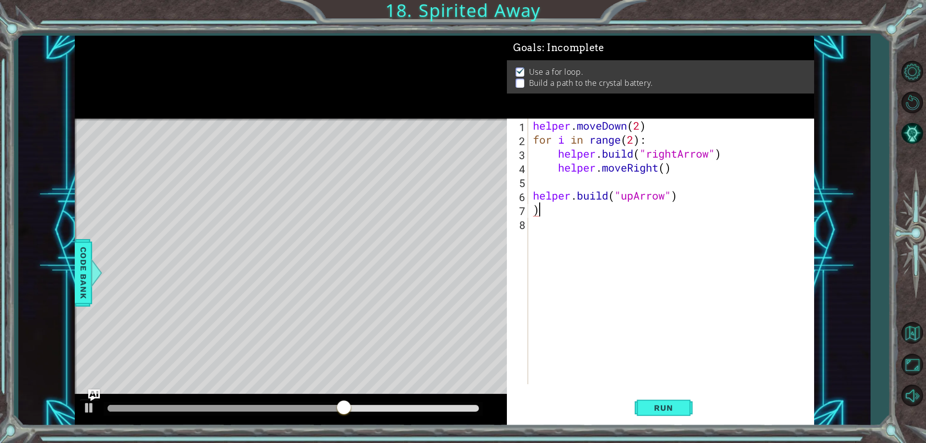
click at [540, 212] on div "helper . moveDown ( 2 ) for i in range ( 2 ) : helper . build ( "rightArrow" ) …" at bounding box center [673, 266] width 285 height 294
click at [676, 415] on button "Run" at bounding box center [664, 408] width 58 height 31
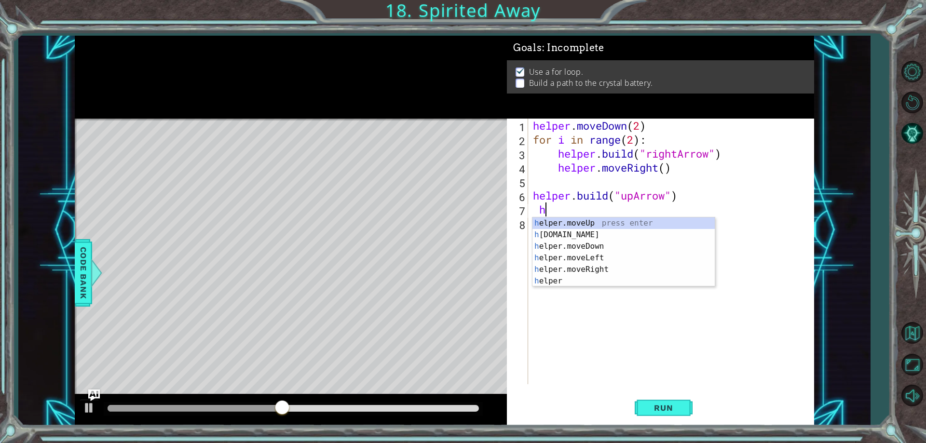
scroll to position [0, 0]
click at [581, 225] on div "hel per.moveUp press enter hel per.moveDown press enter hel per.moveLeft press …" at bounding box center [624, 264] width 182 height 93
type textarea "helper.moveUp(1)"
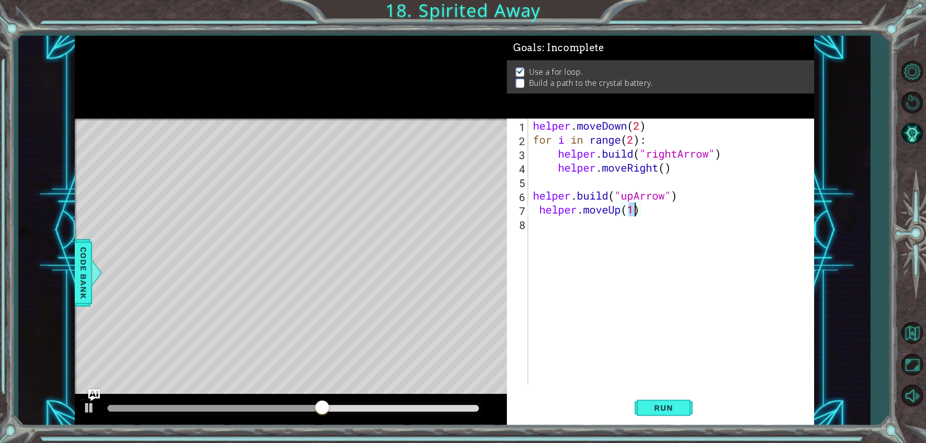
click at [540, 228] on div "helper . moveDown ( 2 ) for i in range ( 2 ) : helper . build ( "rightArrow" ) …" at bounding box center [673, 266] width 285 height 294
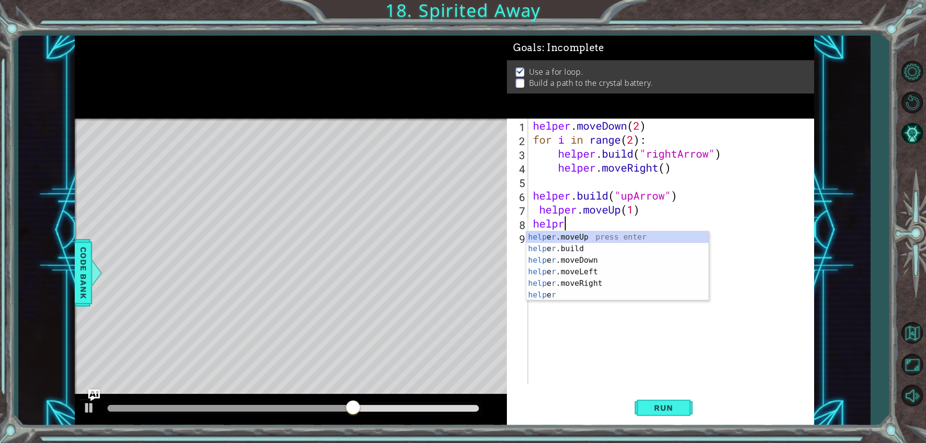
scroll to position [0, 1]
click at [612, 249] on div "help e r .moveUp press enter help e r .build press enter help e r .moveDown pre…" at bounding box center [617, 278] width 182 height 93
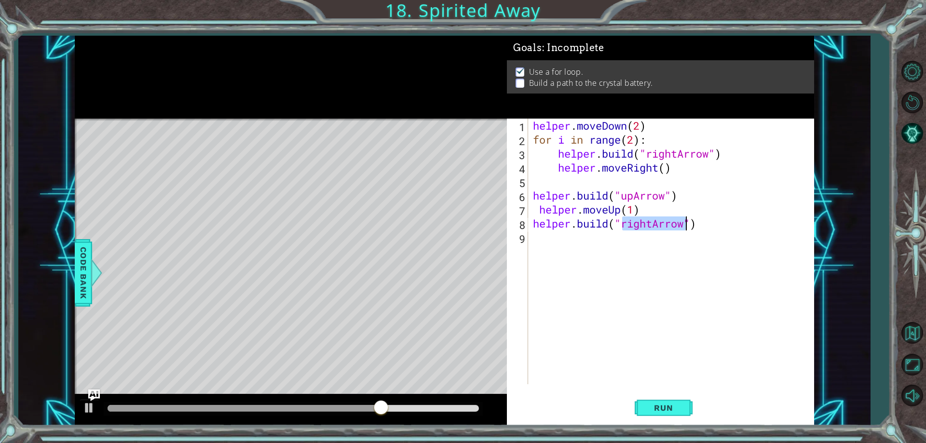
click at [647, 223] on div "helper . moveDown ( 2 ) for i in range ( 2 ) : helper . build ( "rightArrow" ) …" at bounding box center [671, 252] width 280 height 266
click at [686, 224] on div "helper . moveDown ( 2 ) for i in range ( 2 ) : helper . build ( "rightArrow" ) …" at bounding box center [673, 266] width 285 height 294
type textarea "helper.build("UpArrow")"
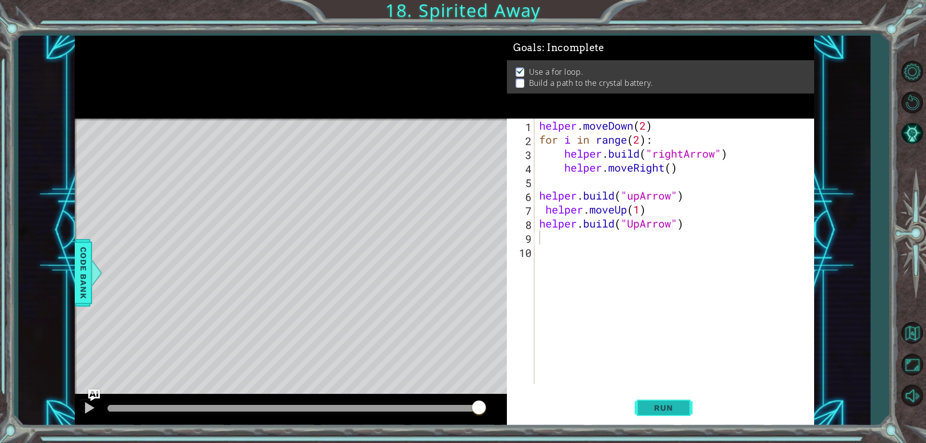
click at [661, 405] on span "Run" at bounding box center [664, 408] width 38 height 10
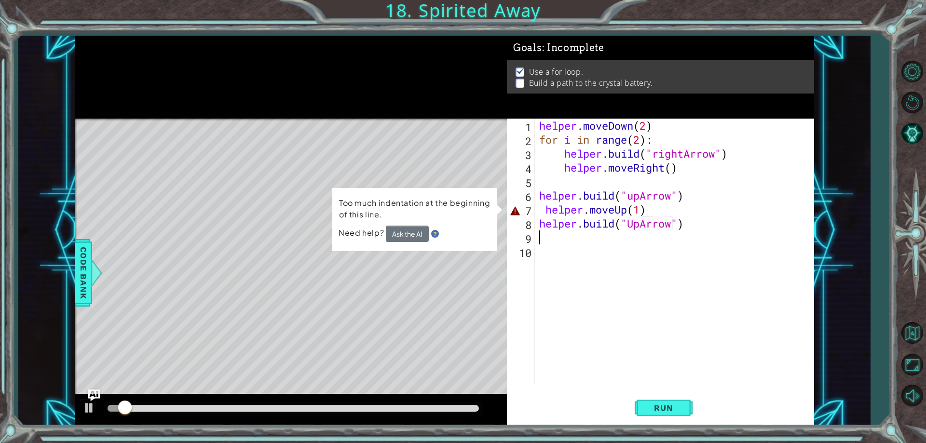
click at [545, 206] on div "helper . moveDown ( 2 ) for i in range ( 2 ) : helper . build ( "rightArrow" ) …" at bounding box center [676, 266] width 279 height 294
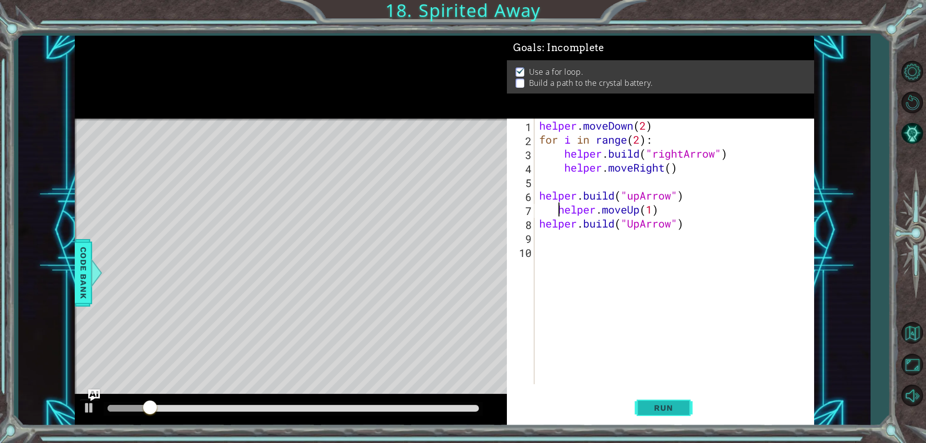
click at [685, 401] on button "Run" at bounding box center [664, 408] width 58 height 31
click at [673, 416] on button "Run" at bounding box center [664, 408] width 58 height 31
click at [653, 412] on span "Run" at bounding box center [664, 408] width 38 height 10
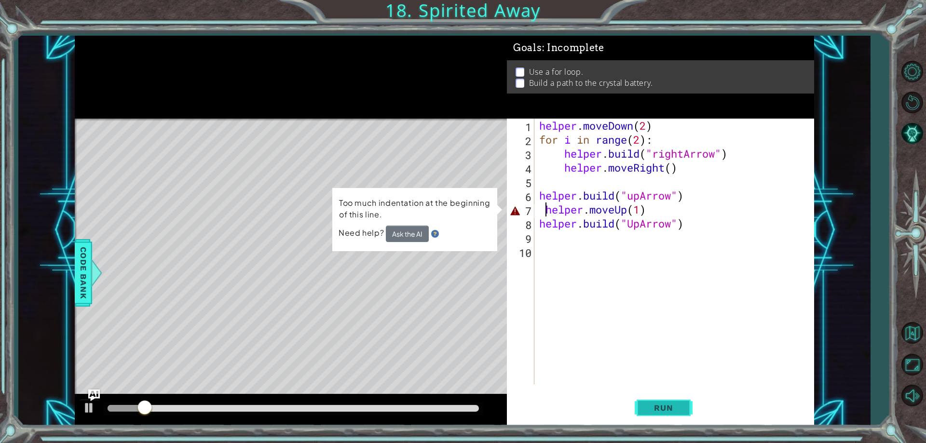
type textarea "helper.moveUp(1)"
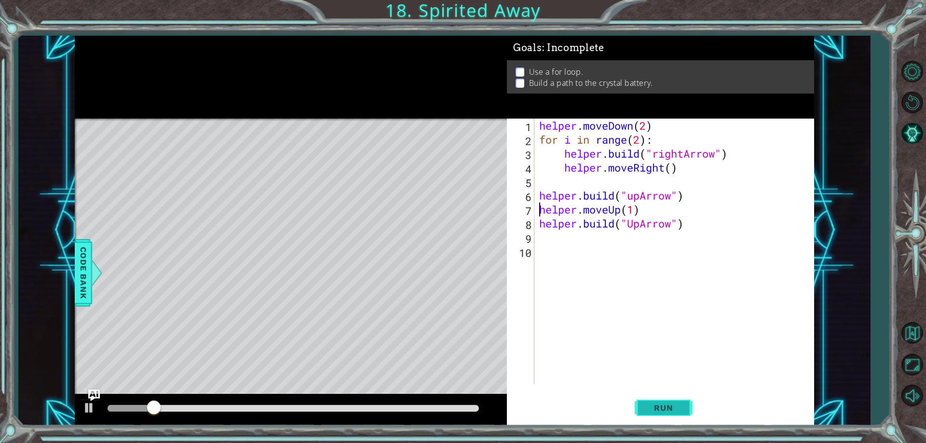
click at [667, 397] on button "Run" at bounding box center [664, 408] width 58 height 31
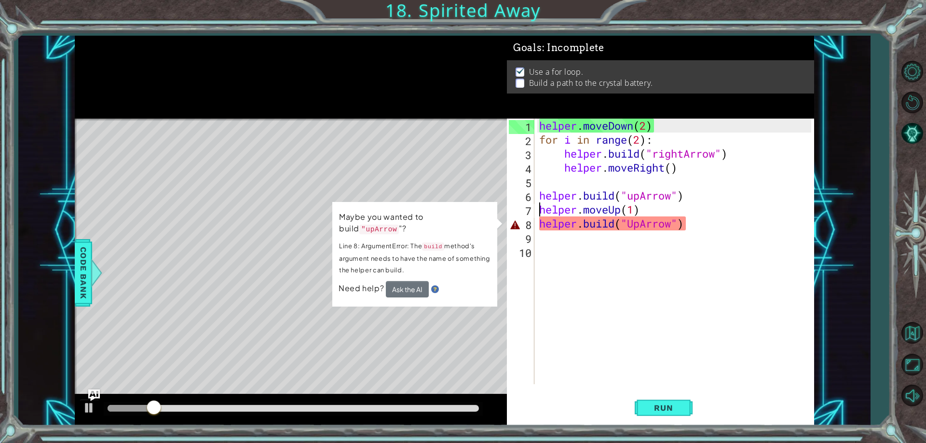
click at [539, 232] on div "helper . moveDown ( 2 ) for i in range ( 2 ) : helper . build ( "rightArrow" ) …" at bounding box center [676, 266] width 279 height 294
click at [624, 230] on div "helper . moveDown ( 2 ) for i in range ( 2 ) : helper . build ( "rightArrow" ) …" at bounding box center [676, 266] width 279 height 294
type textarea "helper.build("UpArrow")"
drag, startPoint x: 674, startPoint y: 234, endPoint x: 701, endPoint y: 237, distance: 26.7
click at [682, 234] on div "helper . moveDown ( 2 ) for i in range ( 2 ) : helper . build ( "rightArrow" ) …" at bounding box center [676, 266] width 279 height 294
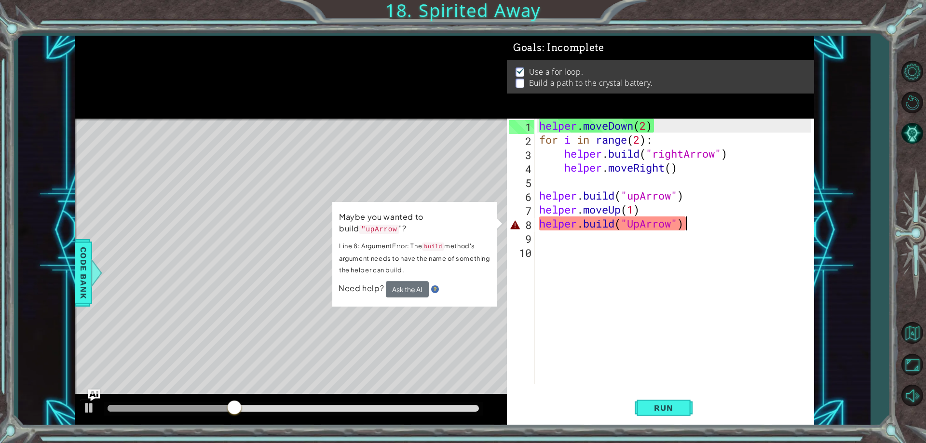
click at [712, 229] on div "helper . moveDown ( 2 ) for i in range ( 2 ) : helper . build ( "rightArrow" ) …" at bounding box center [676, 266] width 279 height 294
click at [695, 224] on div "helper . moveDown ( 2 ) for i in range ( 2 ) : helper . build ( "rightArrow" ) …" at bounding box center [676, 266] width 279 height 294
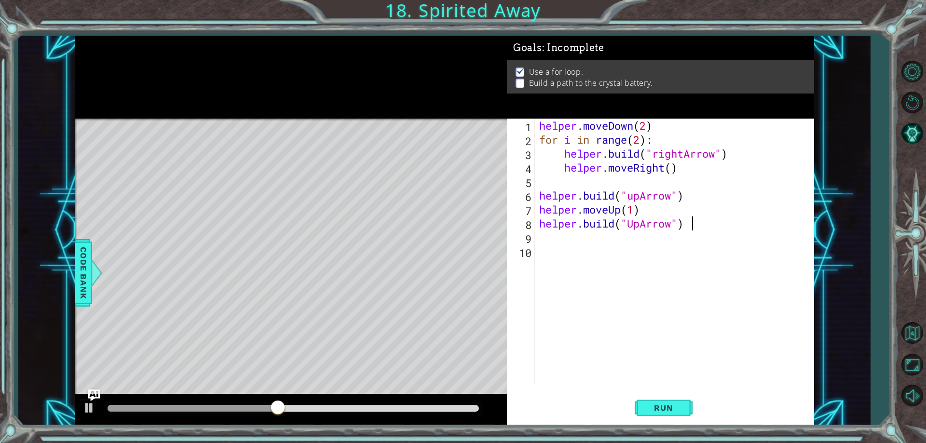
click at [685, 425] on div "helper.build("UpArrow") 1 2 3 4 5 6 7 8 9 10 helper . moveDown ( 2 ) for i in r…" at bounding box center [660, 272] width 307 height 307
click at [683, 404] on button "Run" at bounding box center [664, 408] width 58 height 31
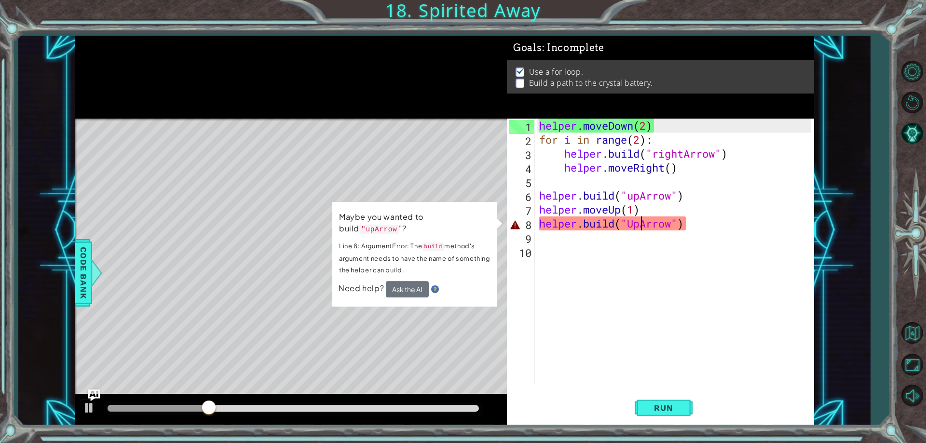
click at [638, 225] on div "helper . moveDown ( 2 ) for i in range ( 2 ) : helper . build ( "rightArrow" ) …" at bounding box center [676, 266] width 279 height 294
click at [632, 226] on div "helper . moveDown ( 2 ) for i in range ( 2 ) : helper . build ( "rightArrow" ) …" at bounding box center [676, 266] width 279 height 294
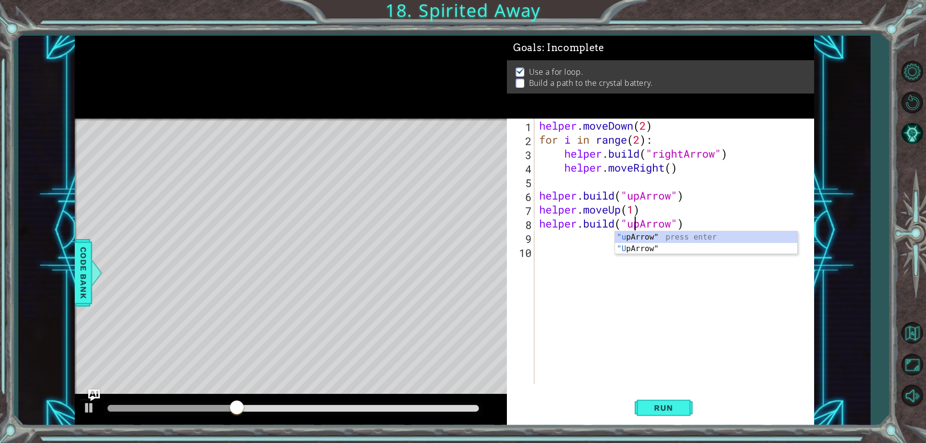
scroll to position [0, 5]
type textarea "[DOMAIN_NAME]("upArrow")"
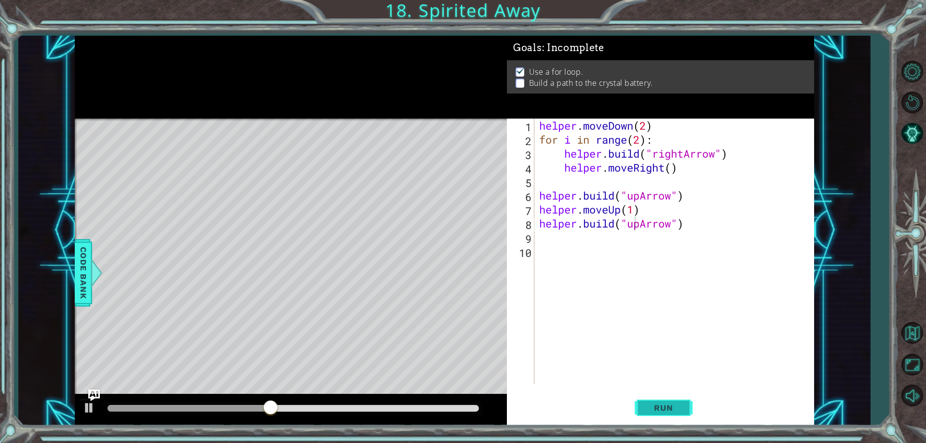
click at [681, 412] on span "Run" at bounding box center [664, 408] width 38 height 10
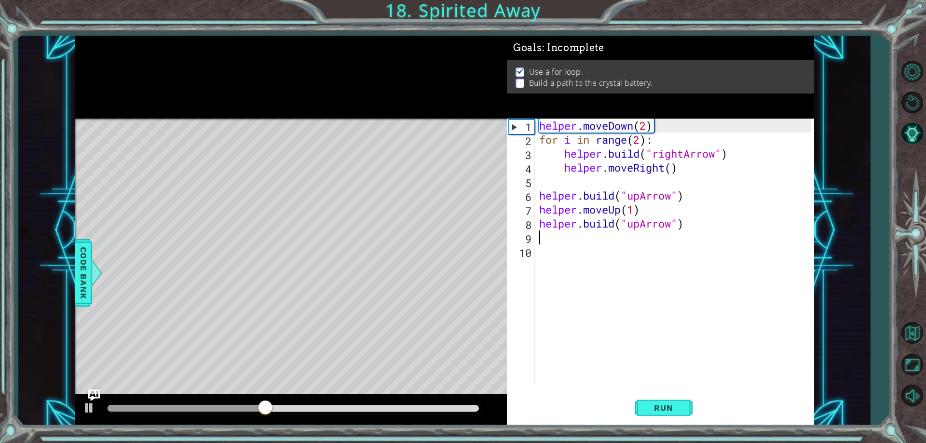
click at [539, 240] on div "helper . moveDown ( 2 ) for i in range ( 2 ) : helper . build ( "rightArrow" ) …" at bounding box center [676, 266] width 279 height 294
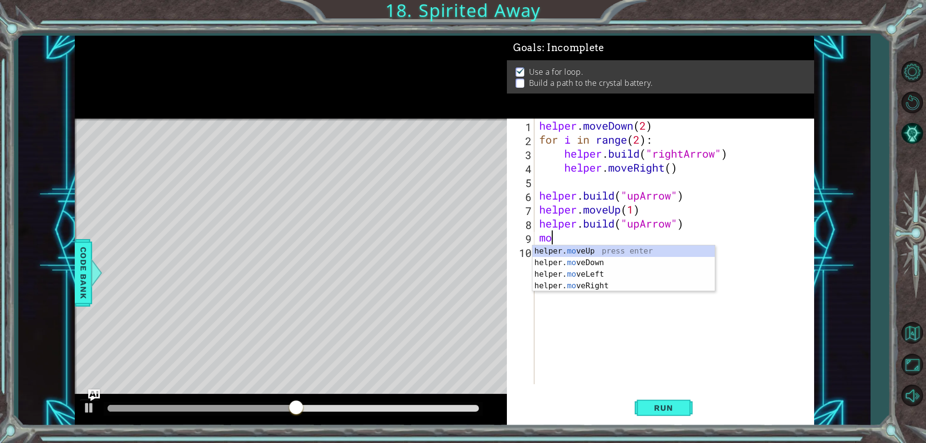
scroll to position [0, 0]
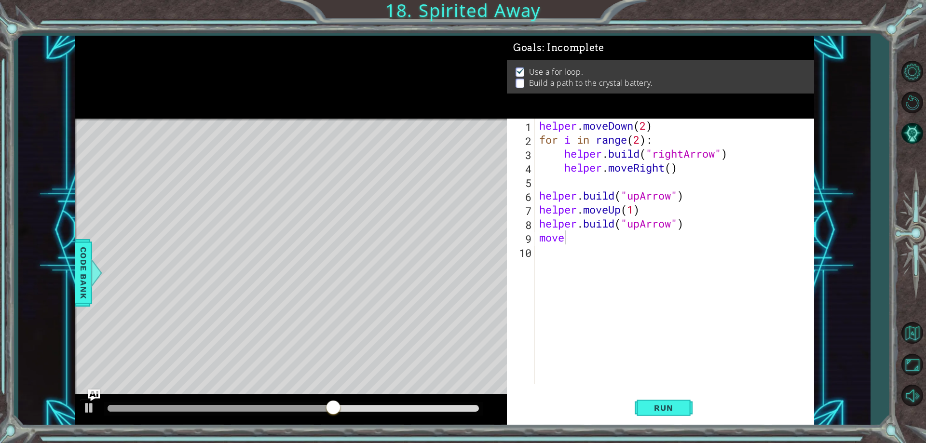
click at [604, 245] on body "1 2 3 4 helper . moveDown ( 2 ) for i in range ( 1 ) : helper . build ( "rightA…" at bounding box center [463, 221] width 926 height 443
click at [572, 241] on div "helper . moveDown ( 2 ) for i in range ( 2 ) : helper . build ( "rightArrow" ) …" at bounding box center [676, 266] width 279 height 294
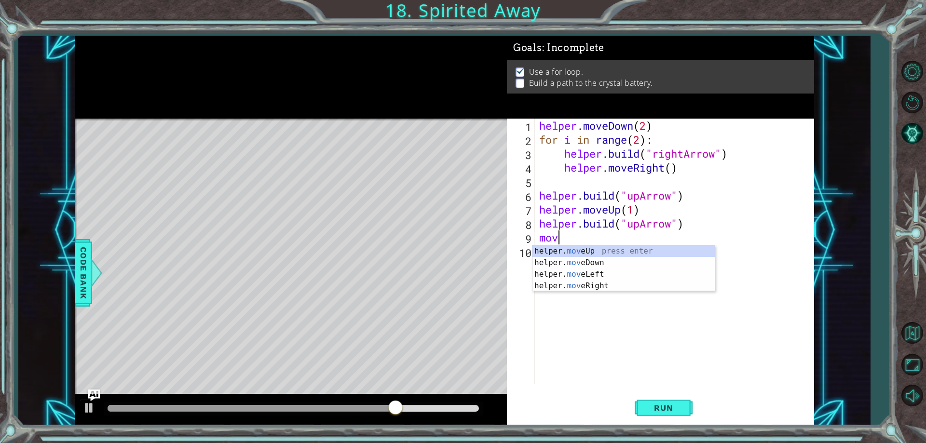
scroll to position [0, 0]
click at [631, 248] on div "helper. m oveUp press enter helper. m oveDown press enter helper. m oveLeft pre…" at bounding box center [624, 280] width 182 height 69
type textarea "helper.moveUp(1)"
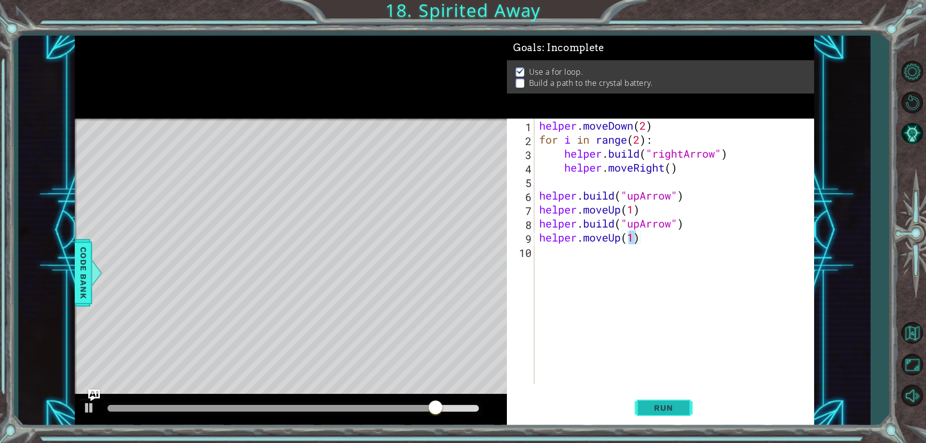
click at [685, 409] on button "Run" at bounding box center [664, 408] width 58 height 31
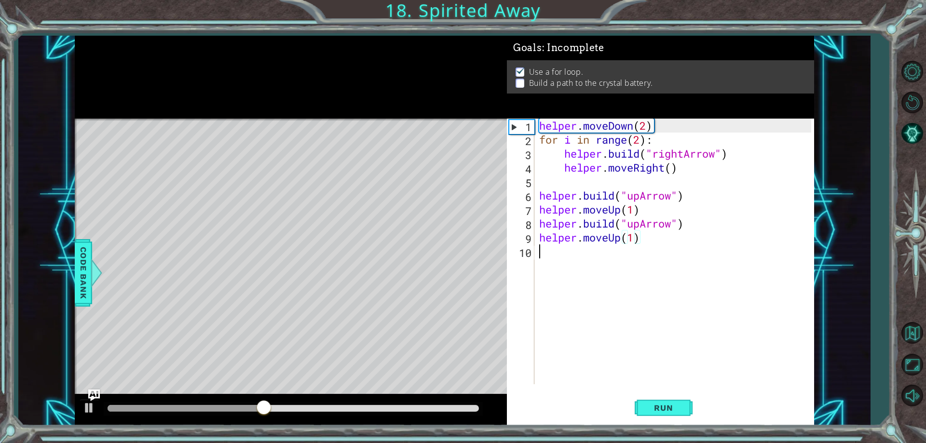
click at [562, 258] on div "helper . moveDown ( 2 ) for i in range ( 2 ) : helper . build ( "rightArrow" ) …" at bounding box center [676, 266] width 279 height 294
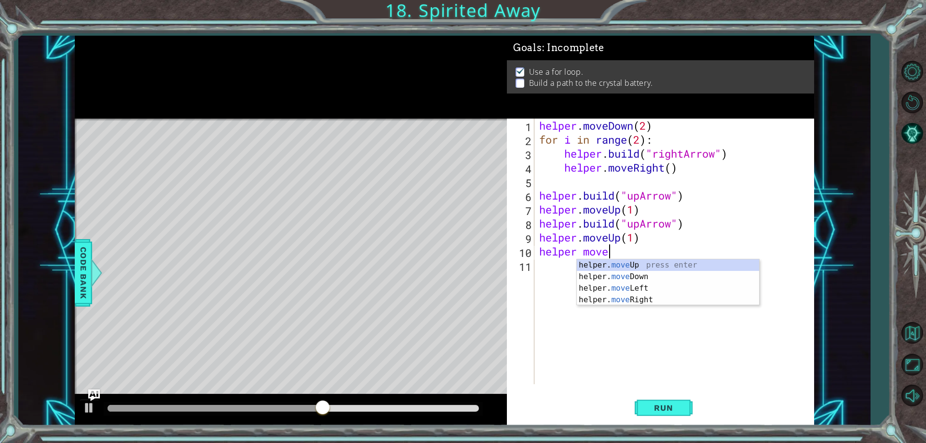
scroll to position [0, 3]
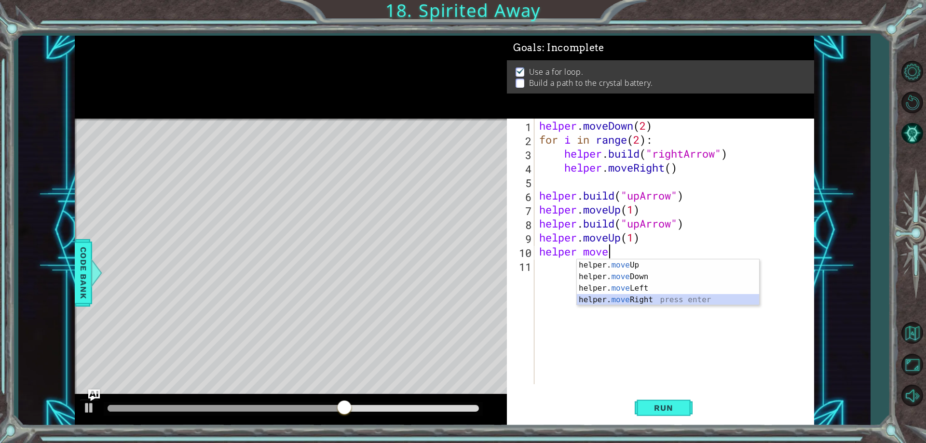
click at [632, 303] on div "helper. move Up press enter helper. move Down press enter helper. move Left pre…" at bounding box center [668, 294] width 182 height 69
type textarea "helper.moveRight(1)"
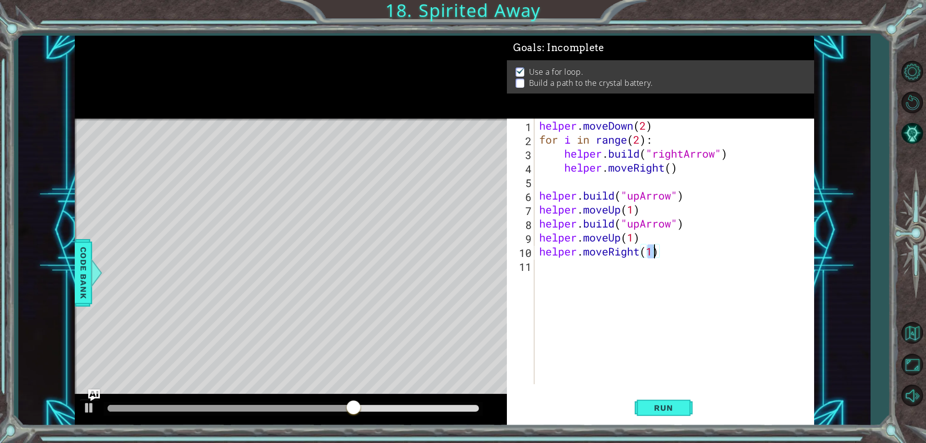
click at [549, 278] on div "helper . moveDown ( 2 ) for i in range ( 2 ) : helper . build ( "rightArrow" ) …" at bounding box center [676, 266] width 279 height 294
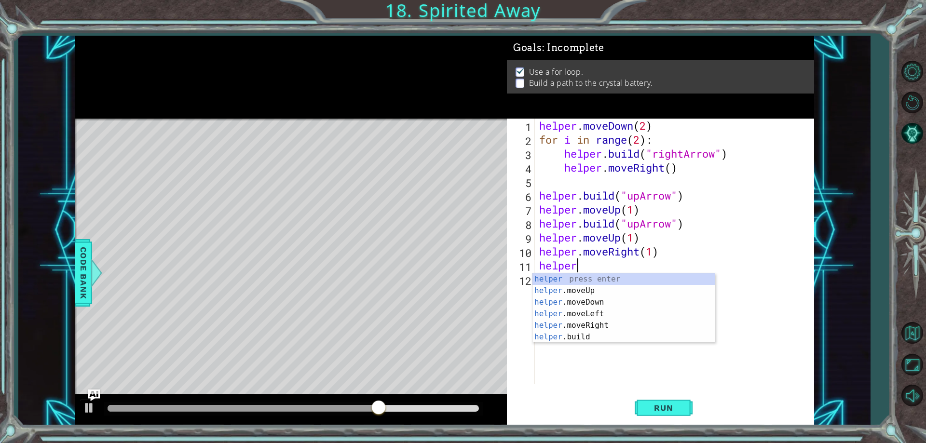
scroll to position [0, 1]
click at [607, 342] on div "helper press enter helper .moveUp press enter helper .moveDown press enter help…" at bounding box center [624, 320] width 182 height 93
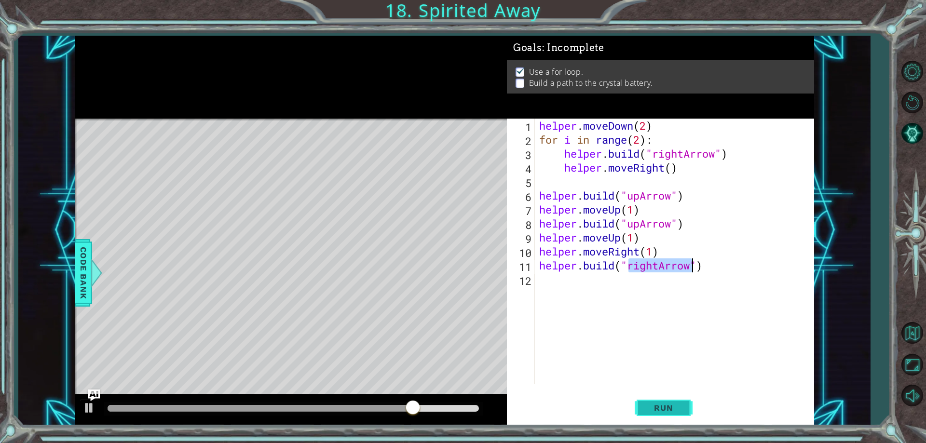
type textarea "[DOMAIN_NAME]("rightArrow")"
click at [688, 414] on button "Run" at bounding box center [664, 408] width 58 height 31
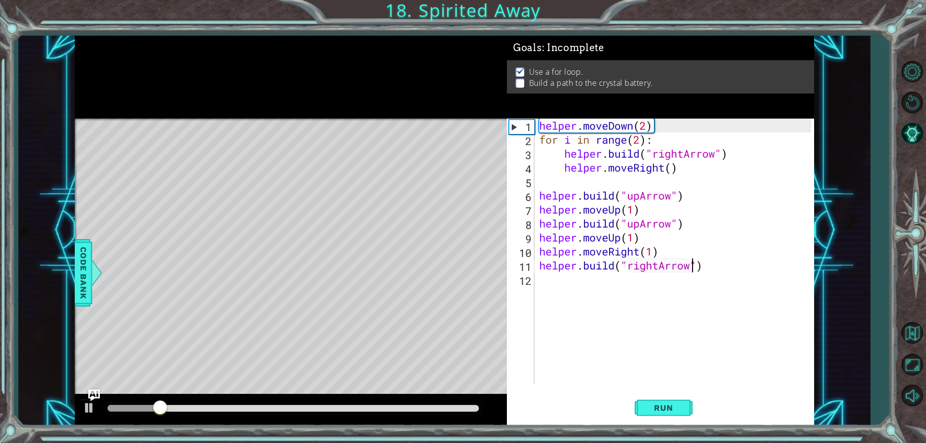
click at [562, 297] on div "helper . moveDown ( 2 ) for i in range ( 2 ) : helper . build ( "rightArrow" ) …" at bounding box center [676, 266] width 279 height 294
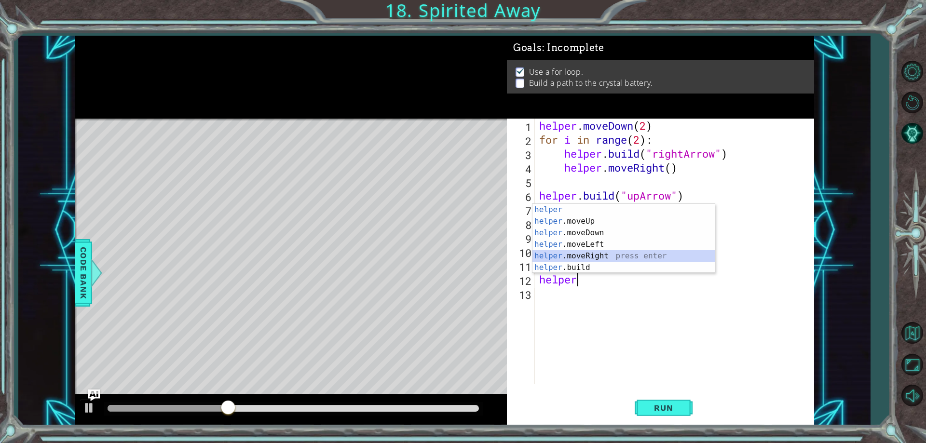
click at [610, 256] on div "helper press enter helper .moveUp press enter helper .moveDown press enter help…" at bounding box center [624, 250] width 182 height 93
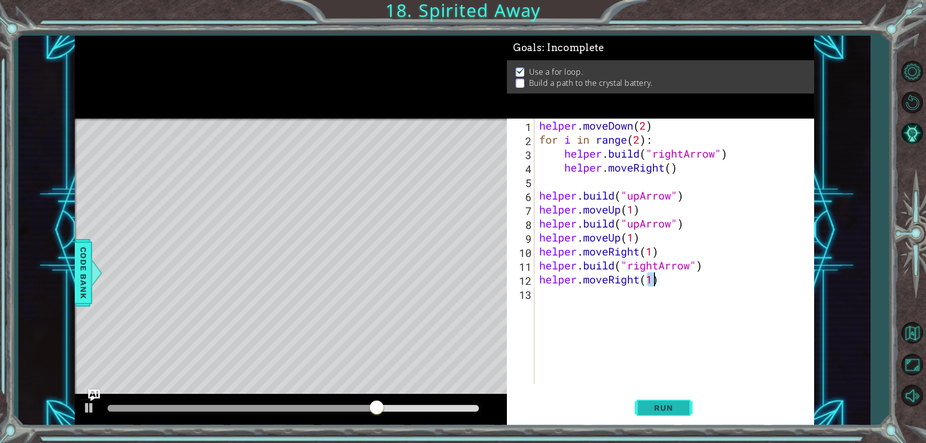
click at [655, 406] on span "Run" at bounding box center [664, 408] width 38 height 10
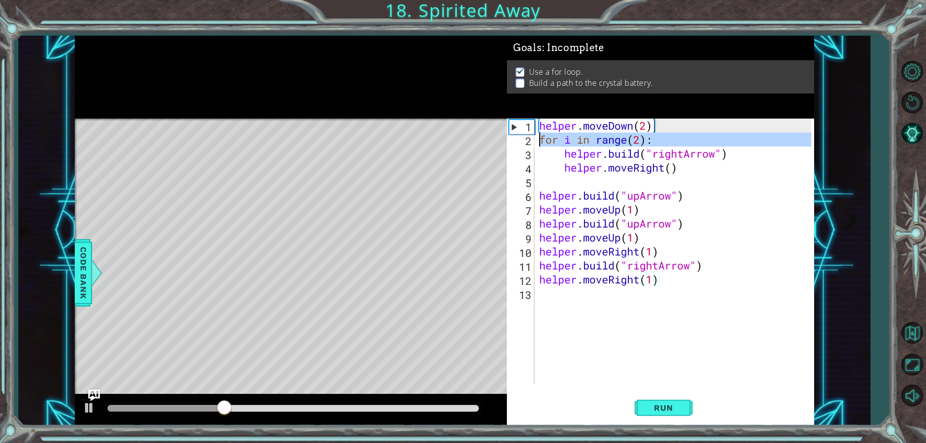
click at [534, 134] on div "2" at bounding box center [522, 141] width 26 height 14
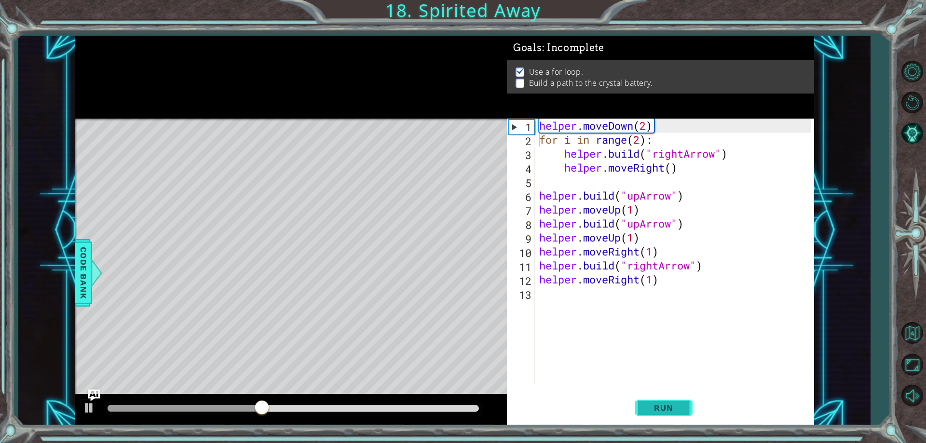
click at [666, 412] on button "Run" at bounding box center [664, 408] width 58 height 31
click at [662, 402] on button "Run" at bounding box center [664, 408] width 58 height 31
click at [695, 125] on div "helper . moveDown ( 2 ) for i in range ( 2 ) : helper . build ( "rightArrow" ) …" at bounding box center [676, 266] width 279 height 294
type textarea "helper.moveDown(2)"
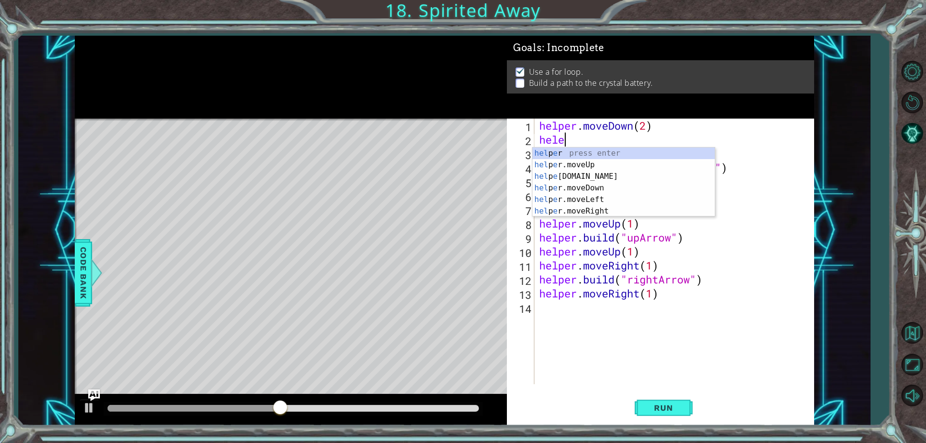
scroll to position [0, 0]
click at [593, 172] on div "hel p e r press enter hel p e r.moveUp press enter hel p e r.build press enter …" at bounding box center [624, 194] width 182 height 93
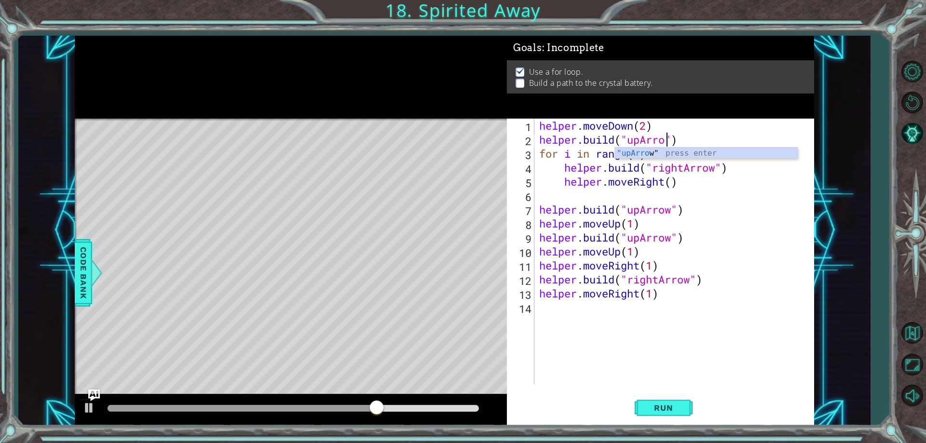
scroll to position [0, 6]
click at [653, 405] on span "Run" at bounding box center [664, 408] width 38 height 10
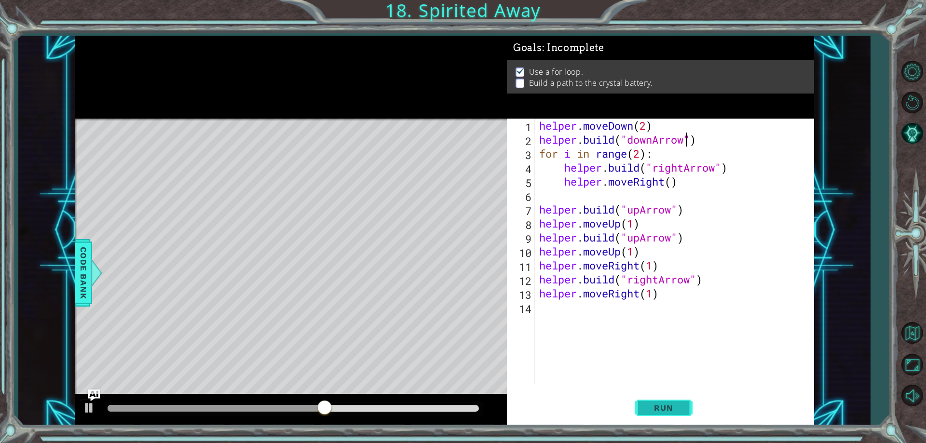
click at [692, 396] on button "Run" at bounding box center [664, 408] width 58 height 31
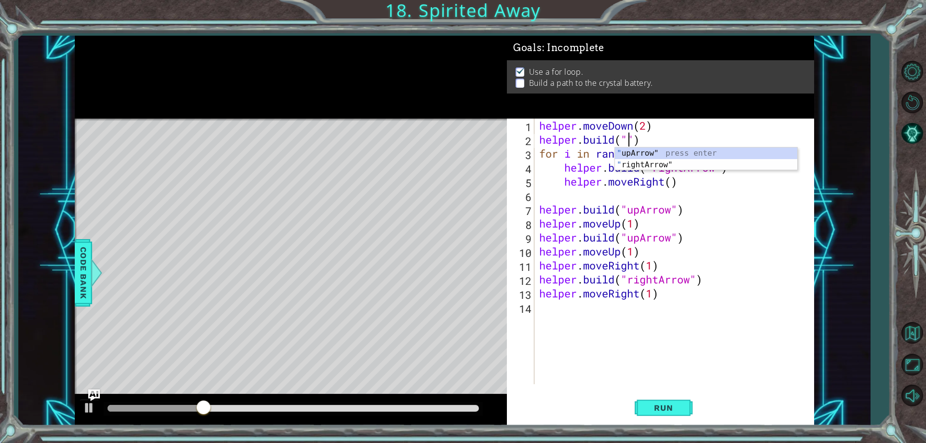
scroll to position [0, 4]
click at [652, 139] on div "helper . moveDown ( 2 ) helper . build ( ") for i in range ( 2 ) : helper . bui…" at bounding box center [676, 266] width 279 height 294
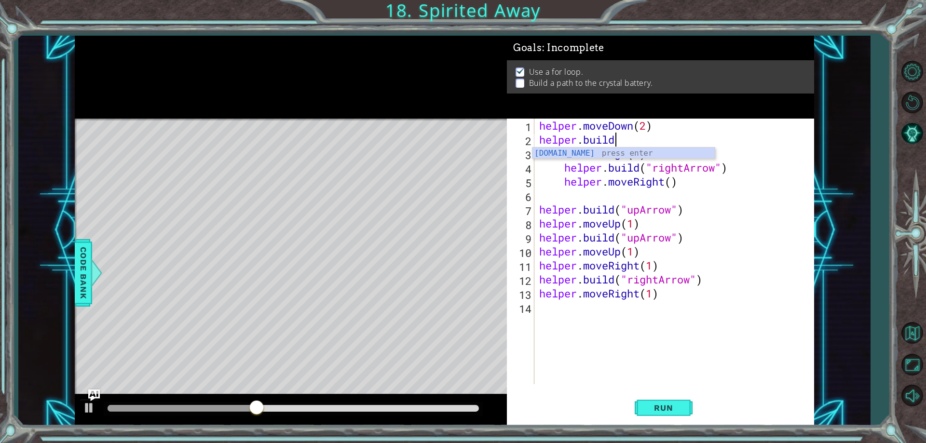
scroll to position [0, 3]
click at [645, 130] on div "helper . moveDown ( 2 ) helper . build for i in range ( 2 ) : helper . build ( …" at bounding box center [676, 266] width 279 height 294
click at [655, 146] on div "helper . moveDown ( ) helper . build for i in range ( 2 ) : helper . build ( "r…" at bounding box center [676, 266] width 279 height 294
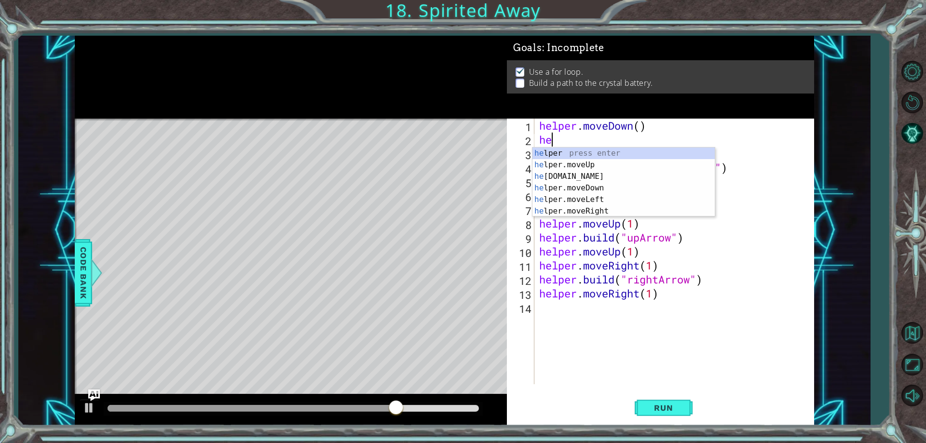
scroll to position [0, 0]
type textarea "h"
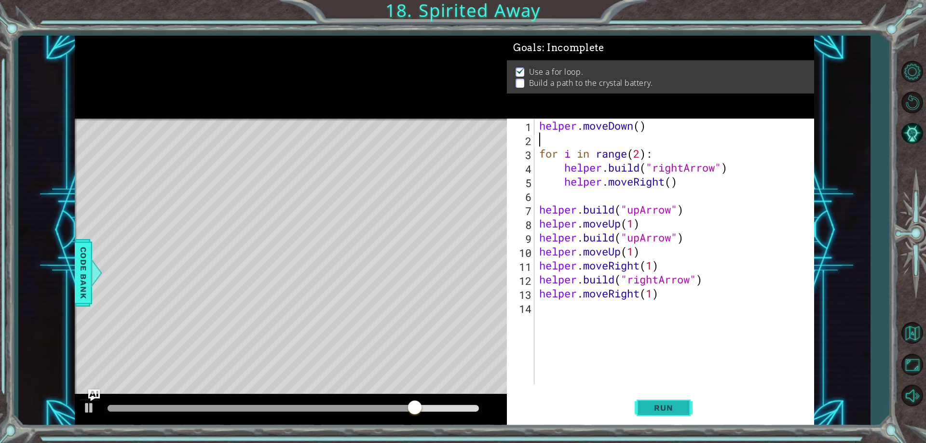
click at [663, 400] on button "Run" at bounding box center [664, 408] width 58 height 31
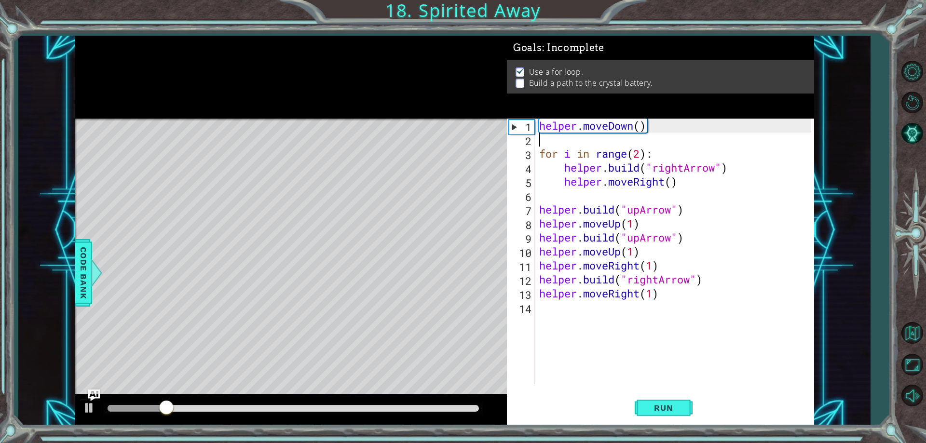
click at [645, 124] on div "helper . moveDown ( ) for i in range ( 2 ) : helper . build ( "rightArrow" ) he…" at bounding box center [676, 266] width 279 height 294
type textarea "helper.moveDown()"
click at [638, 141] on div "helper . moveDown ( ) for i in range ( 2 ) : helper . build ( "rightArrow" ) he…" at bounding box center [676, 266] width 279 height 294
click at [640, 125] on div "helper . moveDown ( ) for i in range ( 2 ) : helper . build ( "rightArrow" ) he…" at bounding box center [676, 266] width 279 height 294
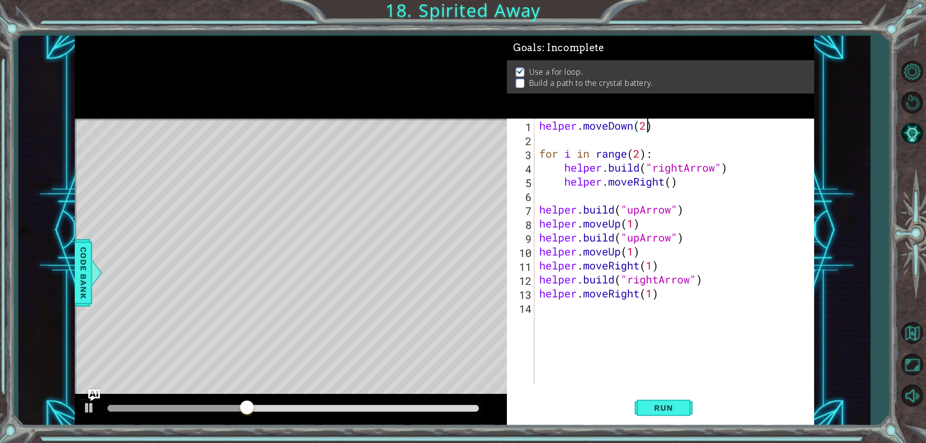
scroll to position [0, 5]
click at [654, 404] on span "Run" at bounding box center [664, 408] width 38 height 10
click at [554, 148] on div "helper . moveDown ( 1 ) for i in range ( 2 ) : helper . build ( "rightArrow" ) …" at bounding box center [676, 266] width 279 height 294
type textarea "for i in range(2):"
click at [555, 142] on div "helper . moveDown ( 1 ) for i in range ( 2 ) : helper . build ( "rightArrow" ) …" at bounding box center [676, 266] width 279 height 294
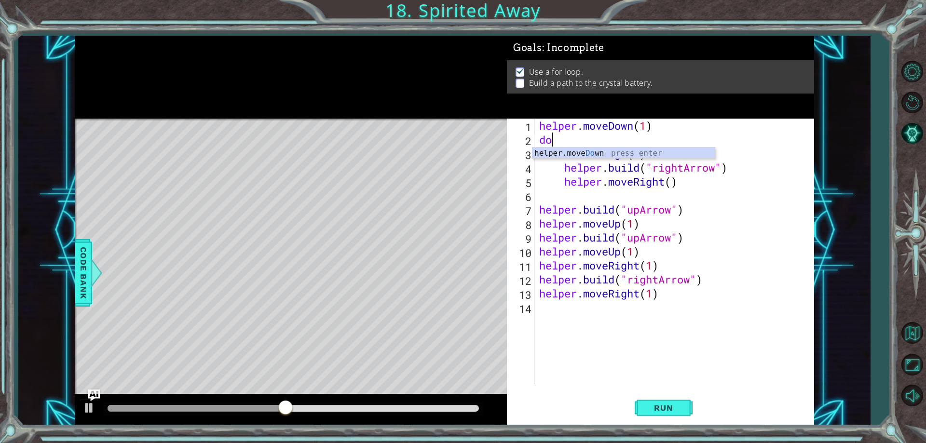
scroll to position [0, 0]
click at [691, 155] on div "helper.buil d press enter helper.move D own press enter" at bounding box center [624, 171] width 182 height 46
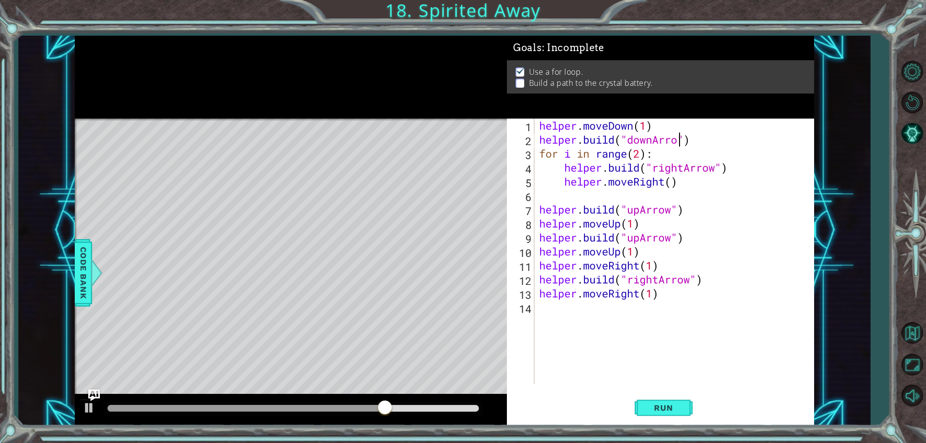
scroll to position [0, 7]
click at [679, 406] on span "Run" at bounding box center [664, 408] width 38 height 10
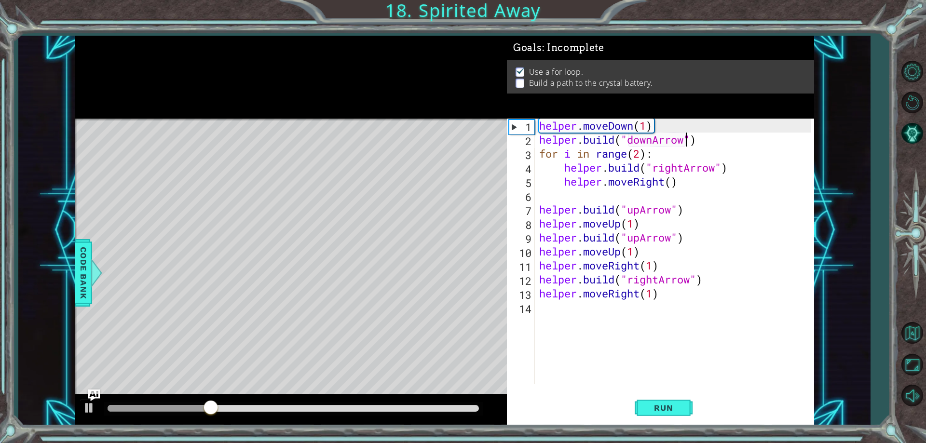
click at [656, 156] on div "helper . moveDown ( 1 ) helper . build ( "downArrow" ) for i in range ( 2 ) : h…" at bounding box center [676, 266] width 279 height 294
type textarea "for i in range(2):"
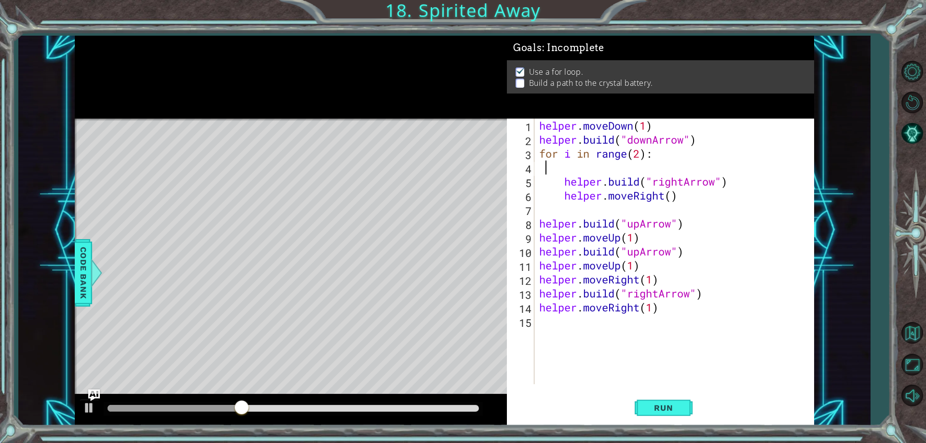
click at [548, 171] on div "helper . moveDown ( 1 ) helper . build ( "downArrow" ) for i in range ( 2 ) : h…" at bounding box center [676, 266] width 279 height 294
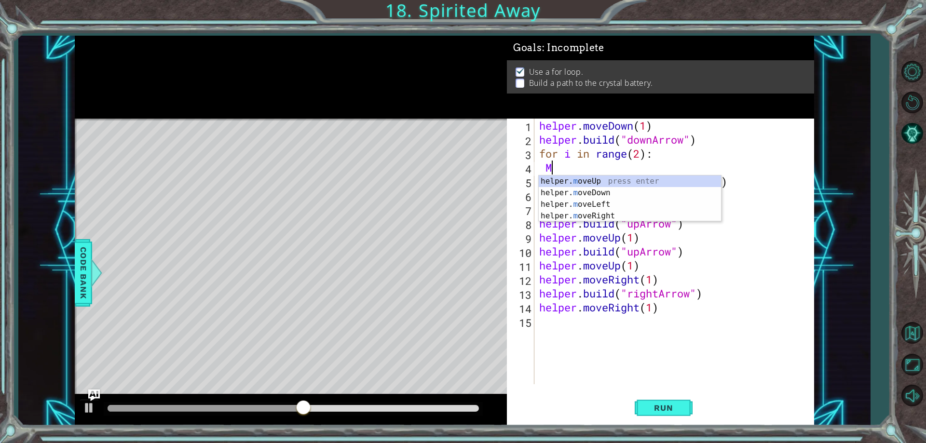
scroll to position [0, 1]
click at [601, 192] on div "helper. m oveUp press enter helper. m oveDown press enter helper. m oveLeft pre…" at bounding box center [630, 210] width 182 height 69
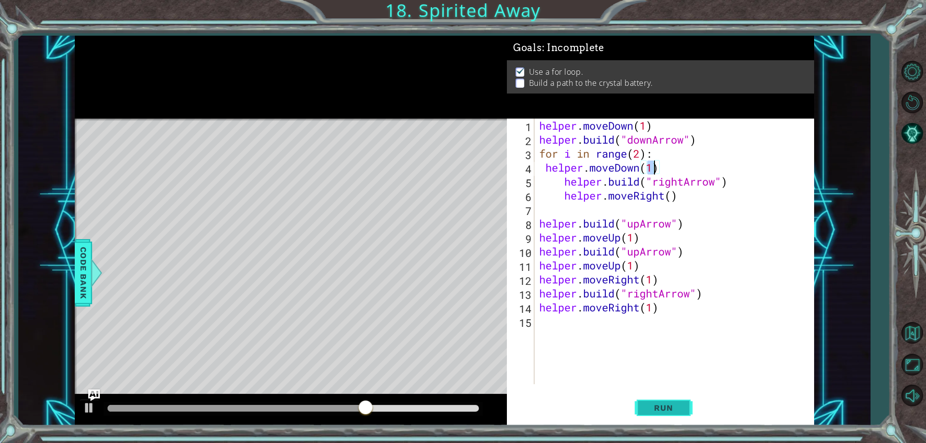
click at [657, 402] on button "Run" at bounding box center [664, 408] width 58 height 31
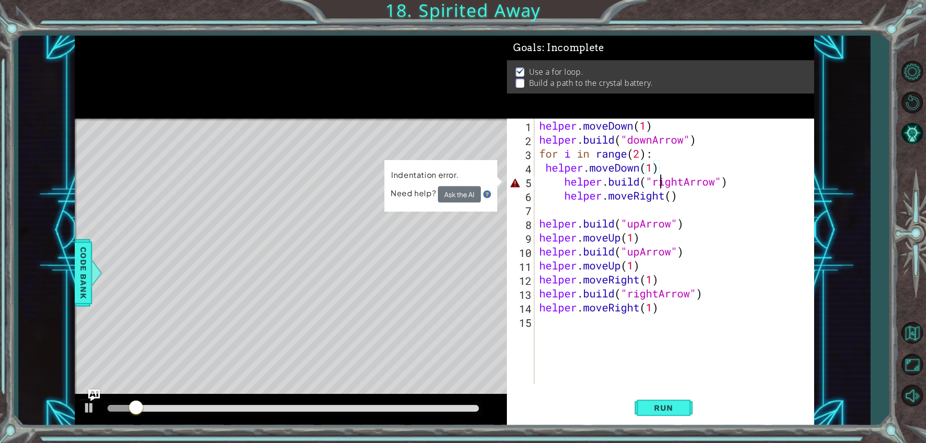
click at [658, 182] on div "helper . moveDown ( 1 ) helper . build ( "downArrow" ) for i in range ( 2 ) : h…" at bounding box center [676, 266] width 279 height 294
click at [702, 184] on div "helper . moveDown ( 1 ) helper . build ( "downArrow" ) for i in range ( 2 ) : h…" at bounding box center [676, 266] width 279 height 294
click at [469, 188] on button "Ask the AI" at bounding box center [459, 194] width 43 height 17
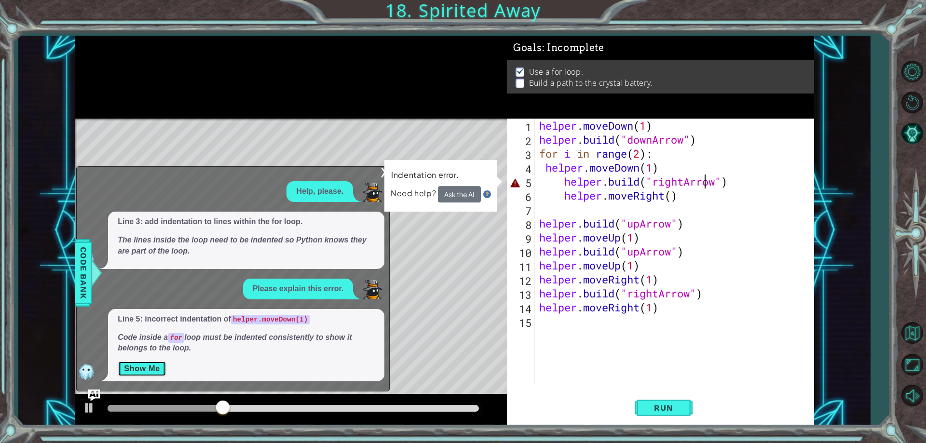
click at [156, 370] on button "Show Me" at bounding box center [142, 368] width 49 height 15
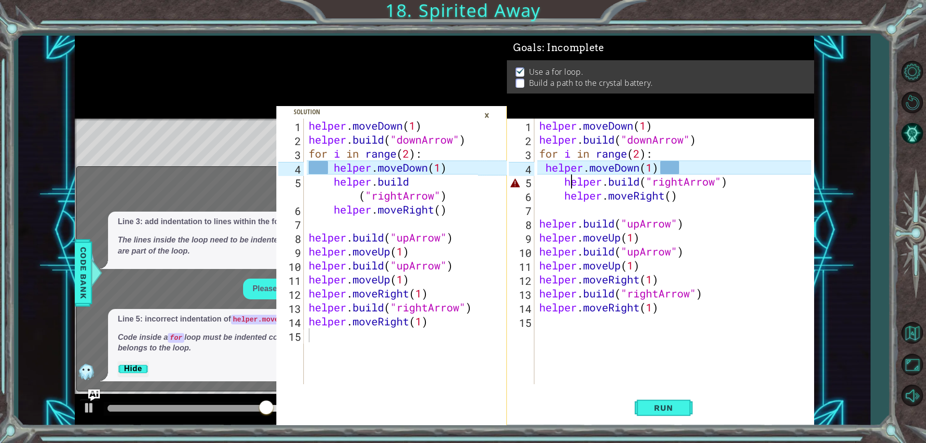
click at [569, 182] on div "helper . moveDown ( 1 ) helper . build ( "downArrow" ) for i in range ( 2 ) : h…" at bounding box center [676, 266] width 279 height 294
click at [757, 184] on div "helper . moveDown ( 1 ) helper . build ( "downArrow" ) for i in range ( 2 ) : h…" at bounding box center [676, 266] width 279 height 294
click at [559, 181] on div "helper . moveDown ( 1 ) helper . build ( "downArrow" ) for i in range ( 2 ) : h…" at bounding box center [676, 266] width 279 height 294
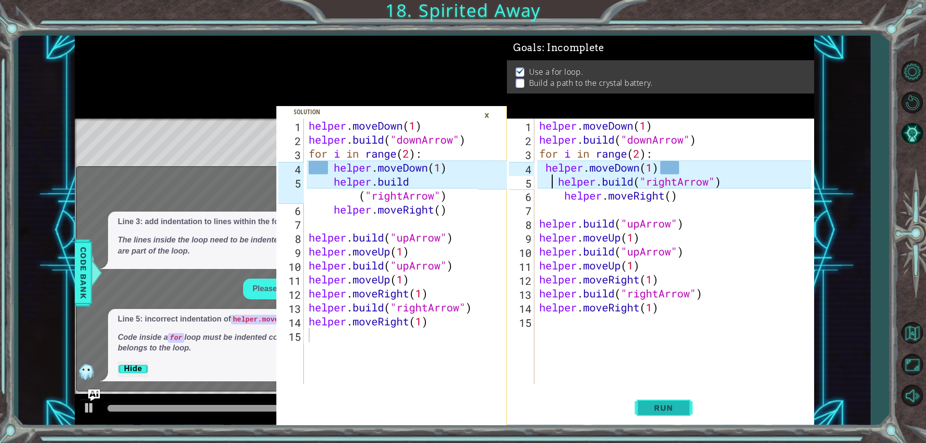
click at [663, 404] on span "Run" at bounding box center [664, 408] width 38 height 10
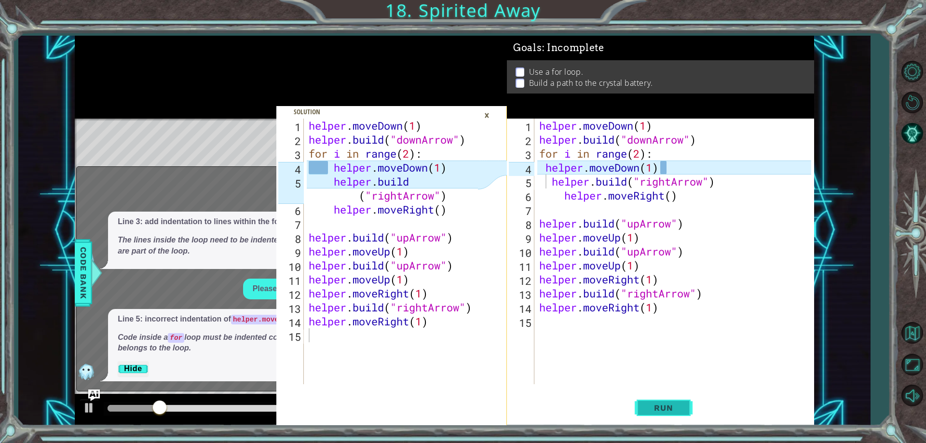
click at [687, 412] on button "Run" at bounding box center [664, 408] width 58 height 31
click at [671, 416] on button "Run" at bounding box center [664, 408] width 58 height 31
click at [572, 193] on div "helper . moveDown ( 1 ) helper . build ( "downArrow" ) for i in range ( 2 ) : h…" at bounding box center [676, 266] width 279 height 294
click at [565, 195] on div "helper . moveDown ( 1 ) helper . build ( "downArrow" ) for i in range ( 2 ) : h…" at bounding box center [676, 266] width 279 height 294
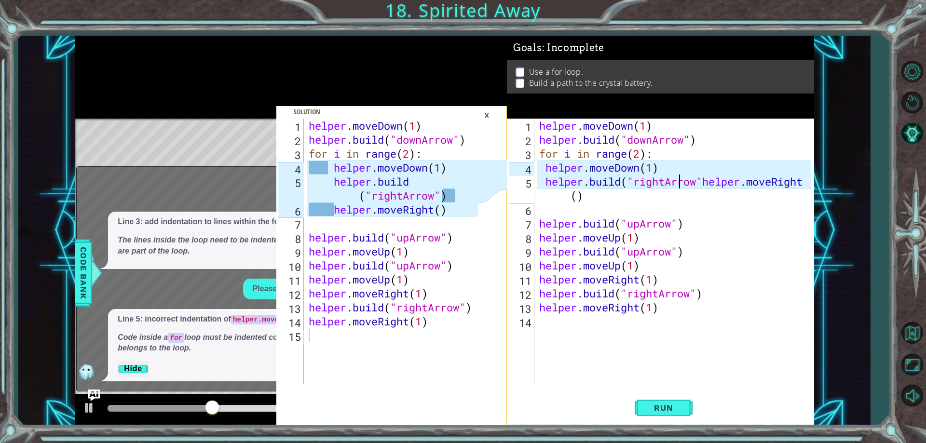
click at [678, 188] on div "helper . moveDown ( 1 ) helper . build ( "downArrow" ) for i in range ( 2 ) : h…" at bounding box center [676, 266] width 279 height 294
click at [552, 178] on div "helper . moveDown ( 1 ) helper . build ( "downArrow" ) for i in range ( 2 ) : h…" at bounding box center [676, 266] width 279 height 294
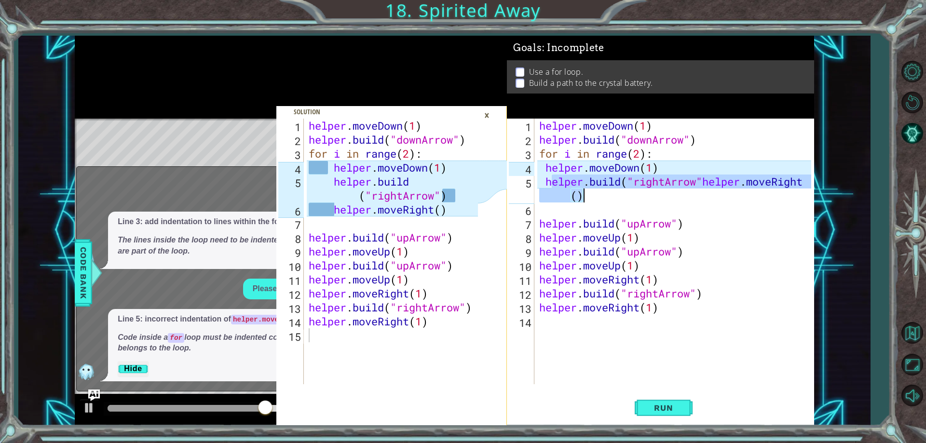
drag, startPoint x: 549, startPoint y: 184, endPoint x: 701, endPoint y: 195, distance: 151.9
click at [701, 195] on div "helper . moveDown ( 1 ) helper . build ( "downArrow" ) for i in range ( 2 ) : h…" at bounding box center [676, 266] width 279 height 294
type textarea "h"
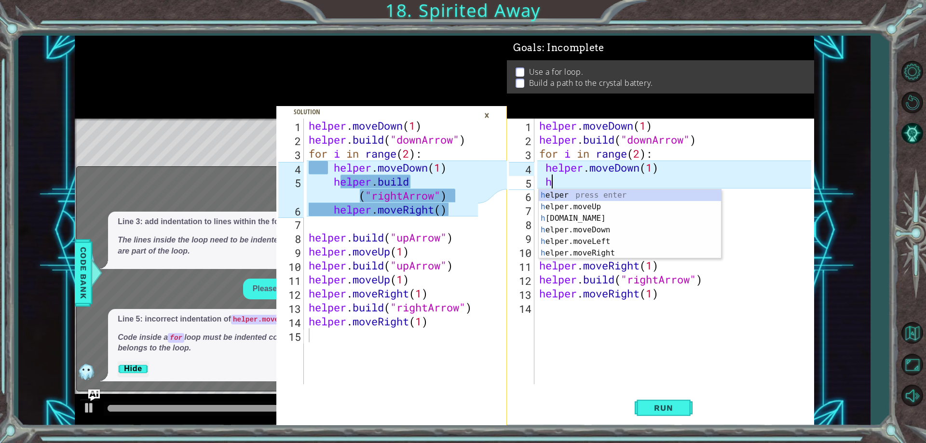
scroll to position [0, 0]
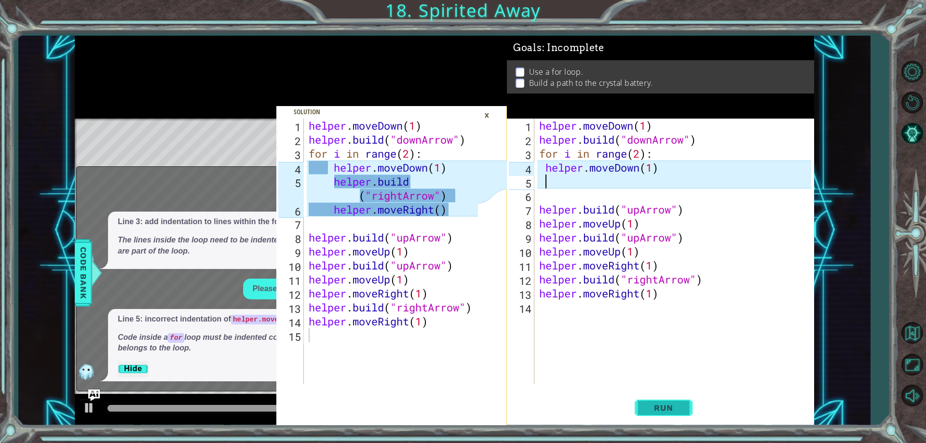
click at [689, 412] on button "Run" at bounding box center [664, 408] width 58 height 31
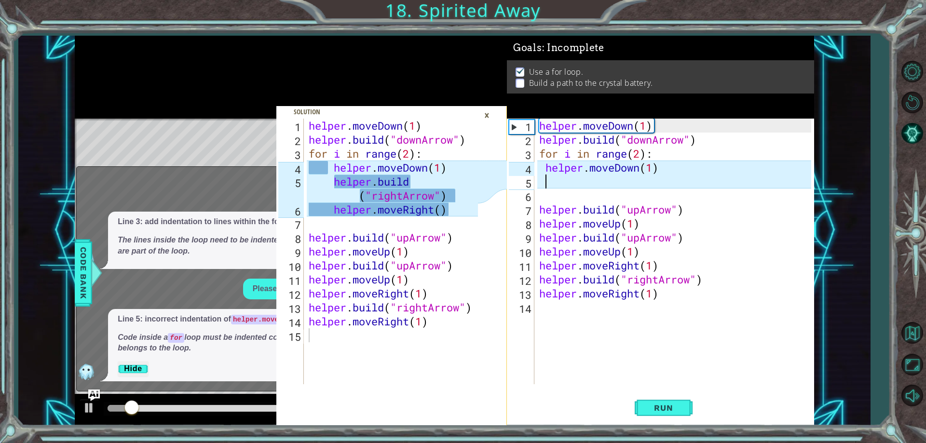
click at [485, 115] on div "×" at bounding box center [487, 115] width 15 height 16
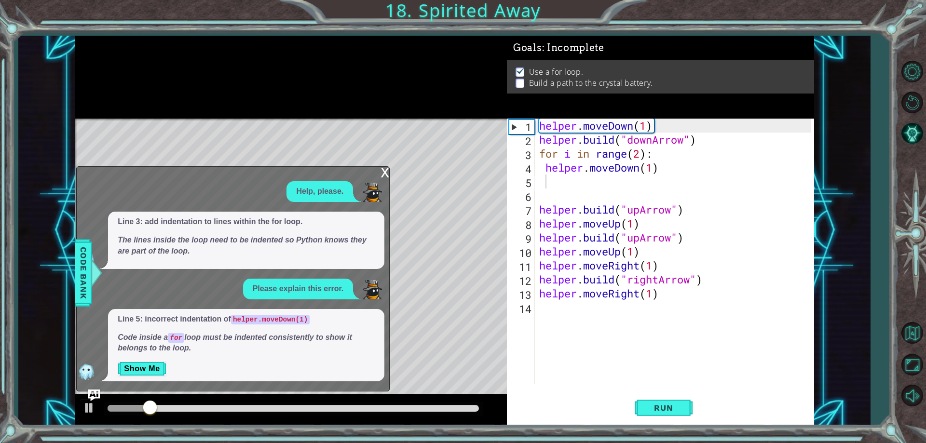
click at [380, 173] on div "x Help, please. Line 3: add indentation to lines within the for loop. The lines…" at bounding box center [233, 278] width 314 height 225
click at [389, 169] on div "x" at bounding box center [385, 172] width 9 height 10
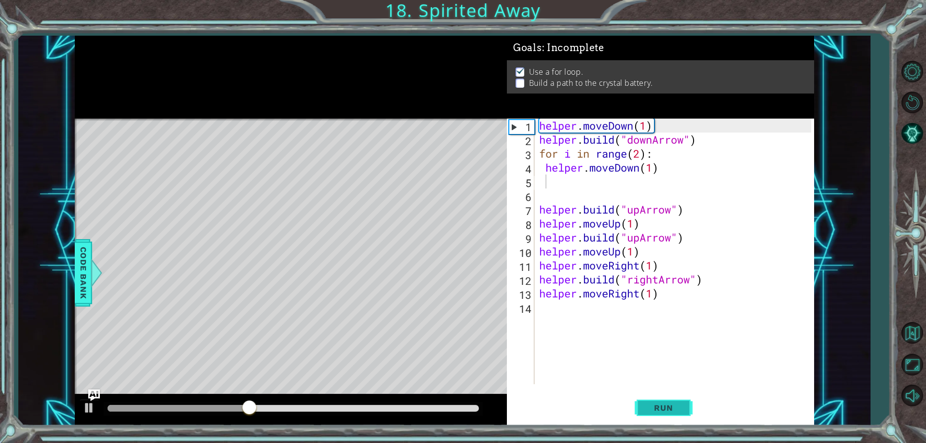
click at [686, 409] on button "Run" at bounding box center [664, 408] width 58 height 31
click at [909, 108] on button "Restart Level" at bounding box center [912, 103] width 28 height 28
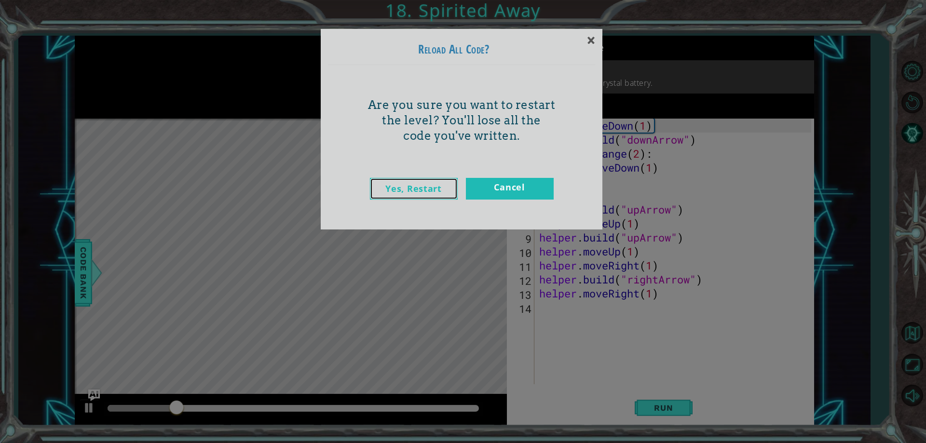
click at [411, 188] on link "Yes, Restart" at bounding box center [414, 189] width 88 height 22
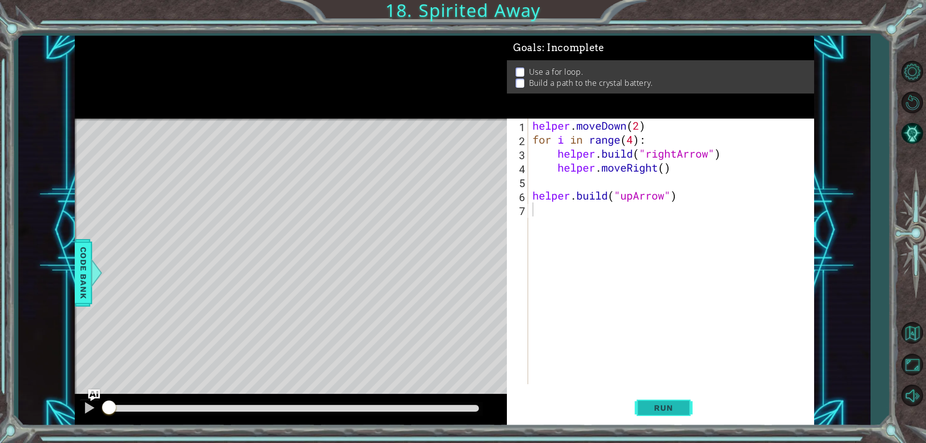
click at [655, 406] on span "Run" at bounding box center [664, 408] width 38 height 10
type textarea "o"
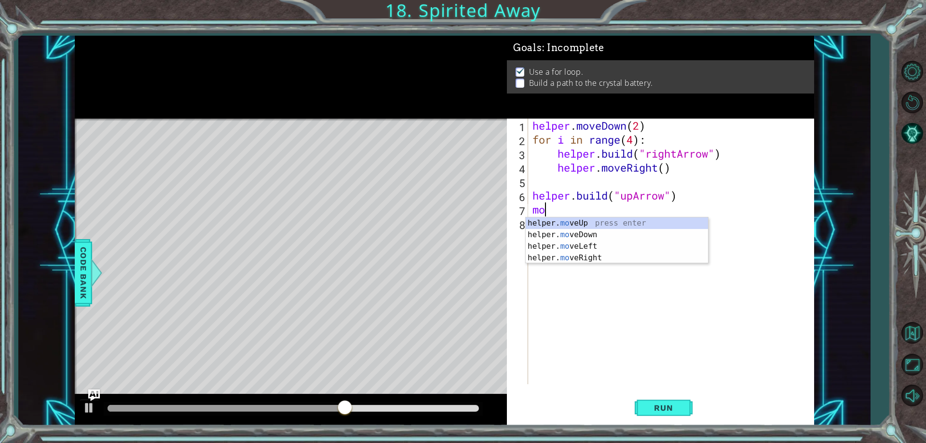
scroll to position [0, 0]
click at [614, 222] on div "helper. mo v e Up press enter helper. mo v e Down press enter helper. mo v e Le…" at bounding box center [617, 252] width 182 height 69
type textarea "helper.moveUp(1)"
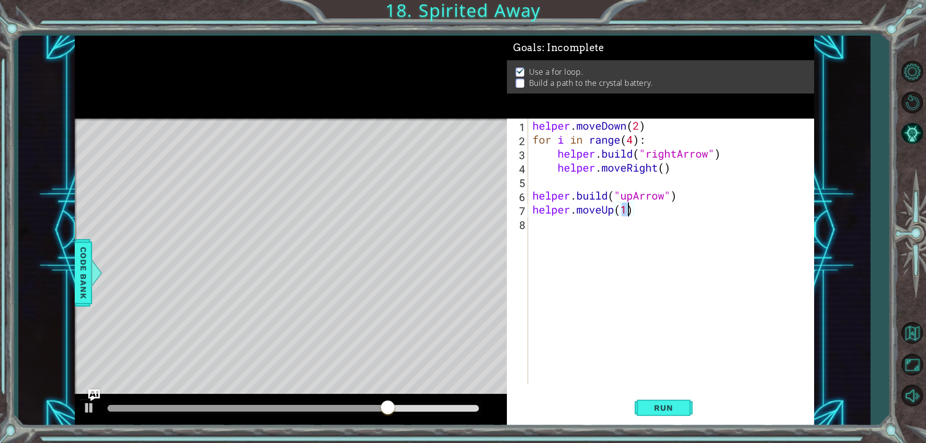
click at [544, 234] on div "helper . moveDown ( 2 ) for i in range ( 4 ) : helper . build ( "rightArrow" ) …" at bounding box center [673, 266] width 285 height 294
click at [544, 234] on div "helper. bu ild press enter" at bounding box center [617, 249] width 182 height 35
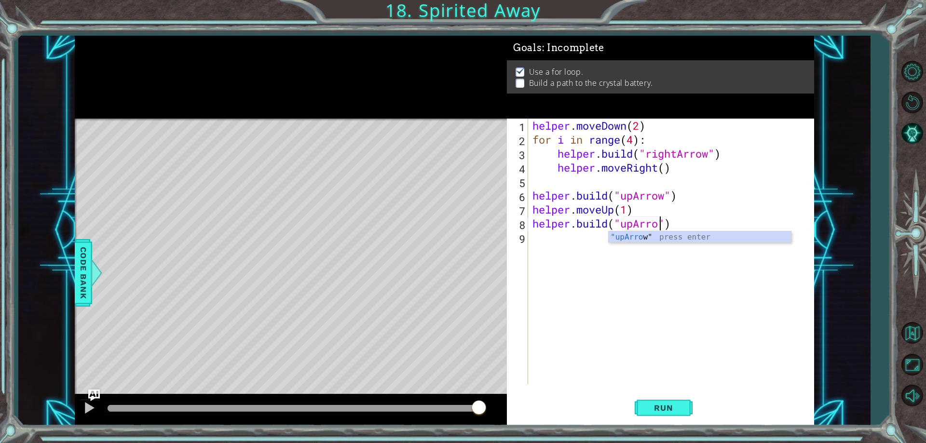
scroll to position [0, 6]
type textarea "[DOMAIN_NAME]("upArrow")"
click at [673, 408] on span "Run" at bounding box center [664, 408] width 38 height 10
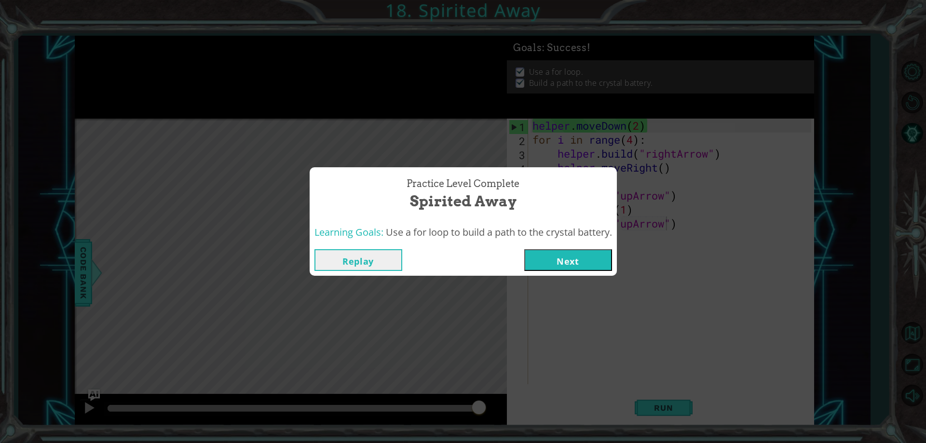
click at [595, 267] on button "Next" at bounding box center [568, 260] width 88 height 22
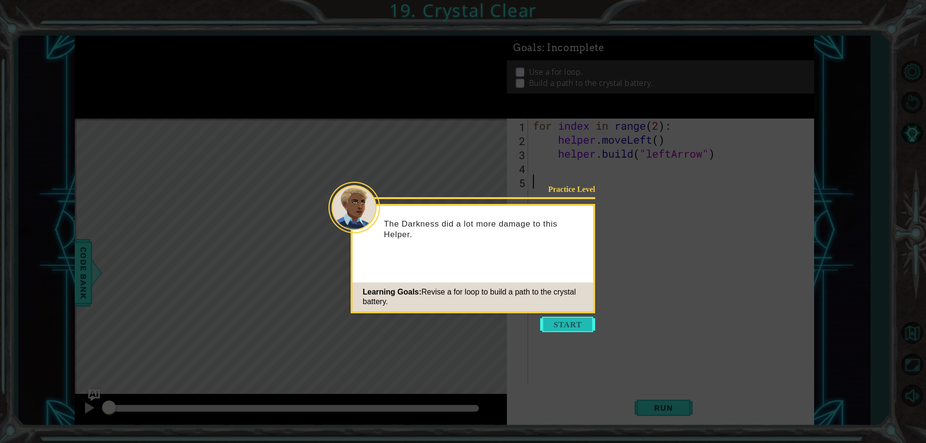
click at [577, 324] on button "Start" at bounding box center [567, 324] width 55 height 15
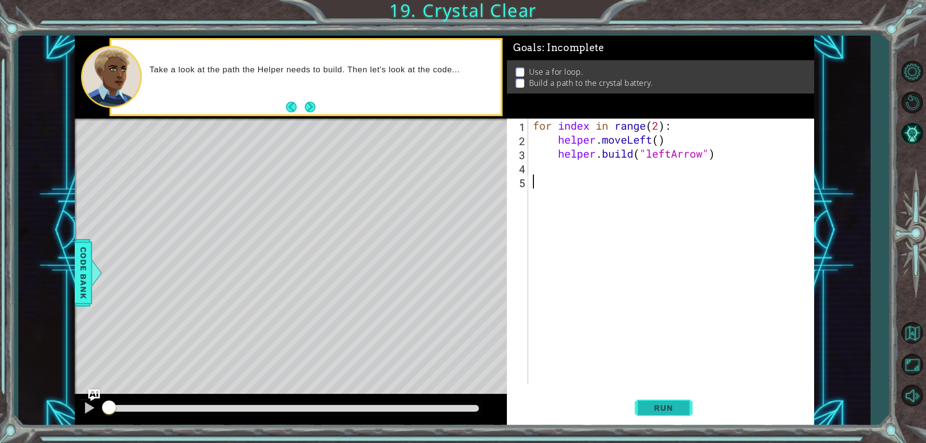
click at [667, 406] on span "Run" at bounding box center [664, 408] width 38 height 10
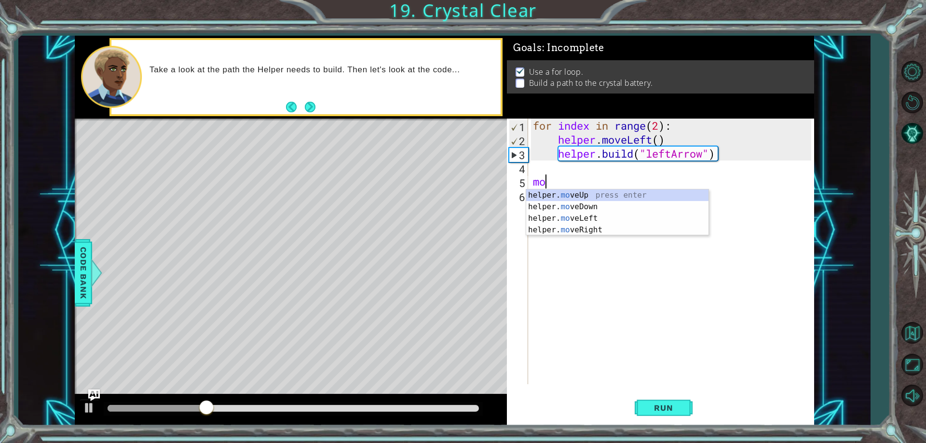
scroll to position [0, 0]
click at [637, 220] on div "helper. mov eUp press enter helper. mov eDown press enter helper. mov eLeft pre…" at bounding box center [617, 224] width 182 height 69
type textarea "helper.moveLeft(1)"
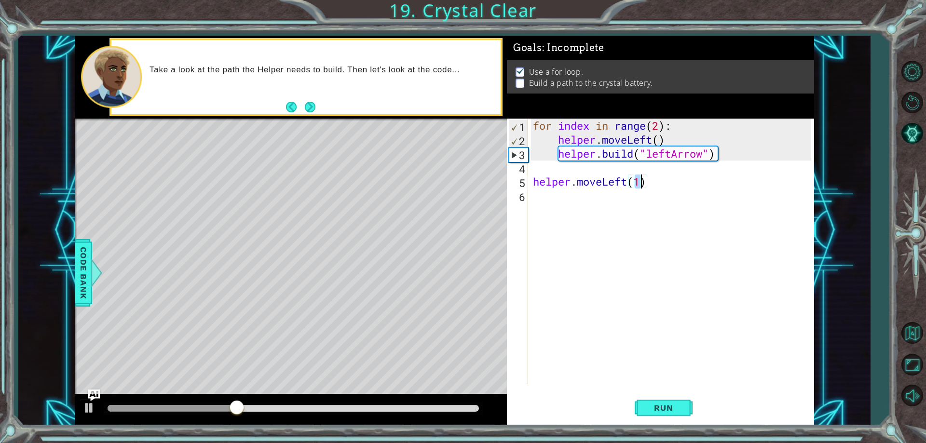
click at [556, 201] on div "for index in range ( 2 ) : helper . moveLeft ( ) helper . build ( "leftArrow" )…" at bounding box center [673, 266] width 285 height 294
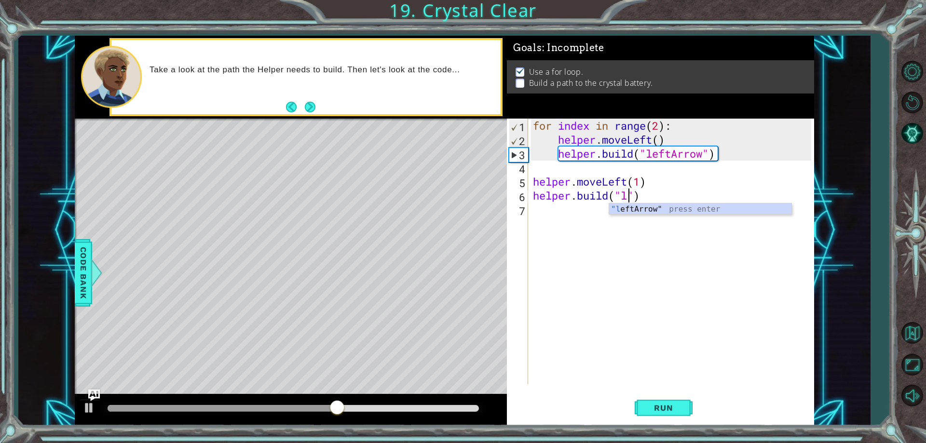
scroll to position [0, 4]
type textarea "[DOMAIN_NAME]("leftArrow")"
drag, startPoint x: 528, startPoint y: 209, endPoint x: 537, endPoint y: 207, distance: 9.8
click at [536, 207] on div "helper.build("leftArrow") 1 2 3 4 5 6 7 for index in range ( 2 ) : helper . mov…" at bounding box center [659, 252] width 304 height 266
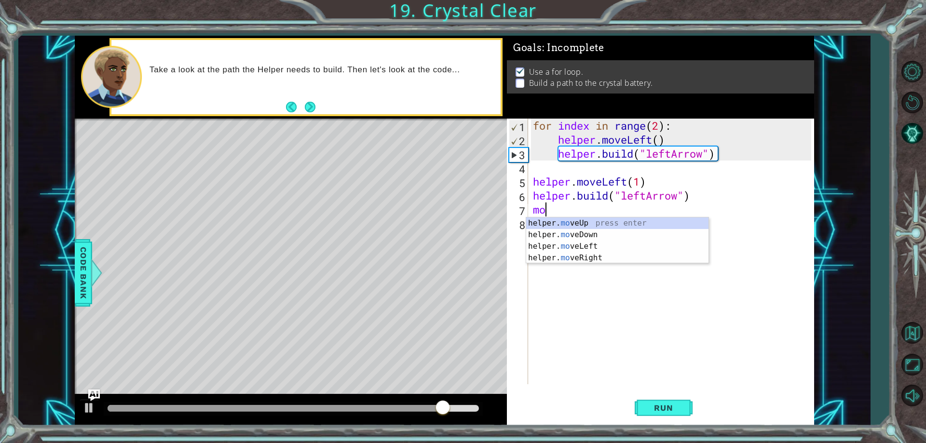
scroll to position [0, 0]
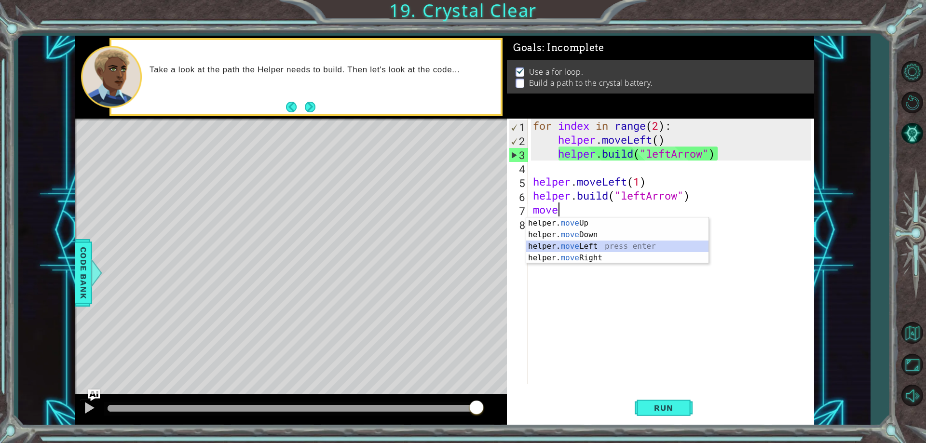
click at [598, 244] on div "helper. move Up press enter helper. move Down press enter helper. move Left pre…" at bounding box center [617, 252] width 182 height 69
type textarea "helper.moveLeft(1)"
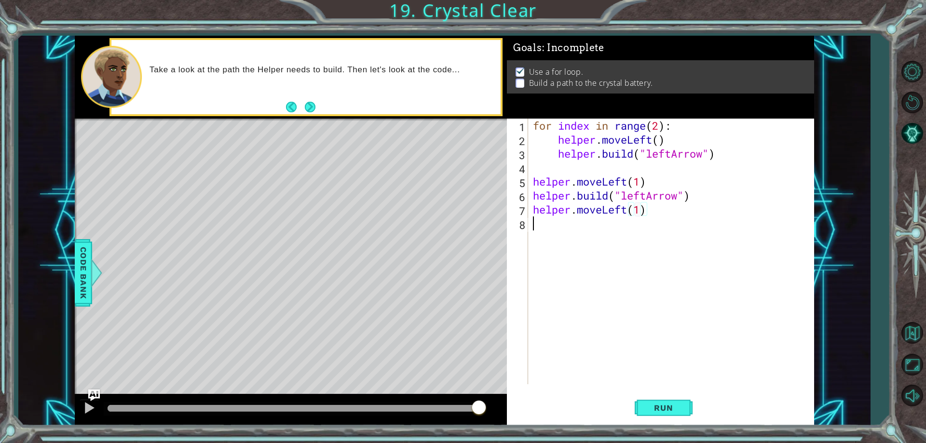
click at [549, 229] on div "for index in range ( 2 ) : helper . moveLeft ( ) helper . build ( "leftArrow" )…" at bounding box center [673, 266] width 285 height 294
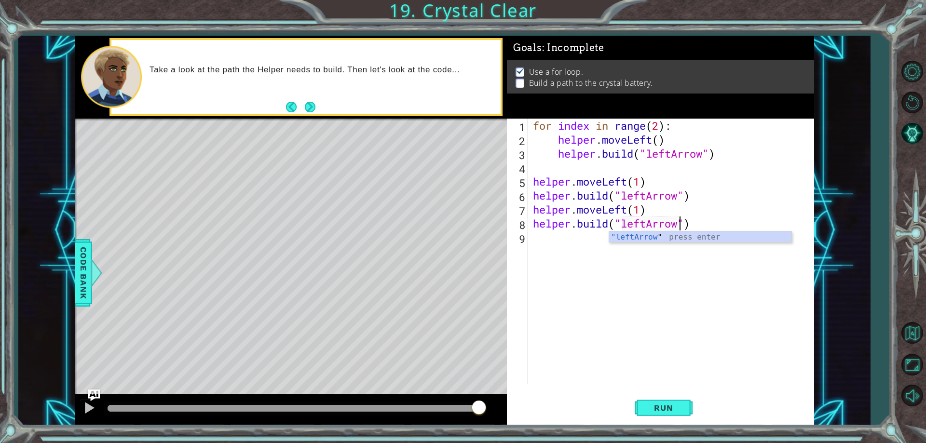
scroll to position [0, 7]
type textarea "[DOMAIN_NAME]("leftArrow")"
click at [681, 405] on span "Run" at bounding box center [664, 408] width 38 height 10
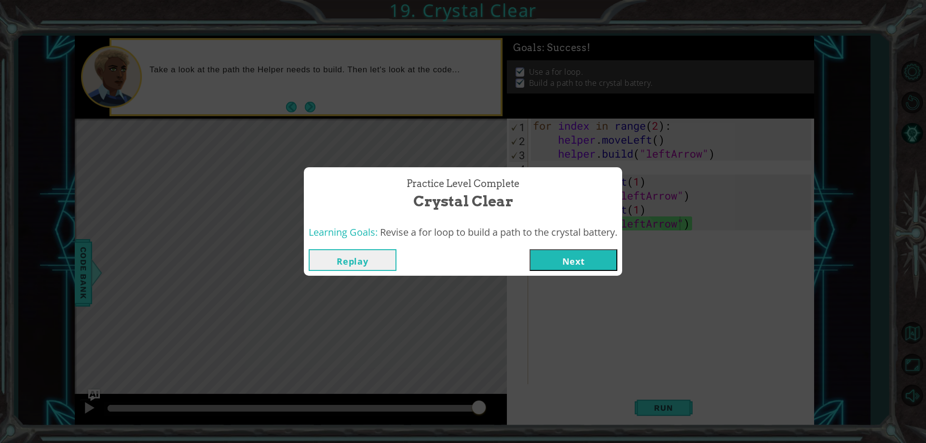
click at [571, 262] on button "Next" at bounding box center [574, 260] width 88 height 22
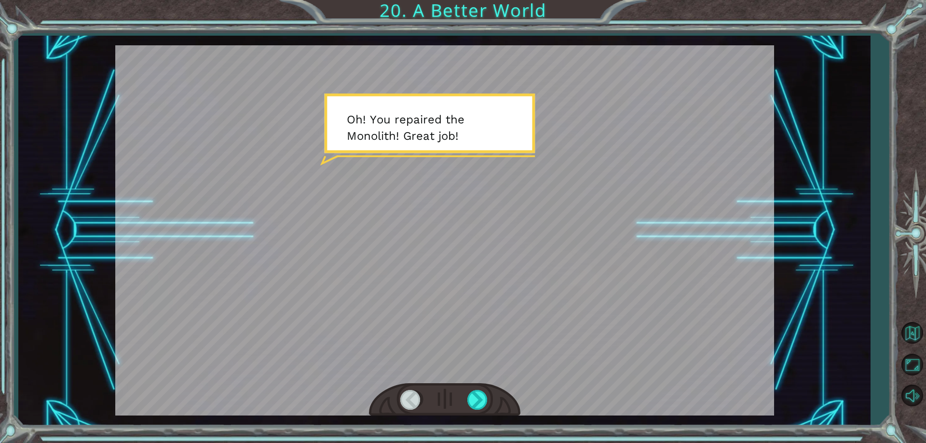
drag, startPoint x: 335, startPoint y: 177, endPoint x: 343, endPoint y: 169, distance: 10.6
click at [340, 171] on div at bounding box center [444, 230] width 659 height 371
click at [363, 159] on div at bounding box center [444, 230] width 659 height 371
click at [468, 398] on div at bounding box center [478, 400] width 22 height 20
click at [471, 401] on div at bounding box center [478, 400] width 22 height 20
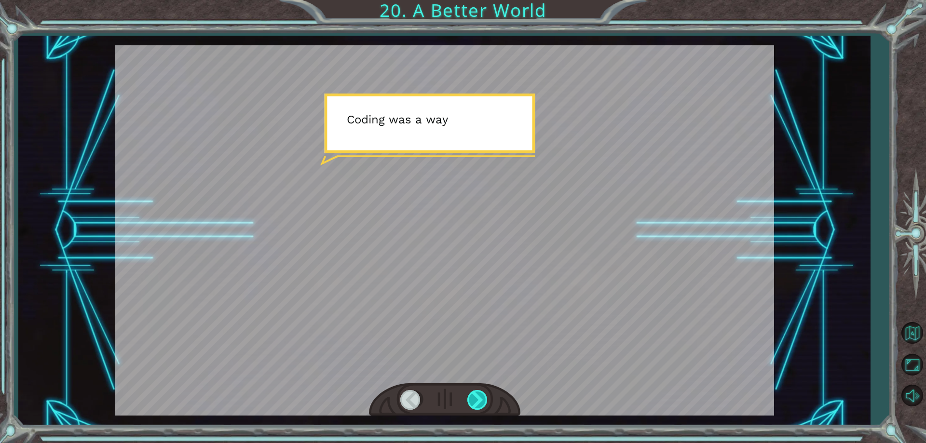
click at [474, 399] on div at bounding box center [478, 400] width 22 height 20
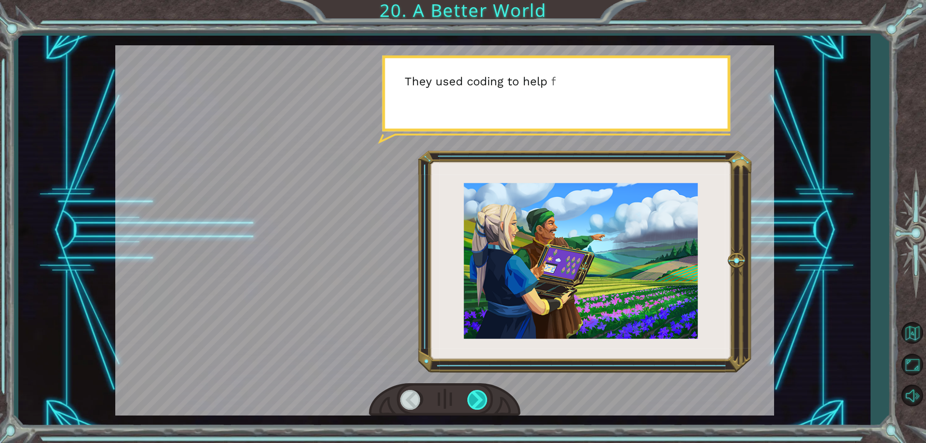
click at [474, 393] on div at bounding box center [478, 400] width 22 height 20
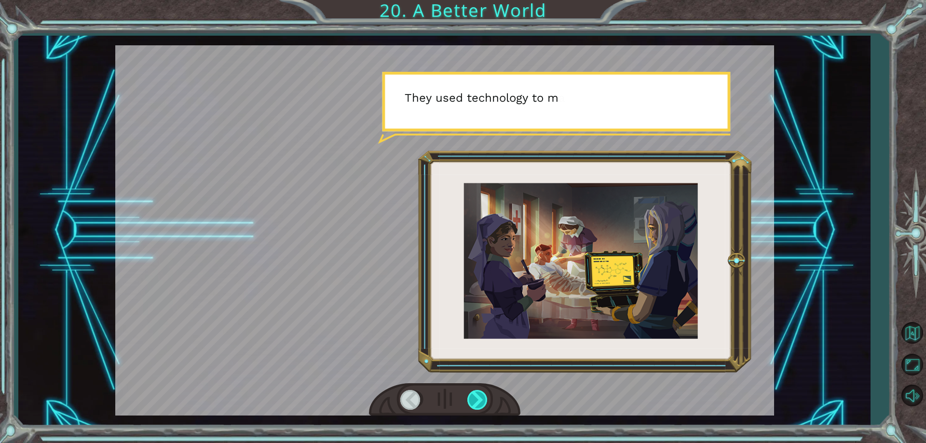
click at [472, 403] on div at bounding box center [478, 400] width 22 height 20
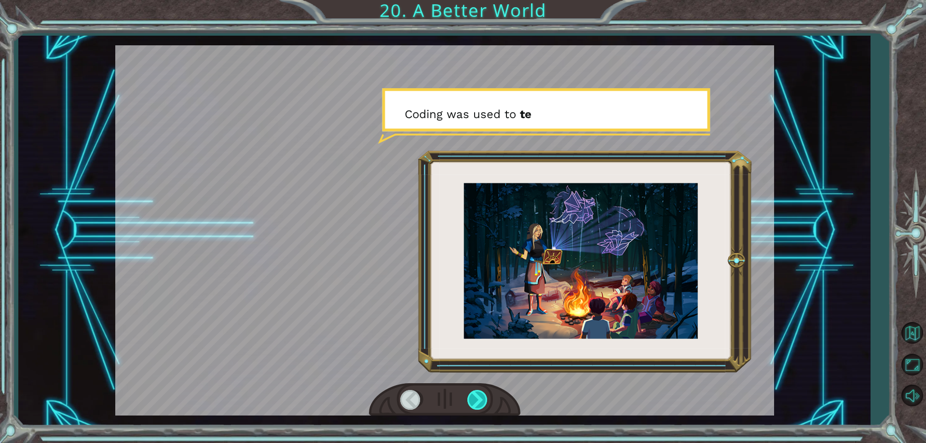
click at [471, 410] on div at bounding box center [478, 400] width 22 height 20
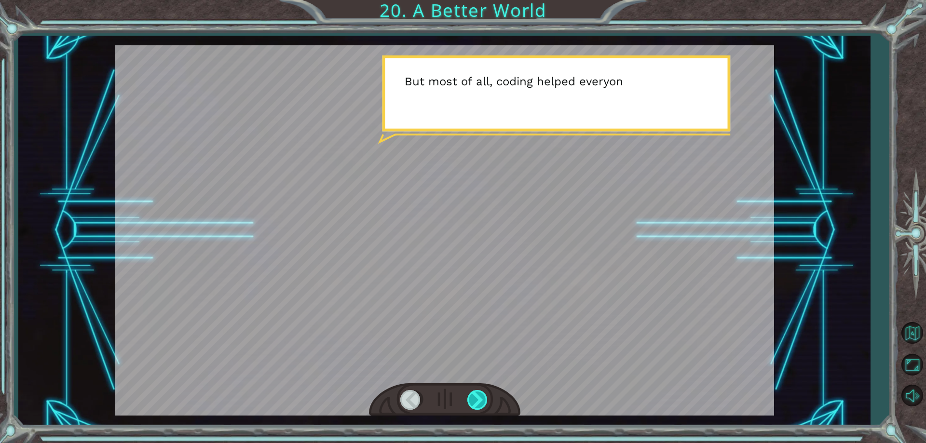
click at [480, 399] on div at bounding box center [478, 400] width 22 height 20
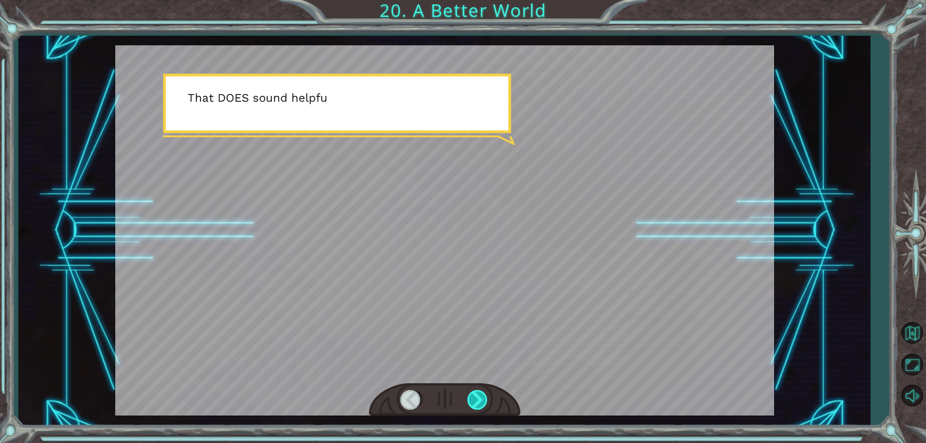
click at [489, 404] on div at bounding box center [478, 400] width 22 height 20
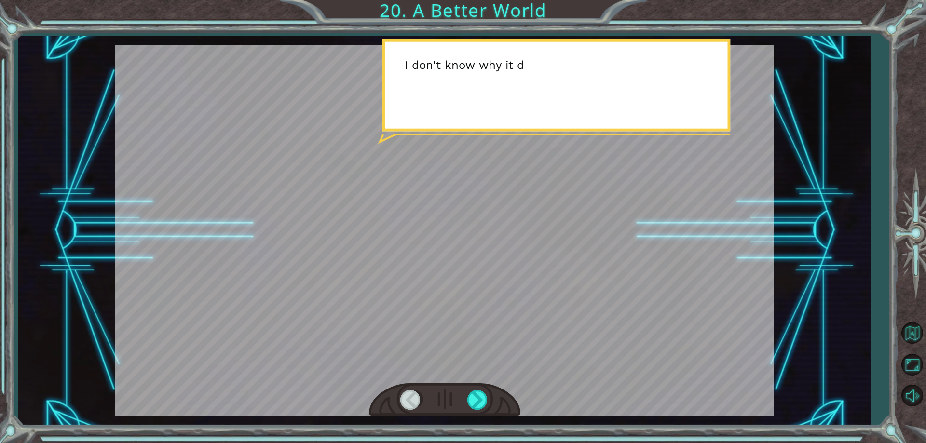
drag, startPoint x: 494, startPoint y: 396, endPoint x: 490, endPoint y: 410, distance: 14.0
click at [494, 397] on div at bounding box center [444, 400] width 151 height 33
click at [481, 397] on div at bounding box center [478, 400] width 22 height 20
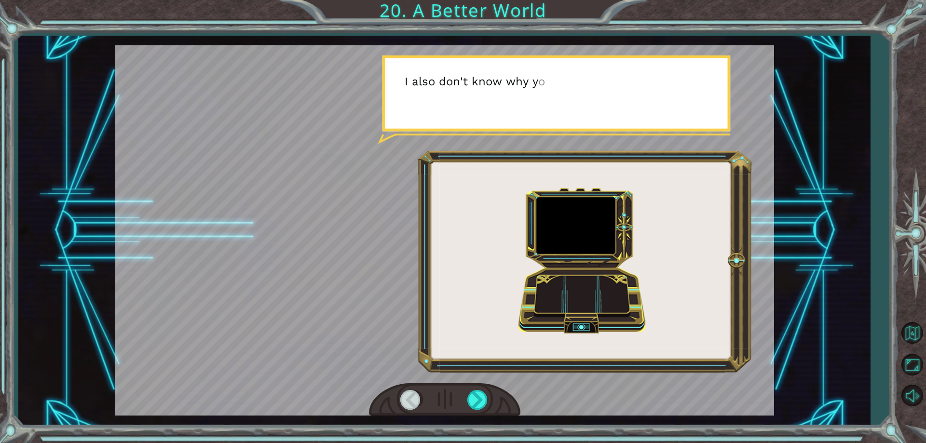
click at [481, 385] on div at bounding box center [444, 400] width 151 height 33
click at [481, 408] on div at bounding box center [478, 400] width 22 height 20
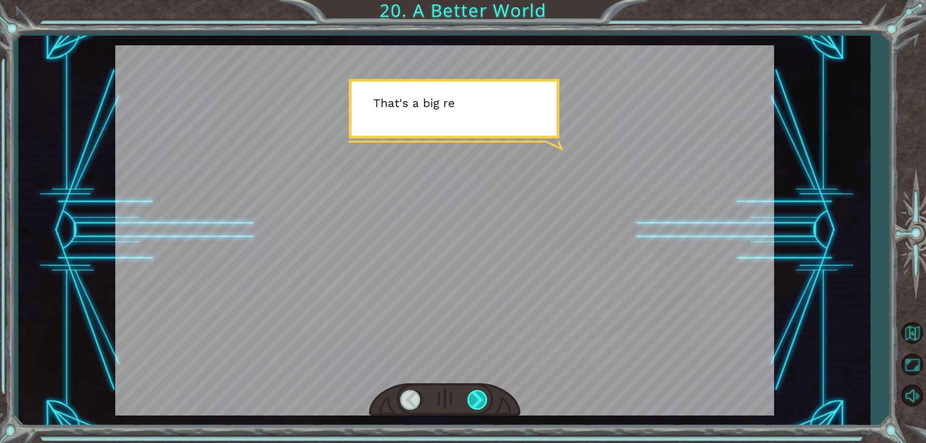
click at [481, 401] on div at bounding box center [478, 400] width 22 height 20
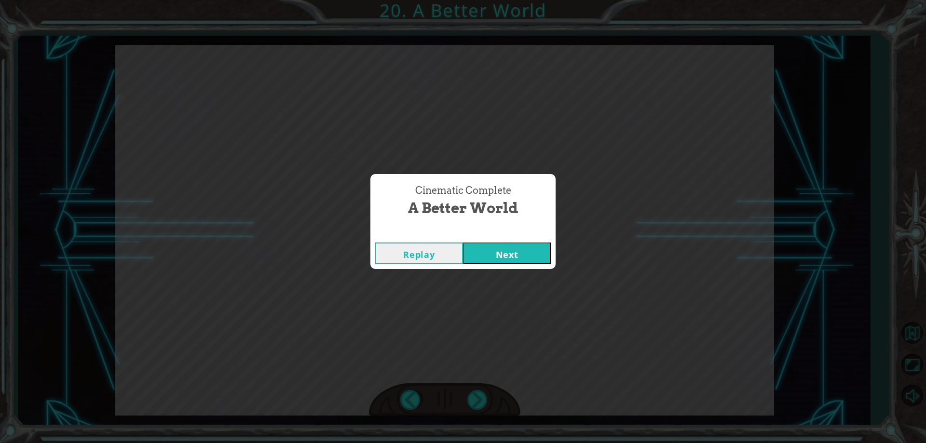
click at [530, 244] on button "Next" at bounding box center [507, 254] width 88 height 22
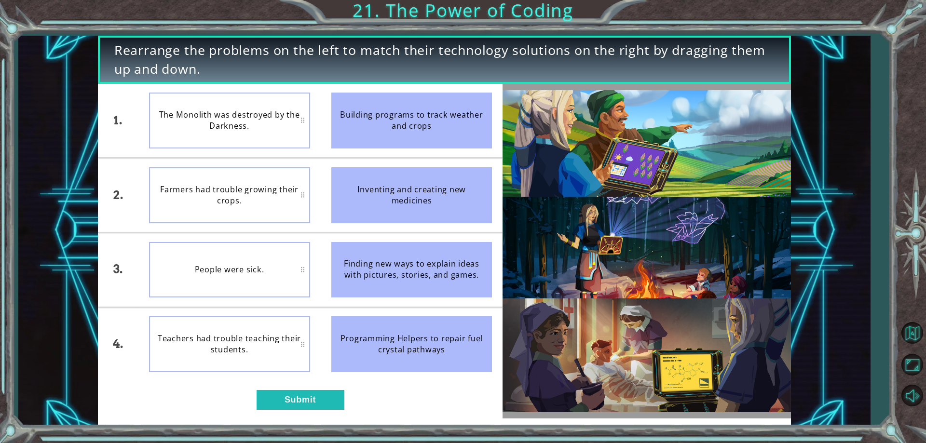
drag, startPoint x: 376, startPoint y: 115, endPoint x: 273, endPoint y: 142, distance: 106.3
click at [274, 142] on div "1. 2. 3. 4. The Monolith was destroyed by the Darkness. Farmers had trouble gro…" at bounding box center [300, 233] width 405 height 298
drag, startPoint x: 373, startPoint y: 149, endPoint x: 297, endPoint y: 188, distance: 85.7
click at [334, 174] on ul "Building programs to track weather and crops Inventing and creating new medicin…" at bounding box center [412, 233] width 182 height 298
drag, startPoint x: 415, startPoint y: 188, endPoint x: 338, endPoint y: 200, distance: 78.5
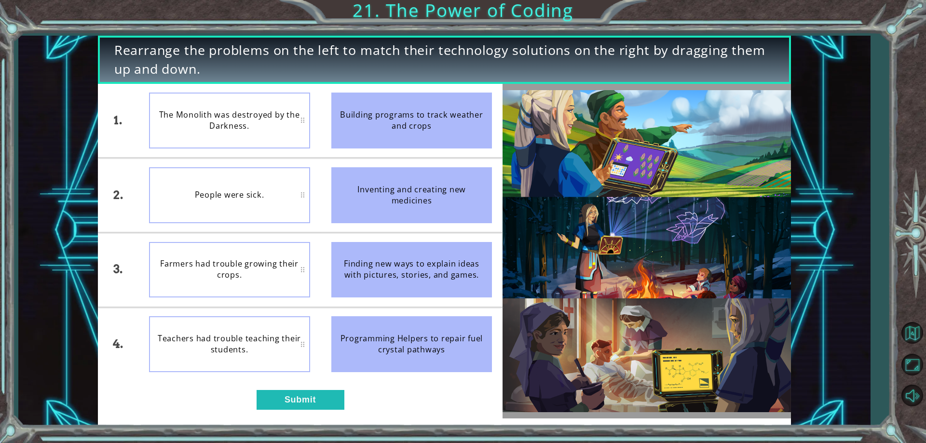
click at [338, 200] on div "Inventing and creating new medicines" at bounding box center [411, 195] width 161 height 56
click at [253, 179] on div "People were sick." at bounding box center [229, 195] width 161 height 56
drag, startPoint x: 320, startPoint y: 406, endPoint x: 165, endPoint y: 406, distance: 154.9
click at [167, 409] on div "1. 2. 3. 4. The Monolith was destroyed by the Darkness. People were sick. Teach…" at bounding box center [300, 251] width 405 height 335
click at [322, 404] on button "Submit" at bounding box center [301, 399] width 88 height 19
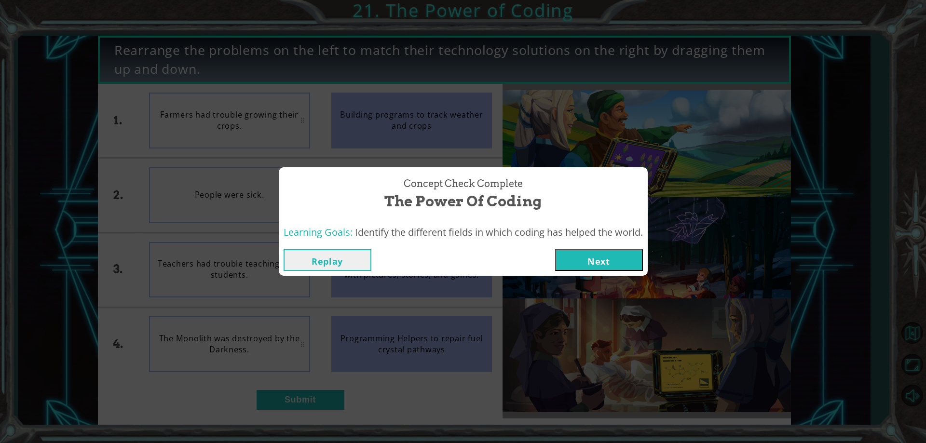
click at [566, 261] on button "Next" at bounding box center [599, 260] width 88 height 22
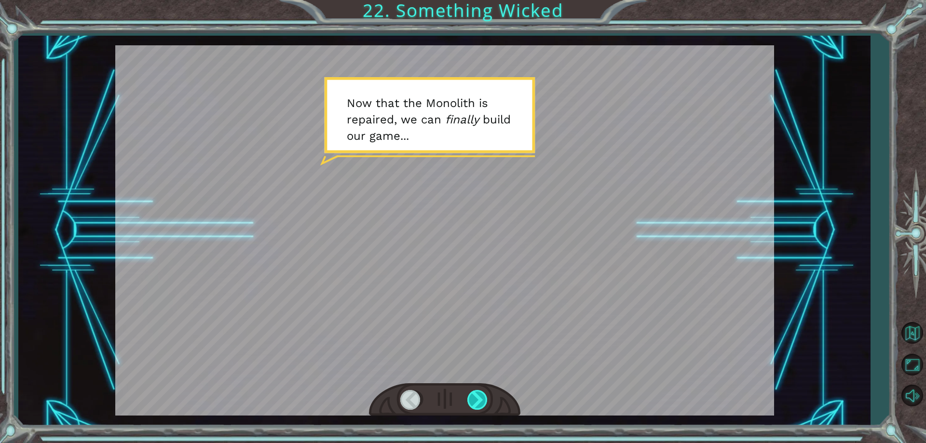
click at [483, 403] on div at bounding box center [478, 400] width 22 height 20
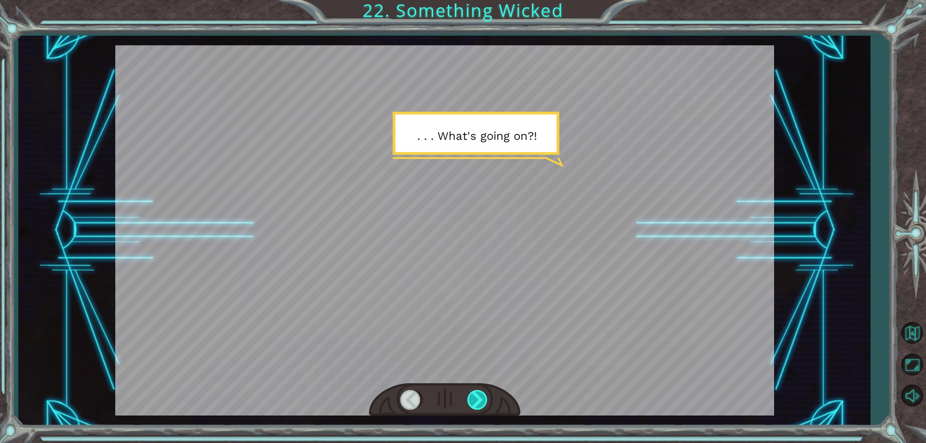
click at [486, 399] on div at bounding box center [478, 400] width 22 height 20
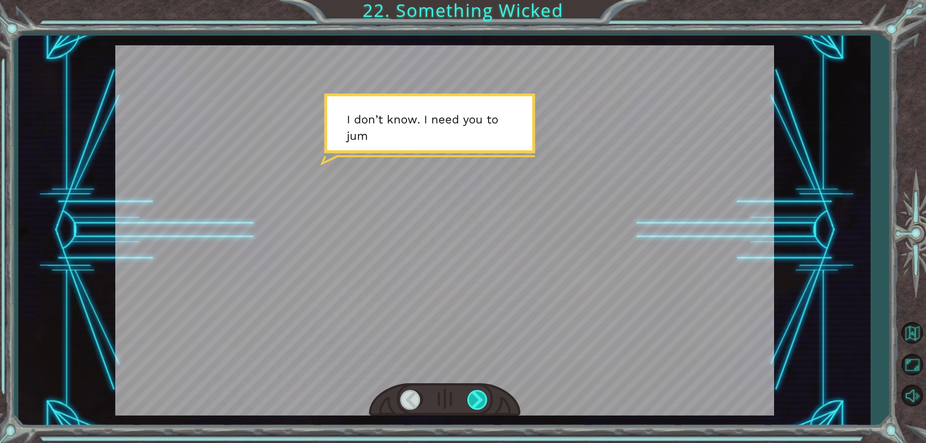
click at [486, 399] on div at bounding box center [478, 400] width 22 height 20
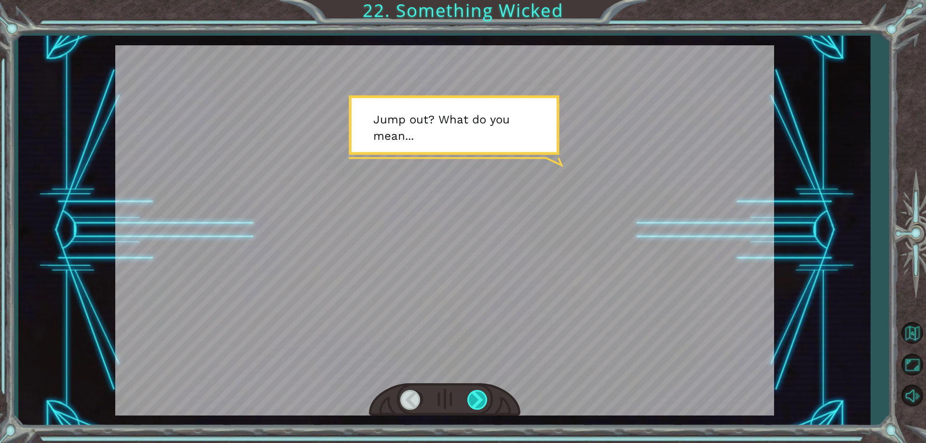
click at [486, 399] on div at bounding box center [478, 400] width 22 height 20
